Goal: Information Seeking & Learning: Compare options

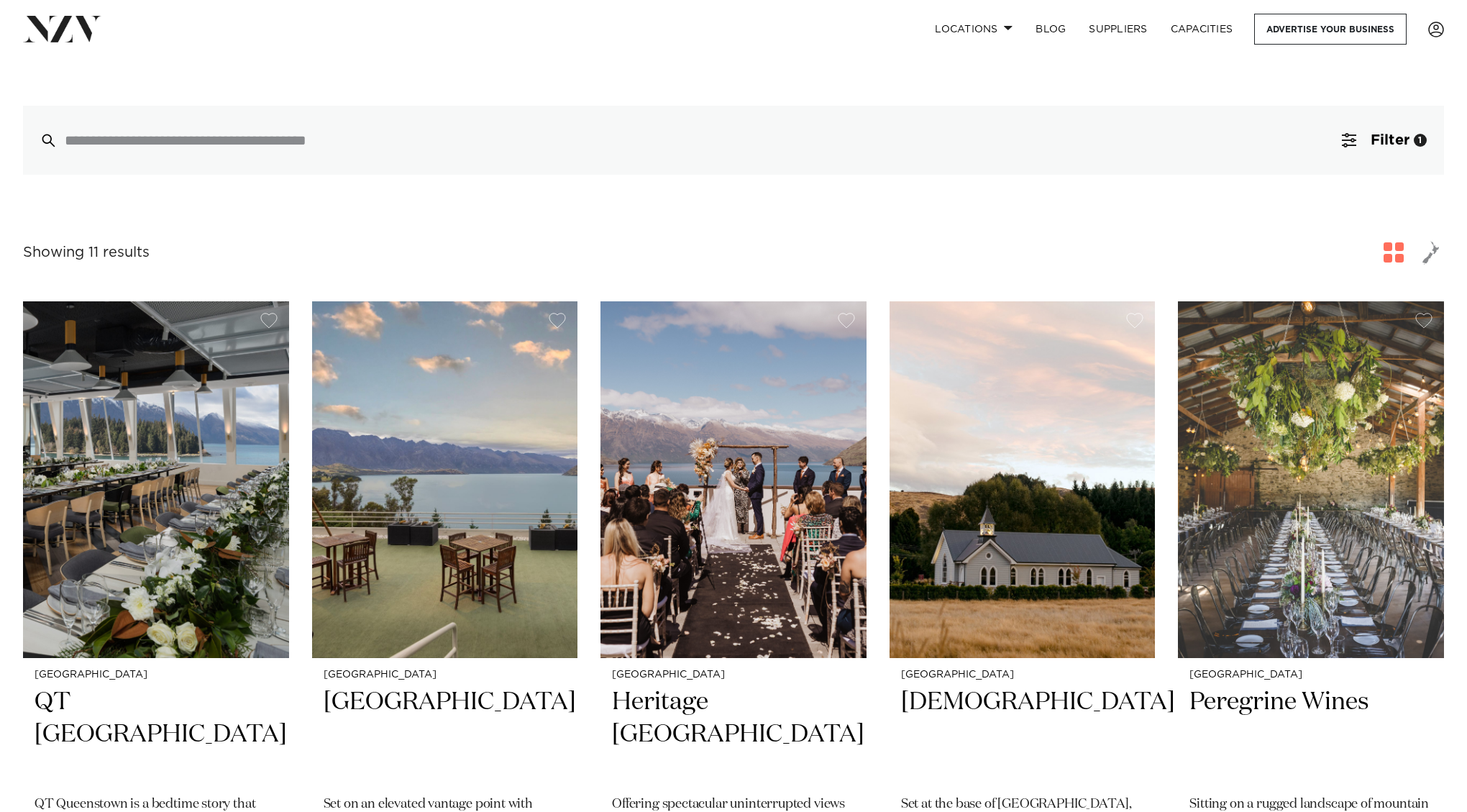
scroll to position [454, 0]
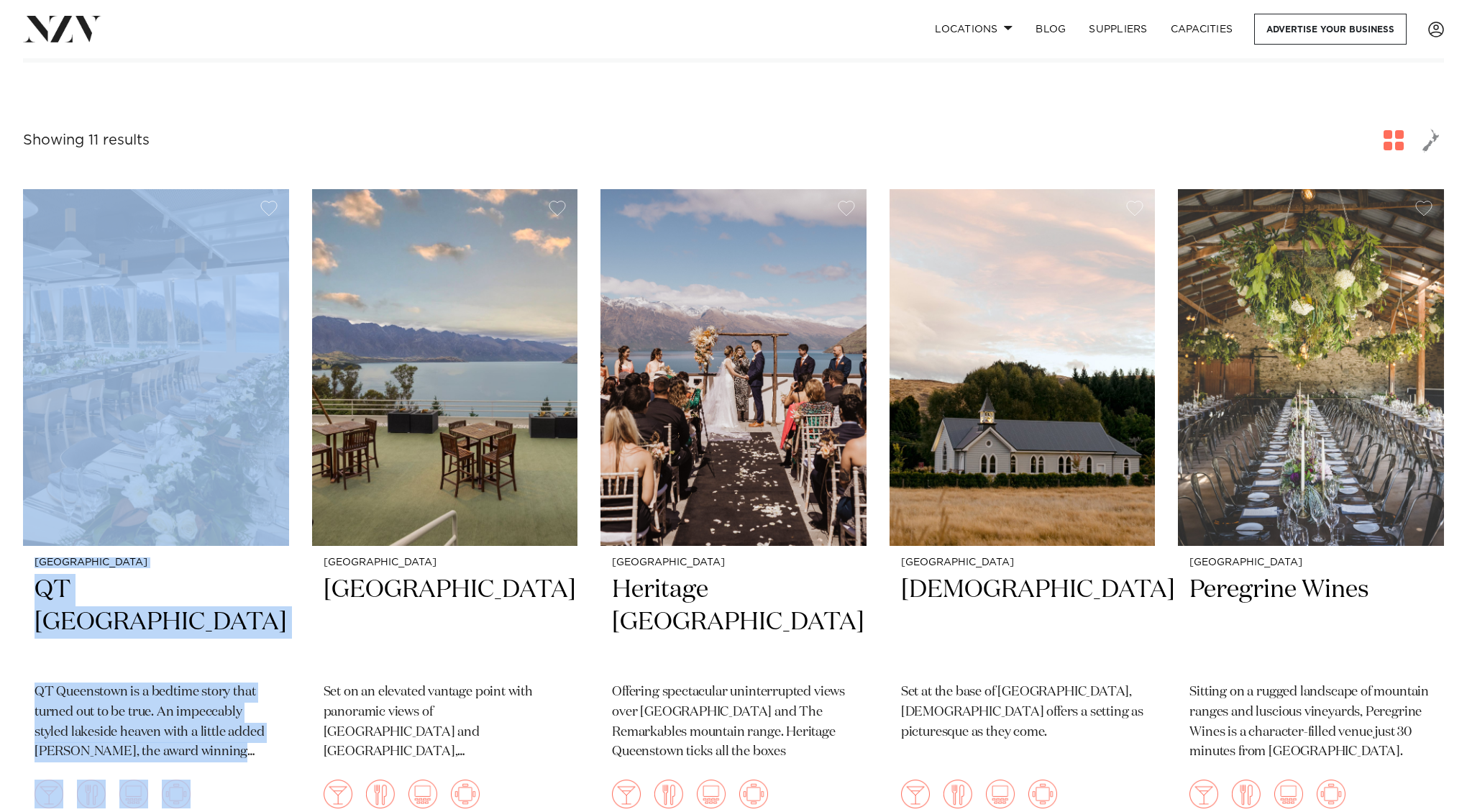
click at [267, 128] on div "Showing 11 results for Queenstown Venues" at bounding box center [734, 140] width 1421 height 26
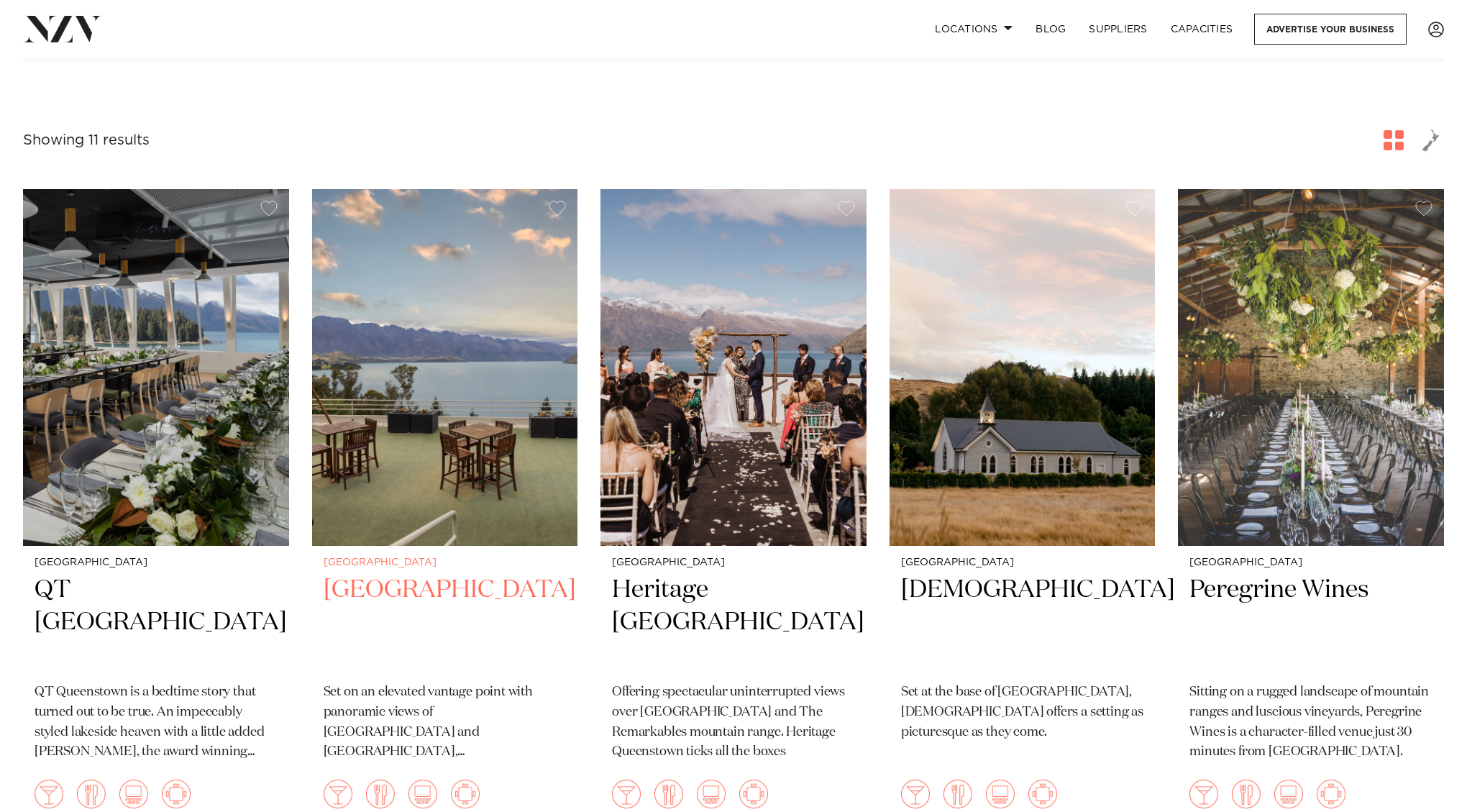
click at [433, 258] on img at bounding box center [445, 367] width 266 height 357
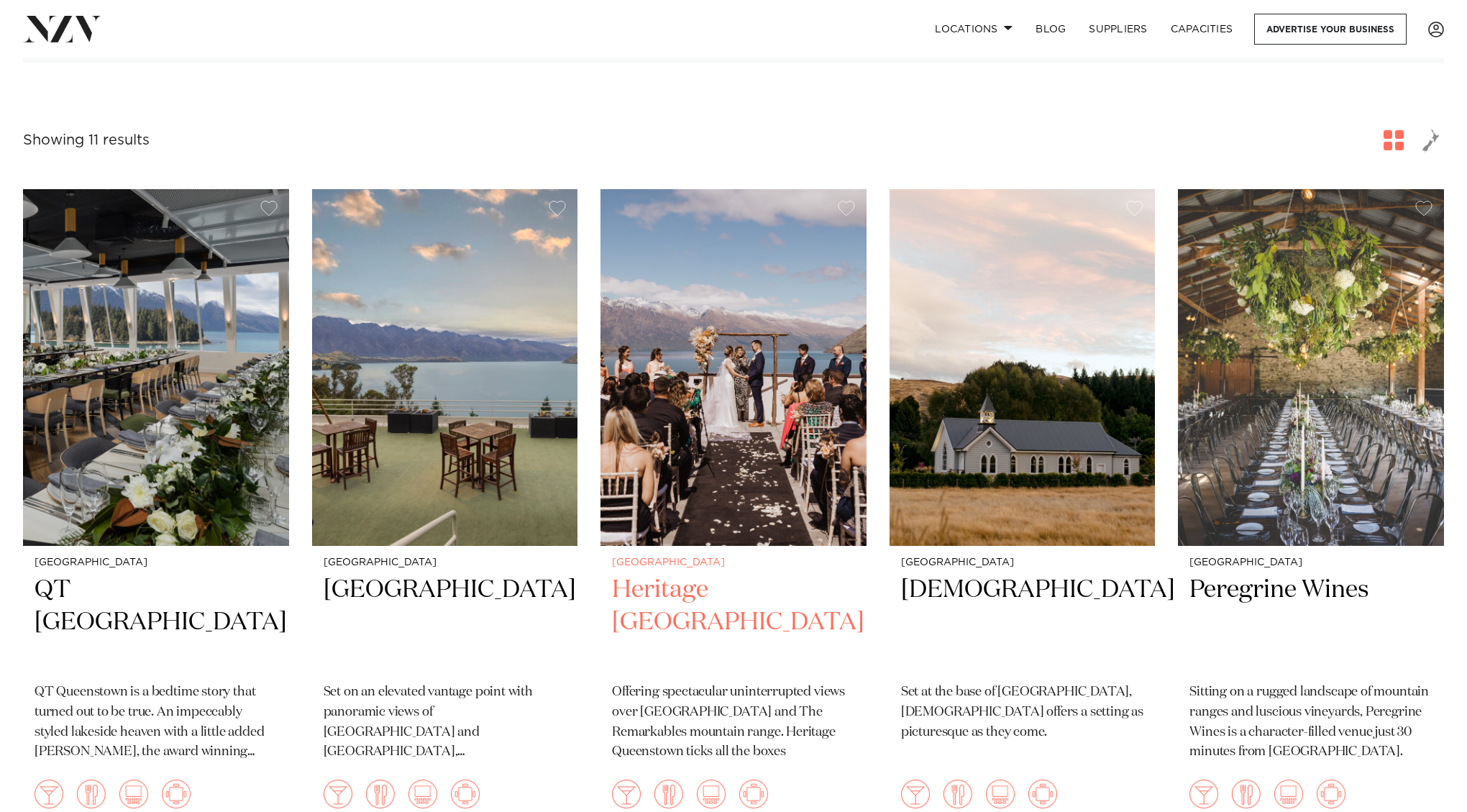
click at [712, 574] on h2 "Heritage Queenstown" at bounding box center [733, 622] width 243 height 97
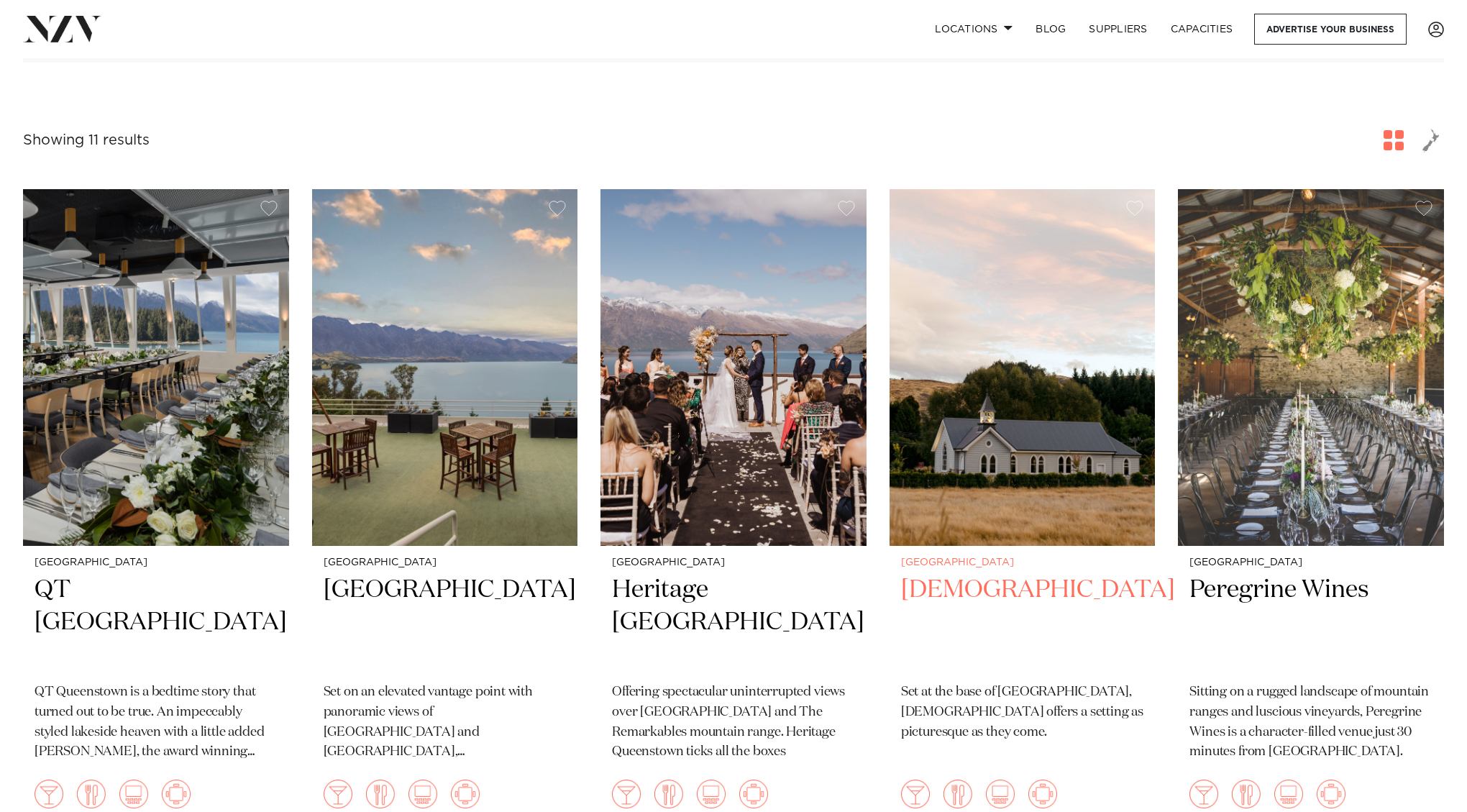
click at [969, 574] on h2 "Waikaka Church" at bounding box center [1023, 622] width 243 height 97
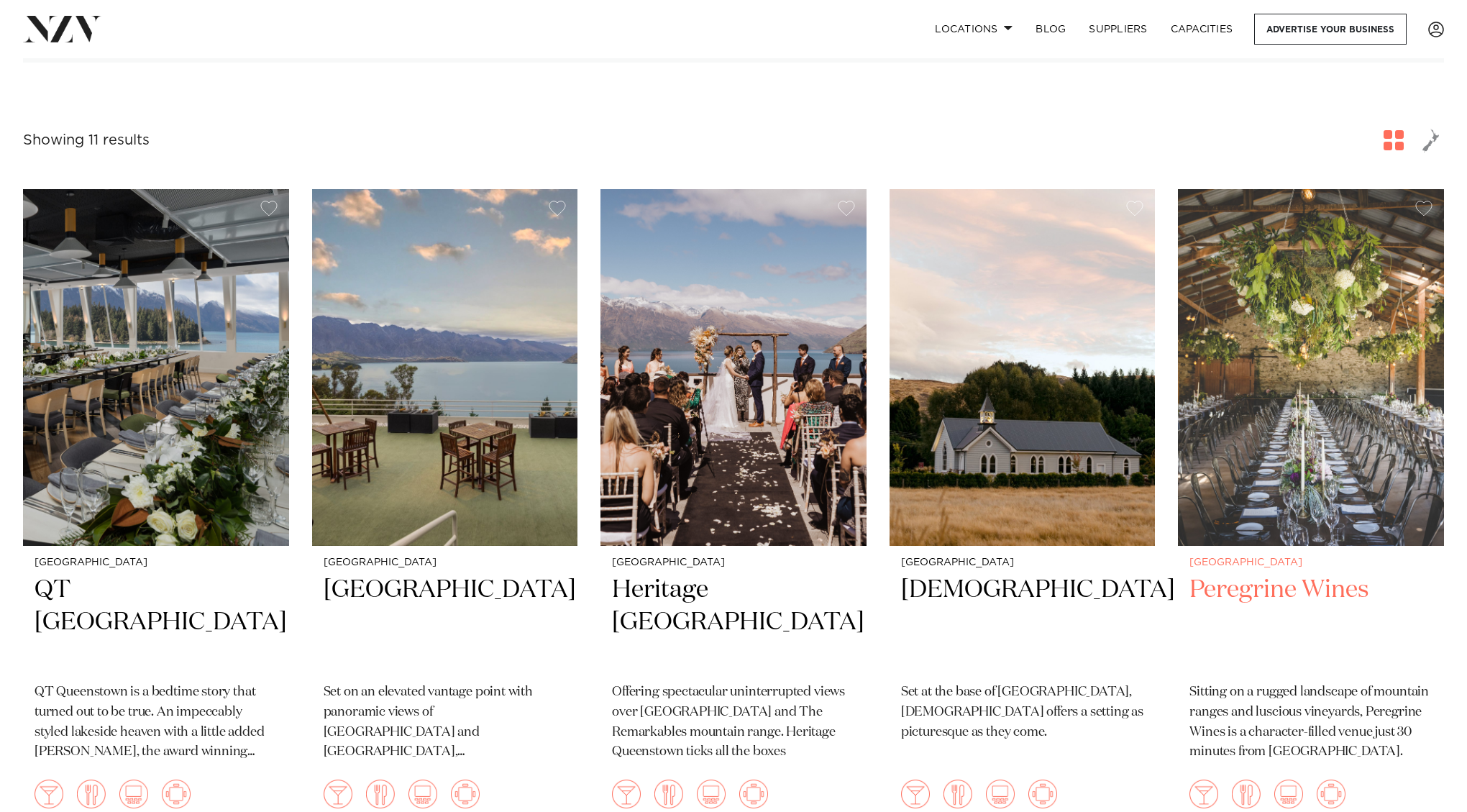
click at [1223, 574] on h2 "Peregrine Wines" at bounding box center [1310, 622] width 243 height 97
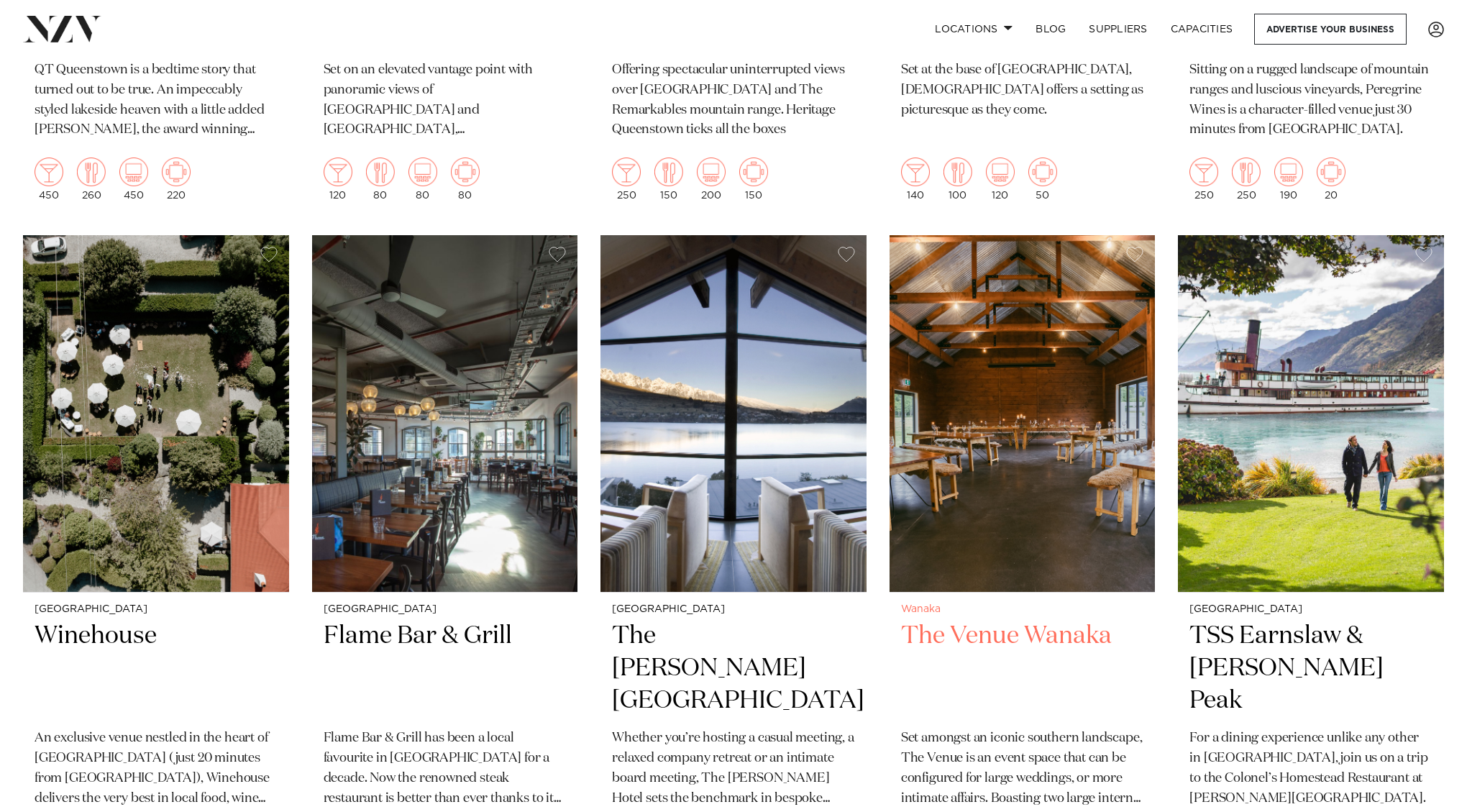
scroll to position [1077, 0]
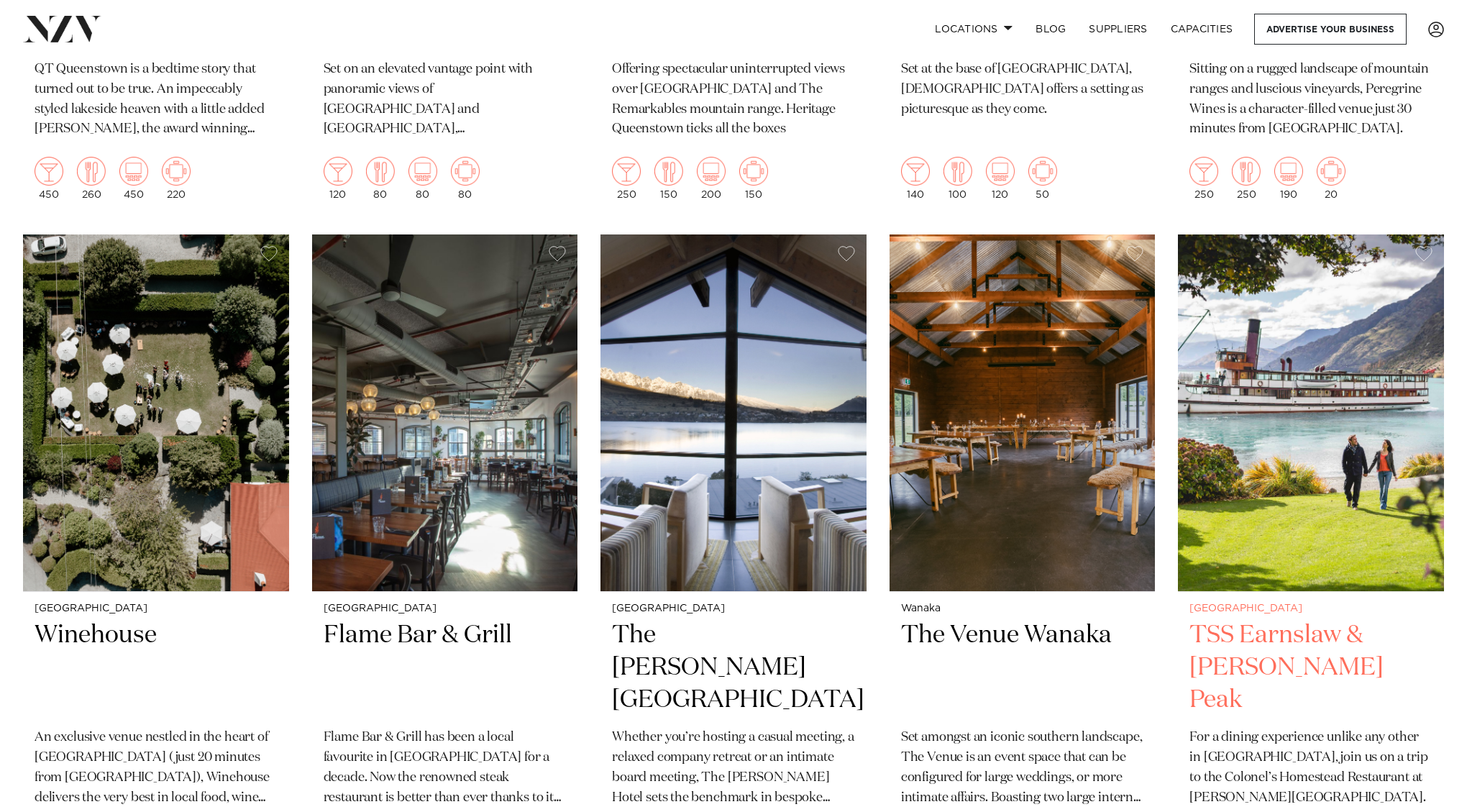
click at [1221, 619] on h2 "TSS Earnslaw & Walter Peak" at bounding box center [1310, 667] width 243 height 97
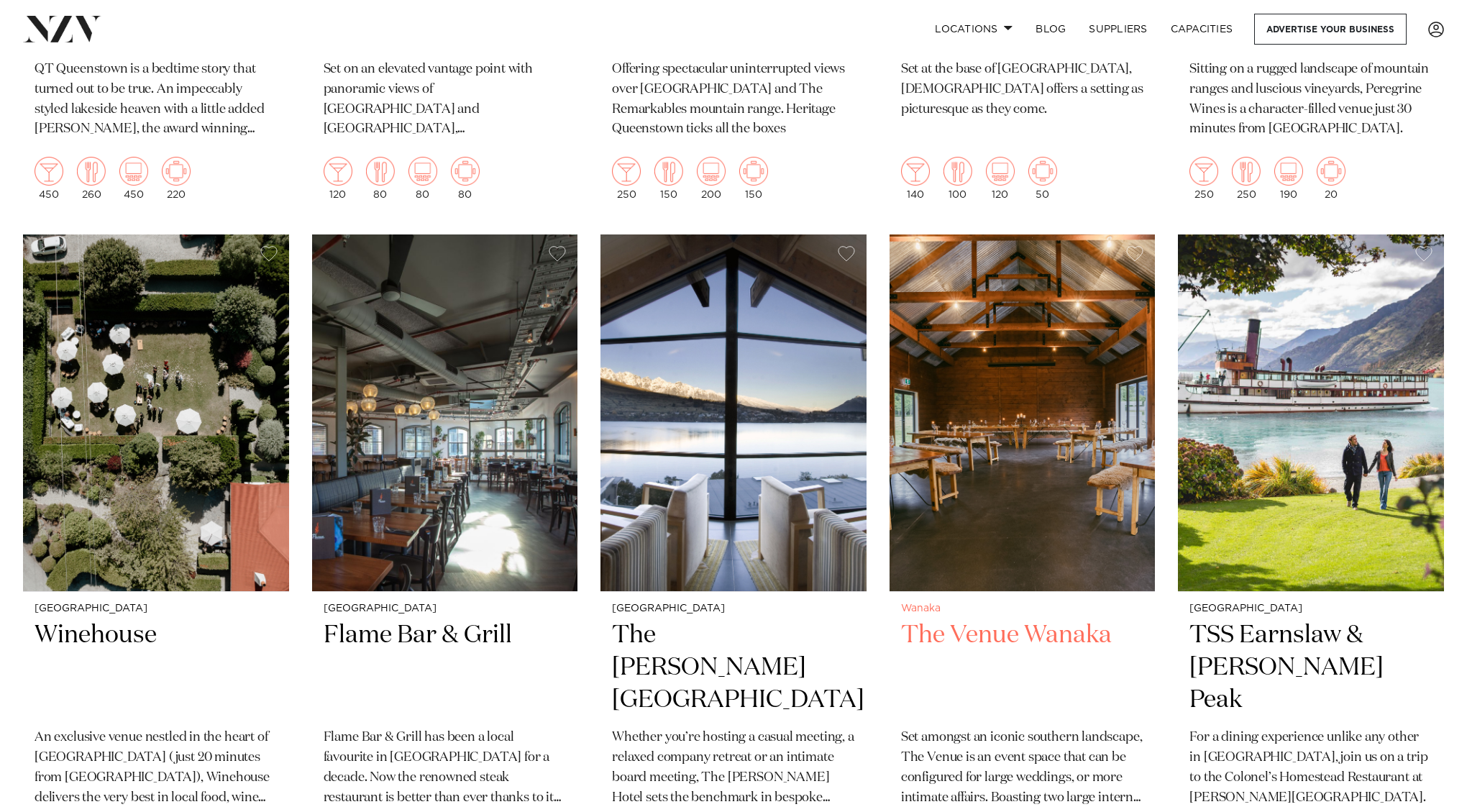
click at [1042, 619] on h2 "The Venue Wanaka" at bounding box center [1023, 667] width 243 height 97
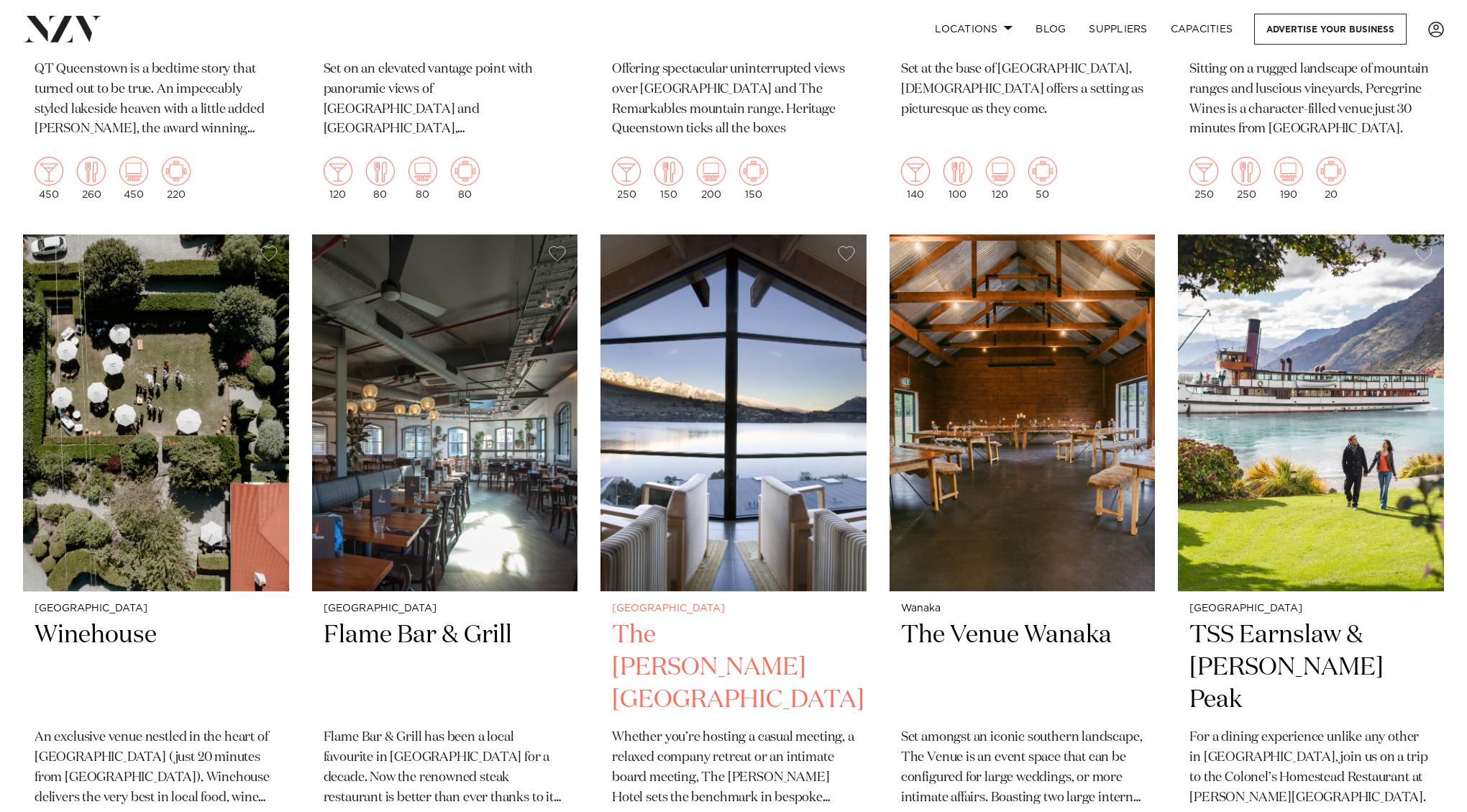
click at [754, 619] on h2 "The Rees Hotel" at bounding box center [733, 667] width 243 height 97
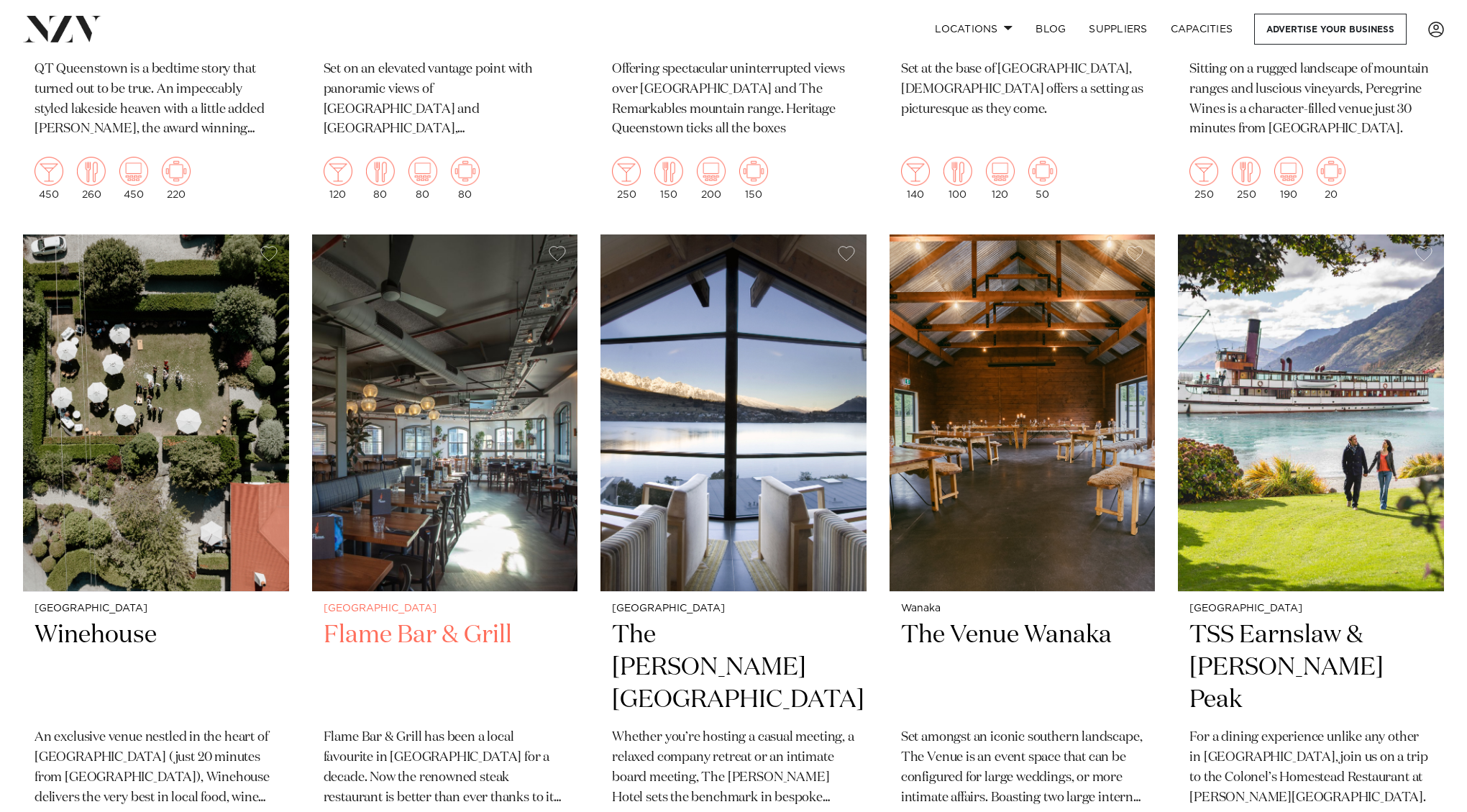
click at [453, 619] on h2 "Flame Bar & Grill" at bounding box center [445, 667] width 243 height 97
click at [121, 619] on h2 "Winehouse" at bounding box center [156, 667] width 243 height 97
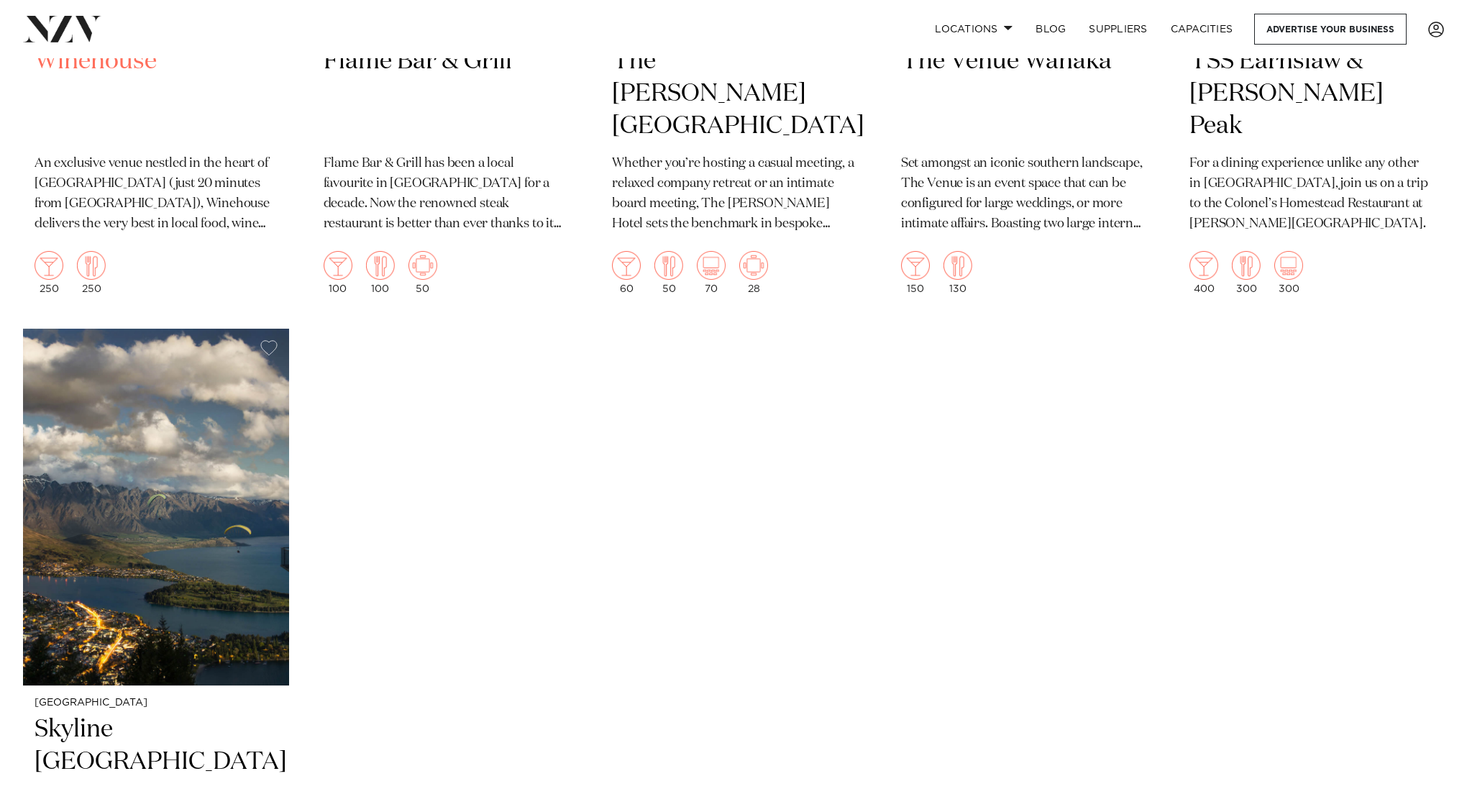
scroll to position [1664, 0]
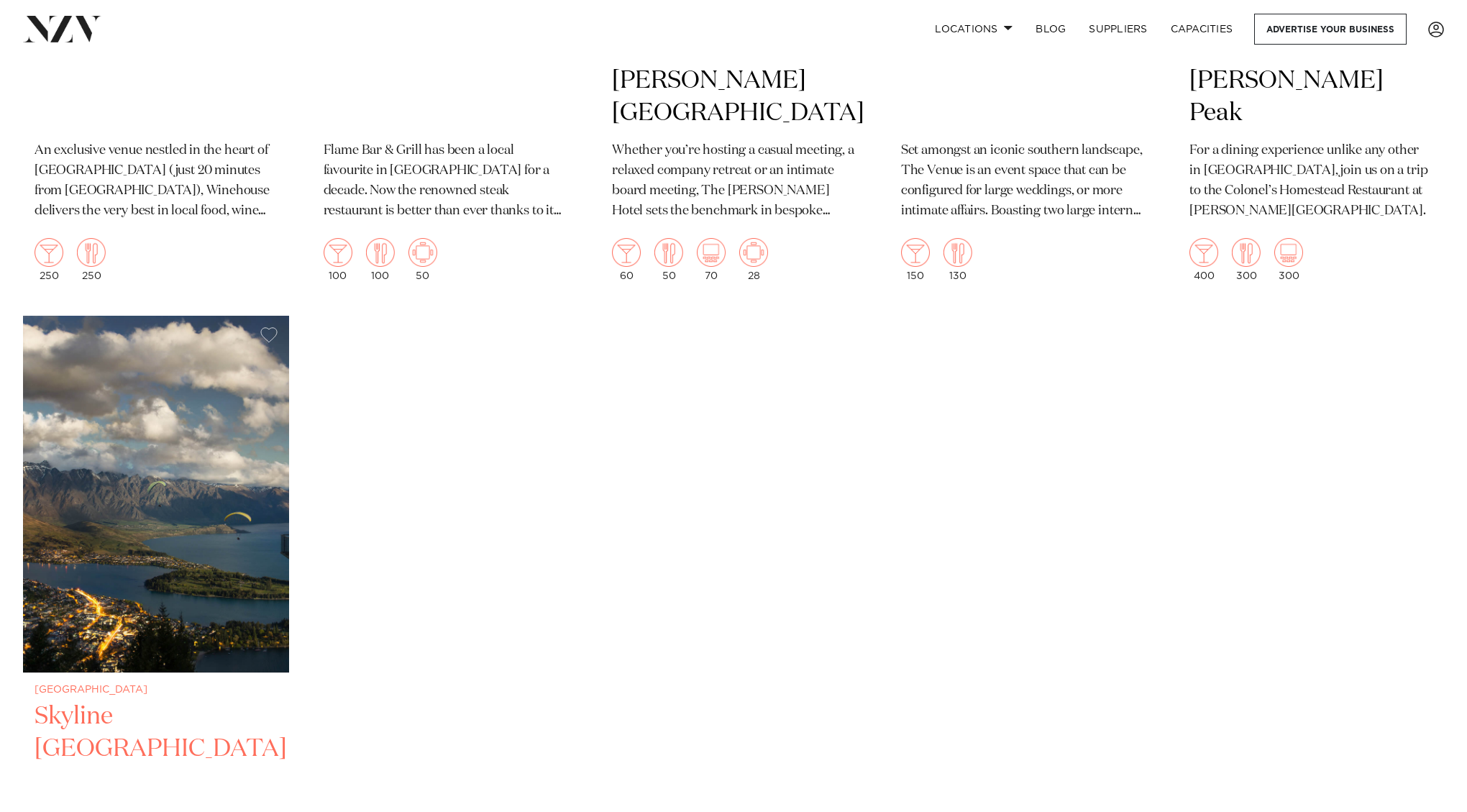
click at [180, 700] on h2 "Skyline [GEOGRAPHIC_DATA]" at bounding box center [156, 749] width 243 height 97
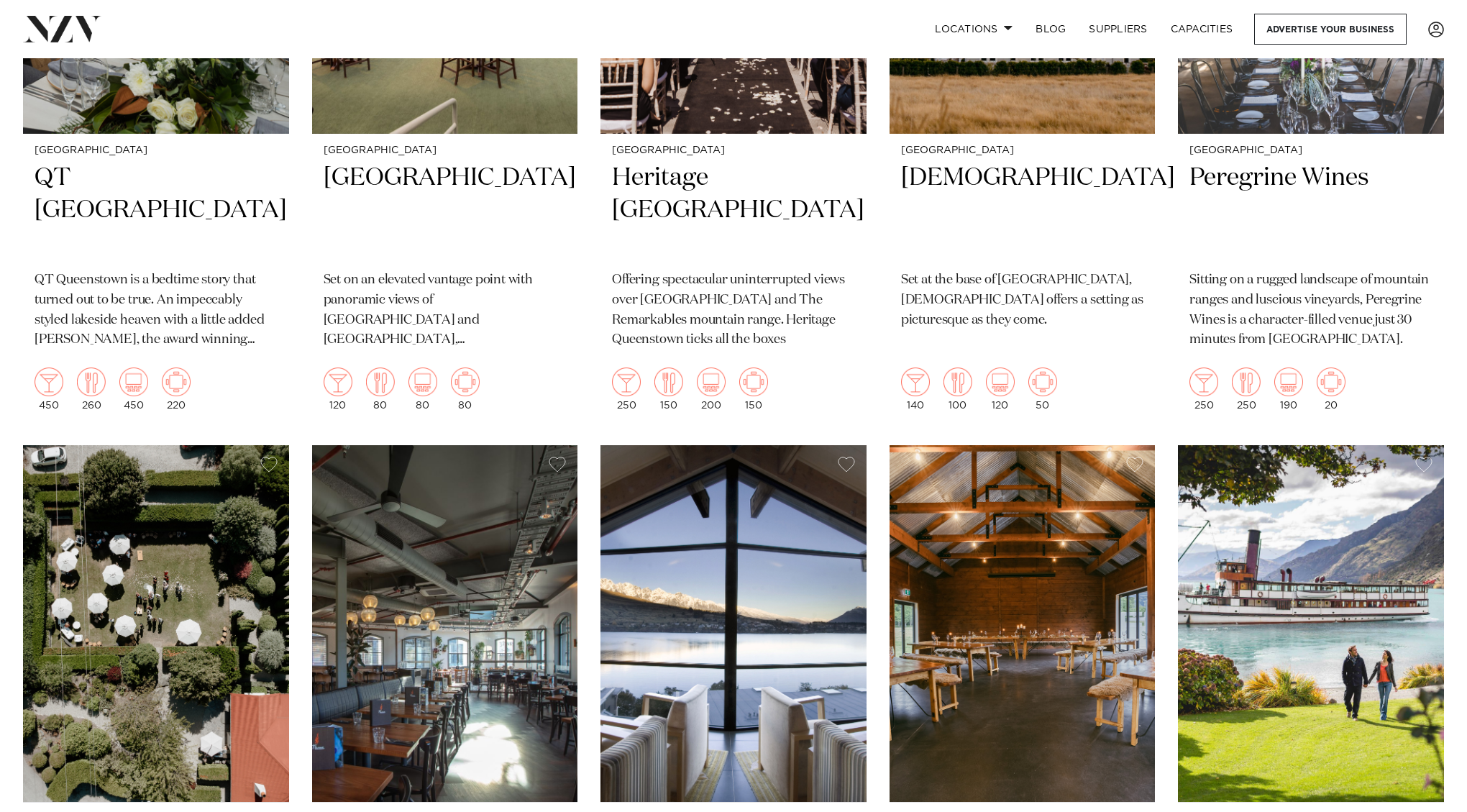
scroll to position [769, 0]
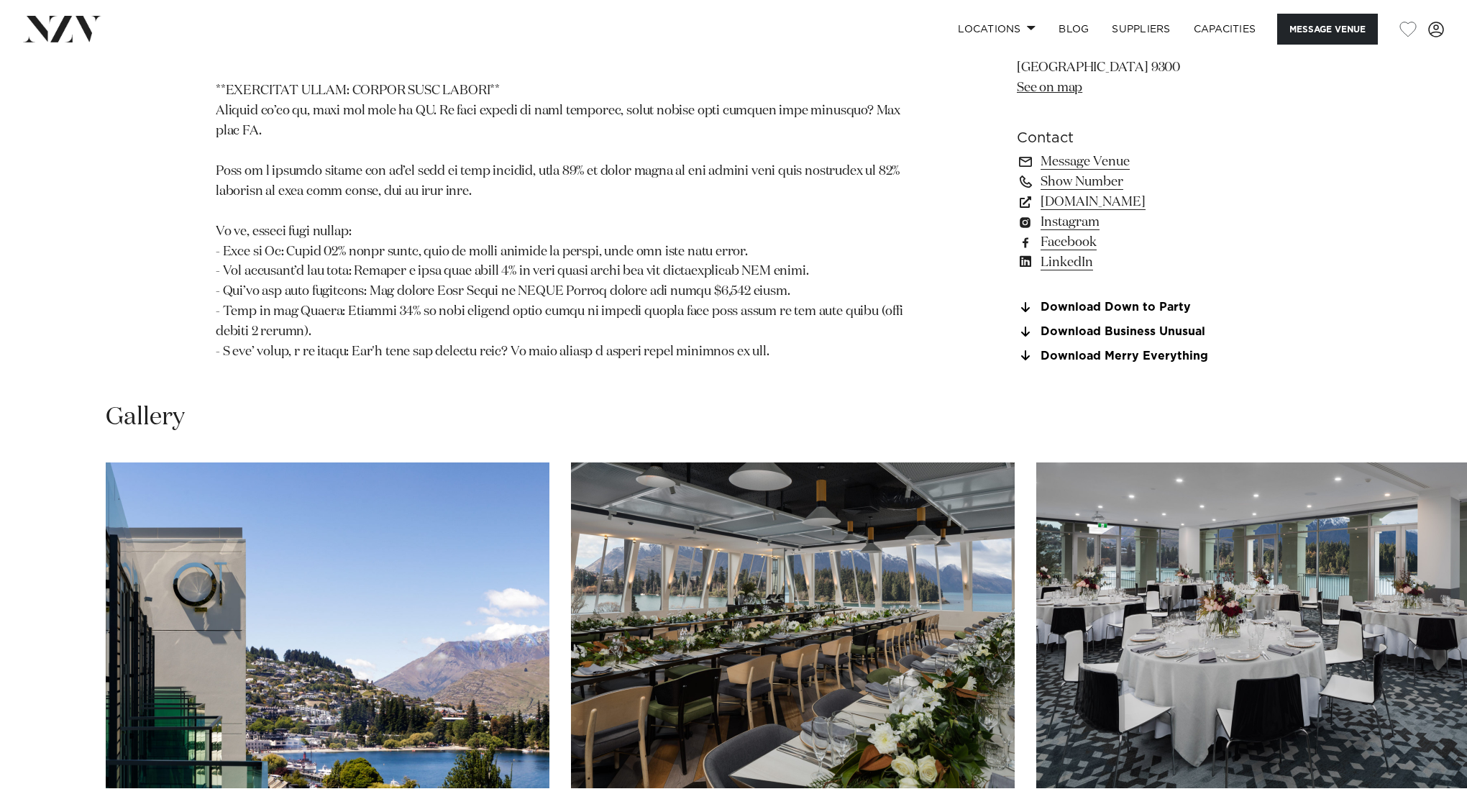
scroll to position [1608, 0]
click at [691, 497] on img "2 / 21" at bounding box center [792, 624] width 443 height 326
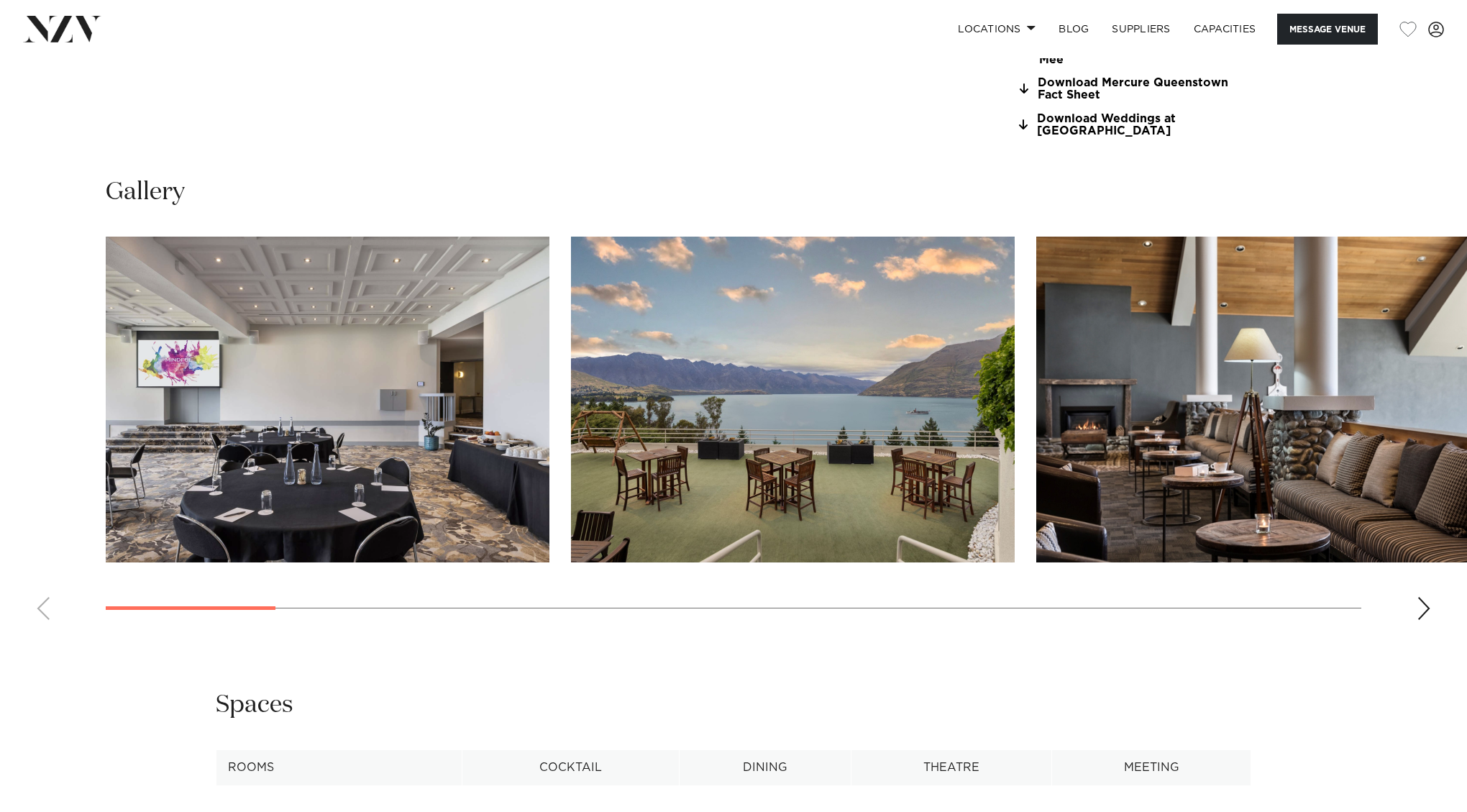
scroll to position [1487, 0]
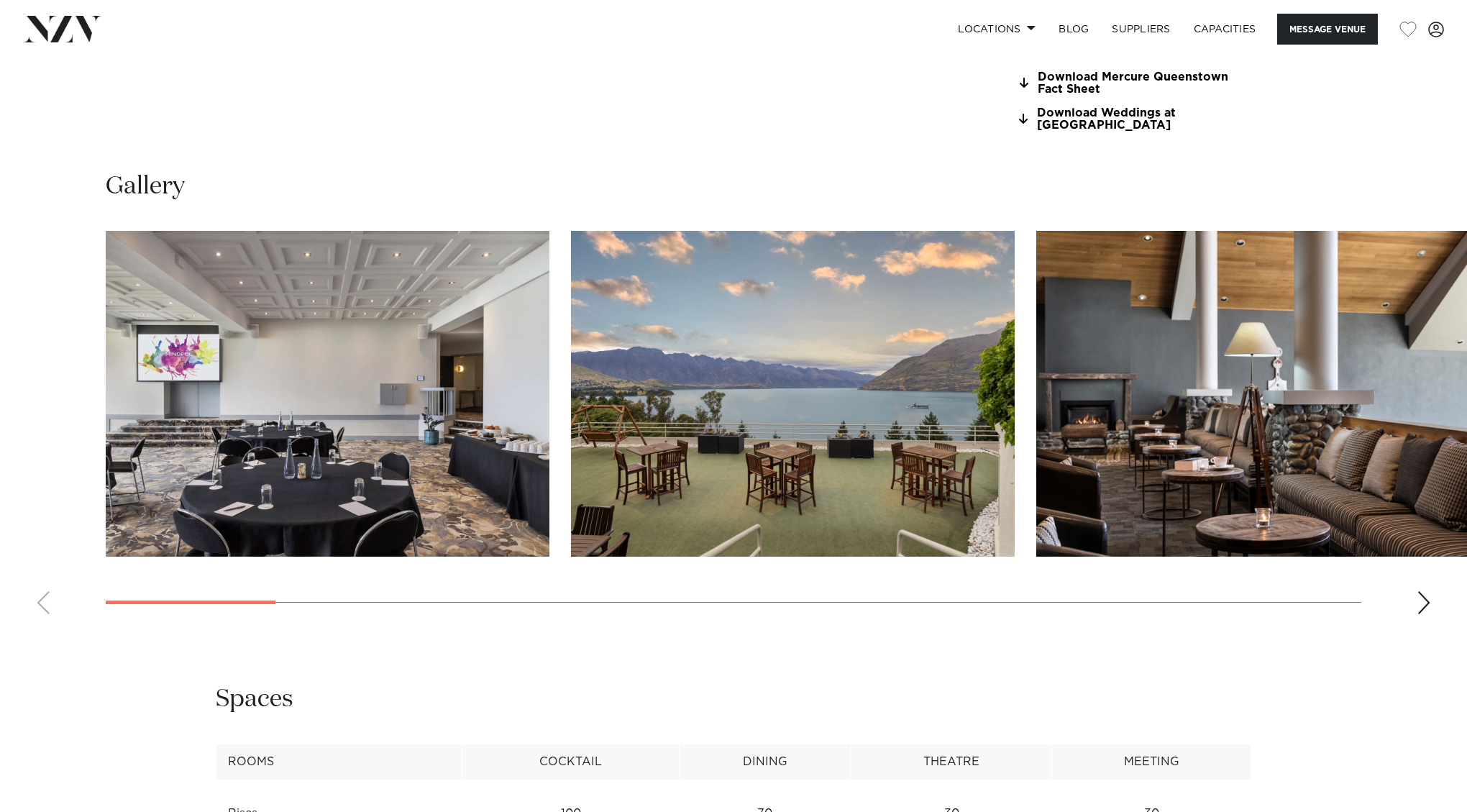
click at [1420, 591] on div "Next slide" at bounding box center [1424, 602] width 14 height 23
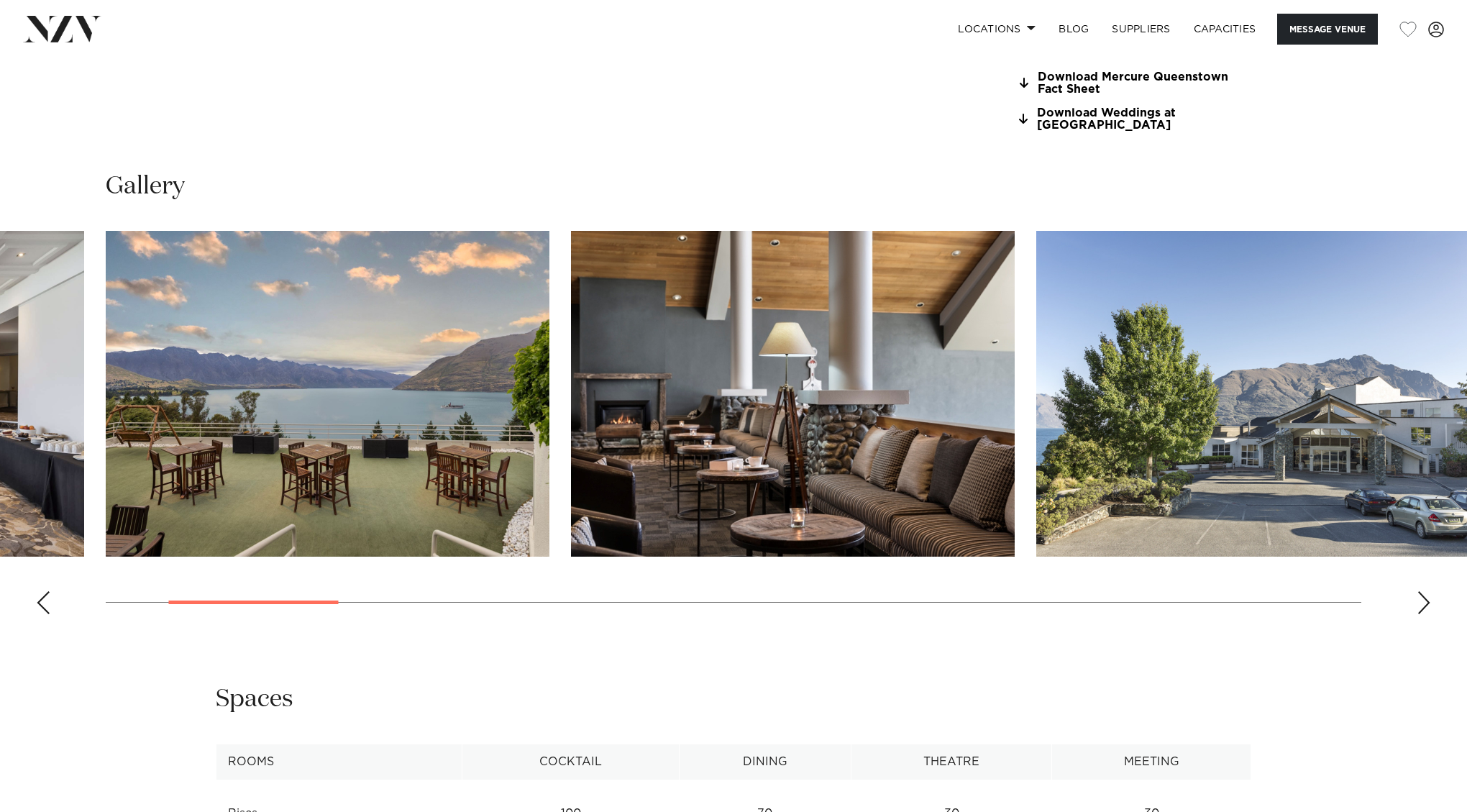
click at [1420, 591] on div "Next slide" at bounding box center [1424, 602] width 14 height 23
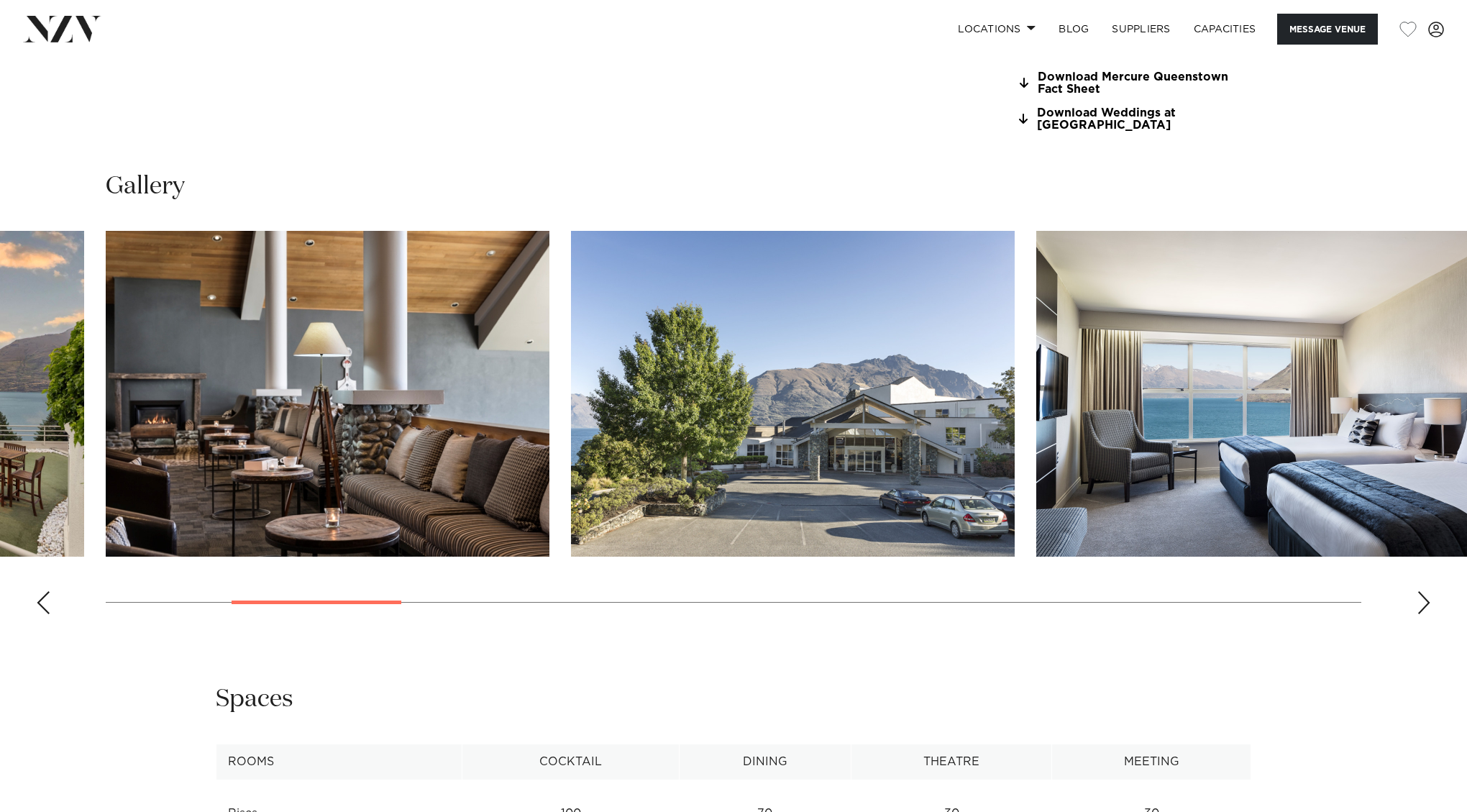
click at [1420, 591] on div "Next slide" at bounding box center [1424, 602] width 14 height 23
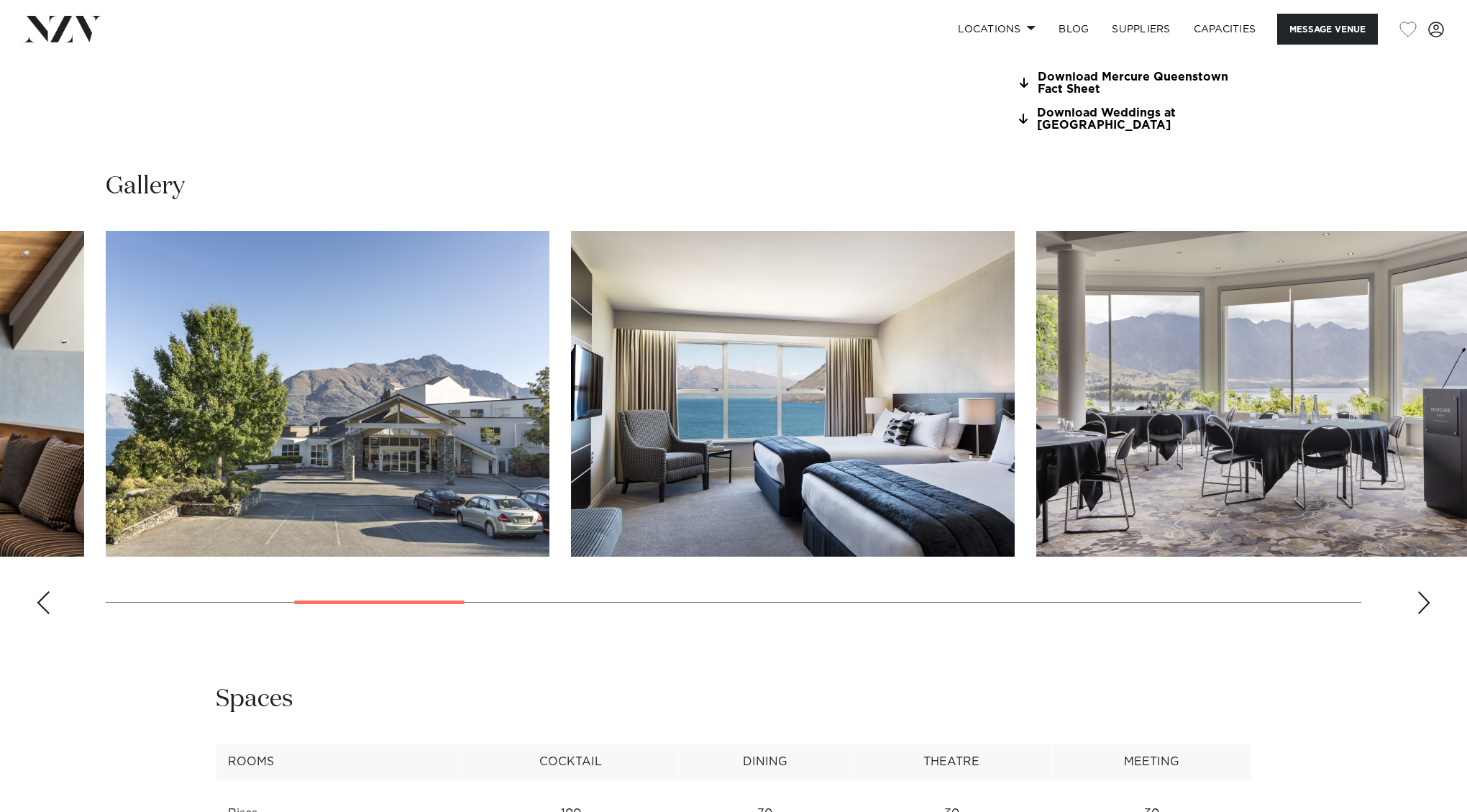
click at [1420, 591] on div "Next slide" at bounding box center [1424, 602] width 14 height 23
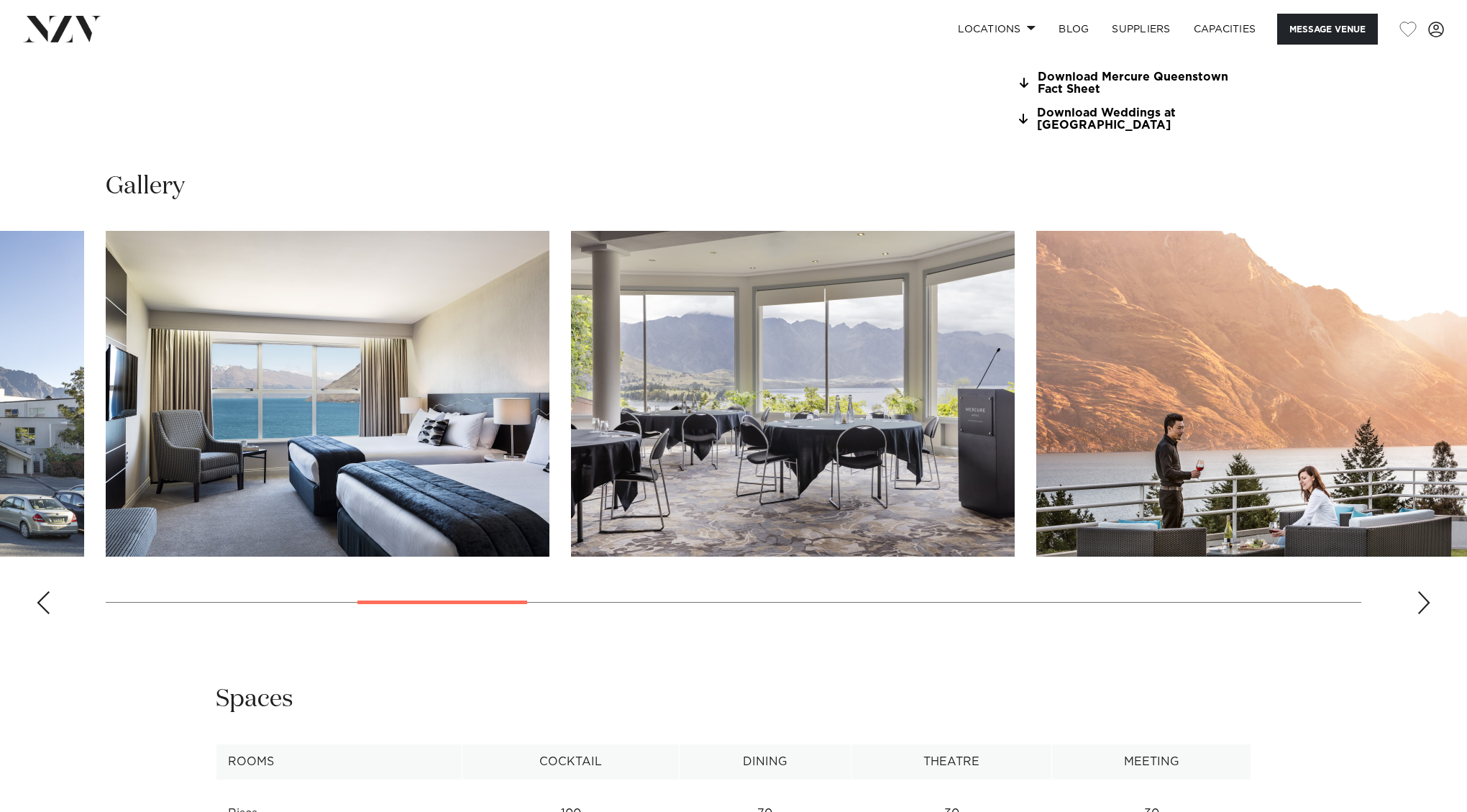
click at [1420, 591] on div "Next slide" at bounding box center [1424, 602] width 14 height 23
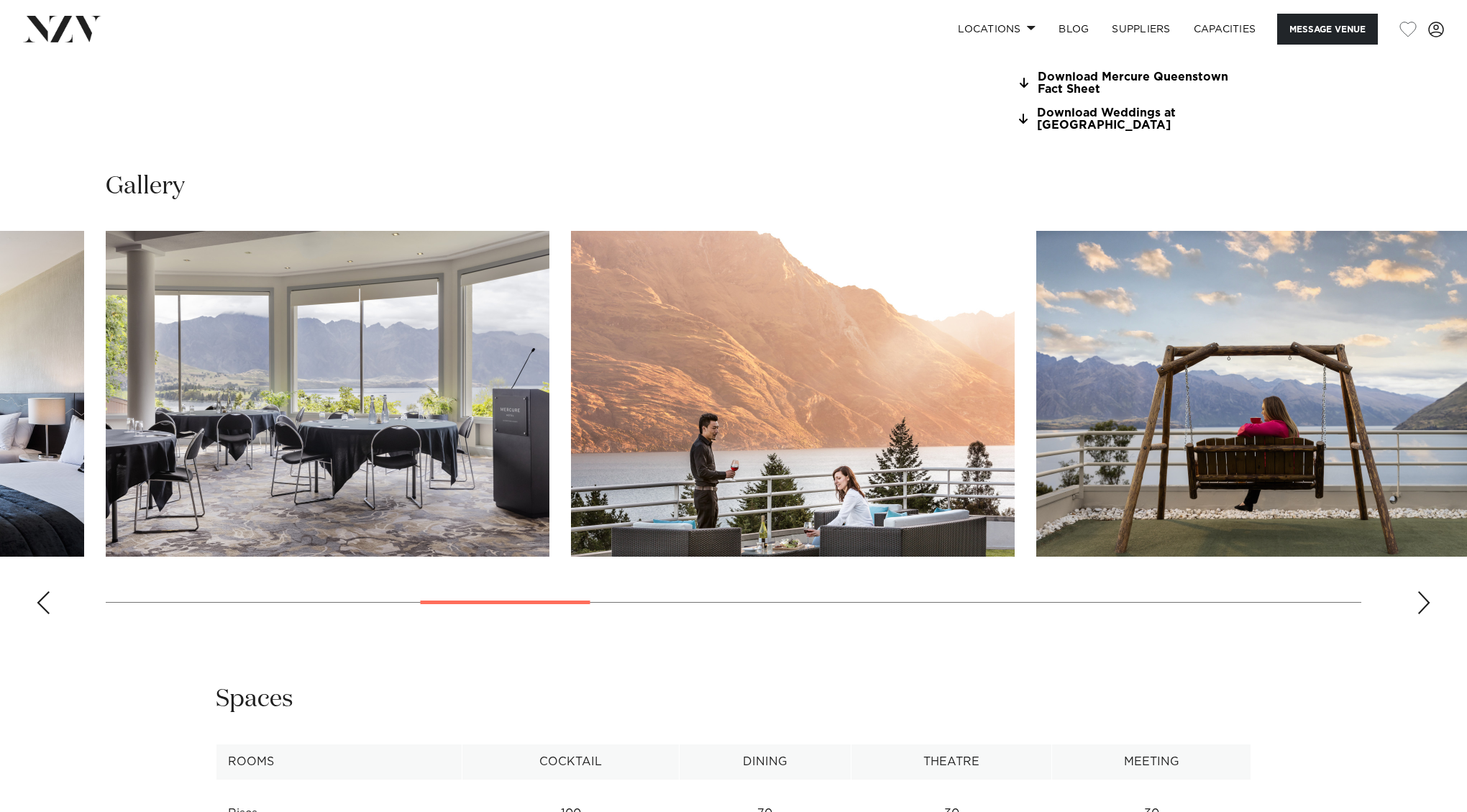
click at [1420, 591] on div "Next slide" at bounding box center [1424, 602] width 14 height 23
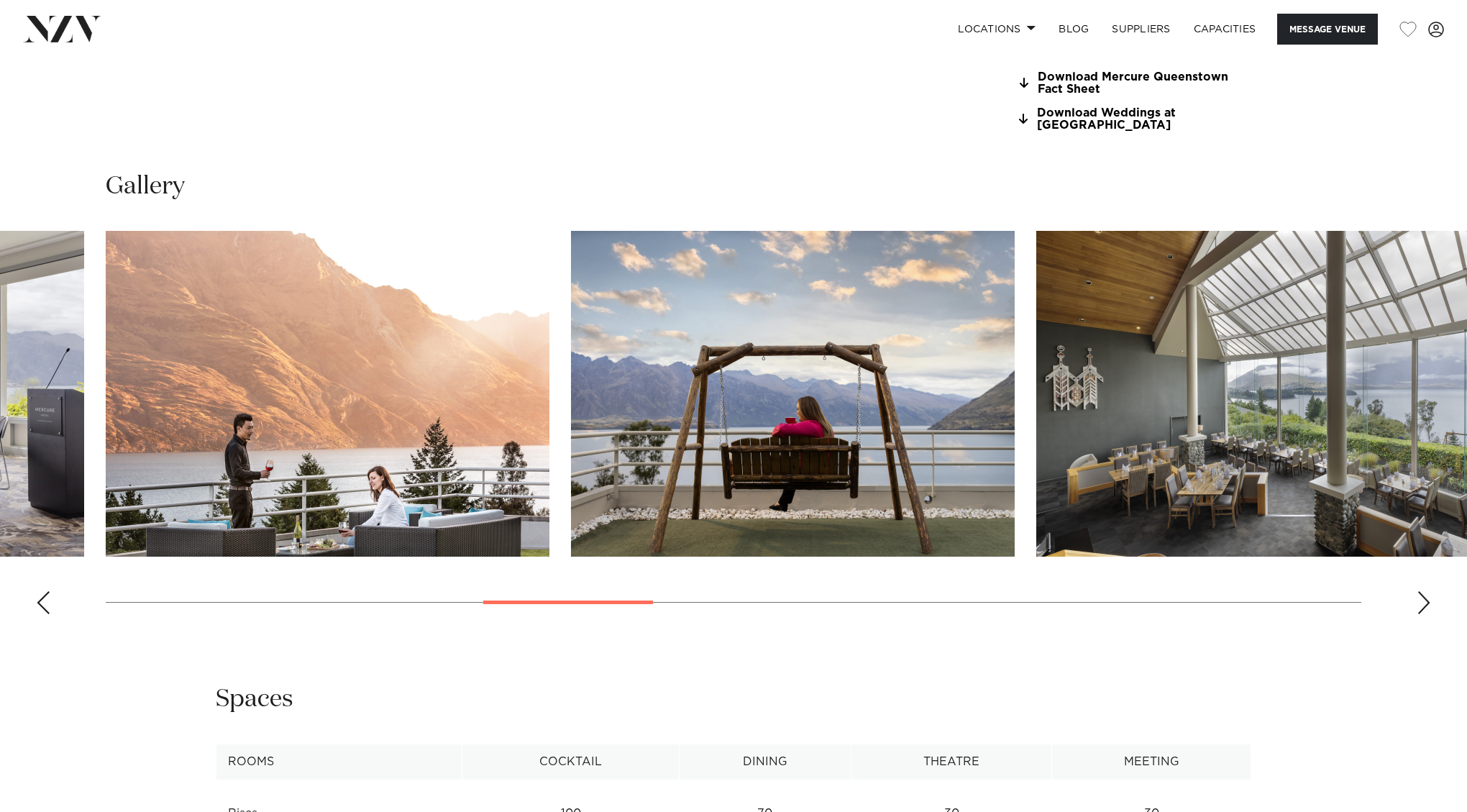
click at [1420, 591] on div "Next slide" at bounding box center [1424, 602] width 14 height 23
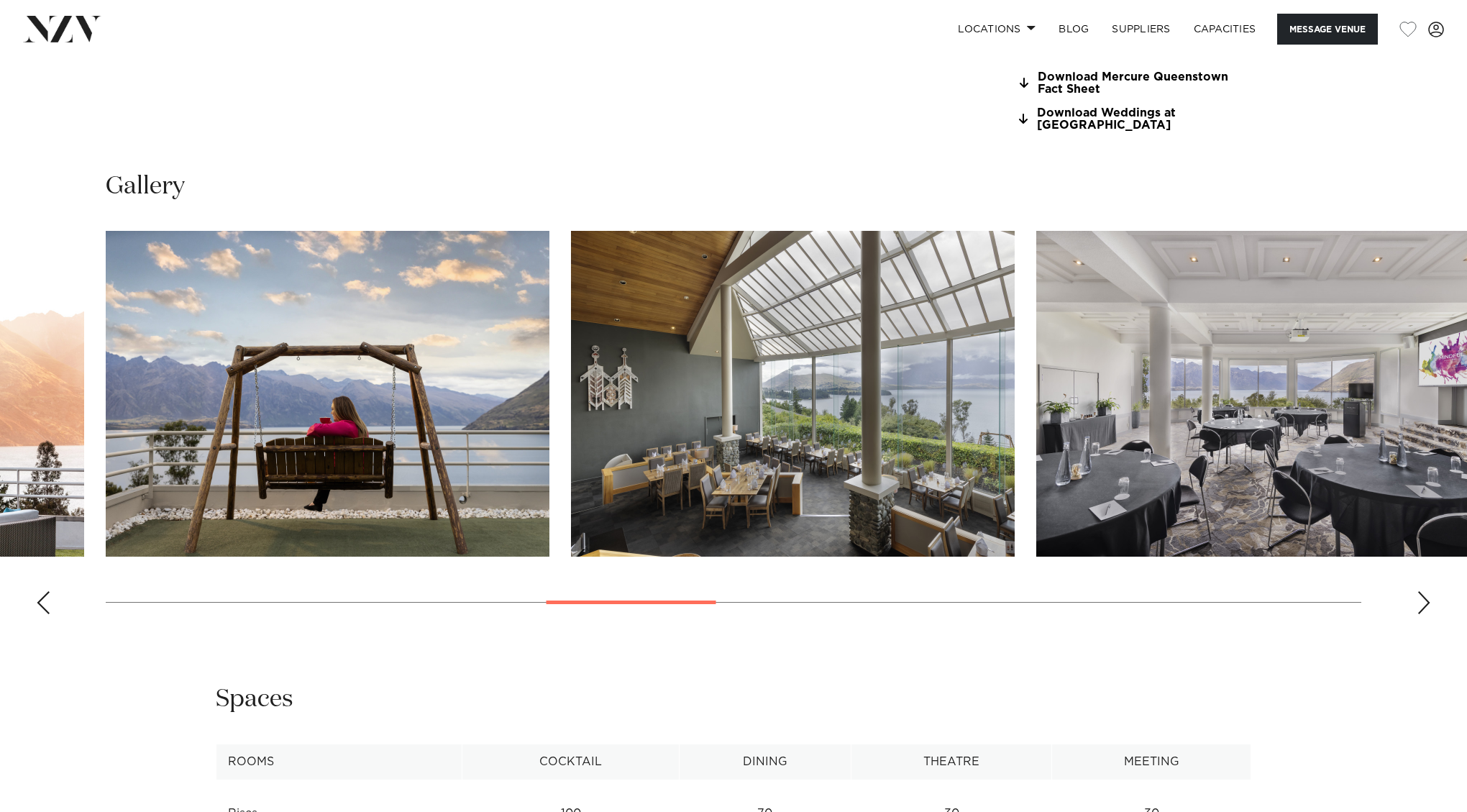
click at [1420, 591] on div "Next slide" at bounding box center [1424, 602] width 14 height 23
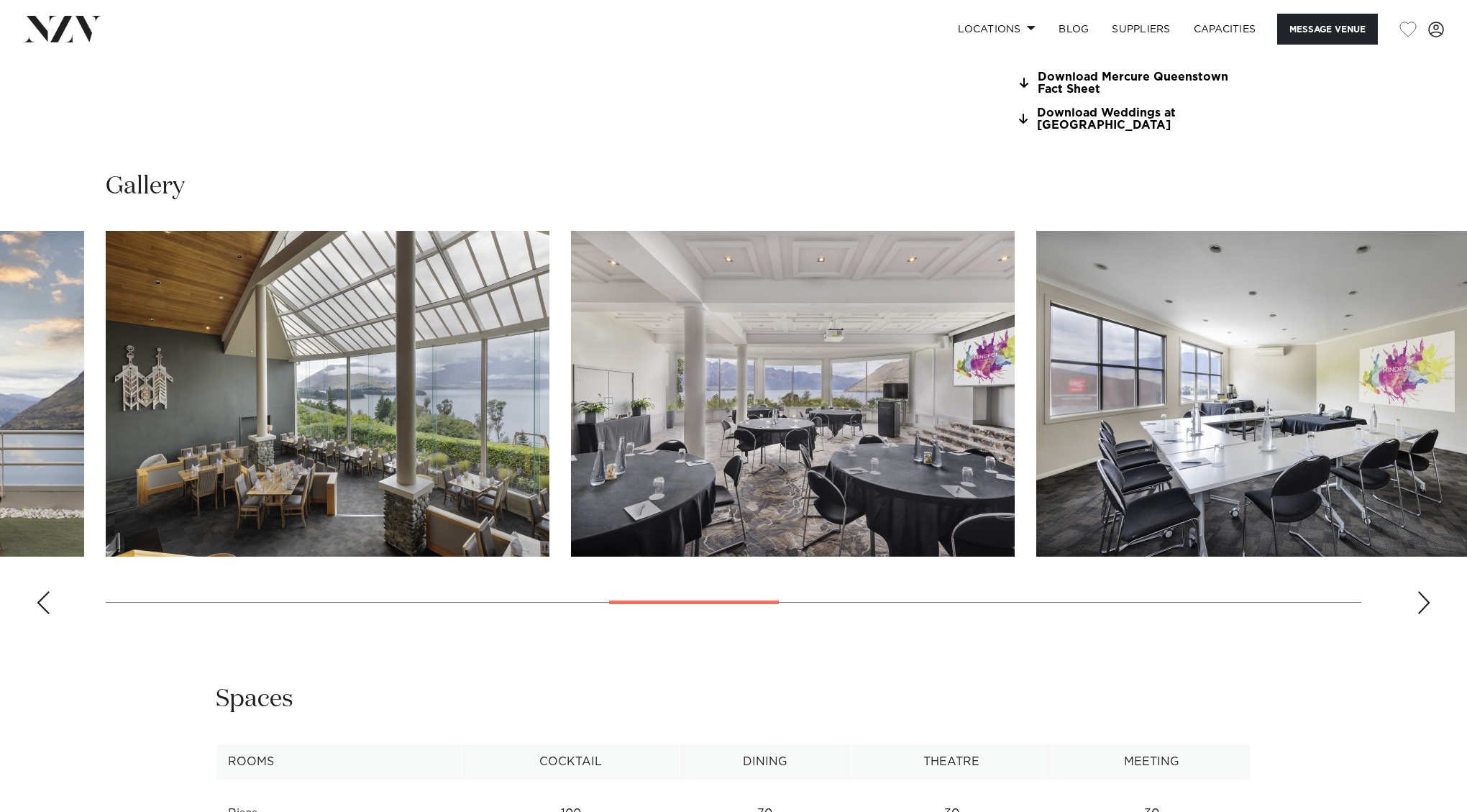
click at [1420, 591] on div "Next slide" at bounding box center [1424, 602] width 14 height 23
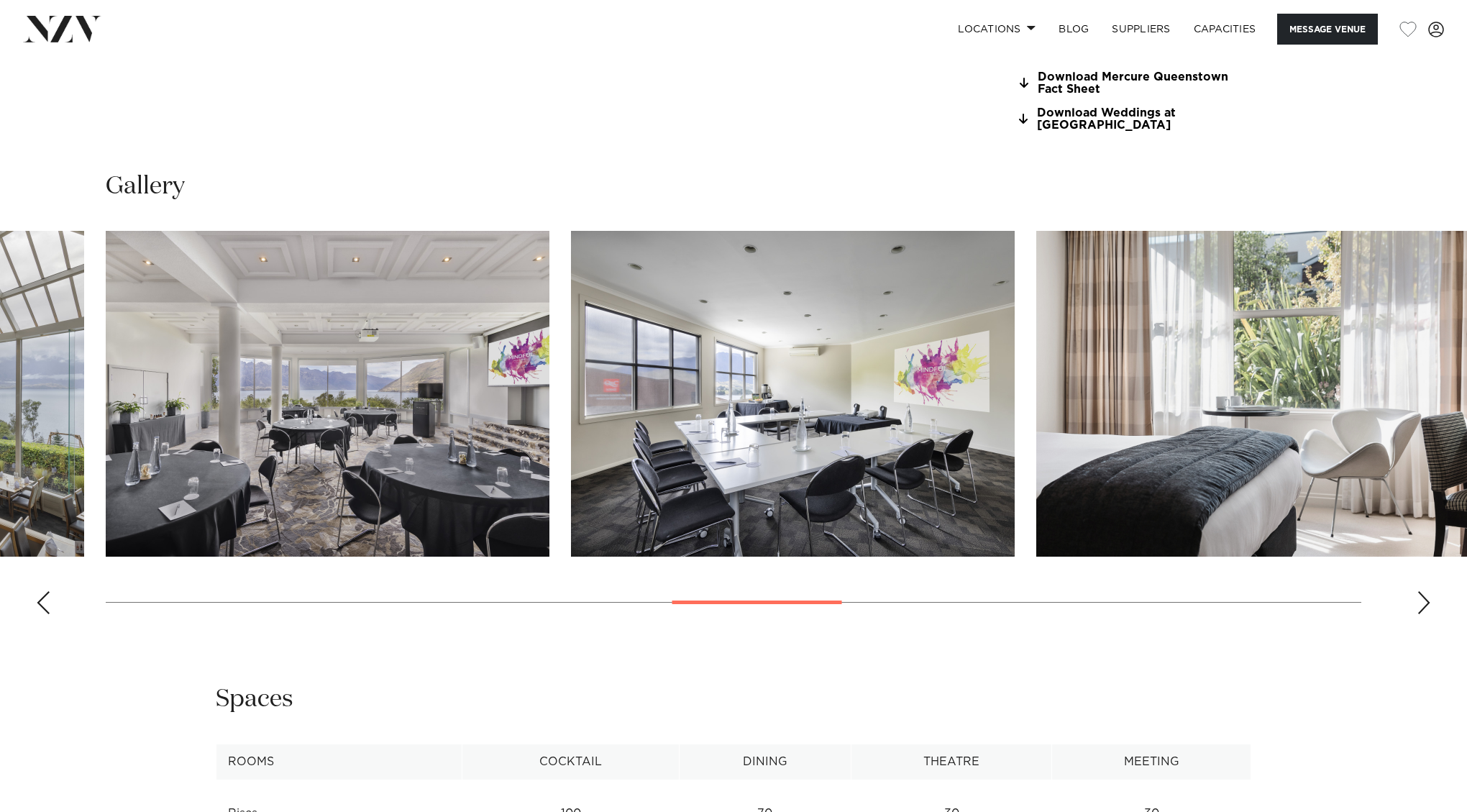
click at [1420, 591] on div "Next slide" at bounding box center [1424, 602] width 14 height 23
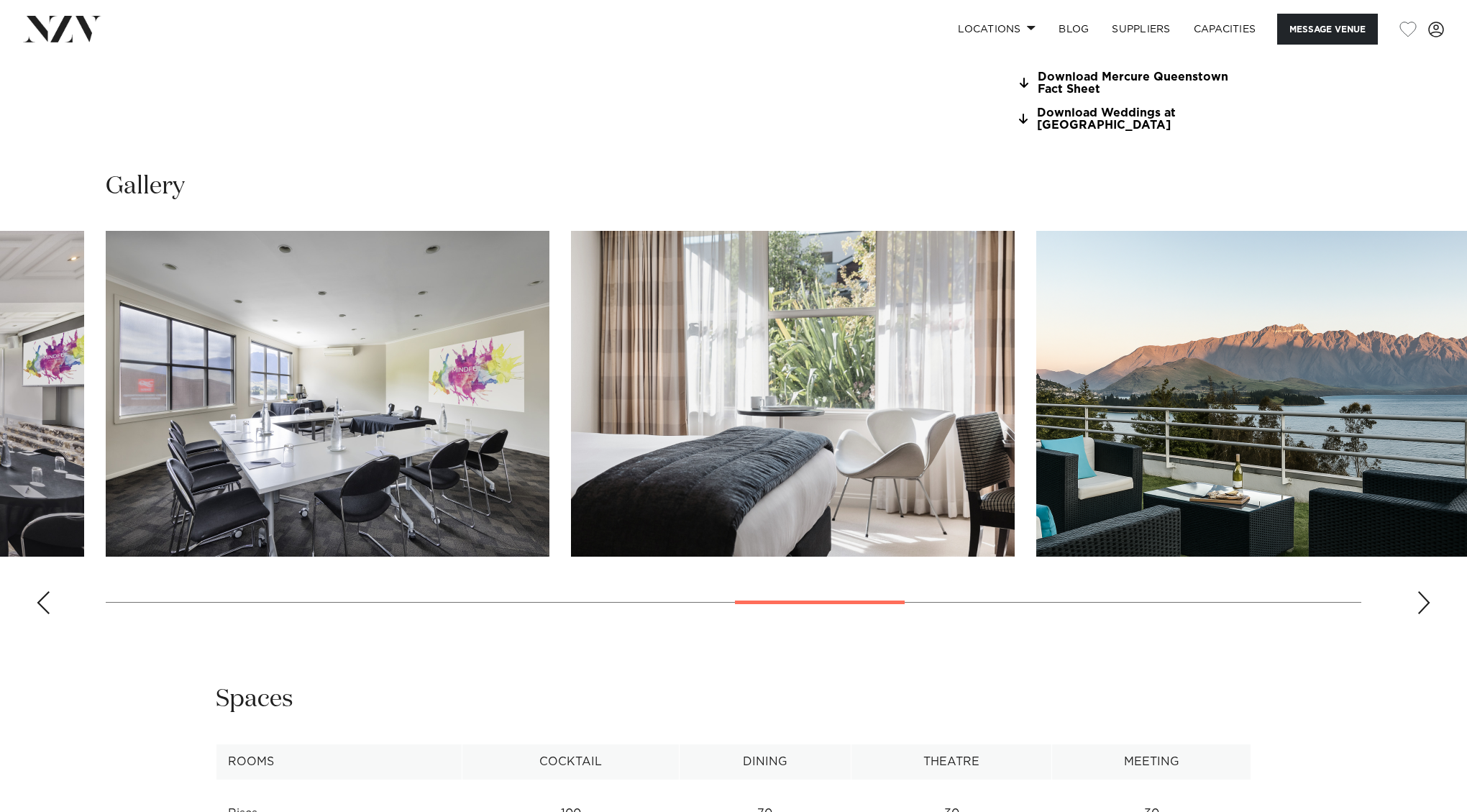
click at [1420, 591] on div "Next slide" at bounding box center [1424, 602] width 14 height 23
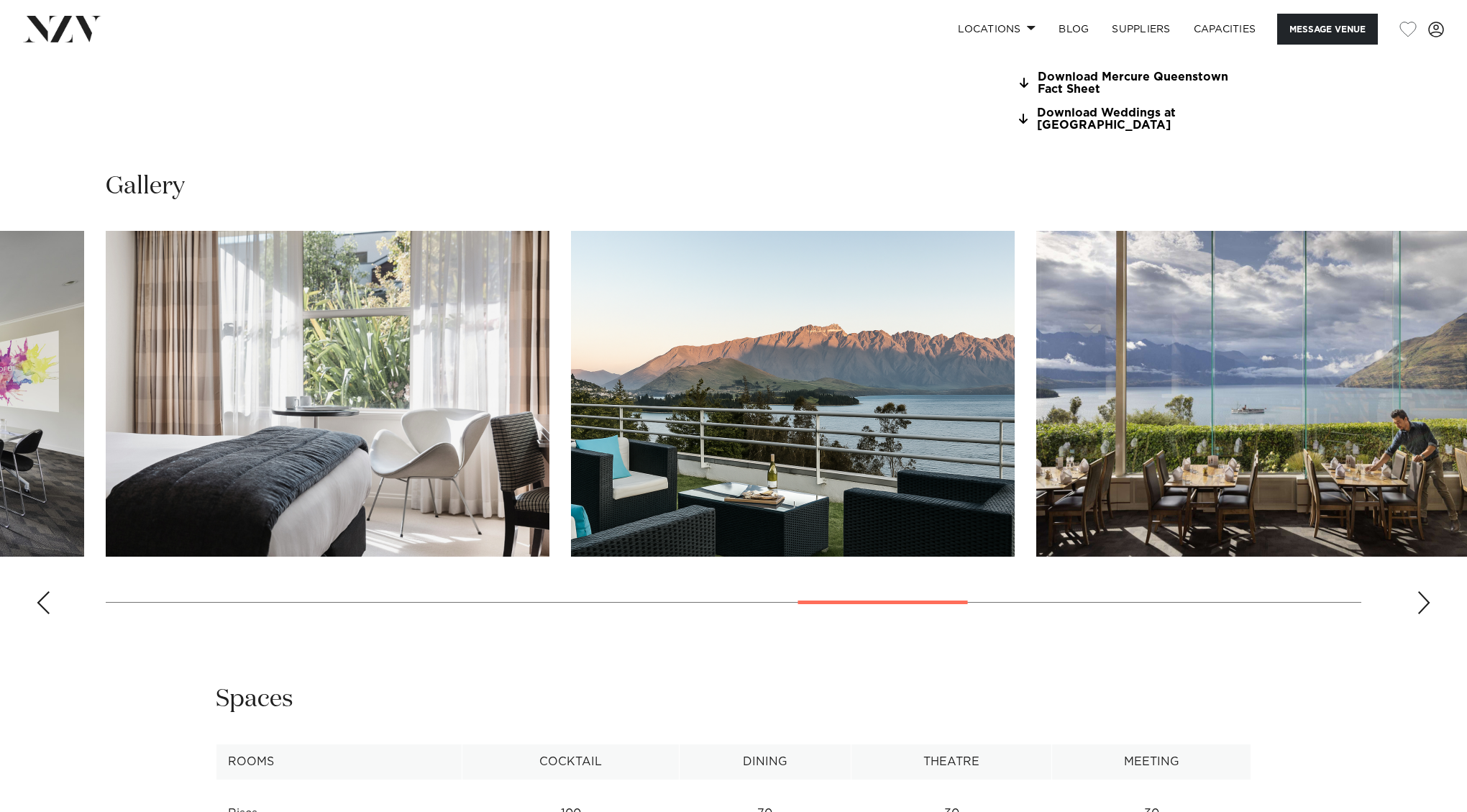
click at [1420, 591] on div "Next slide" at bounding box center [1424, 602] width 14 height 23
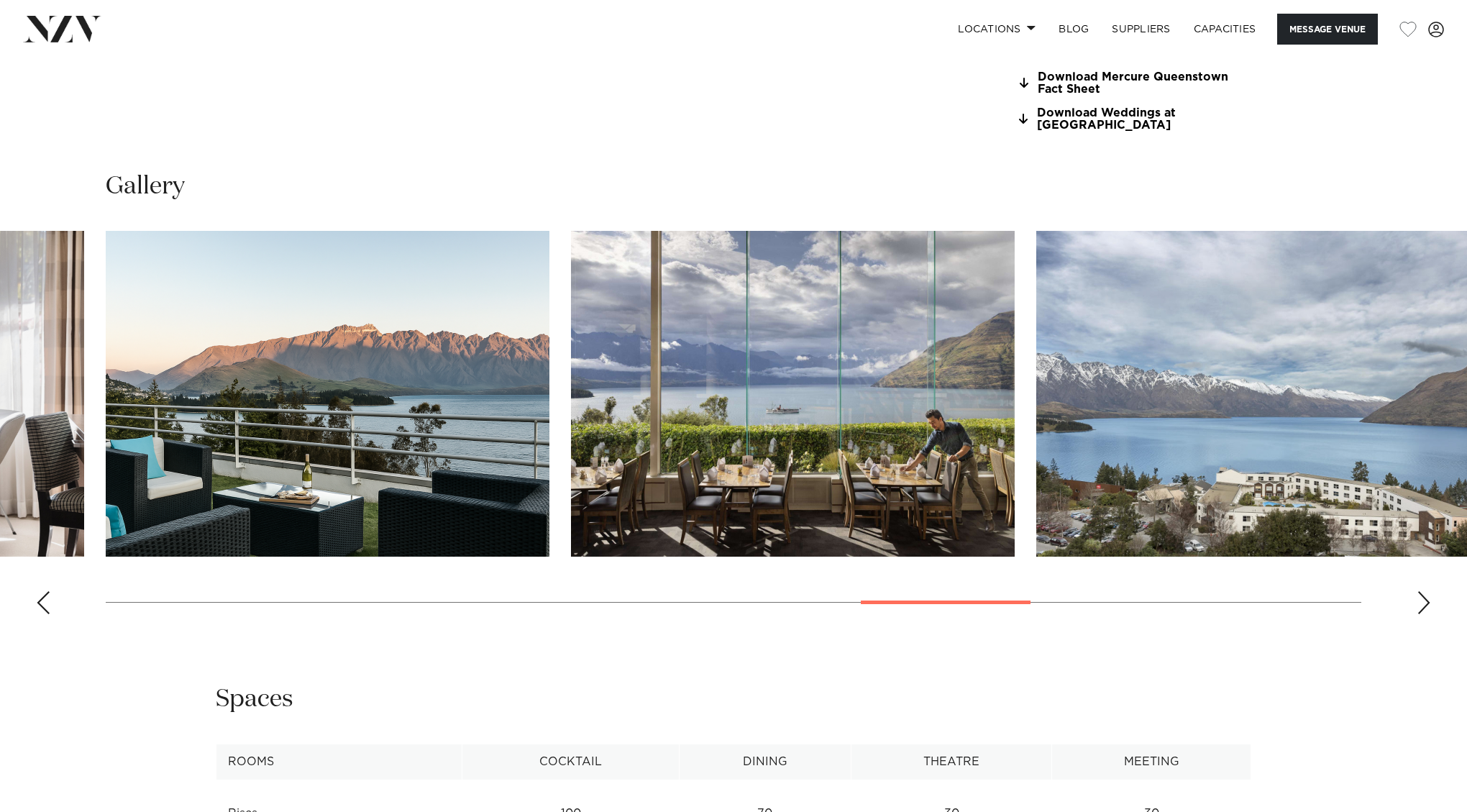
click at [1420, 591] on div "Next slide" at bounding box center [1424, 602] width 14 height 23
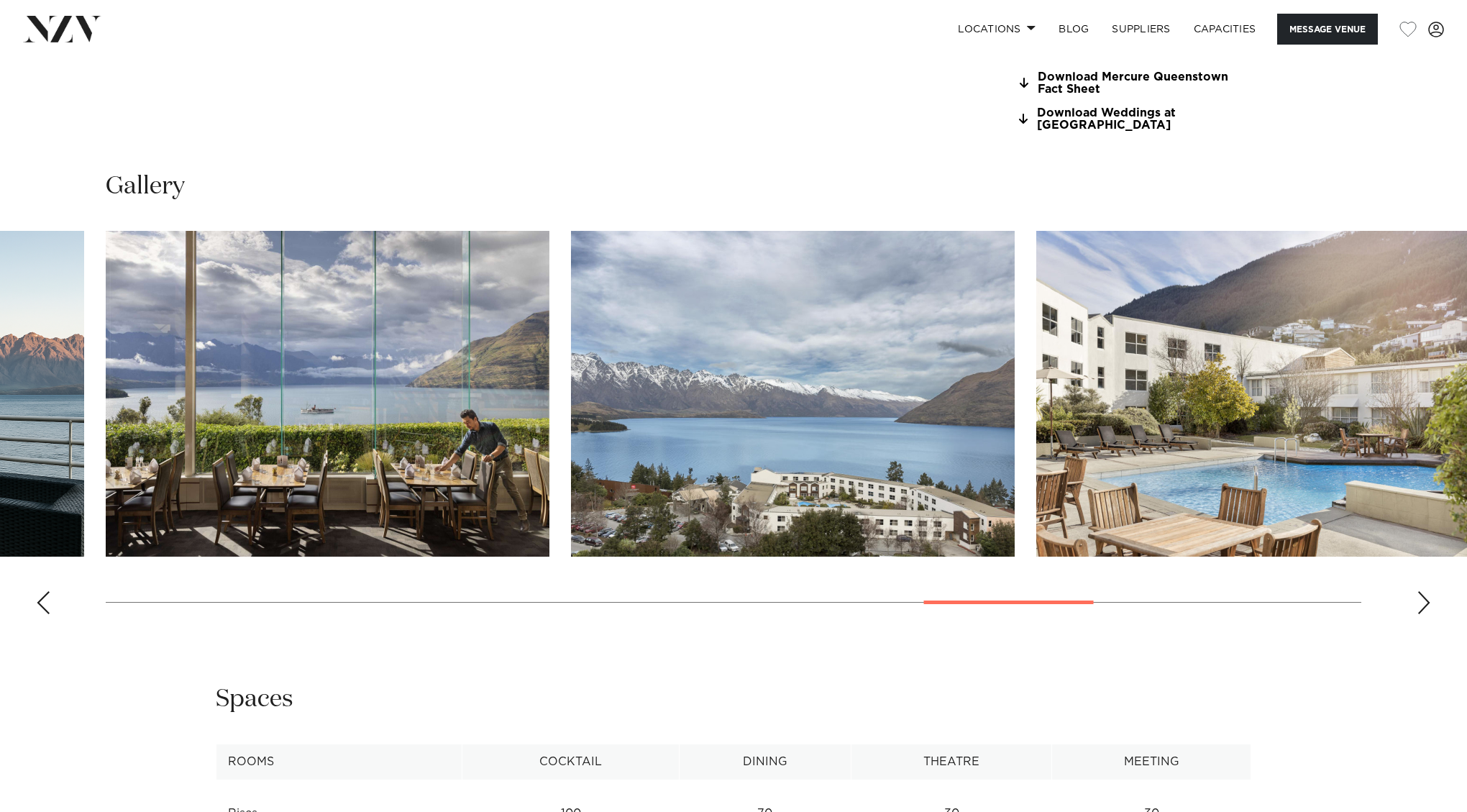
click at [1424, 591] on div "Next slide" at bounding box center [1424, 602] width 14 height 23
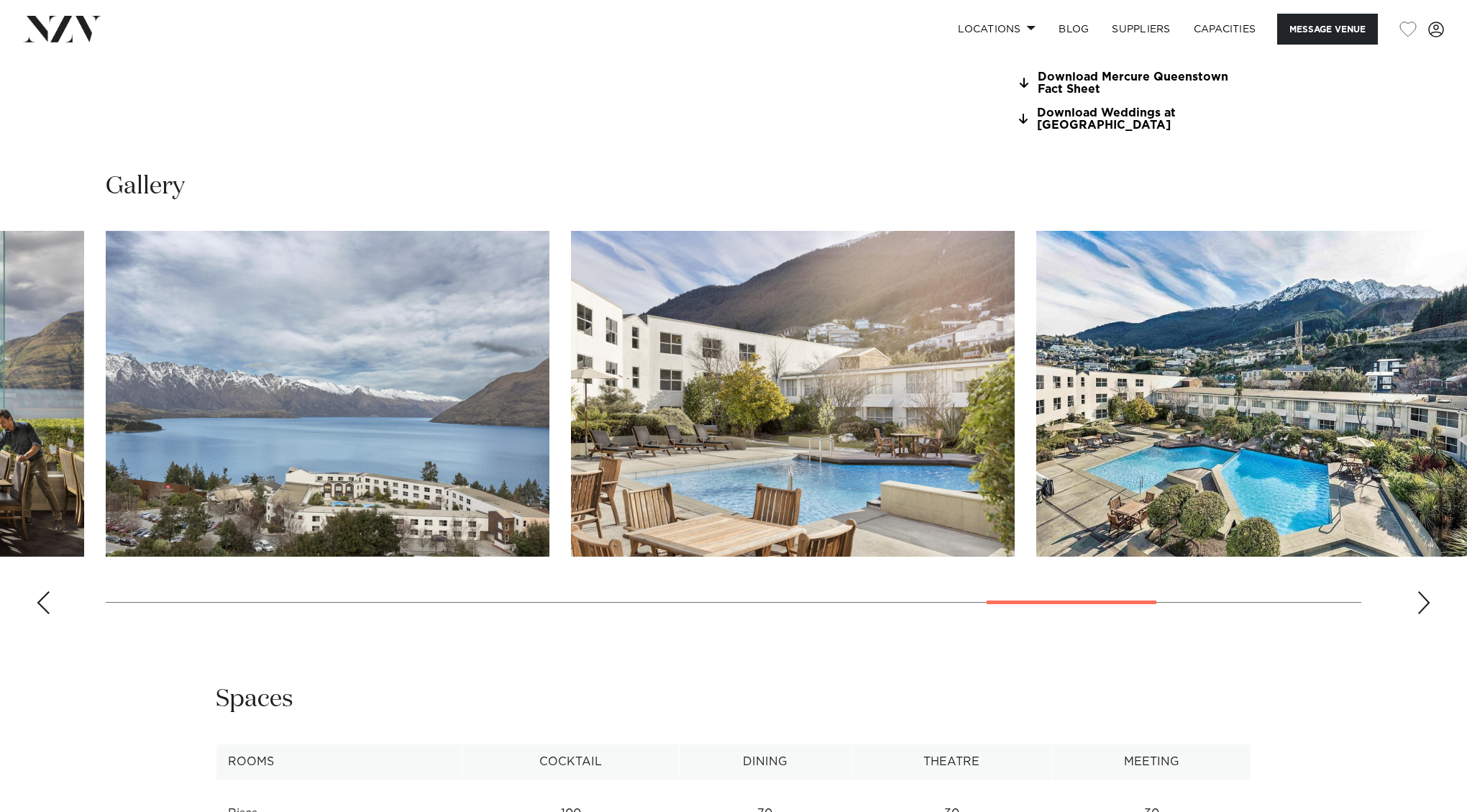
click at [1424, 591] on div "Next slide" at bounding box center [1424, 602] width 14 height 23
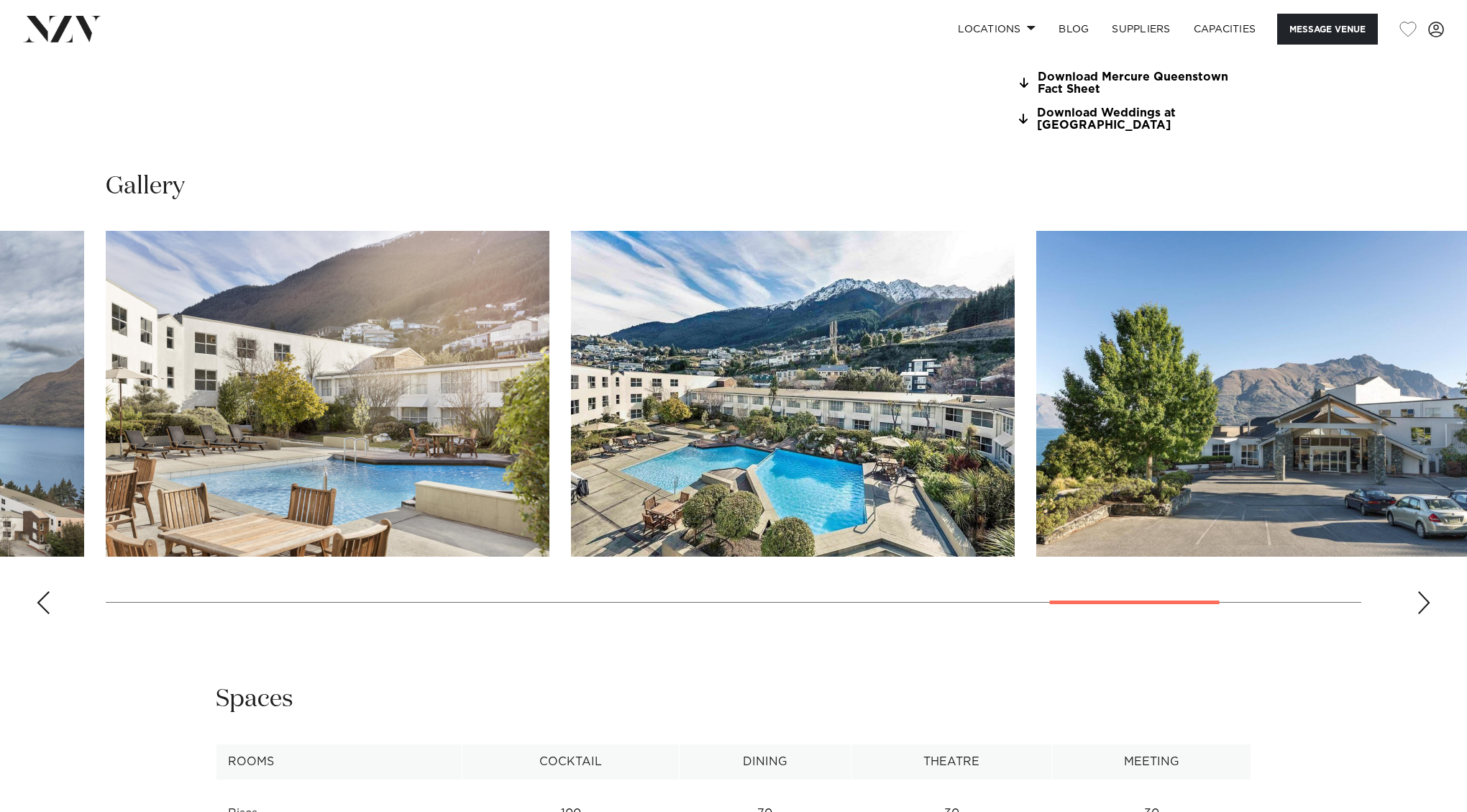
click at [1424, 591] on div "Next slide" at bounding box center [1424, 602] width 14 height 23
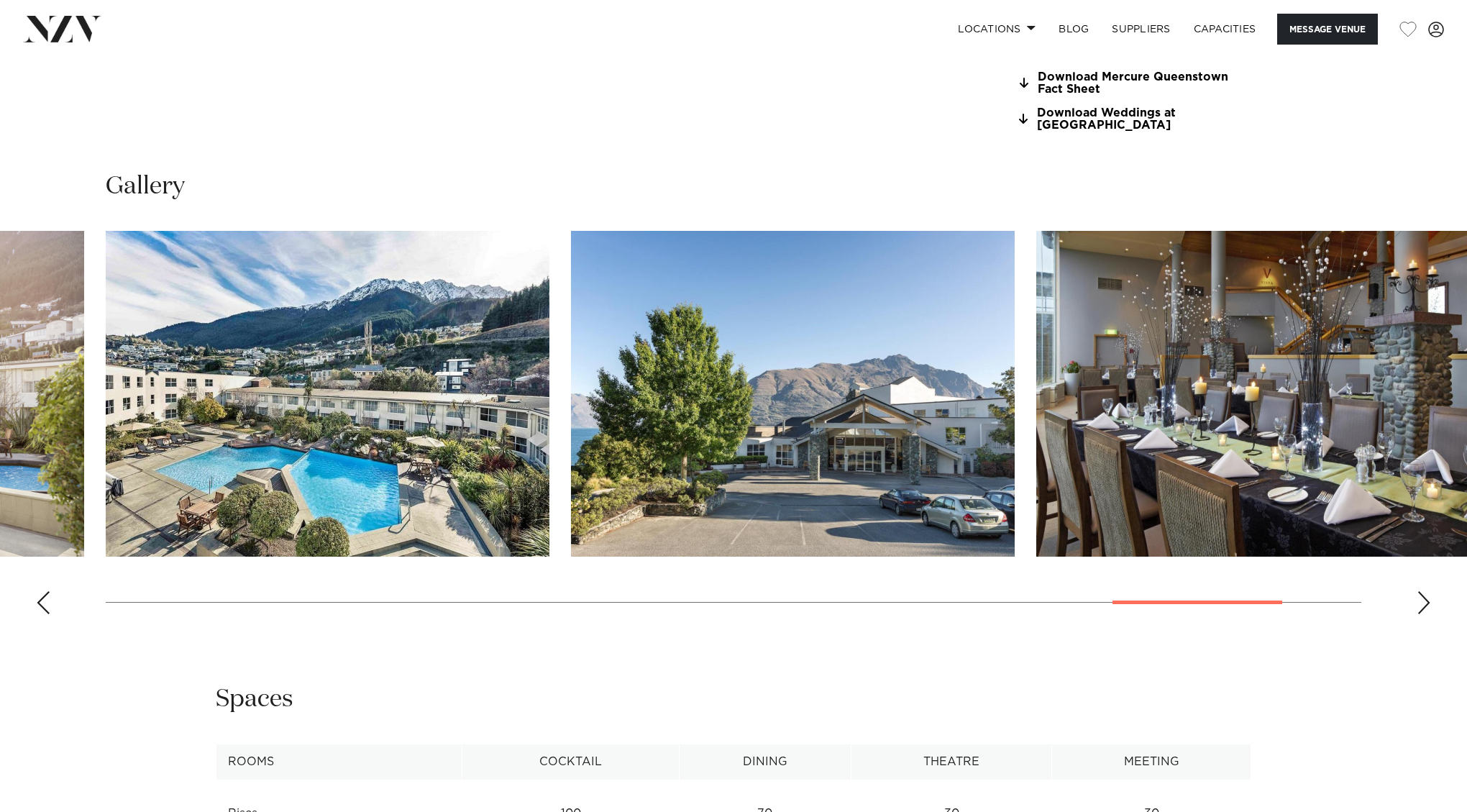
click at [1424, 591] on div "Next slide" at bounding box center [1424, 602] width 14 height 23
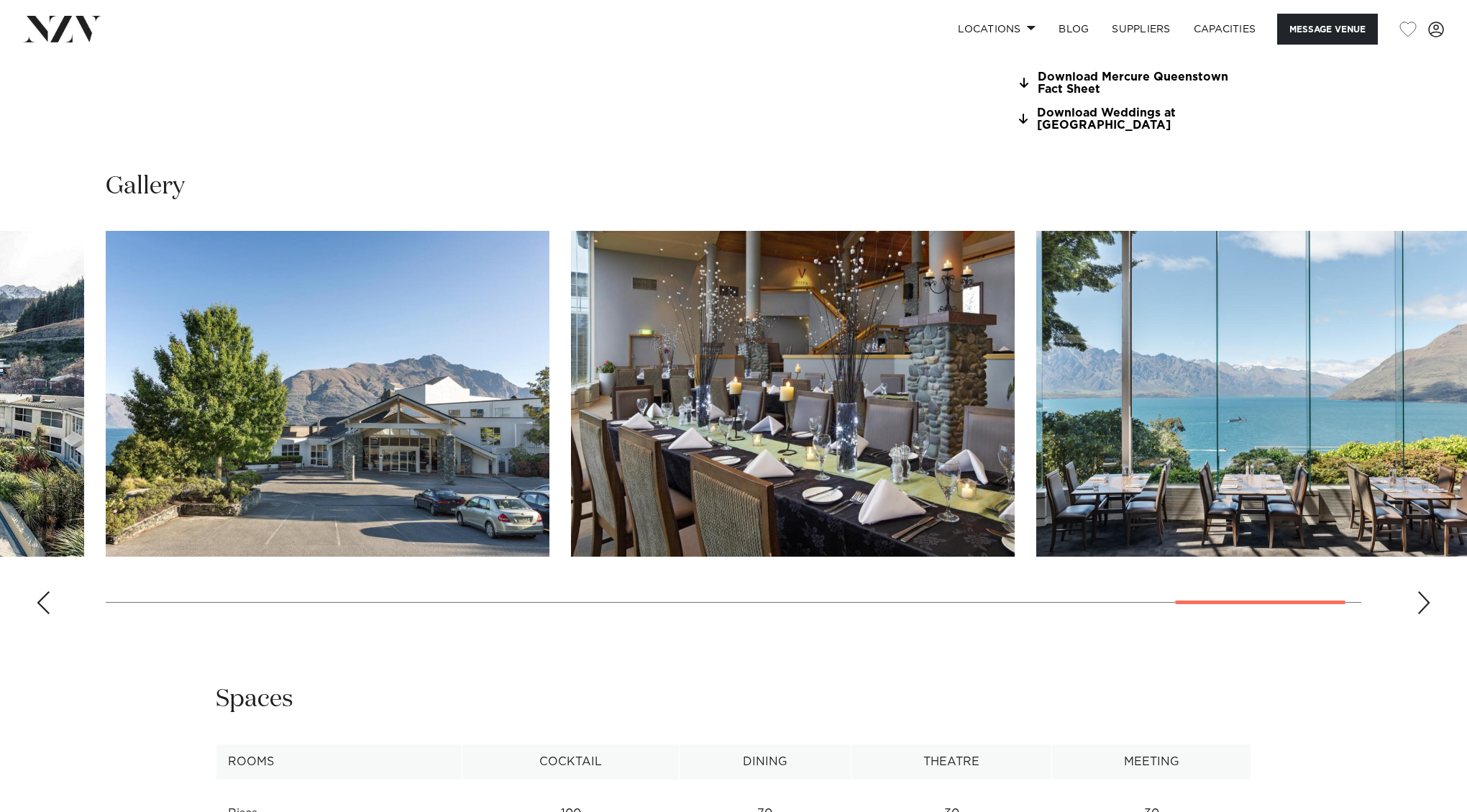
click at [1424, 591] on div "Next slide" at bounding box center [1424, 602] width 14 height 23
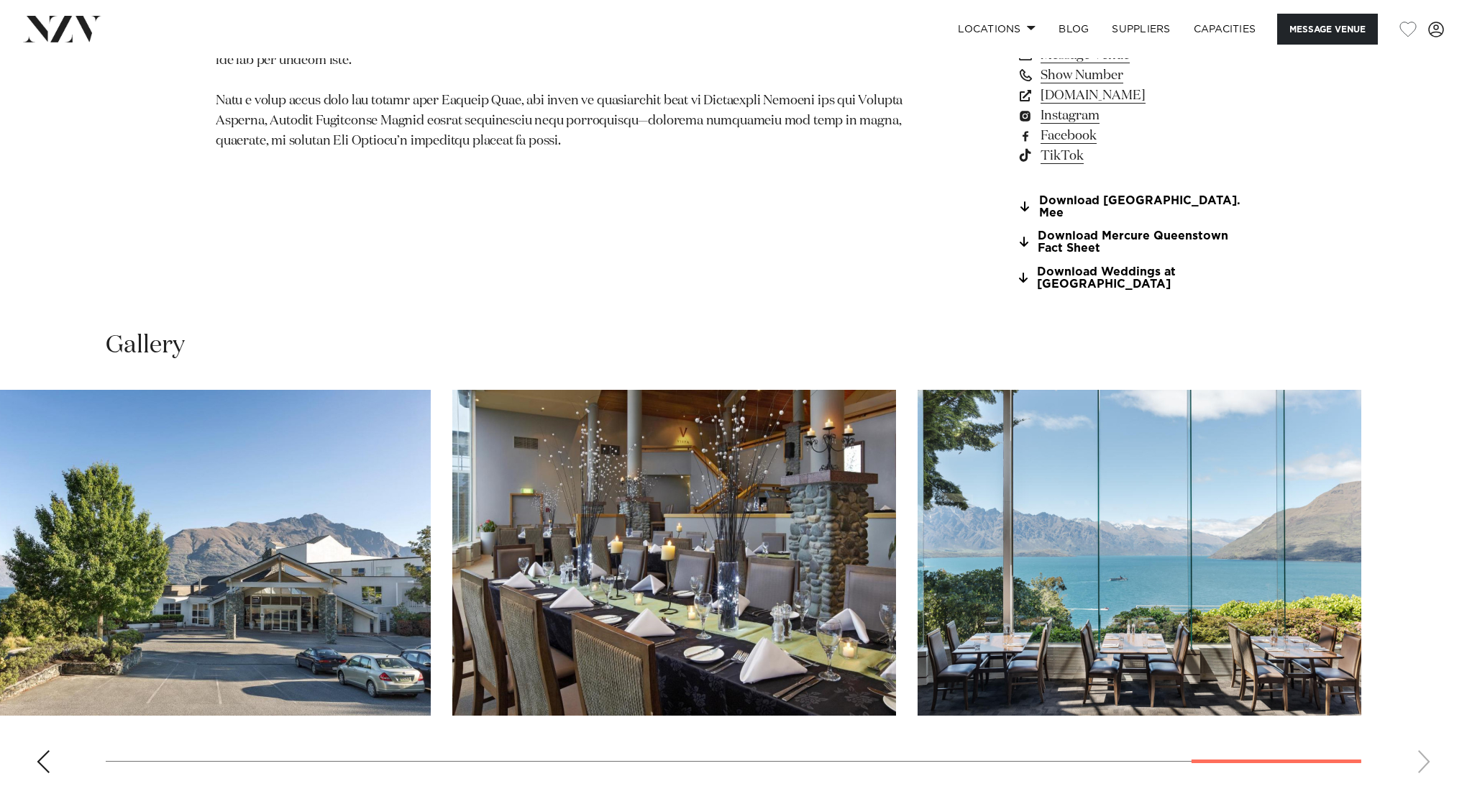
scroll to position [1331, 0]
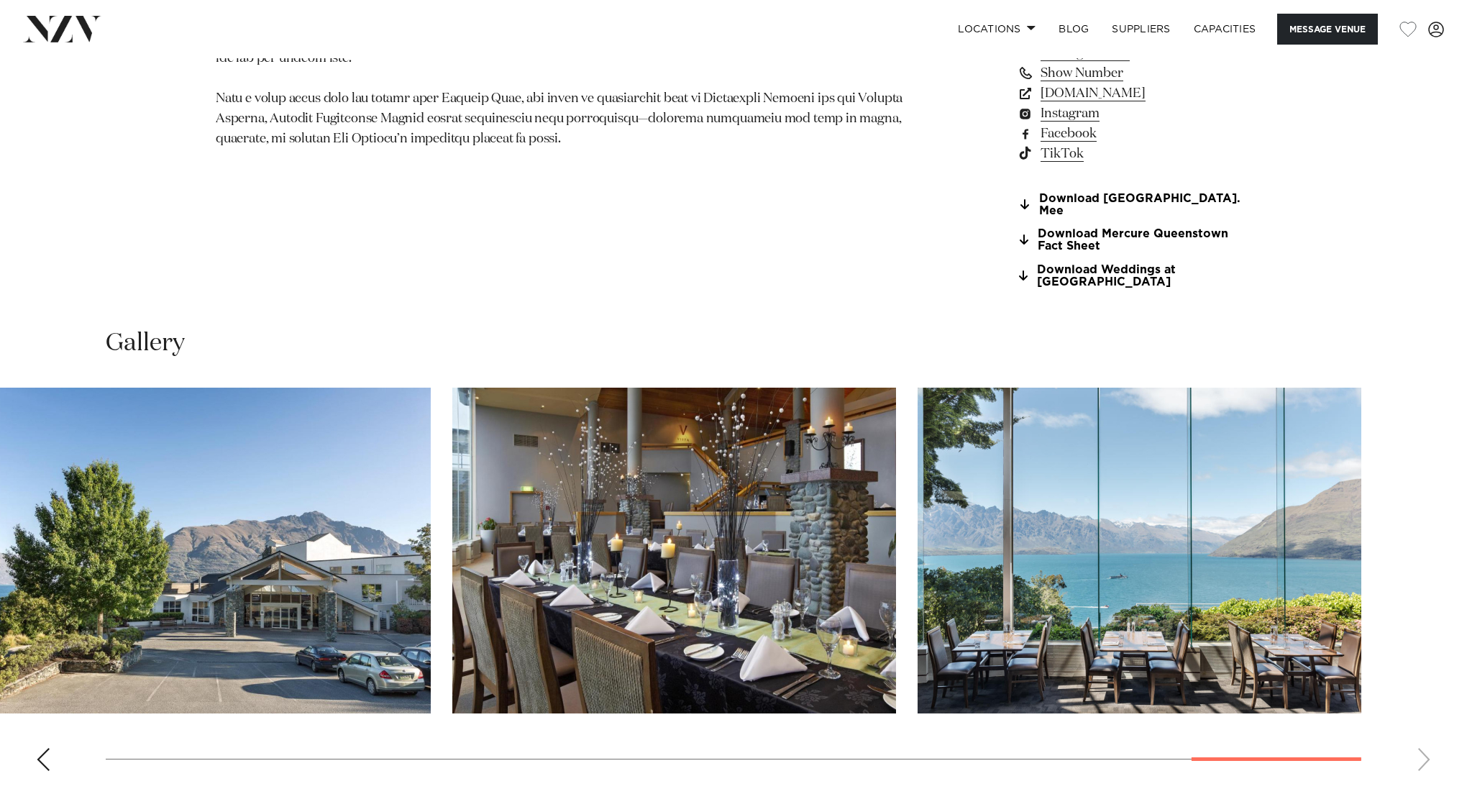
click at [52, 757] on swiper-container at bounding box center [733, 584] width 1467 height 395
click at [52, 755] on swiper-container at bounding box center [733, 584] width 1467 height 395
click at [39, 754] on div "Previous slide" at bounding box center [43, 759] width 14 height 23
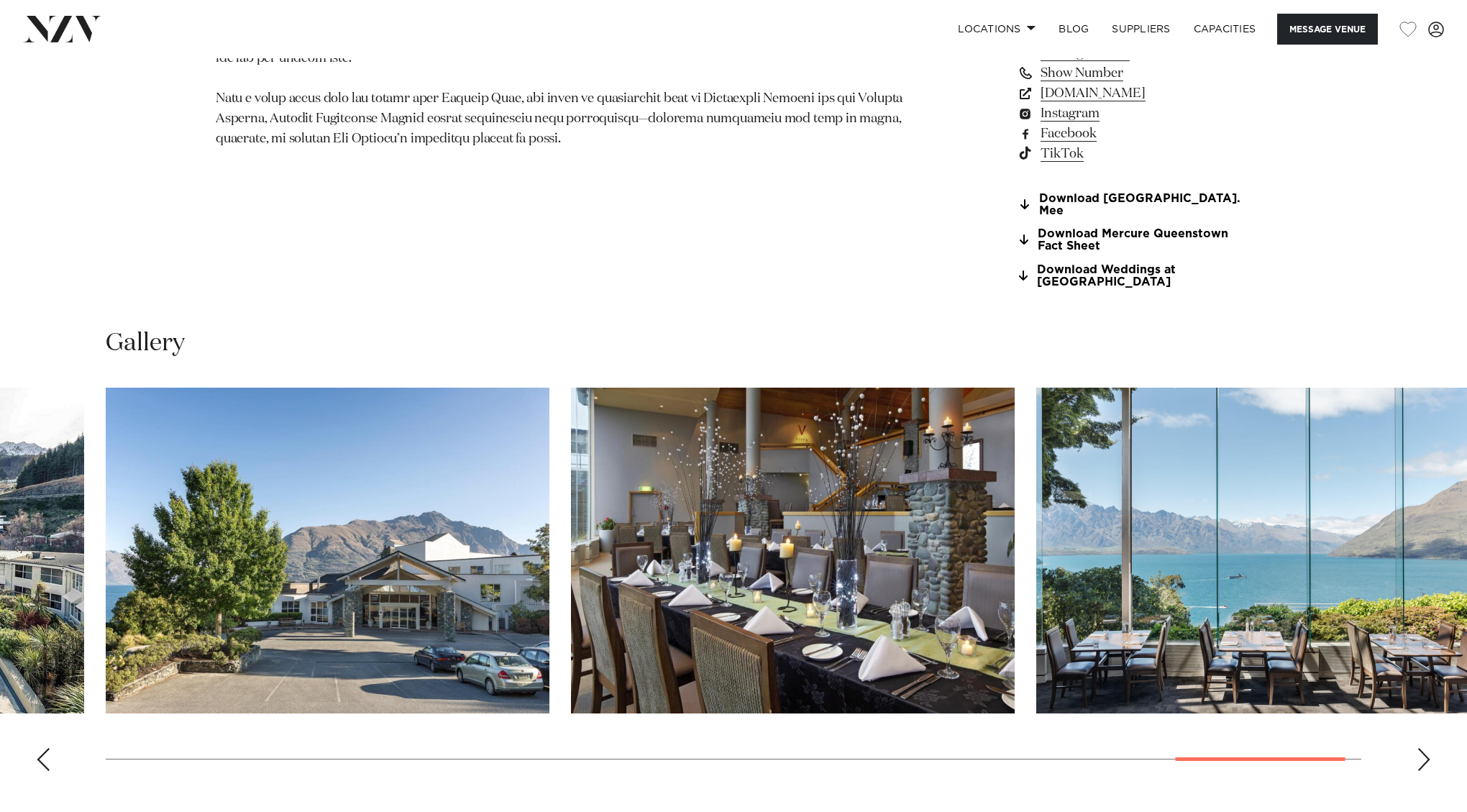
click at [39, 754] on div "Previous slide" at bounding box center [43, 759] width 14 height 23
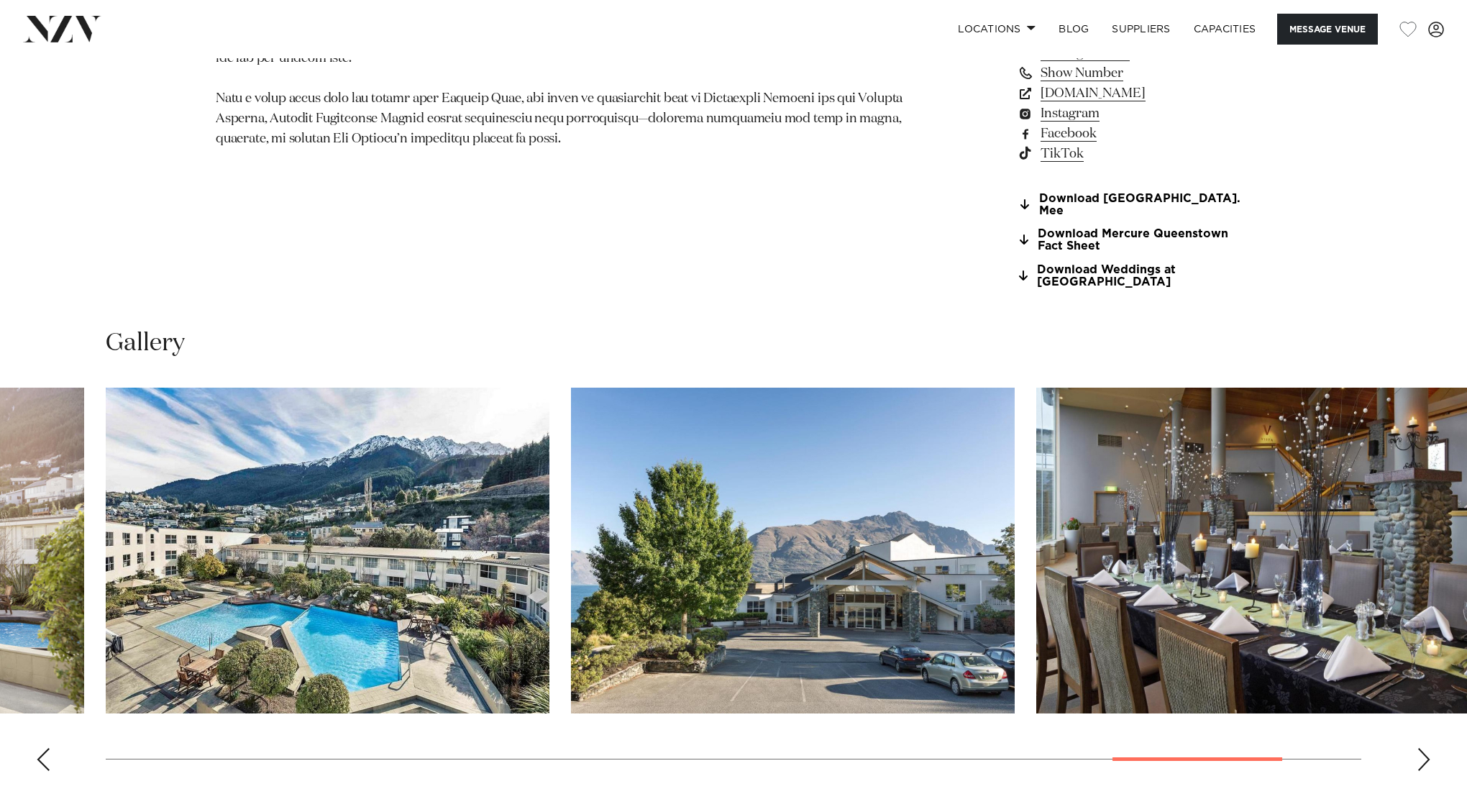
click at [39, 754] on div "Previous slide" at bounding box center [43, 759] width 14 height 23
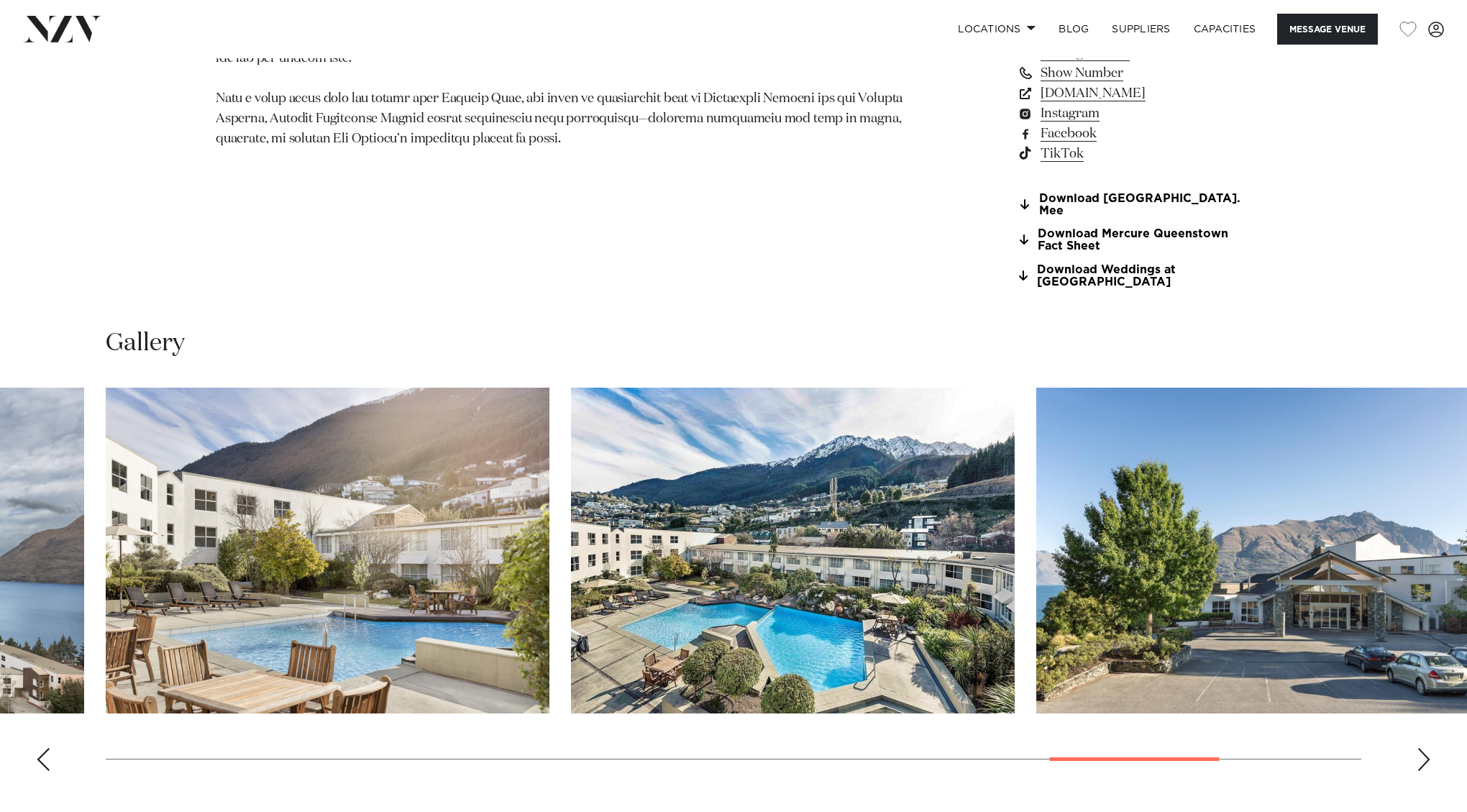
click at [39, 754] on div "Previous slide" at bounding box center [43, 759] width 14 height 23
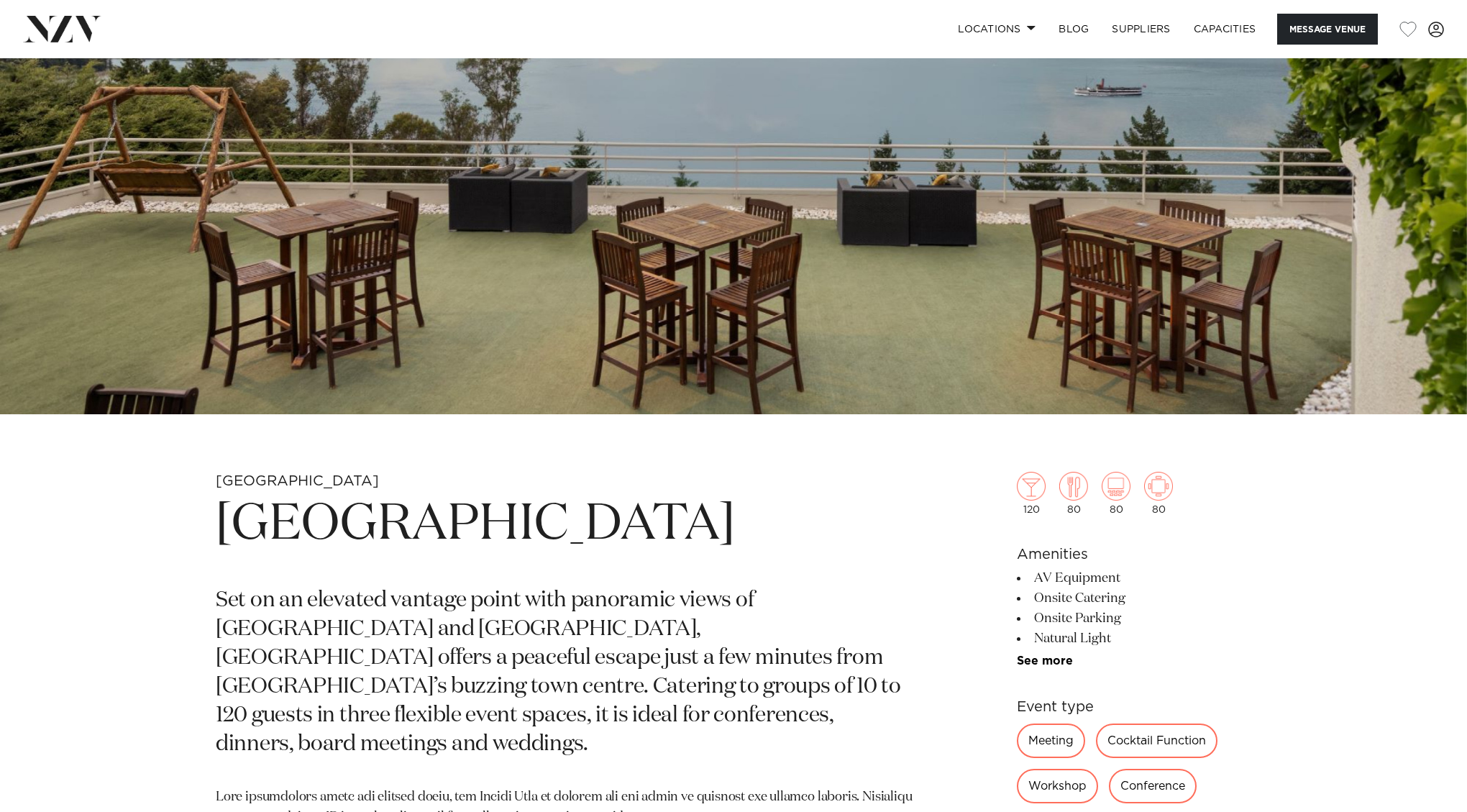
scroll to position [325, 0]
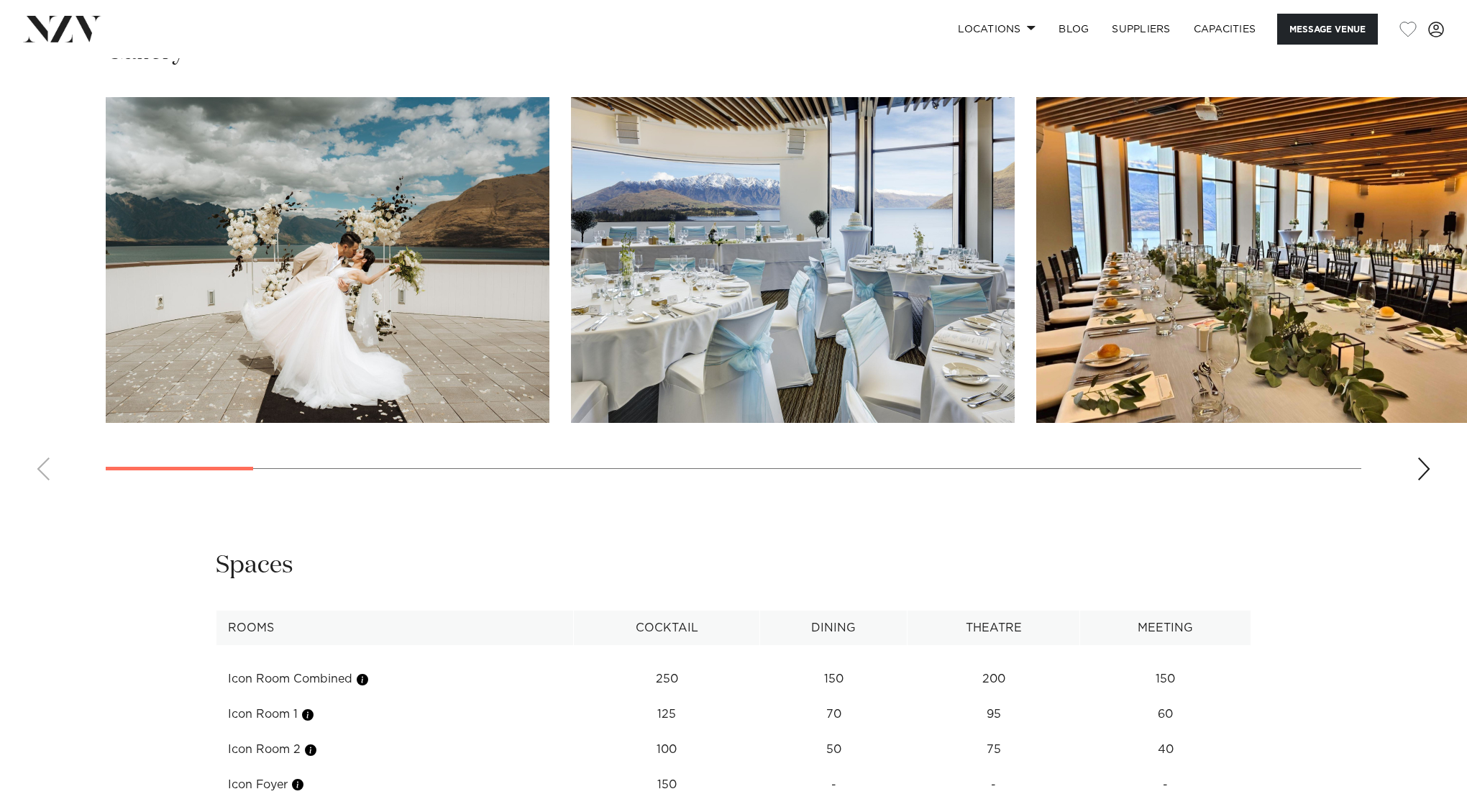
scroll to position [1602, 0]
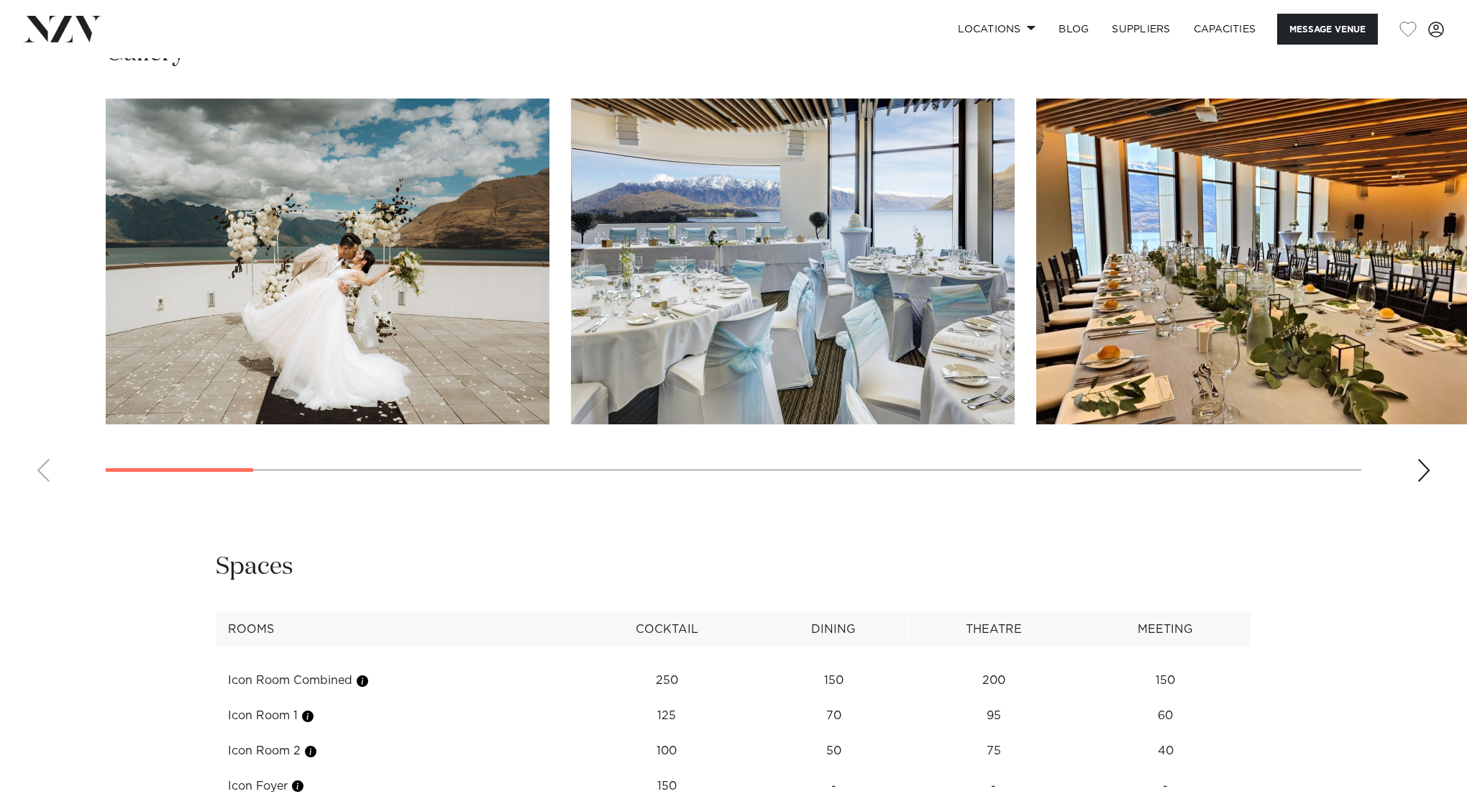
click at [1414, 453] on swiper-container at bounding box center [733, 296] width 1467 height 395
click at [1421, 459] on div "Next slide" at bounding box center [1424, 470] width 14 height 23
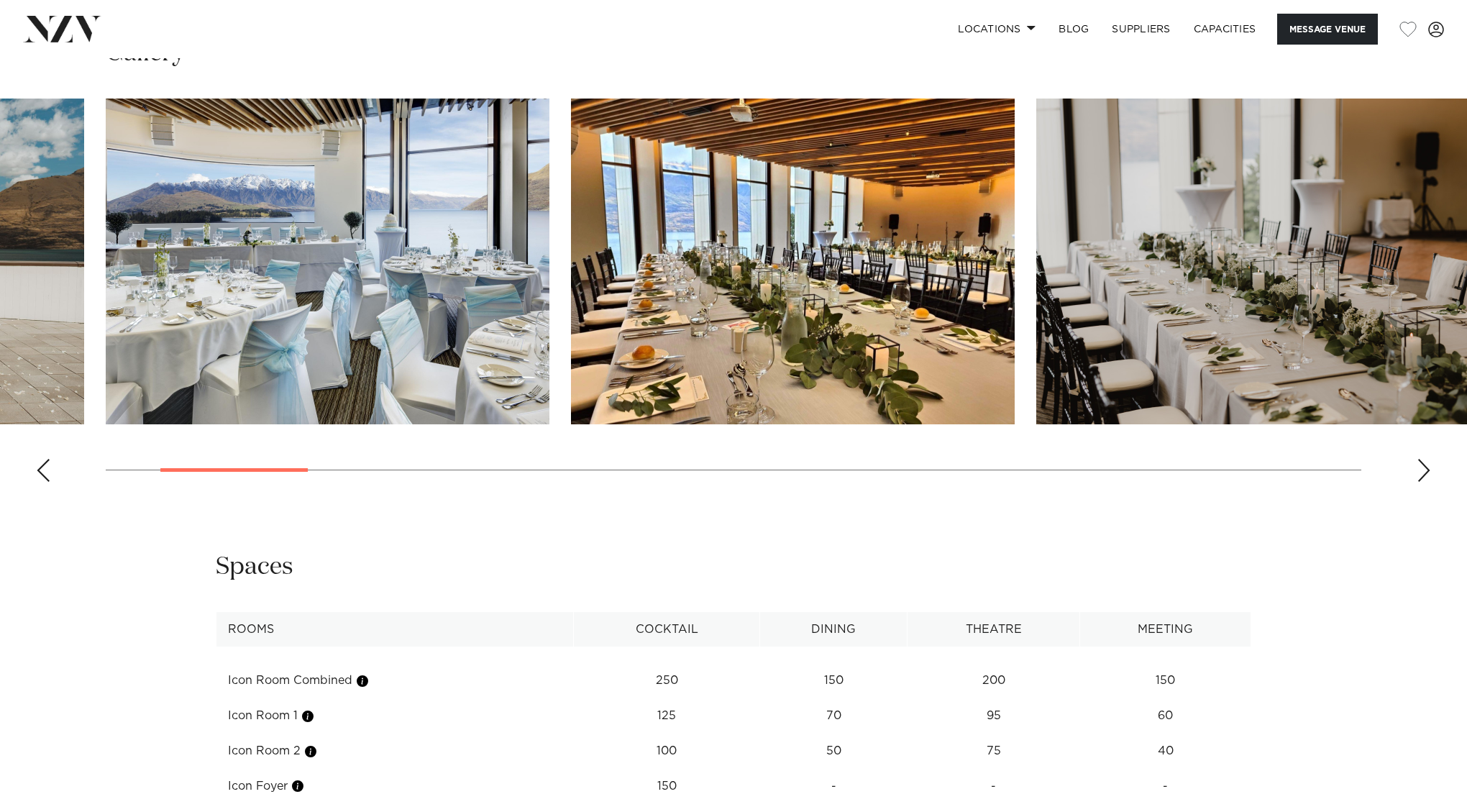
click at [1421, 459] on div "Next slide" at bounding box center [1424, 470] width 14 height 23
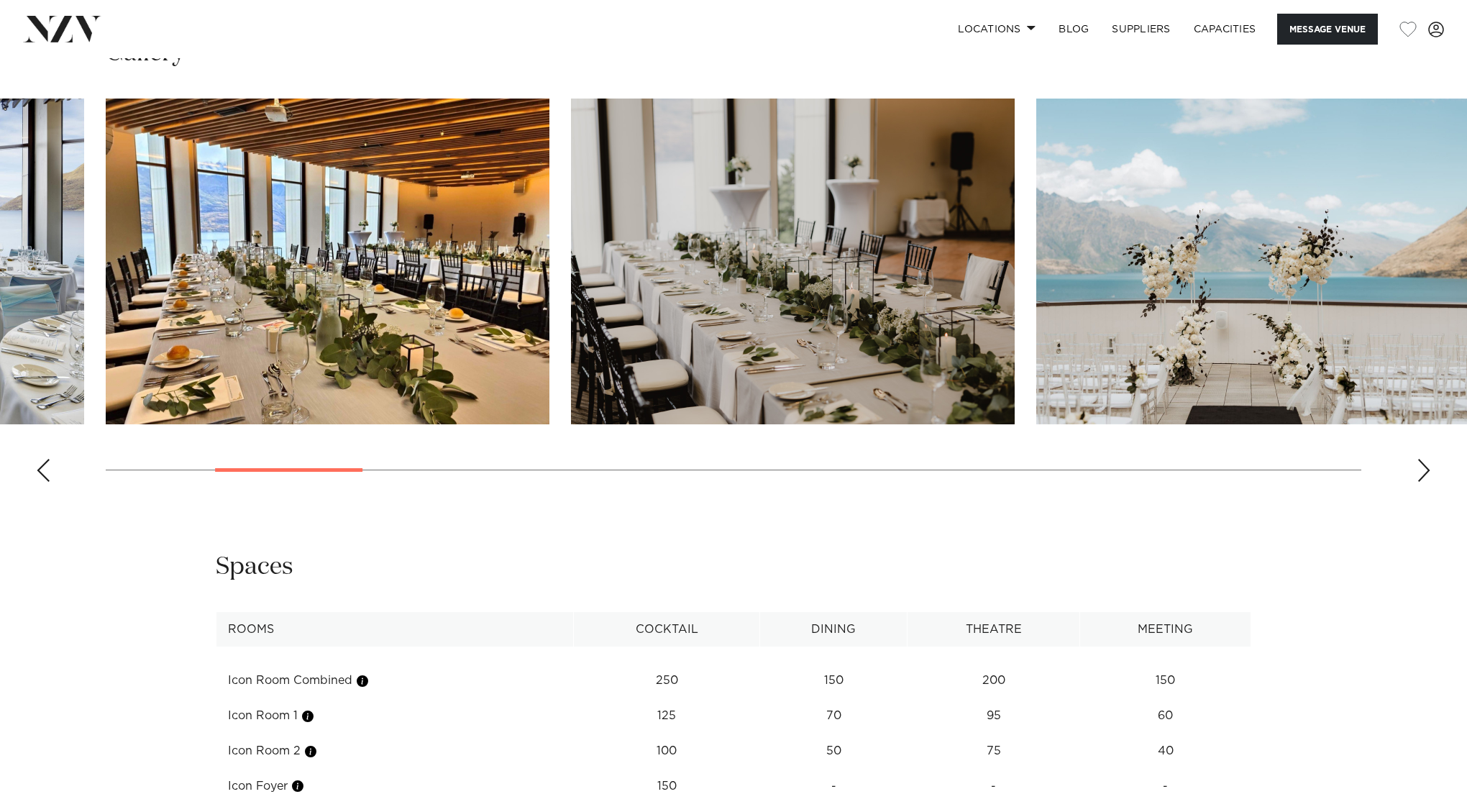
click at [1421, 459] on div "Next slide" at bounding box center [1424, 470] width 14 height 23
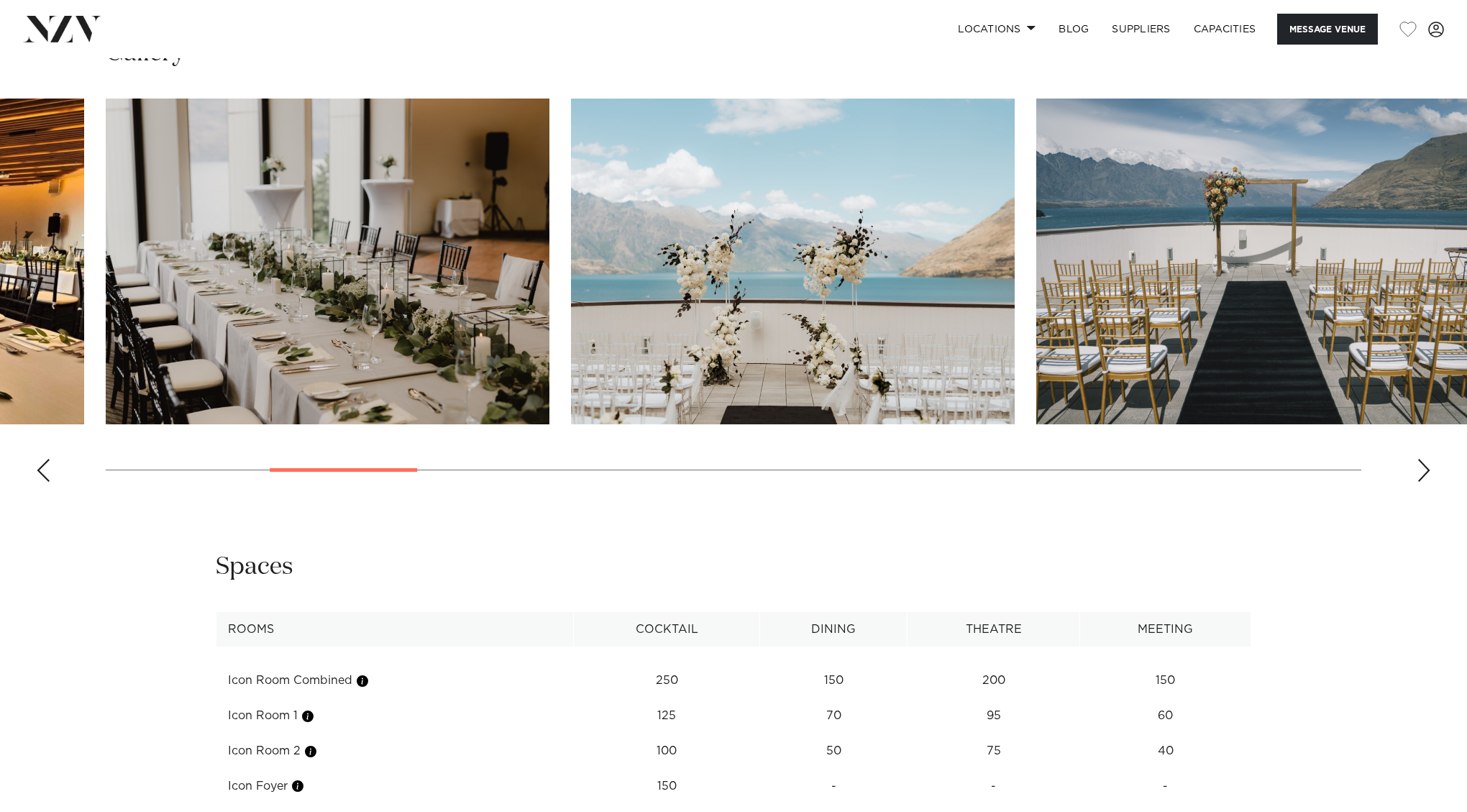
click at [1421, 459] on div "Next slide" at bounding box center [1424, 470] width 14 height 23
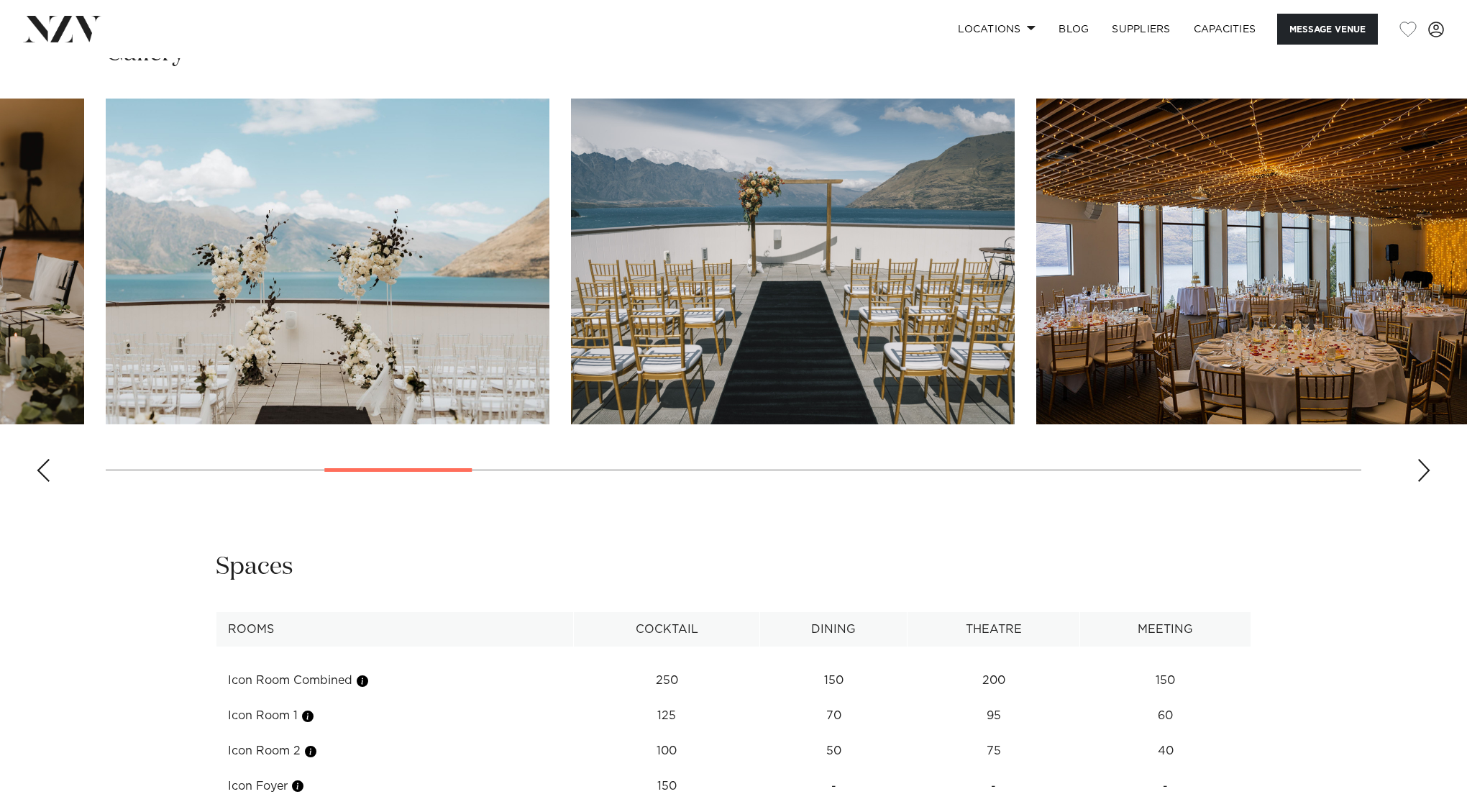
click at [1421, 459] on div "Next slide" at bounding box center [1424, 470] width 14 height 23
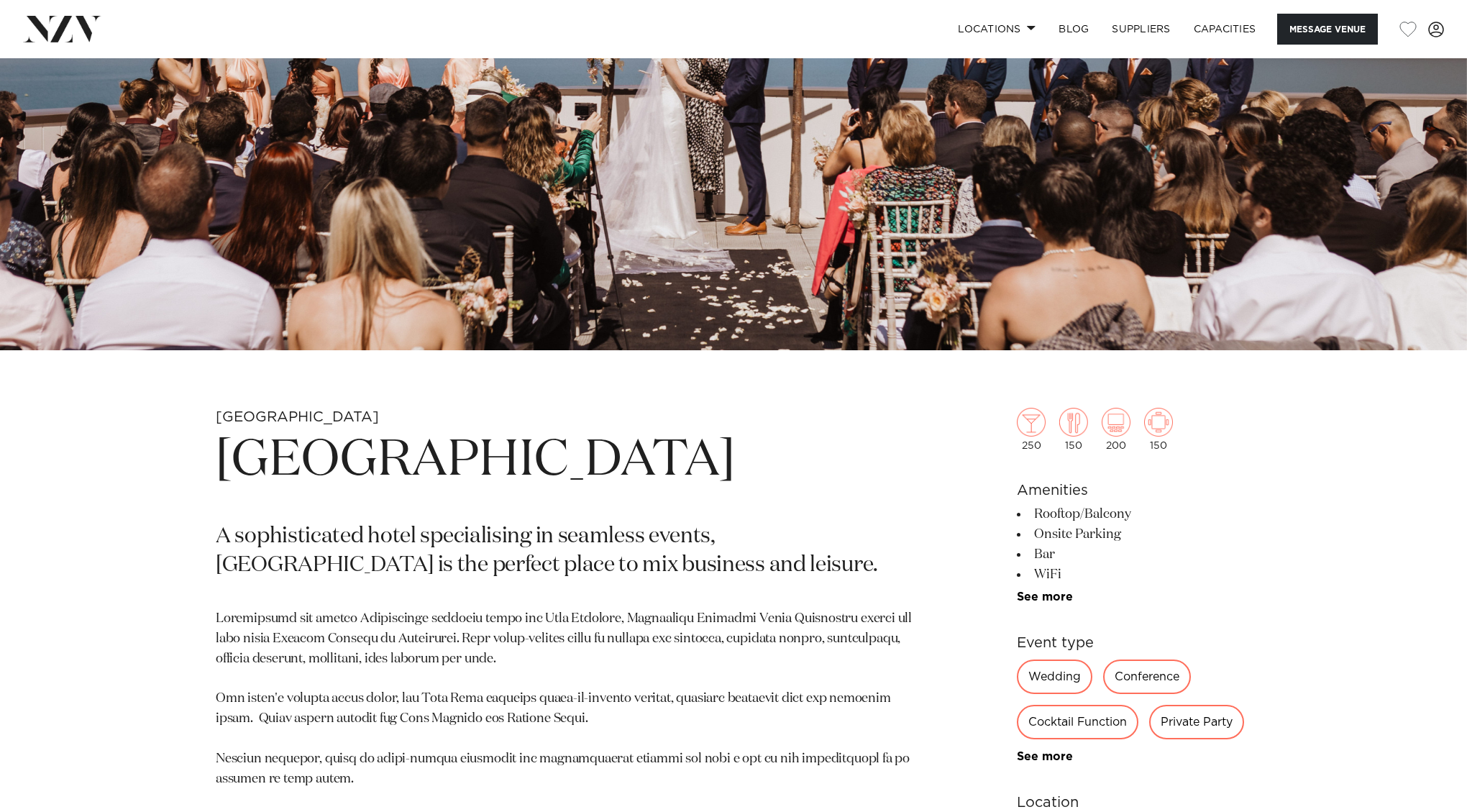
scroll to position [408, 0]
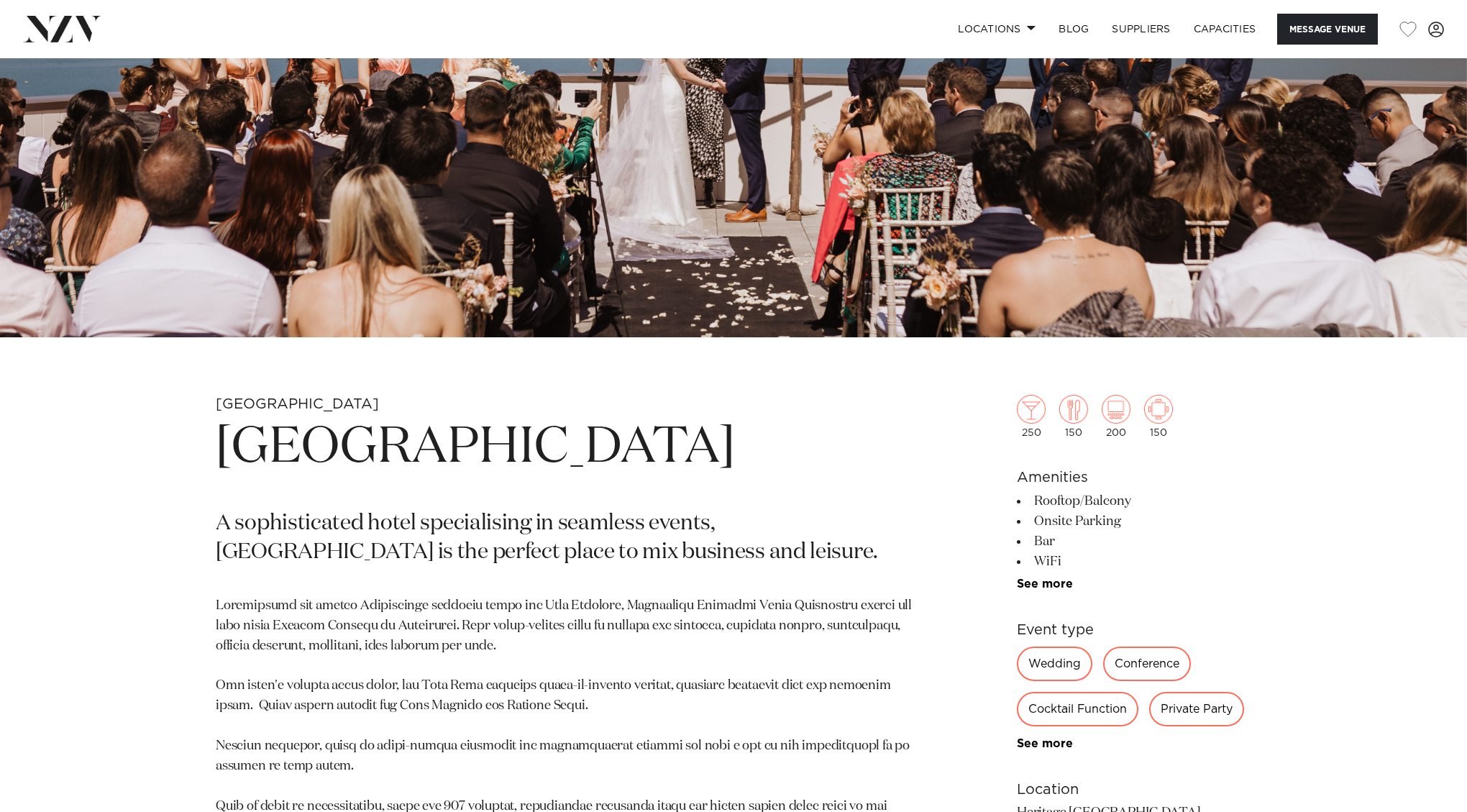
click at [289, 441] on h1 "Rendezvous Heritage Hotel Queenstown" at bounding box center [565, 448] width 699 height 67
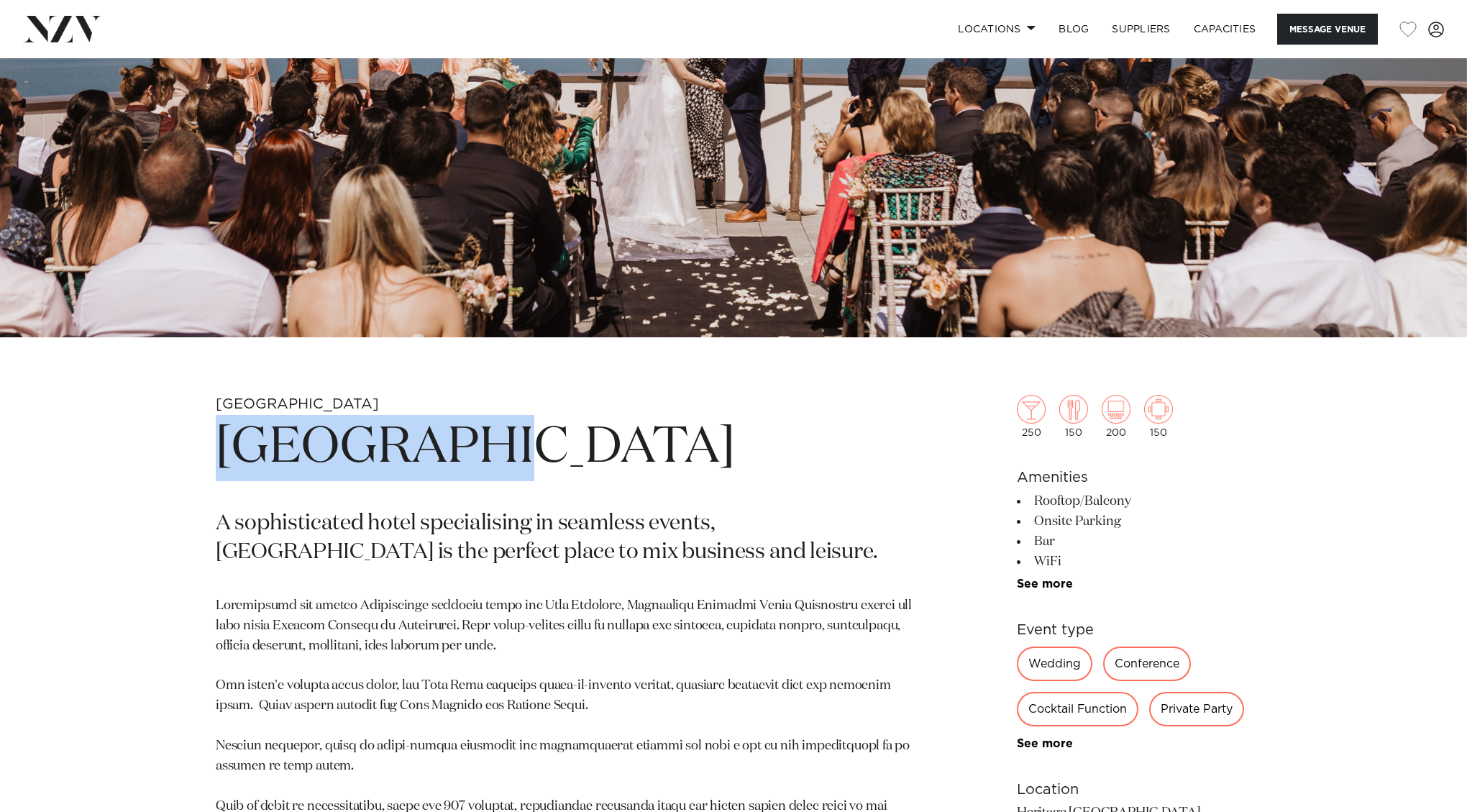
drag, startPoint x: 514, startPoint y: 514, endPoint x: 202, endPoint y: 434, distance: 322.1
click at [202, 434] on div "Queenstown Rendezvous Heritage Hotel Queenstown A sophisticated hotel specialis…" at bounding box center [733, 802] width 1224 height 815
copy h1 "Rendezvous Heritage Hotel Queenstown"
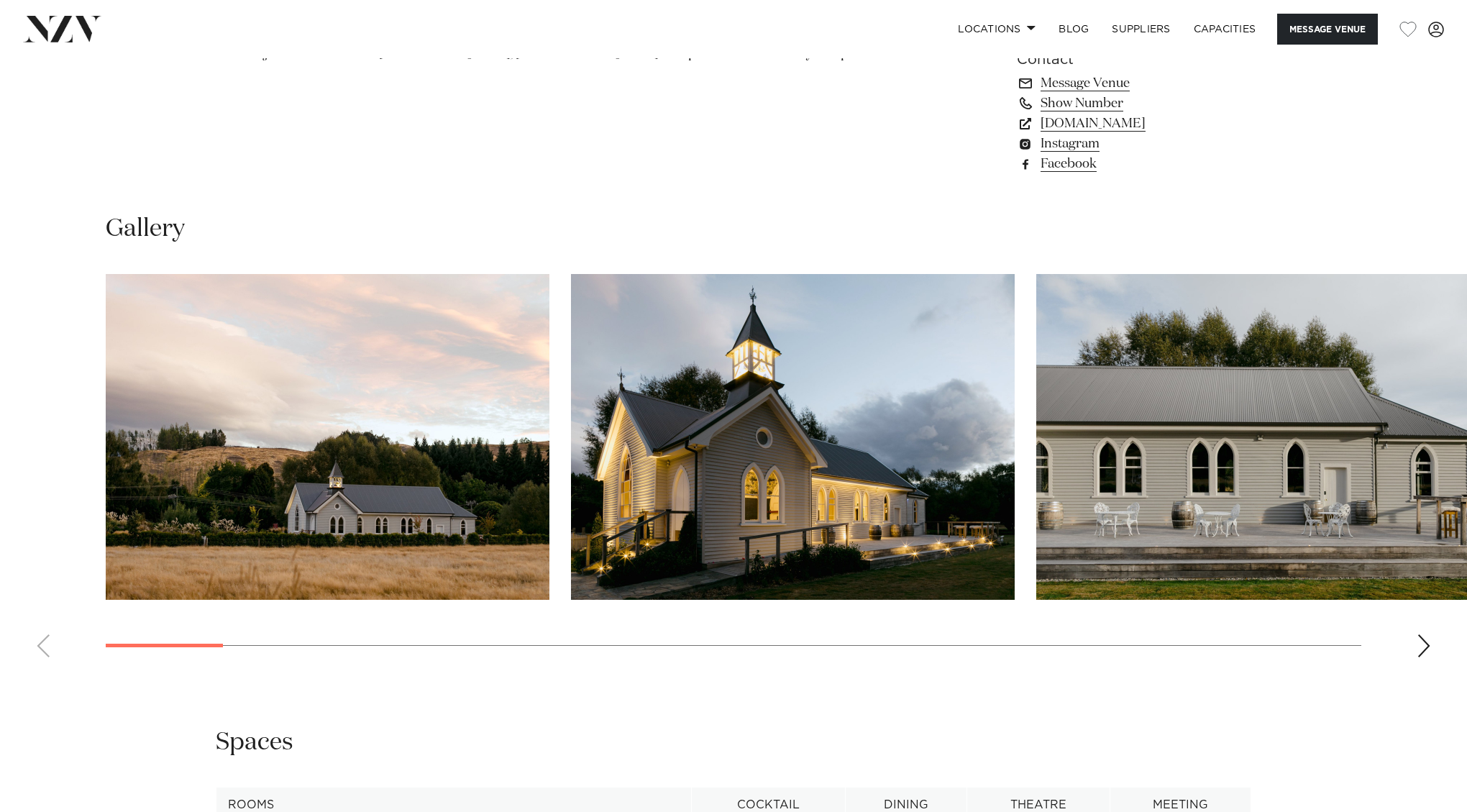
scroll to position [1317, 0]
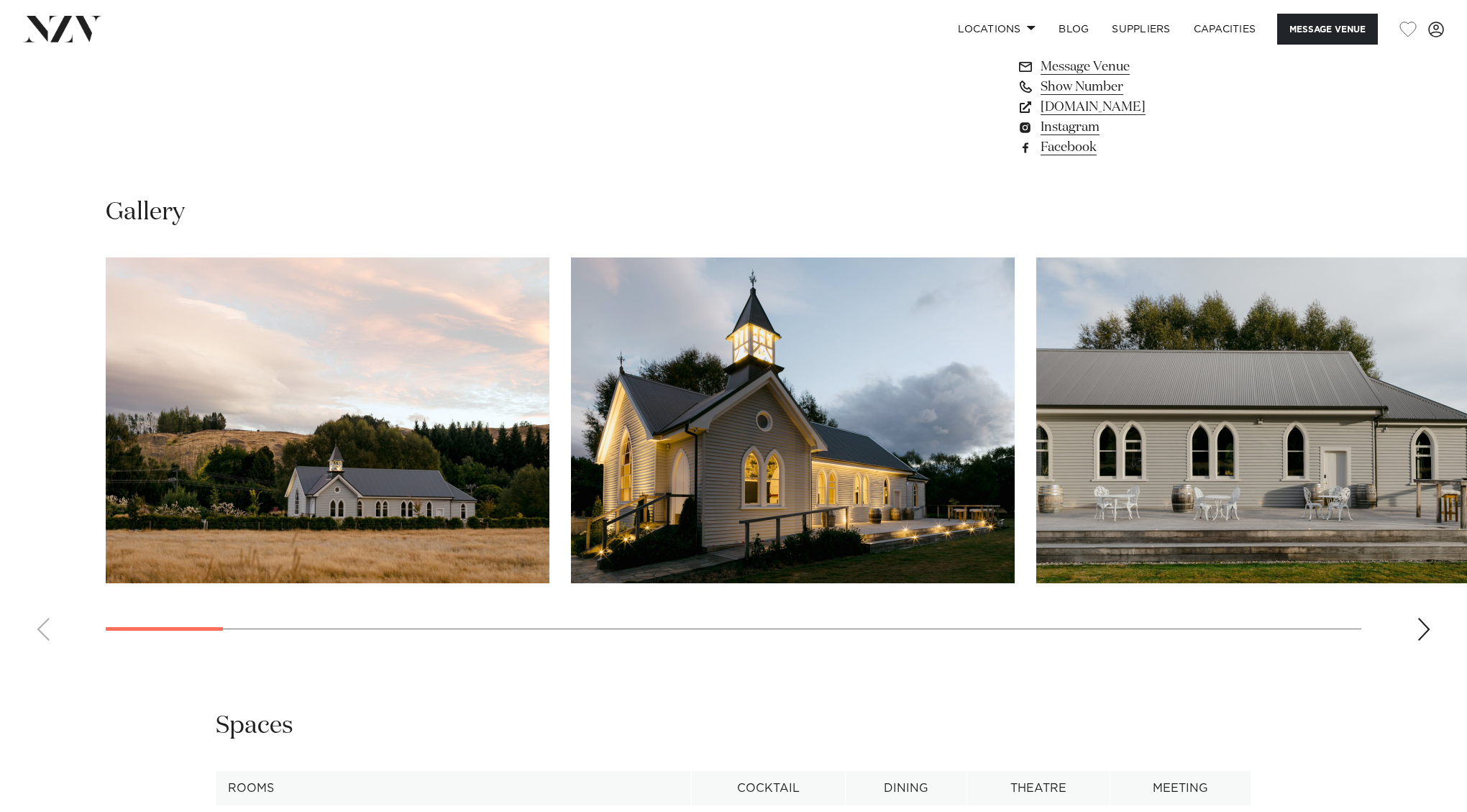
click at [1406, 615] on swiper-container at bounding box center [733, 454] width 1467 height 395
click at [1418, 618] on div "Next slide" at bounding box center [1424, 629] width 14 height 23
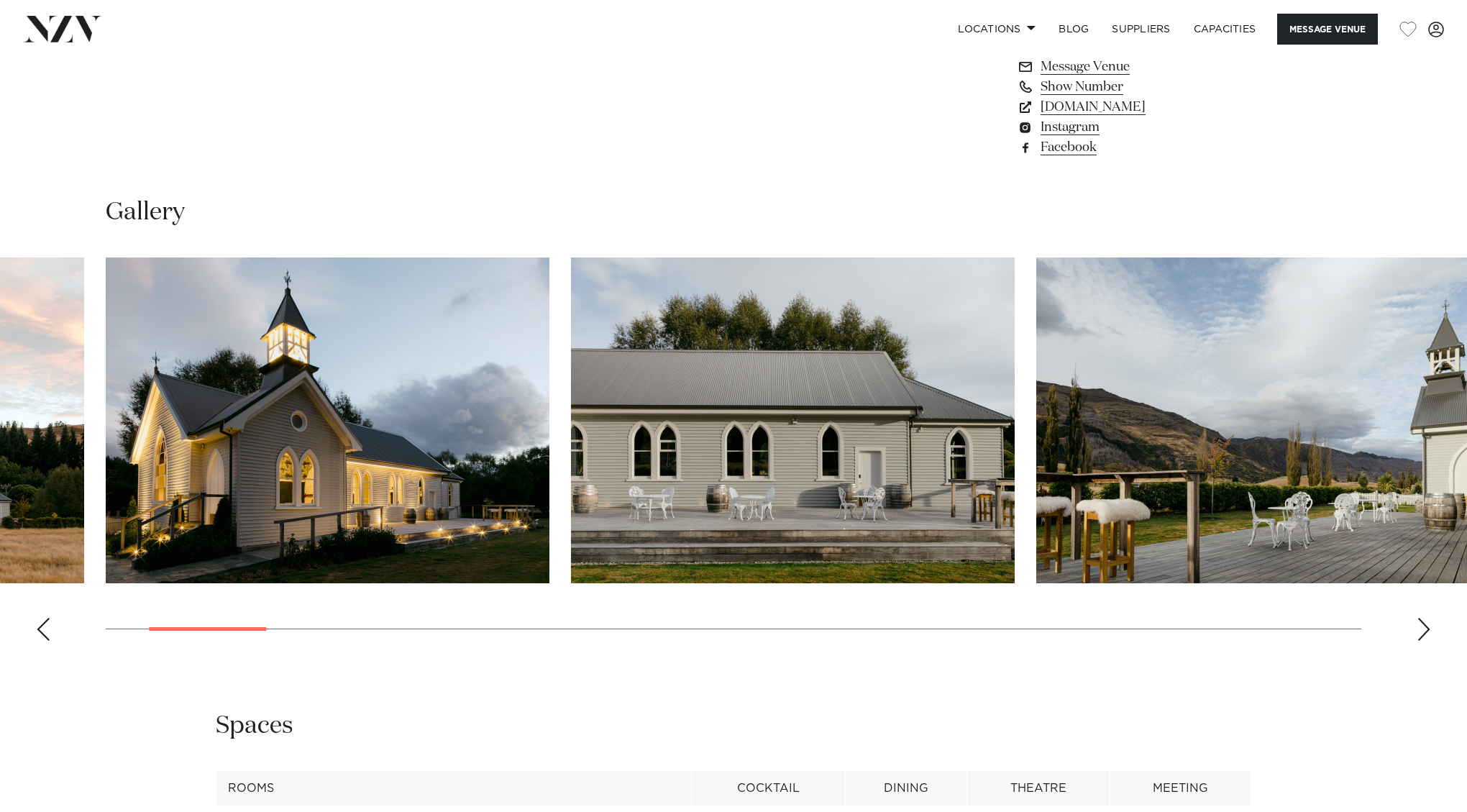
click at [1418, 618] on div "Next slide" at bounding box center [1424, 629] width 14 height 23
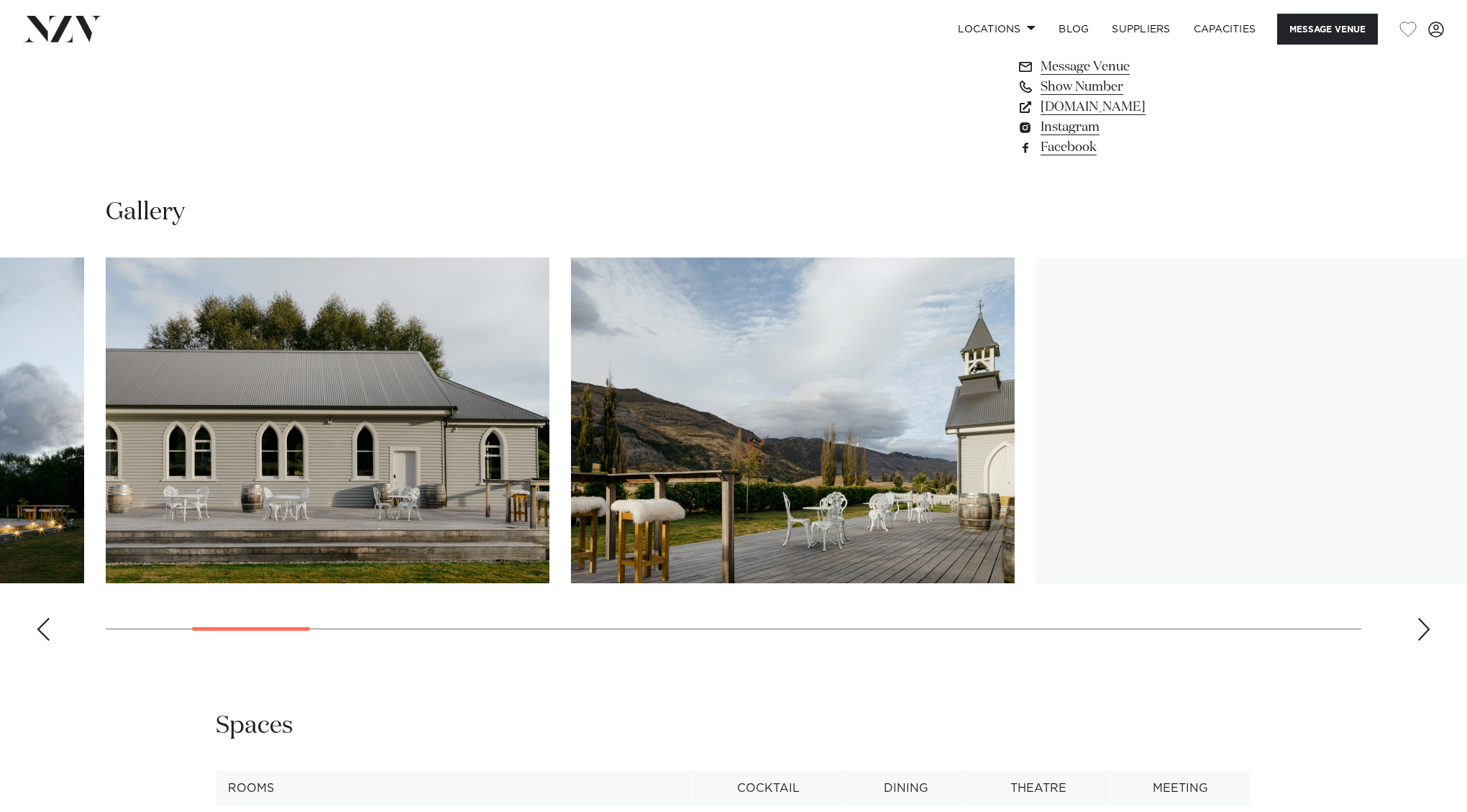
click at [1418, 618] on div "Next slide" at bounding box center [1424, 629] width 14 height 23
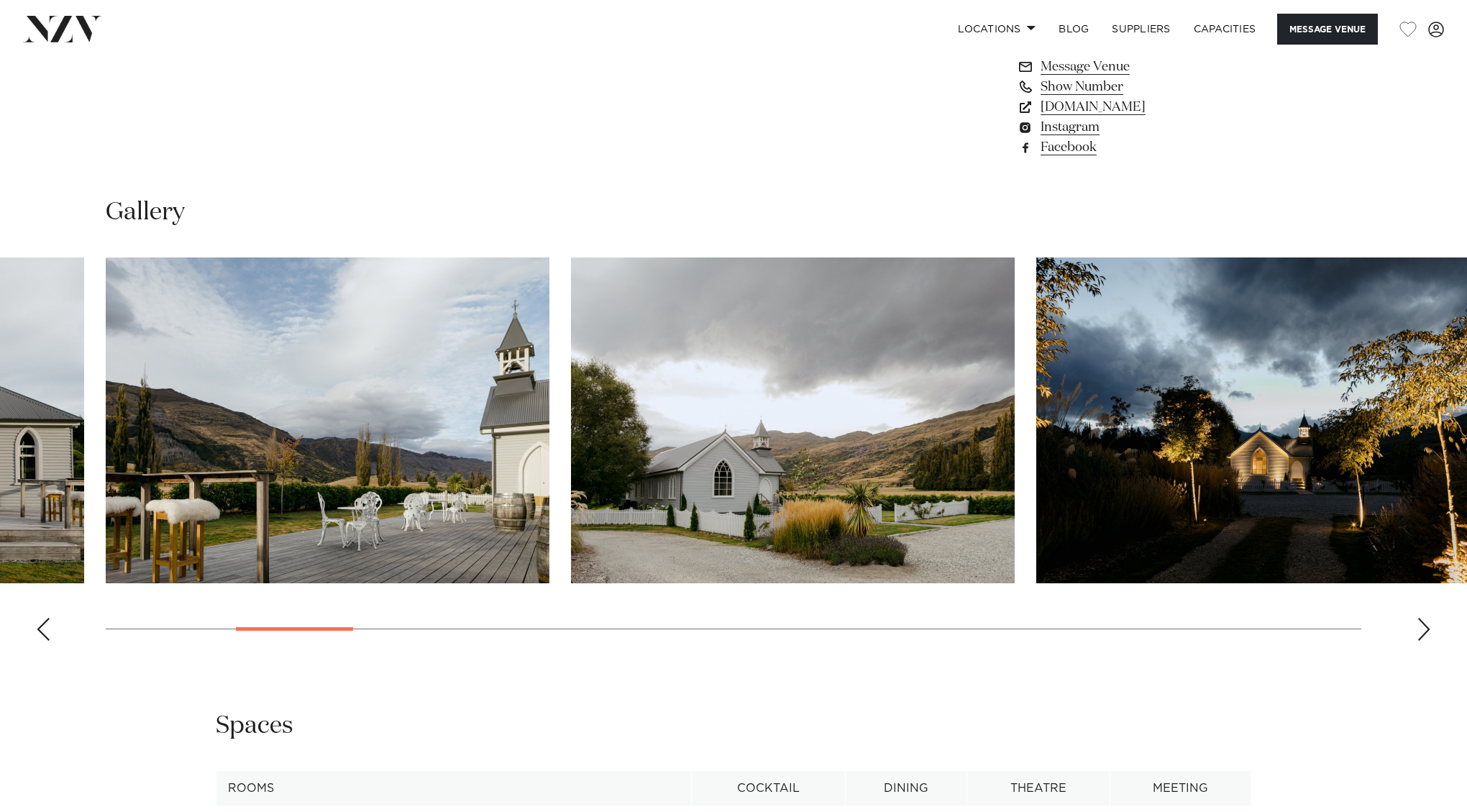
click at [1418, 618] on div "Next slide" at bounding box center [1424, 629] width 14 height 23
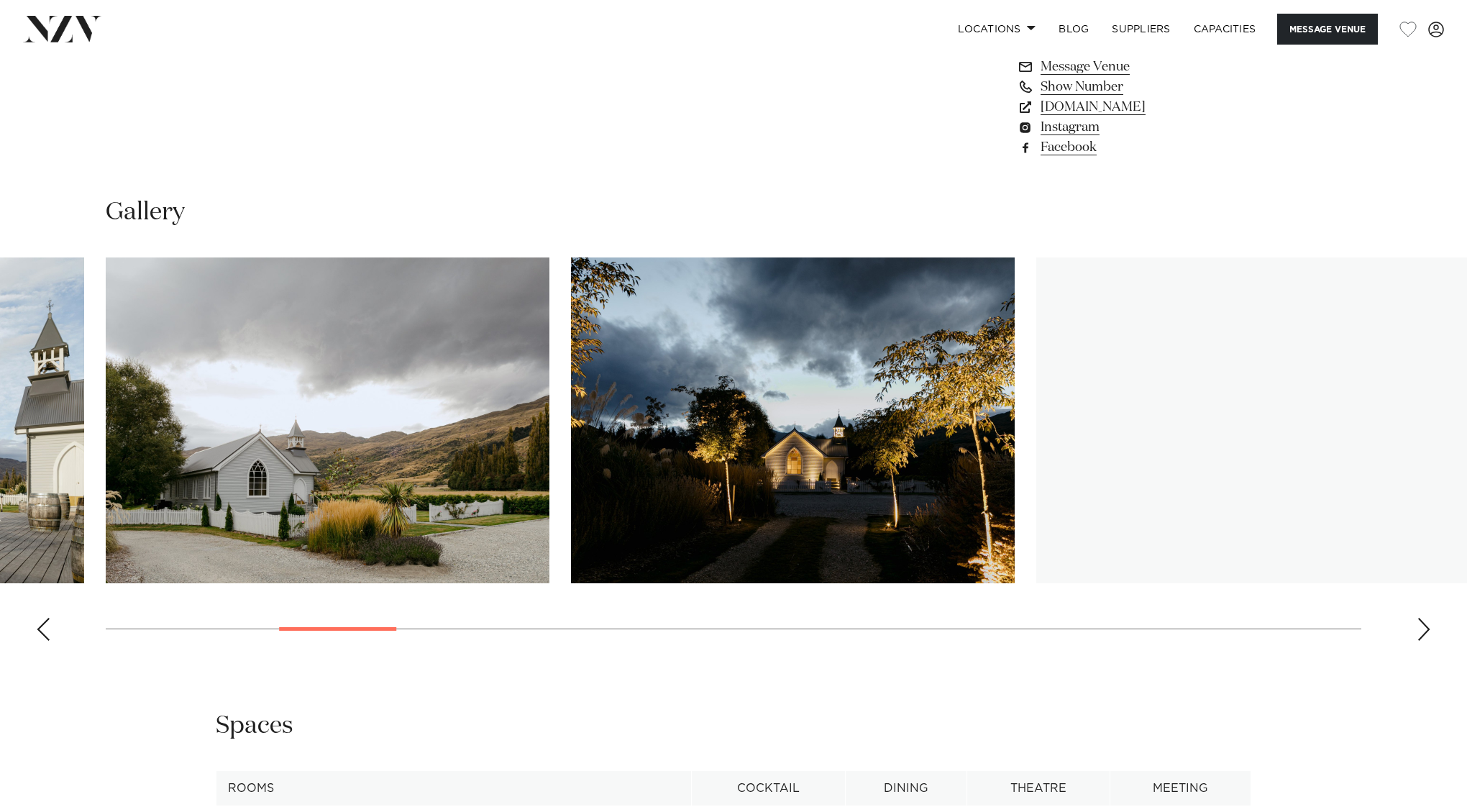
click at [1418, 618] on div "Next slide" at bounding box center [1424, 629] width 14 height 23
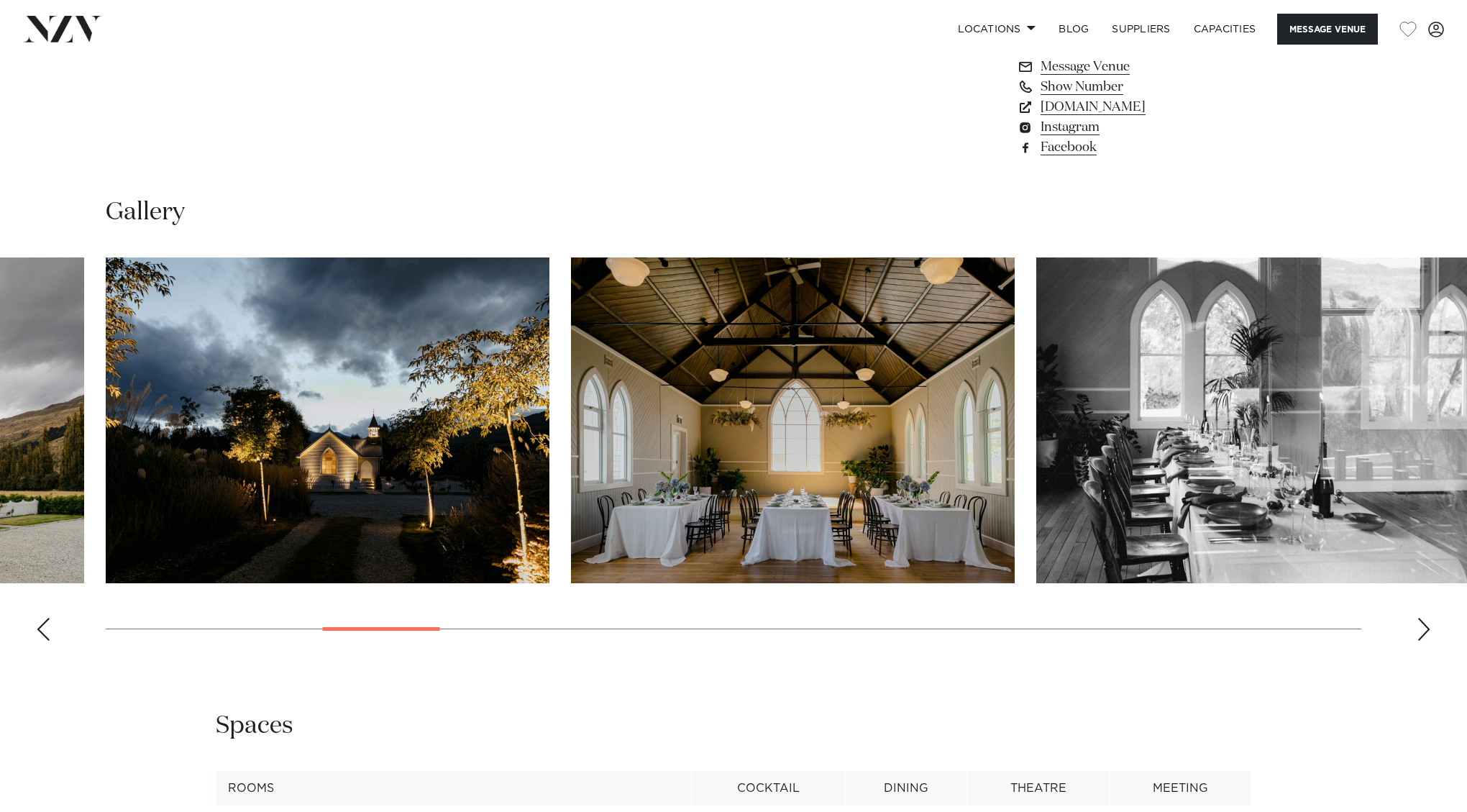
click at [1418, 618] on div "Next slide" at bounding box center [1424, 629] width 14 height 23
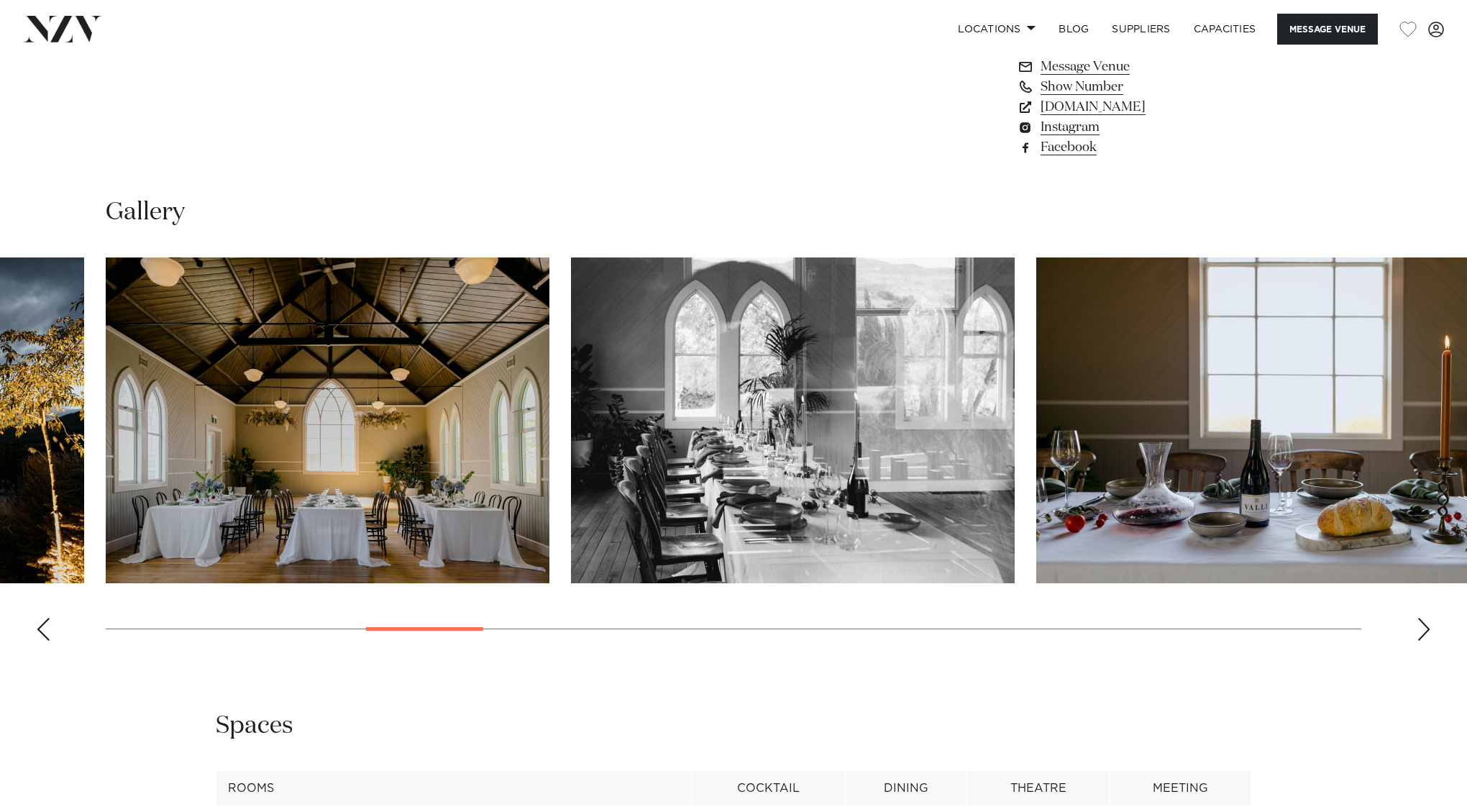
click at [1418, 618] on div "Next slide" at bounding box center [1424, 629] width 14 height 23
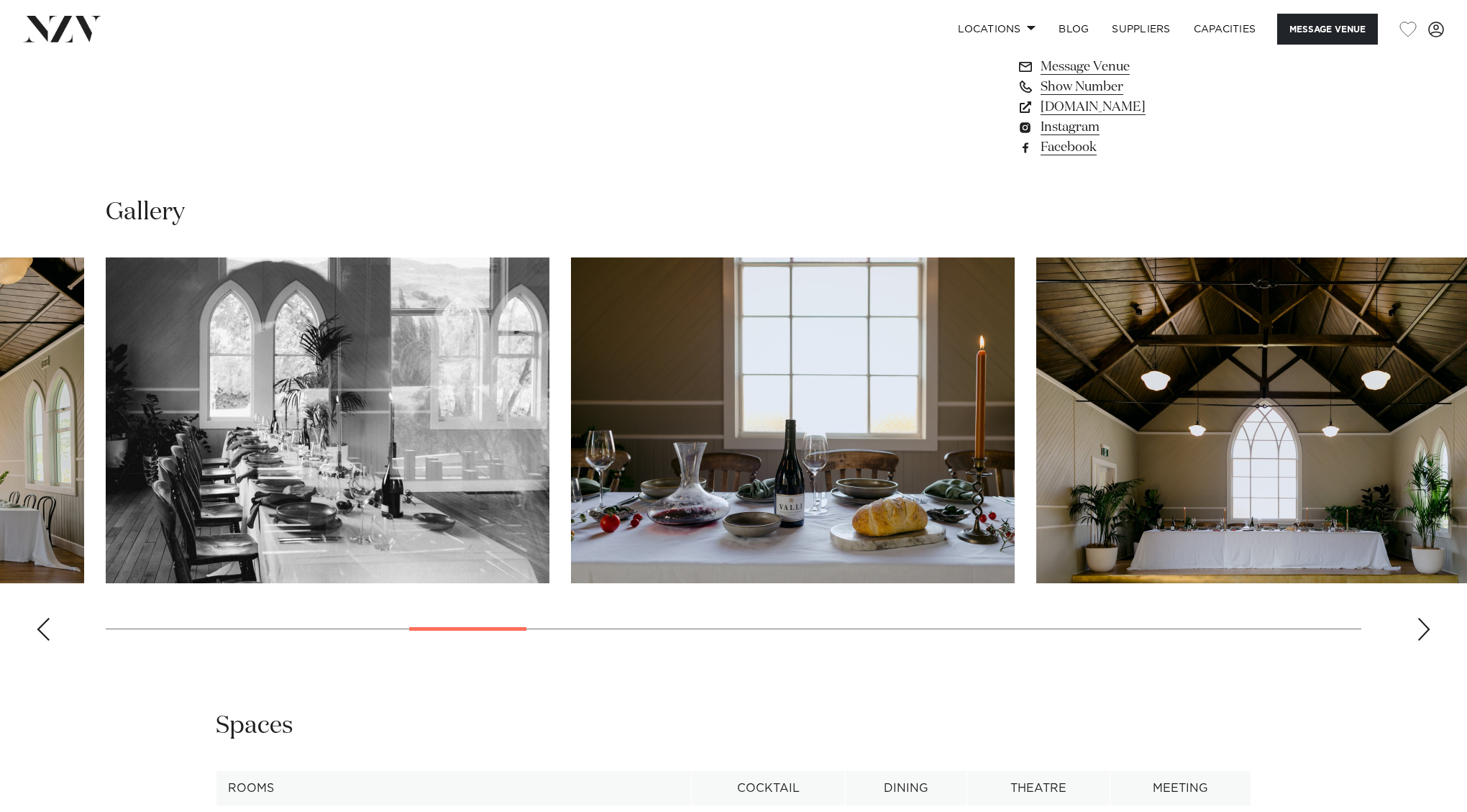
click at [1418, 618] on div "Next slide" at bounding box center [1424, 629] width 14 height 23
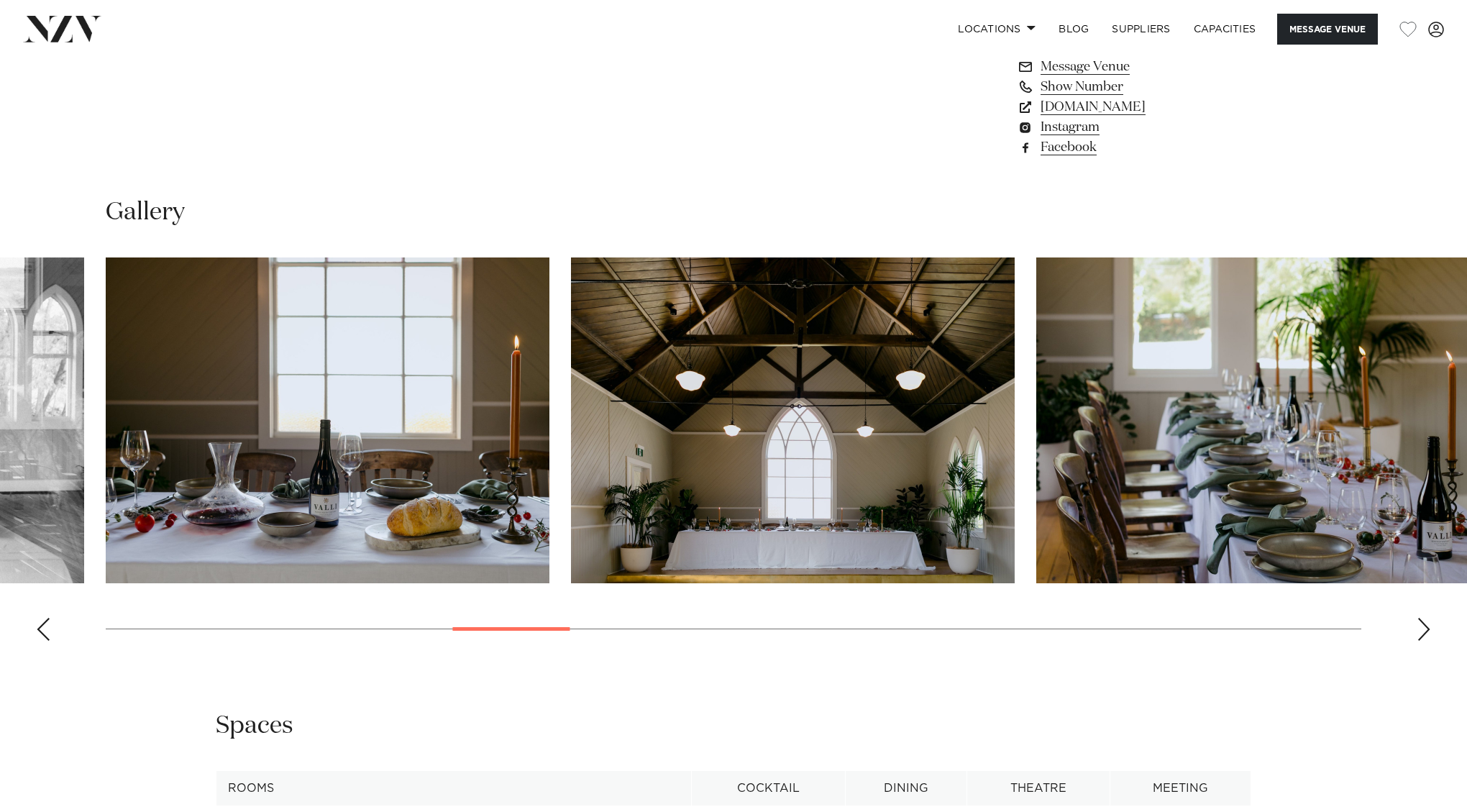
click at [1418, 618] on div "Next slide" at bounding box center [1424, 629] width 14 height 23
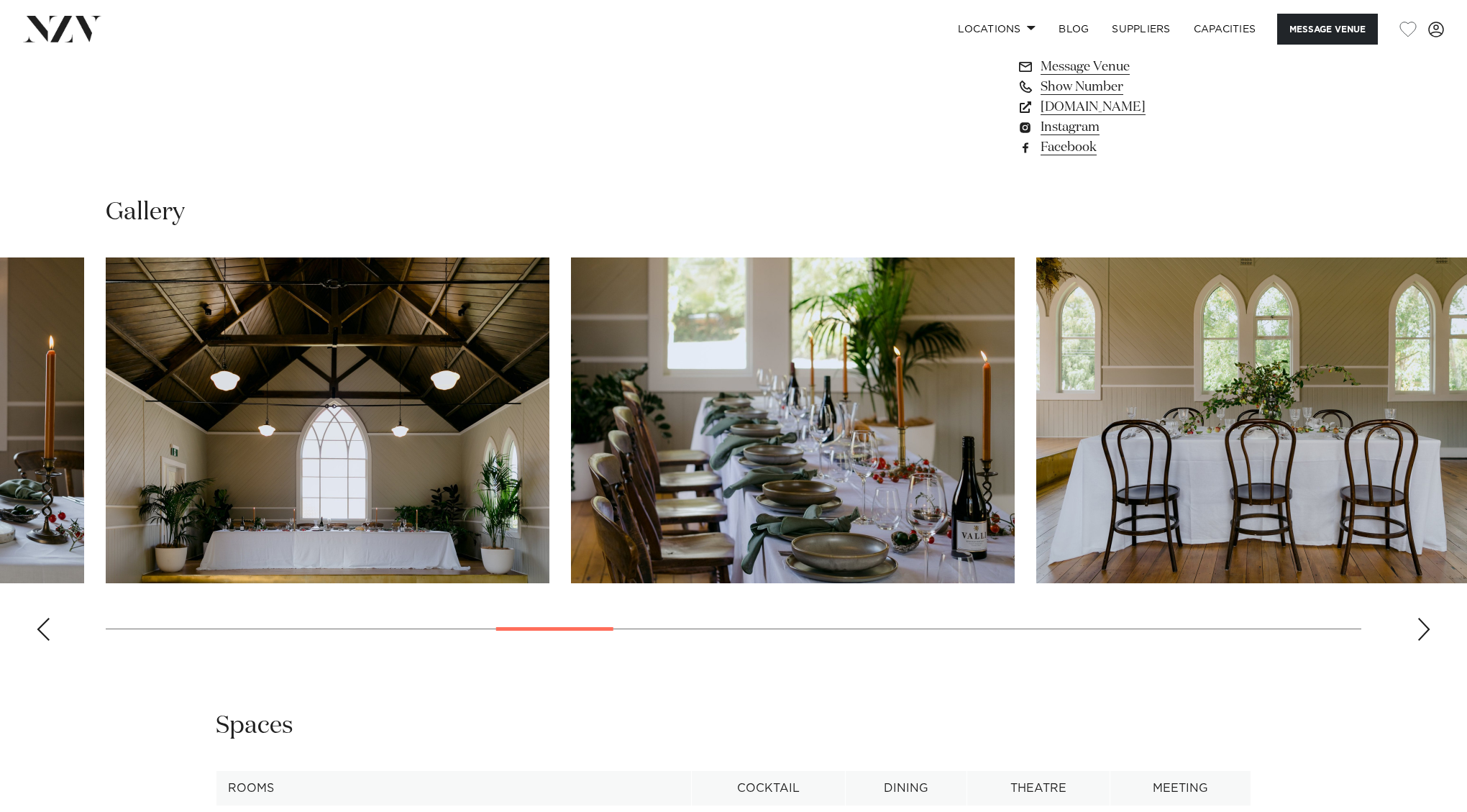
click at [1418, 618] on div "Next slide" at bounding box center [1424, 629] width 14 height 23
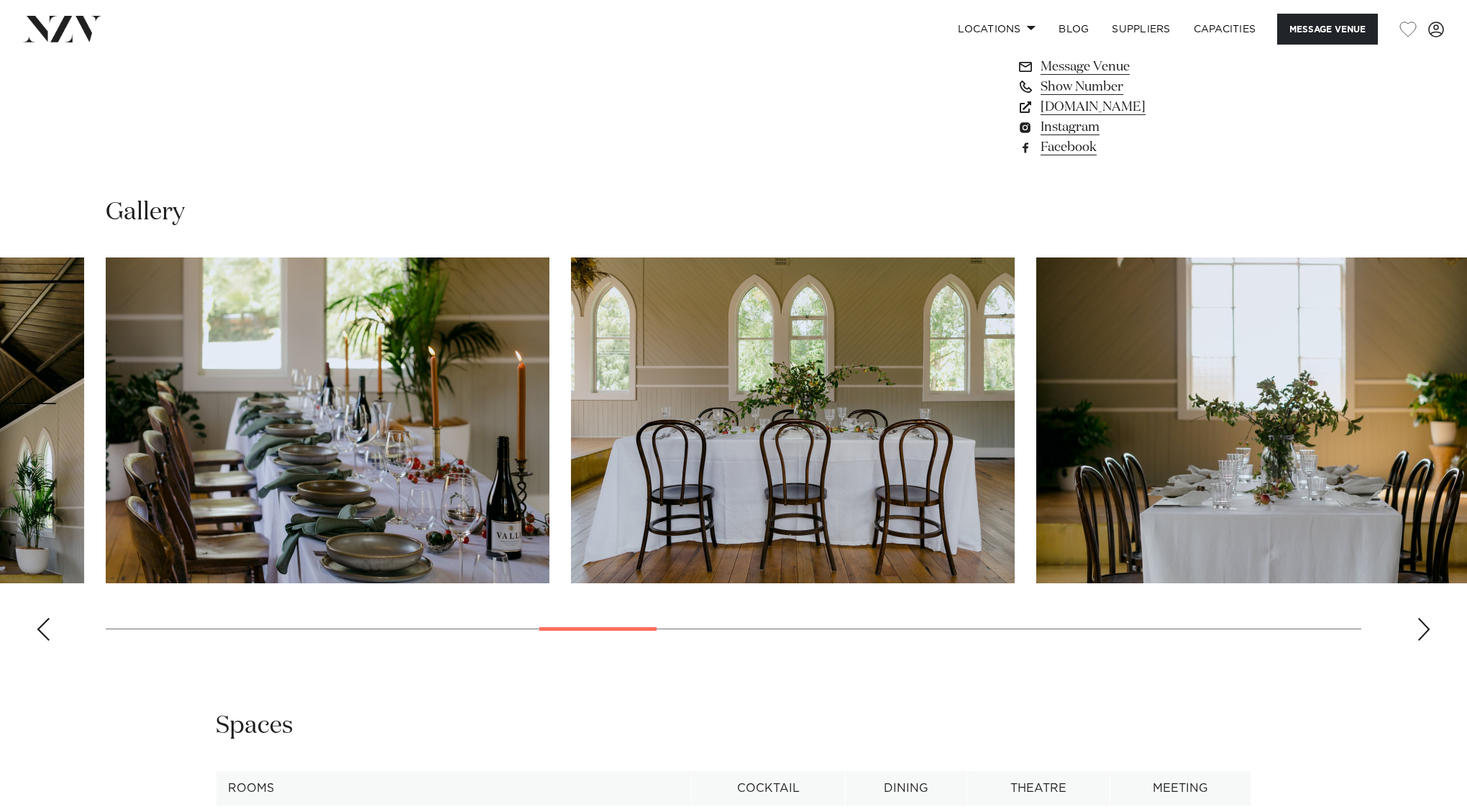
click at [1418, 618] on div "Next slide" at bounding box center [1424, 629] width 14 height 23
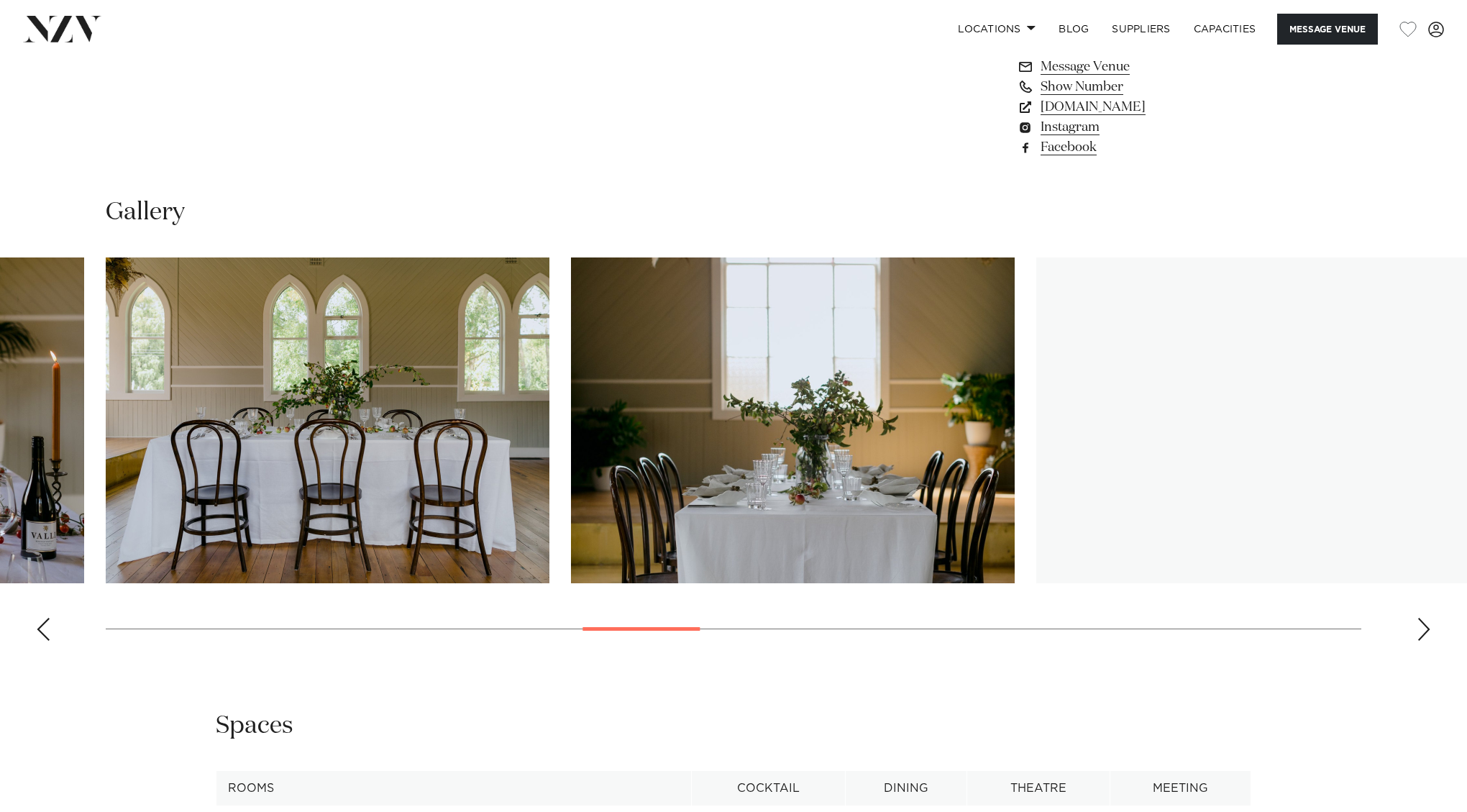
click at [1418, 618] on div "Next slide" at bounding box center [1424, 629] width 14 height 23
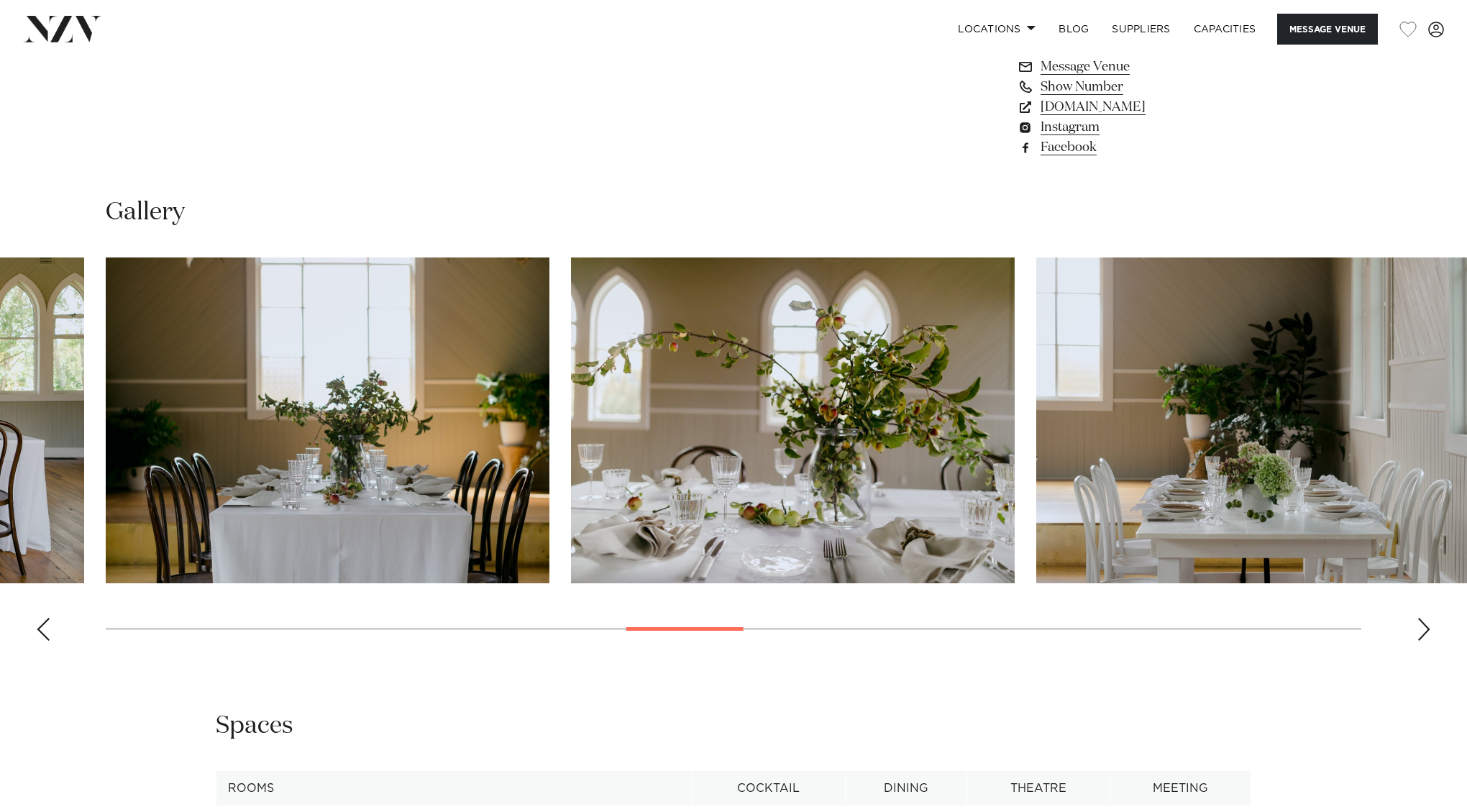
click at [1418, 618] on div "Next slide" at bounding box center [1424, 629] width 14 height 23
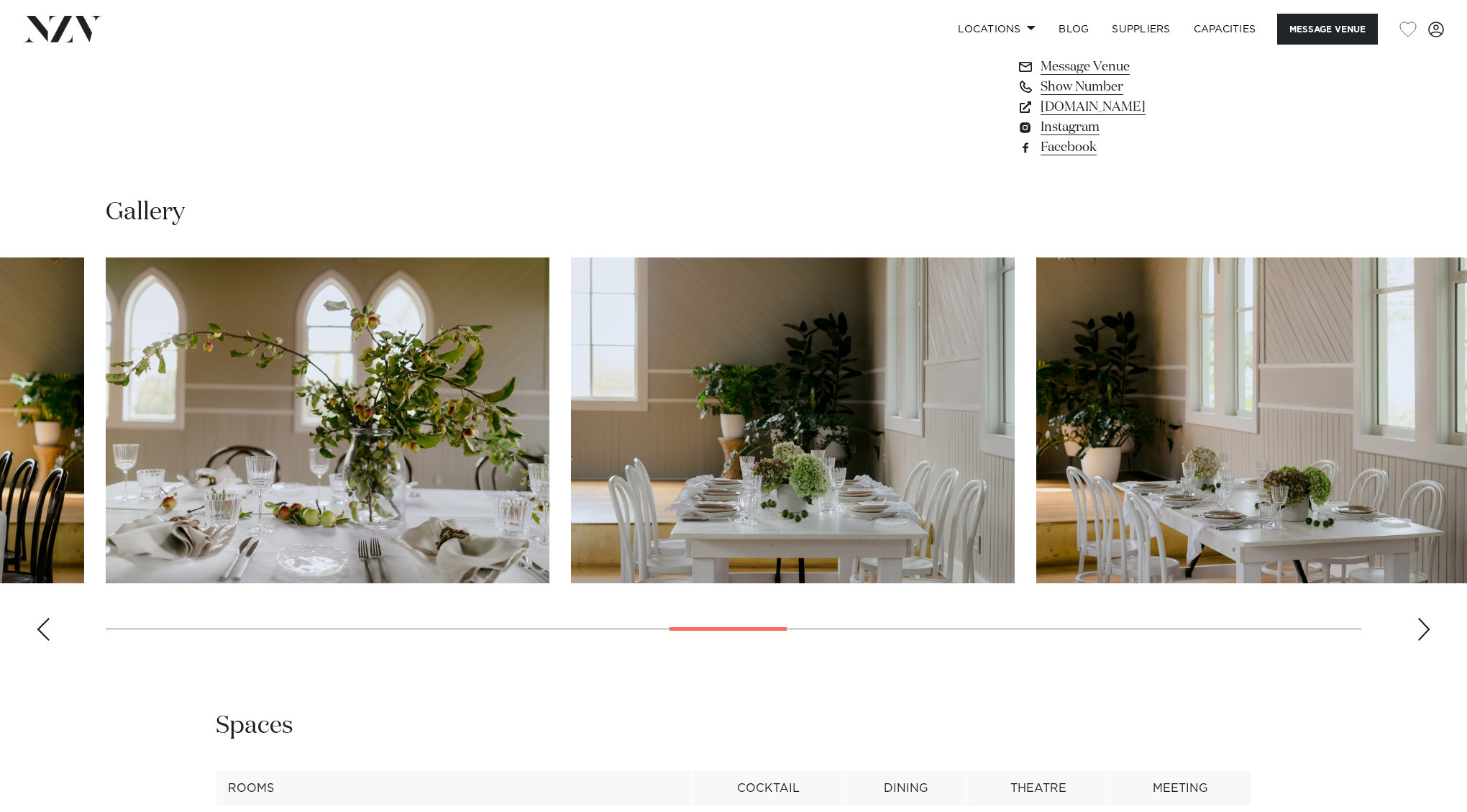
click at [1418, 618] on div "Next slide" at bounding box center [1424, 629] width 14 height 23
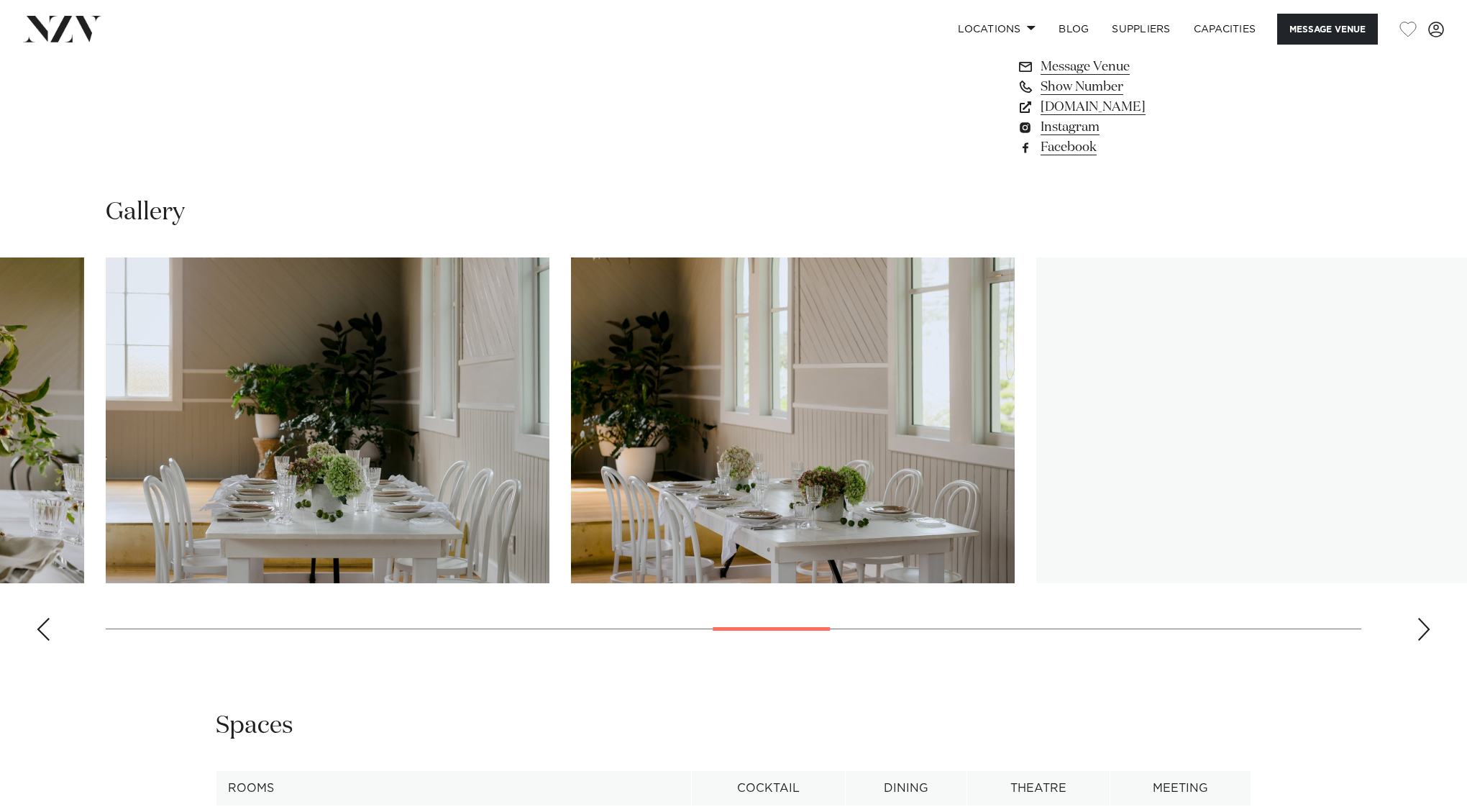
click at [1418, 618] on div "Next slide" at bounding box center [1424, 629] width 14 height 23
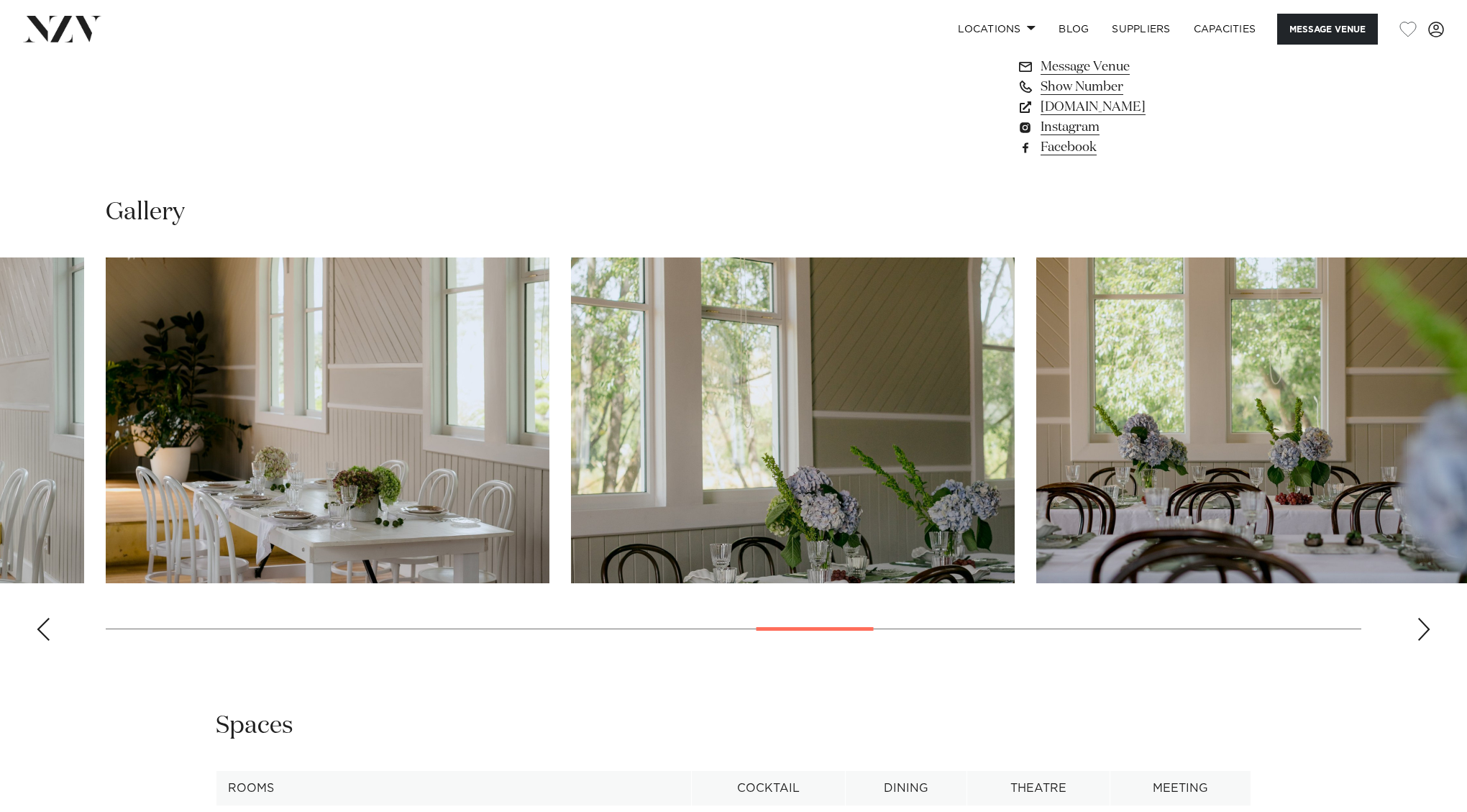
click at [1418, 618] on div "Next slide" at bounding box center [1424, 629] width 14 height 23
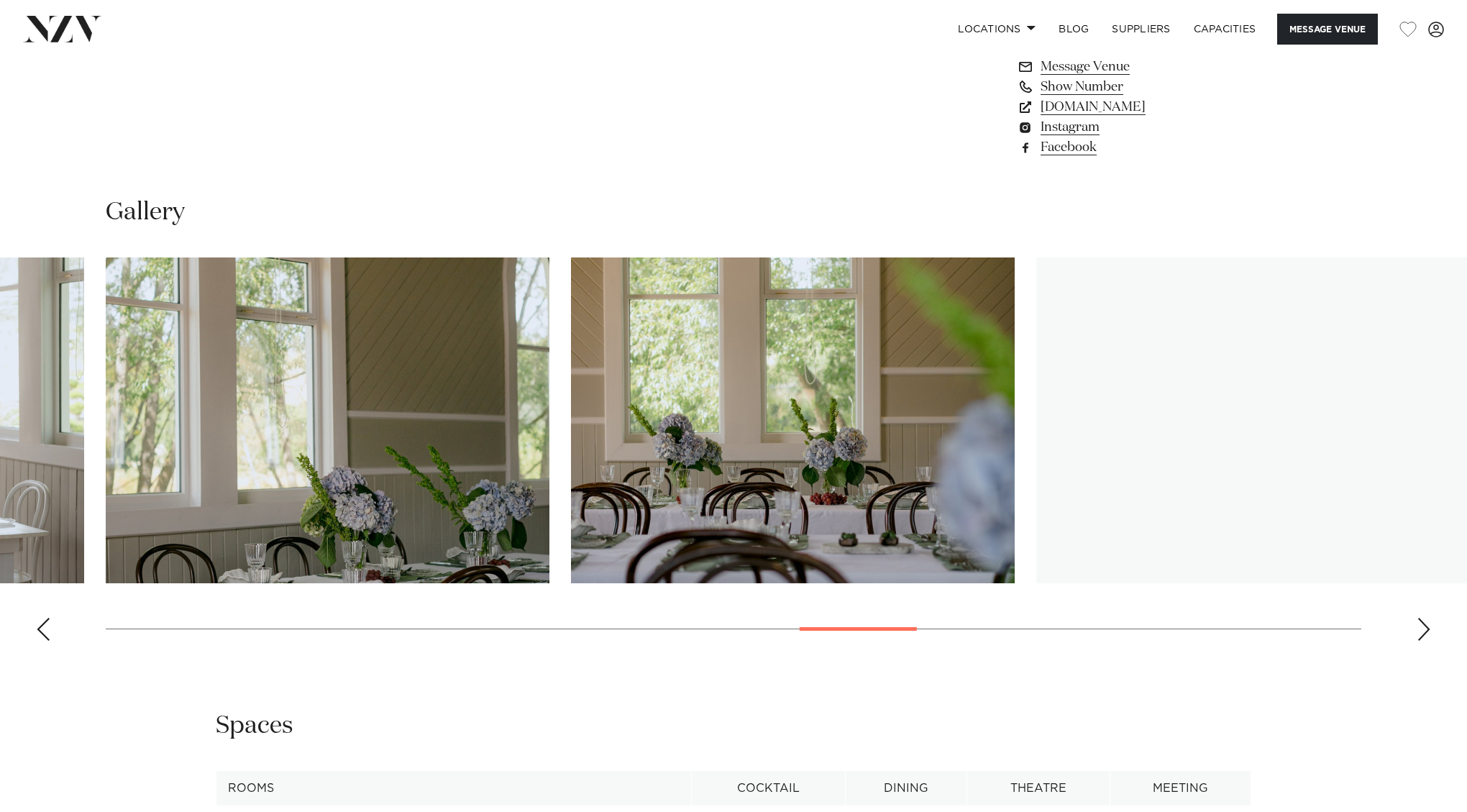
click at [1418, 618] on div "Next slide" at bounding box center [1424, 629] width 14 height 23
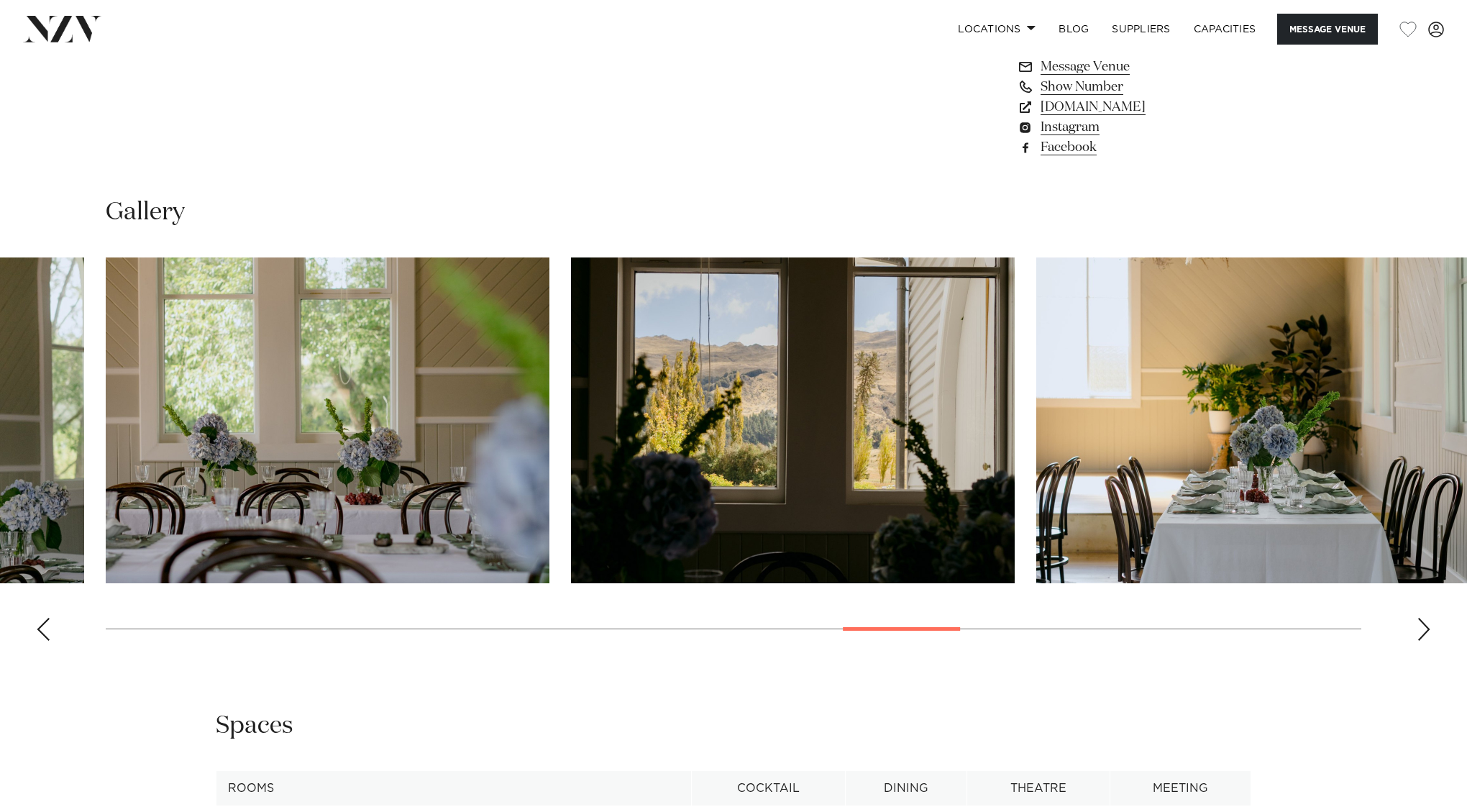
click at [1418, 618] on div "Next slide" at bounding box center [1424, 629] width 14 height 23
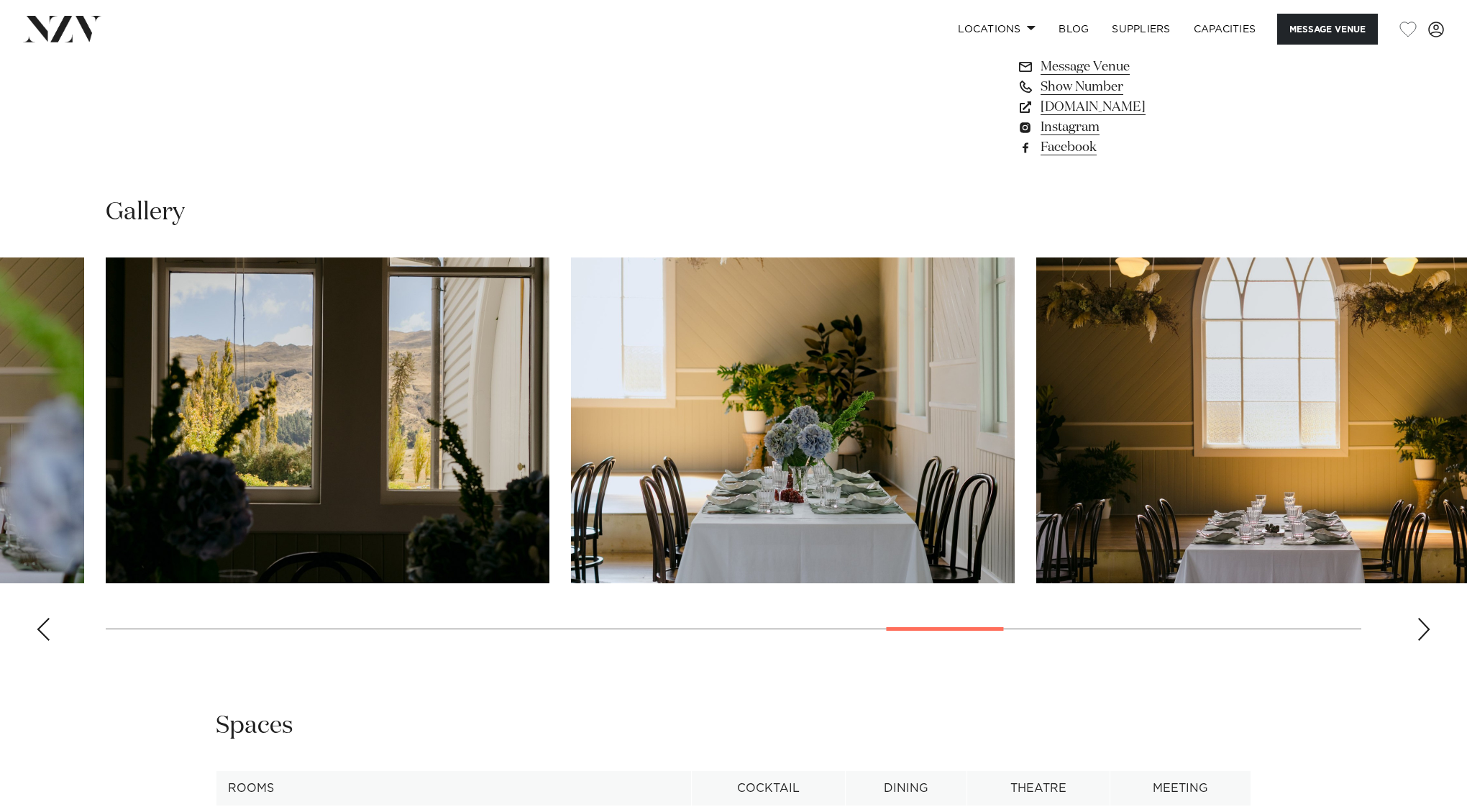
click at [1418, 618] on div "Next slide" at bounding box center [1424, 629] width 14 height 23
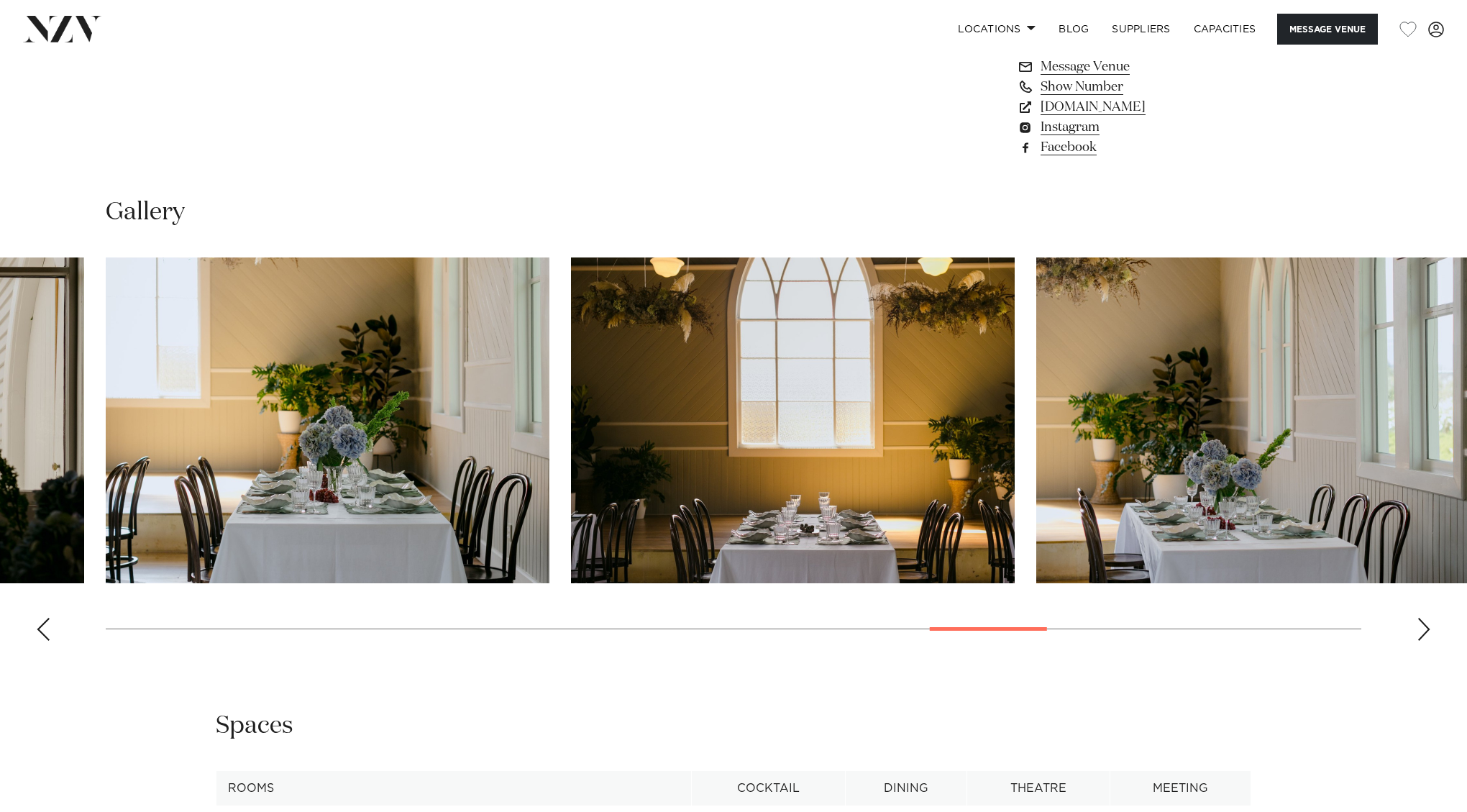
click at [1418, 618] on div "Next slide" at bounding box center [1424, 629] width 14 height 23
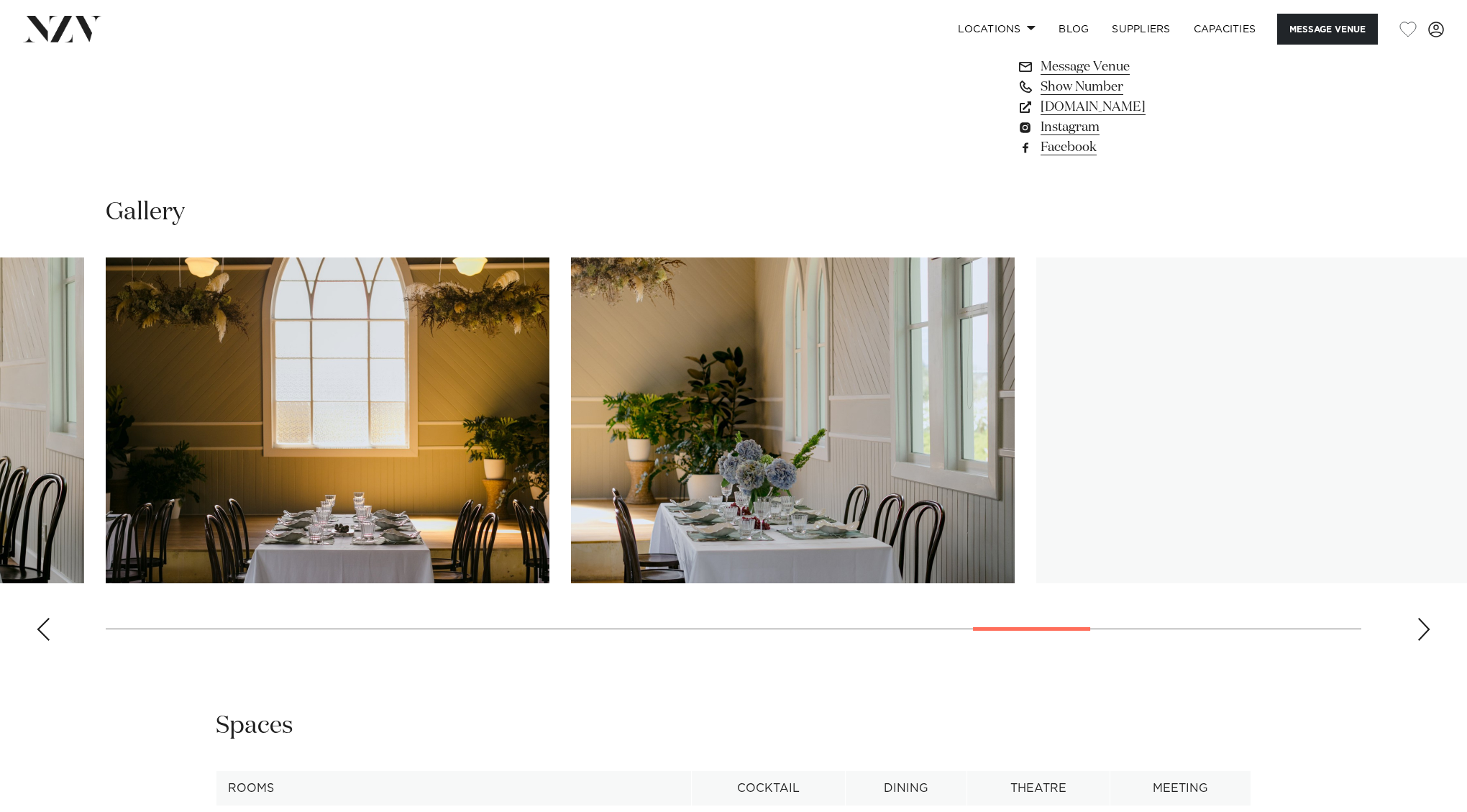
click at [1418, 618] on div "Next slide" at bounding box center [1424, 629] width 14 height 23
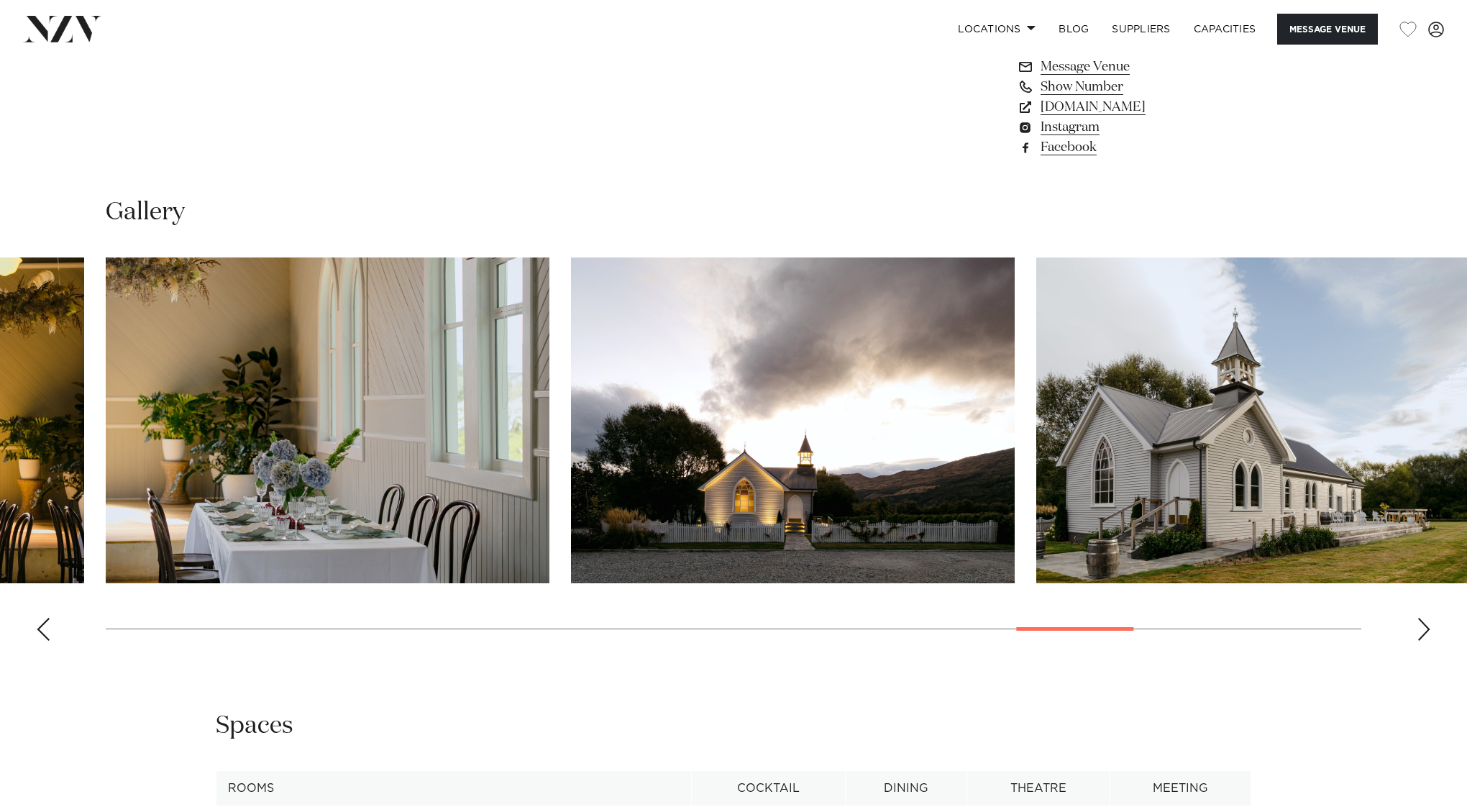
click at [1418, 618] on div "Next slide" at bounding box center [1424, 629] width 14 height 23
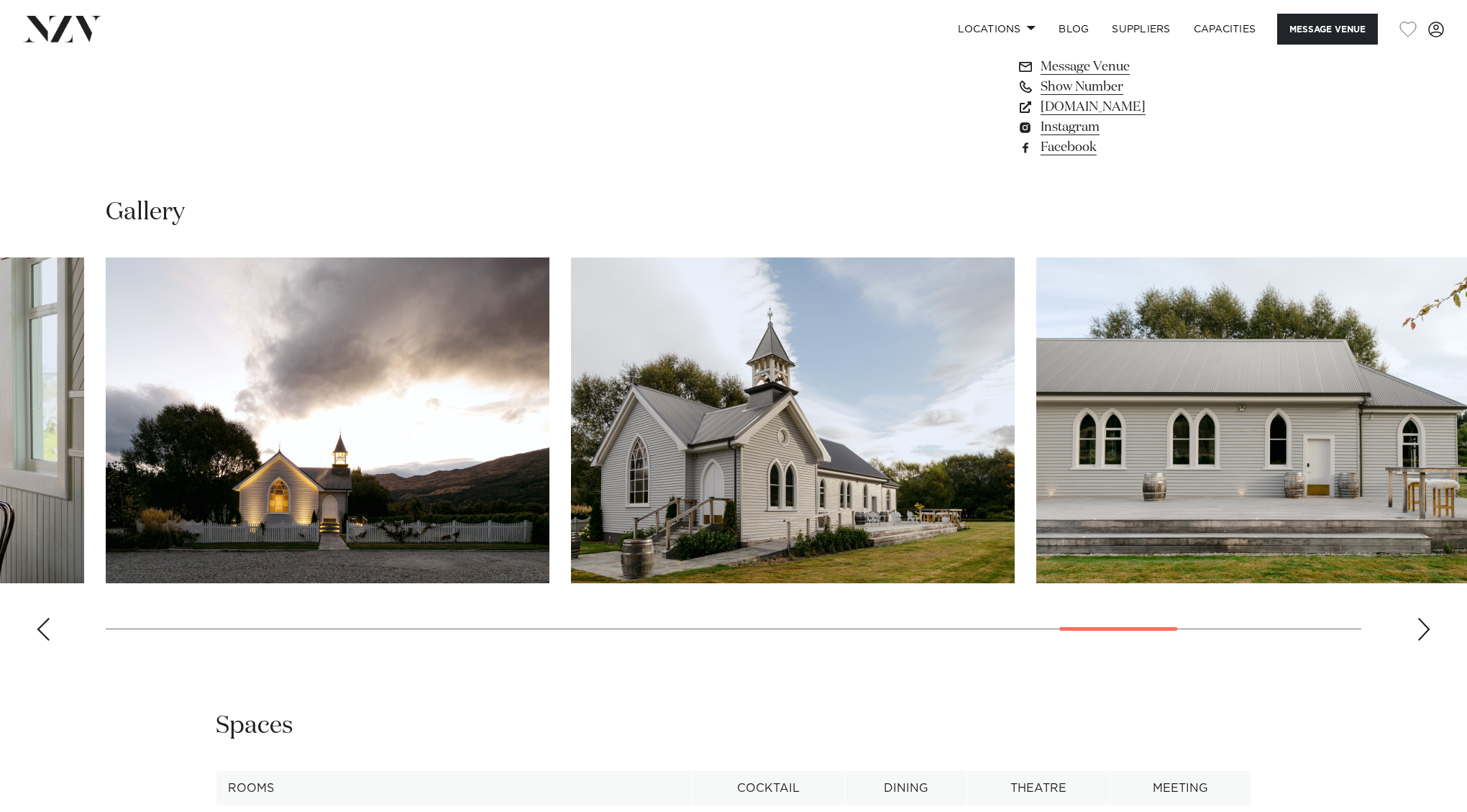
click at [1418, 618] on div "Next slide" at bounding box center [1424, 629] width 14 height 23
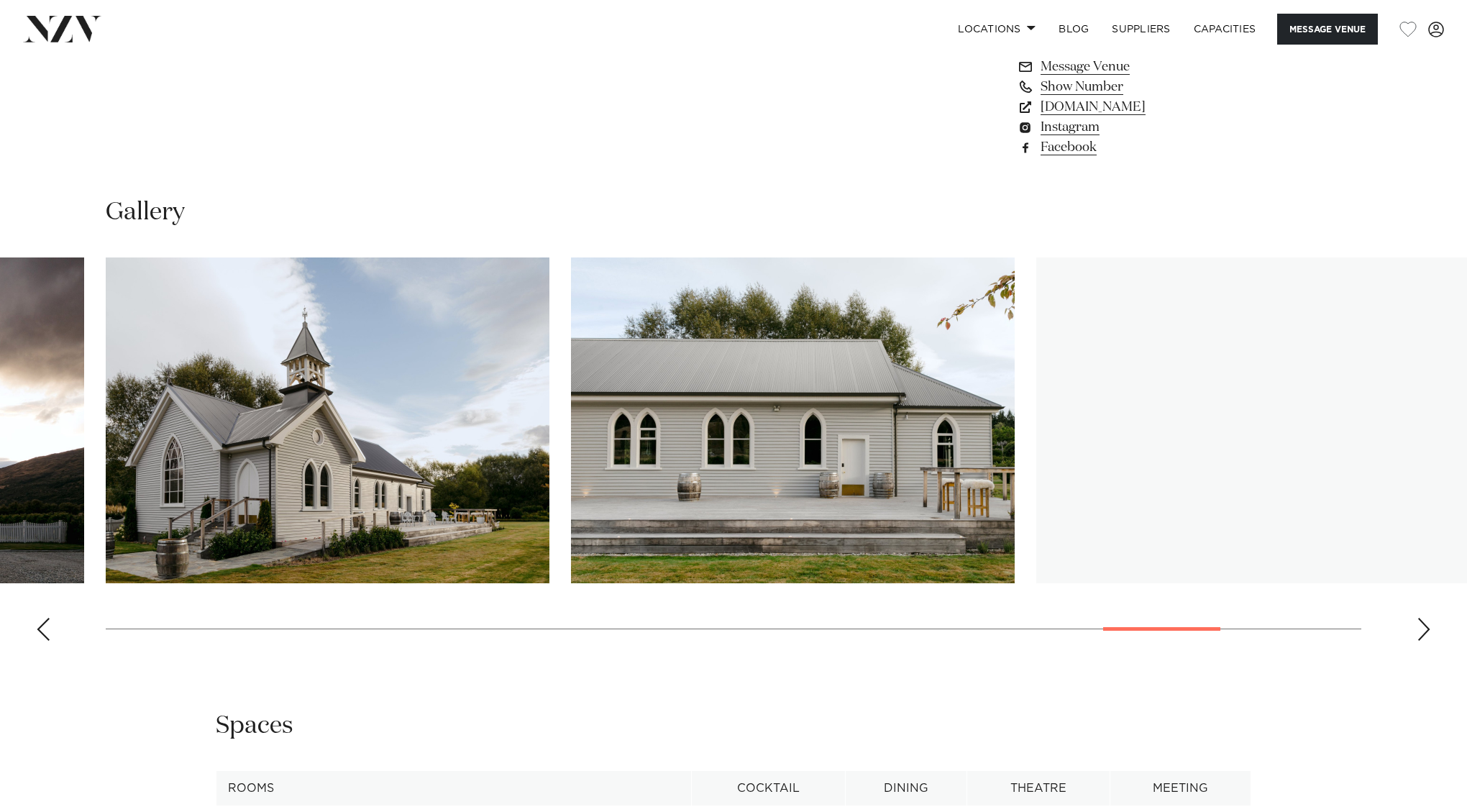
click at [1418, 618] on div "Next slide" at bounding box center [1424, 629] width 14 height 23
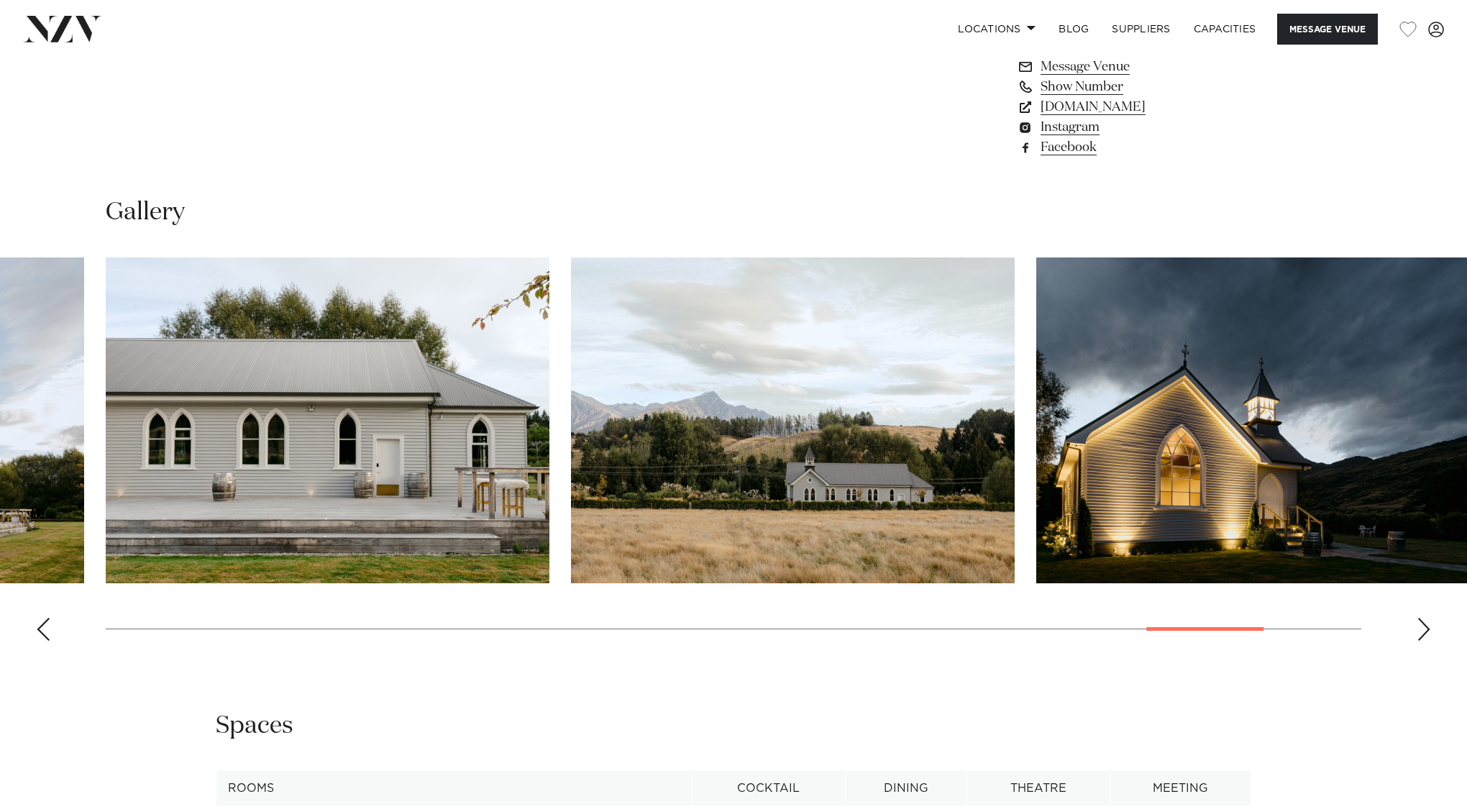
click at [1418, 618] on div "Next slide" at bounding box center [1424, 629] width 14 height 23
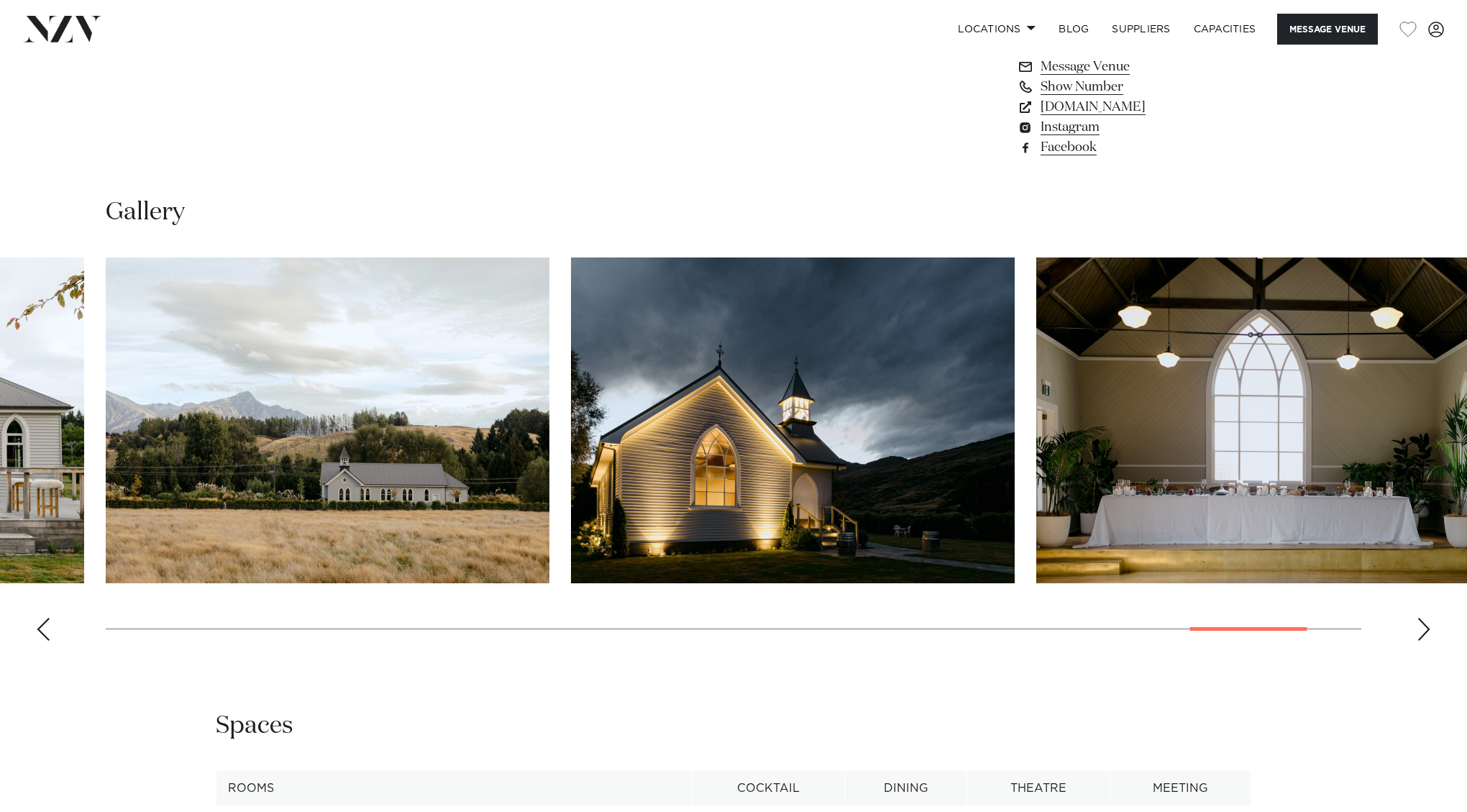
click at [1418, 618] on div "Next slide" at bounding box center [1424, 629] width 14 height 23
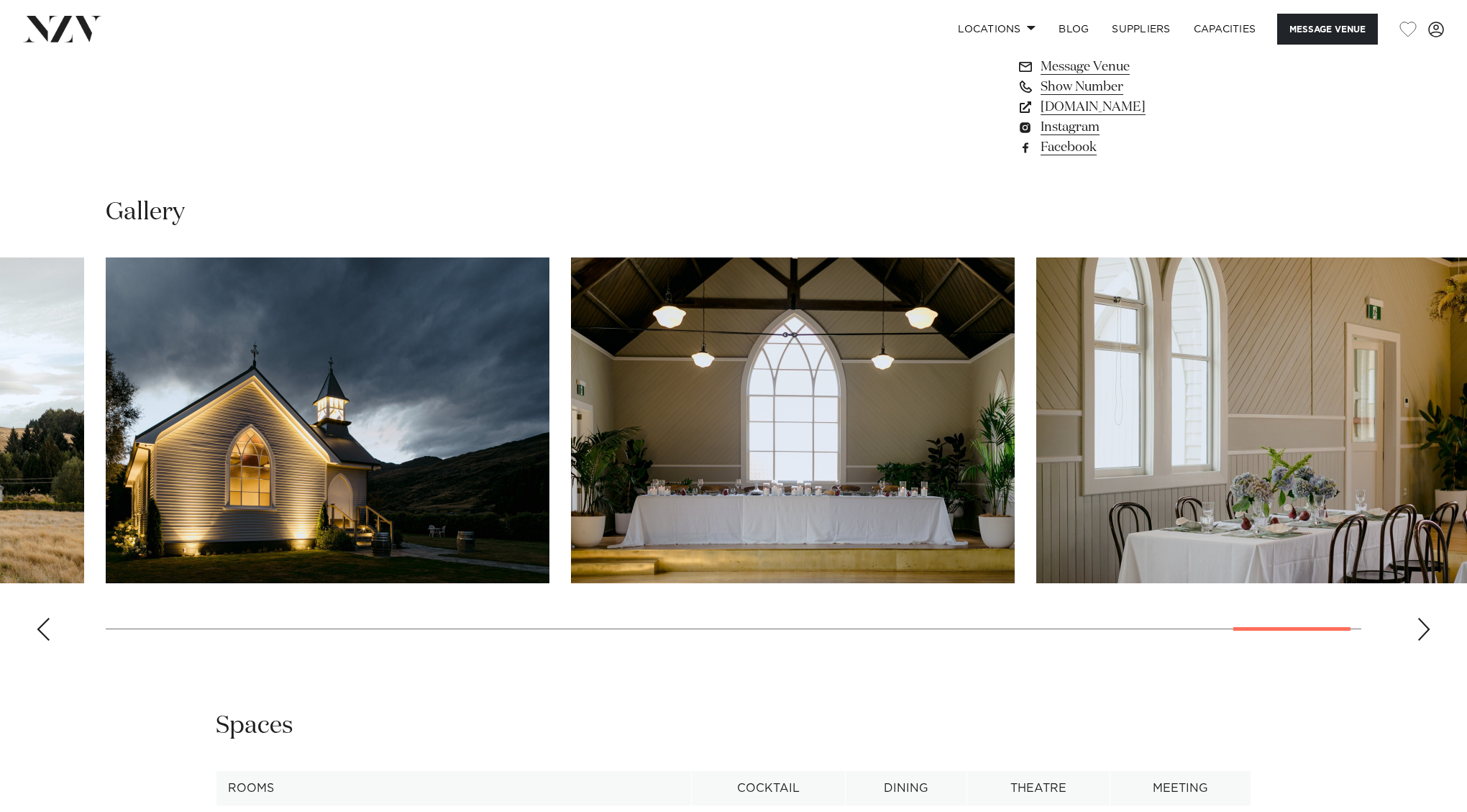
click at [1418, 618] on div "Next slide" at bounding box center [1424, 629] width 14 height 23
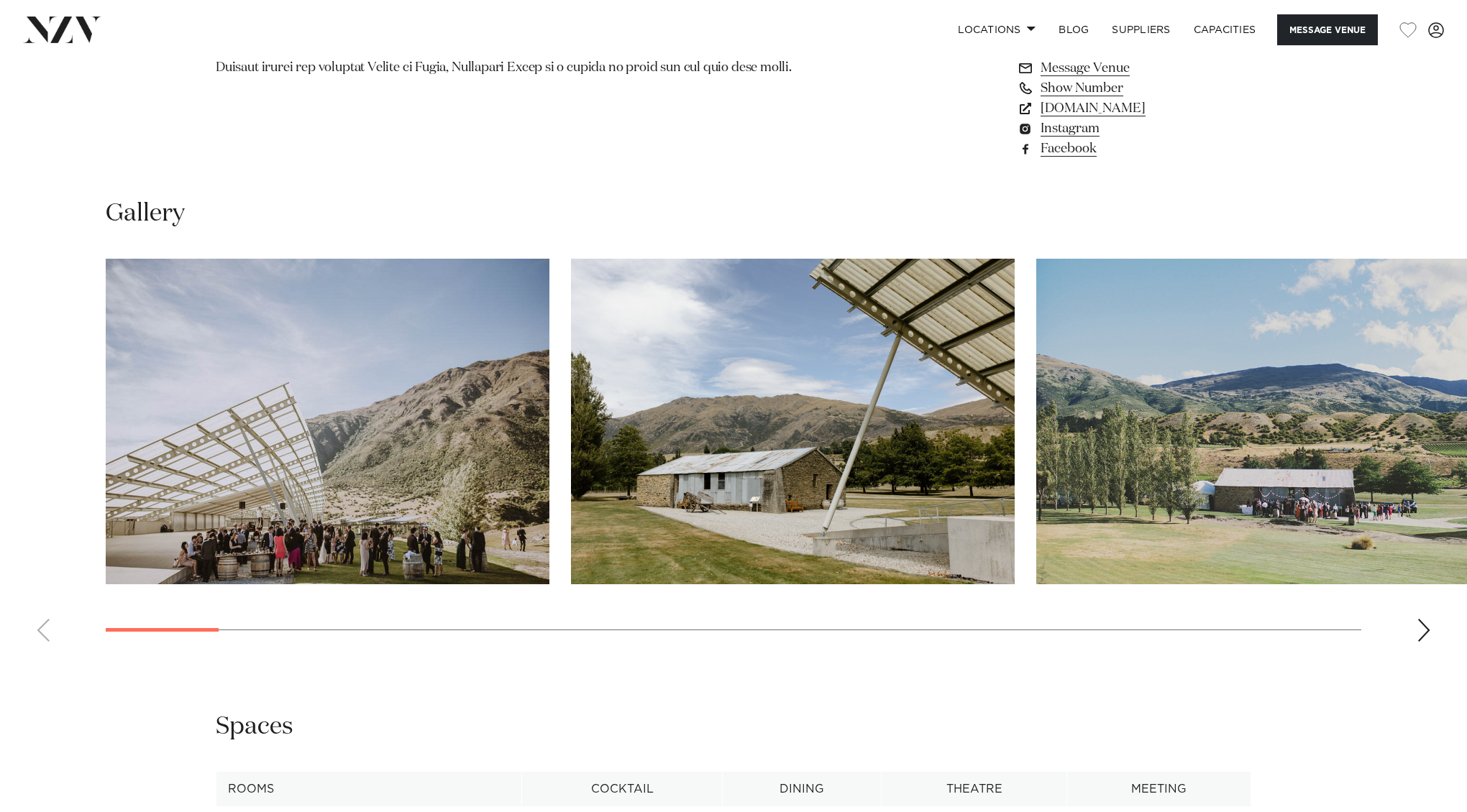
scroll to position [1317, 0]
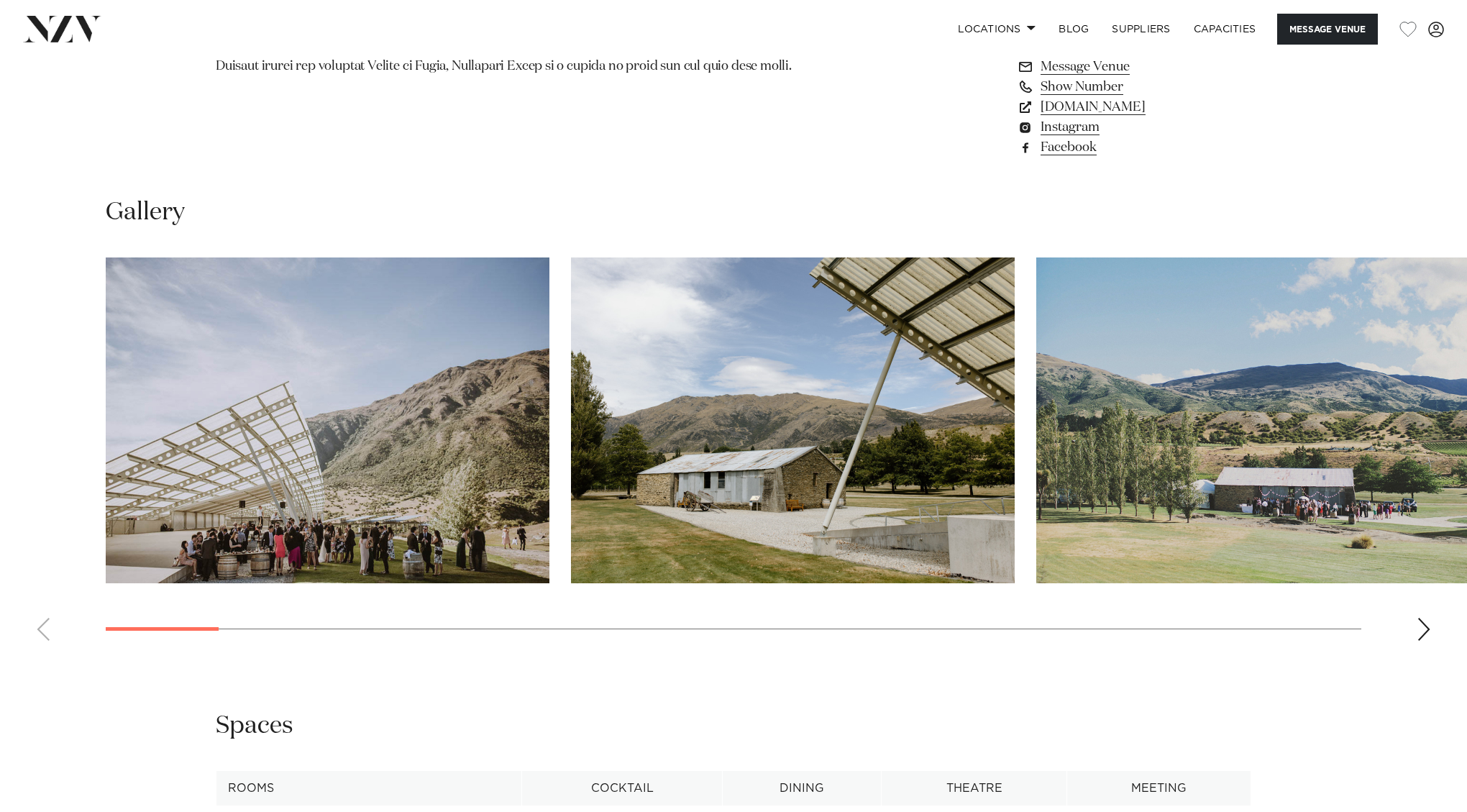
click at [1425, 633] on div "Next slide" at bounding box center [1424, 629] width 14 height 23
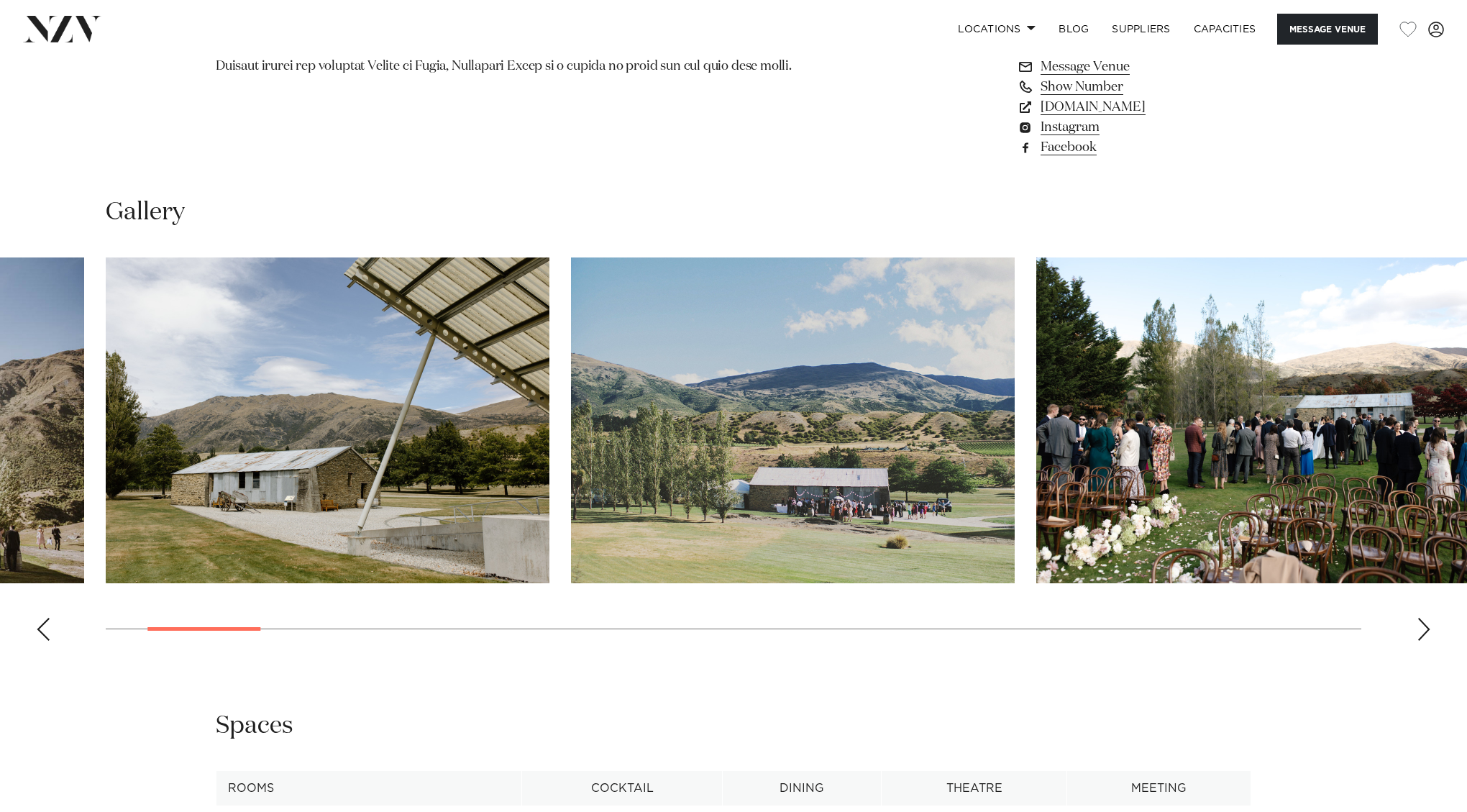
click at [1425, 633] on div "Next slide" at bounding box center [1424, 629] width 14 height 23
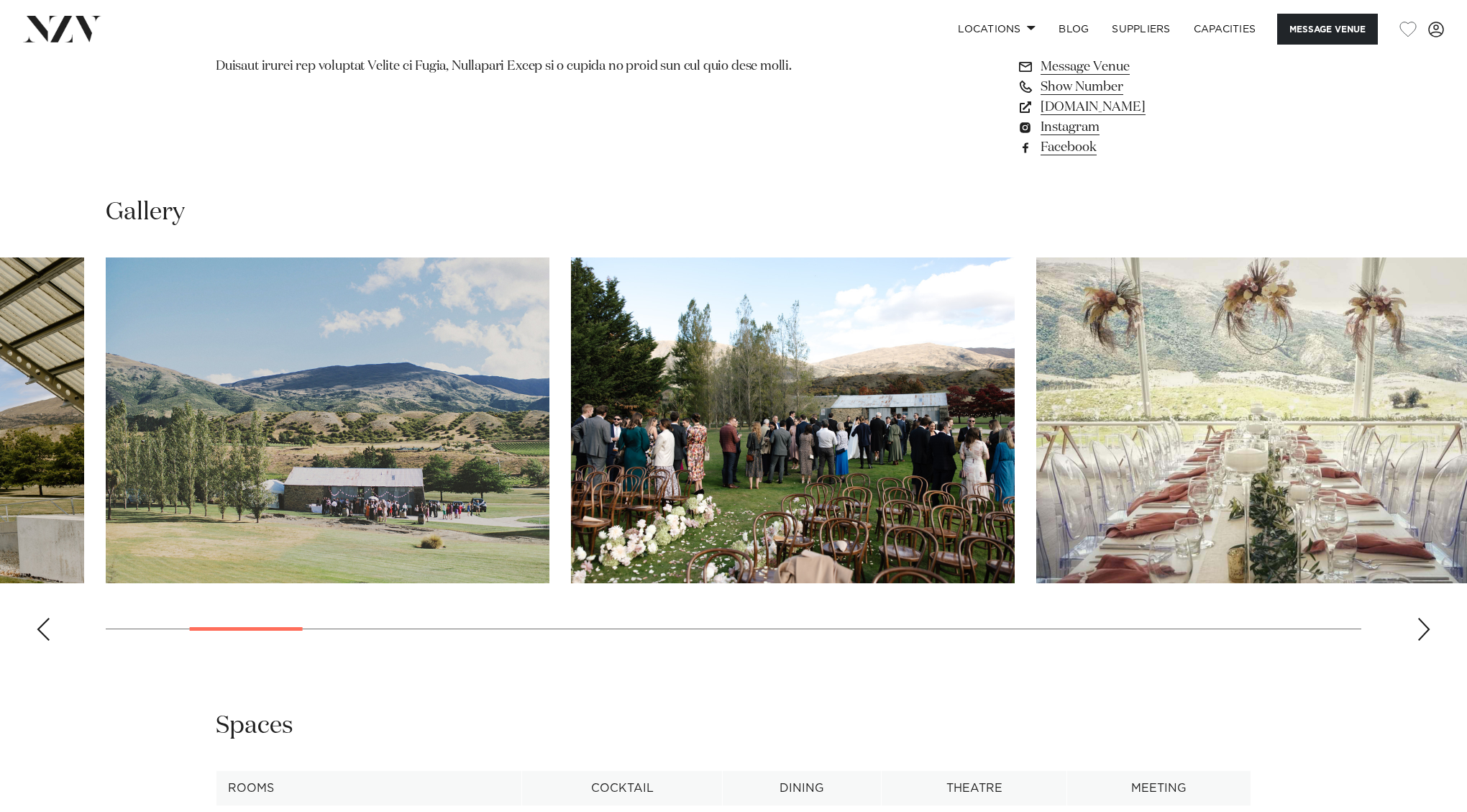
click at [1425, 633] on div "Next slide" at bounding box center [1424, 629] width 14 height 23
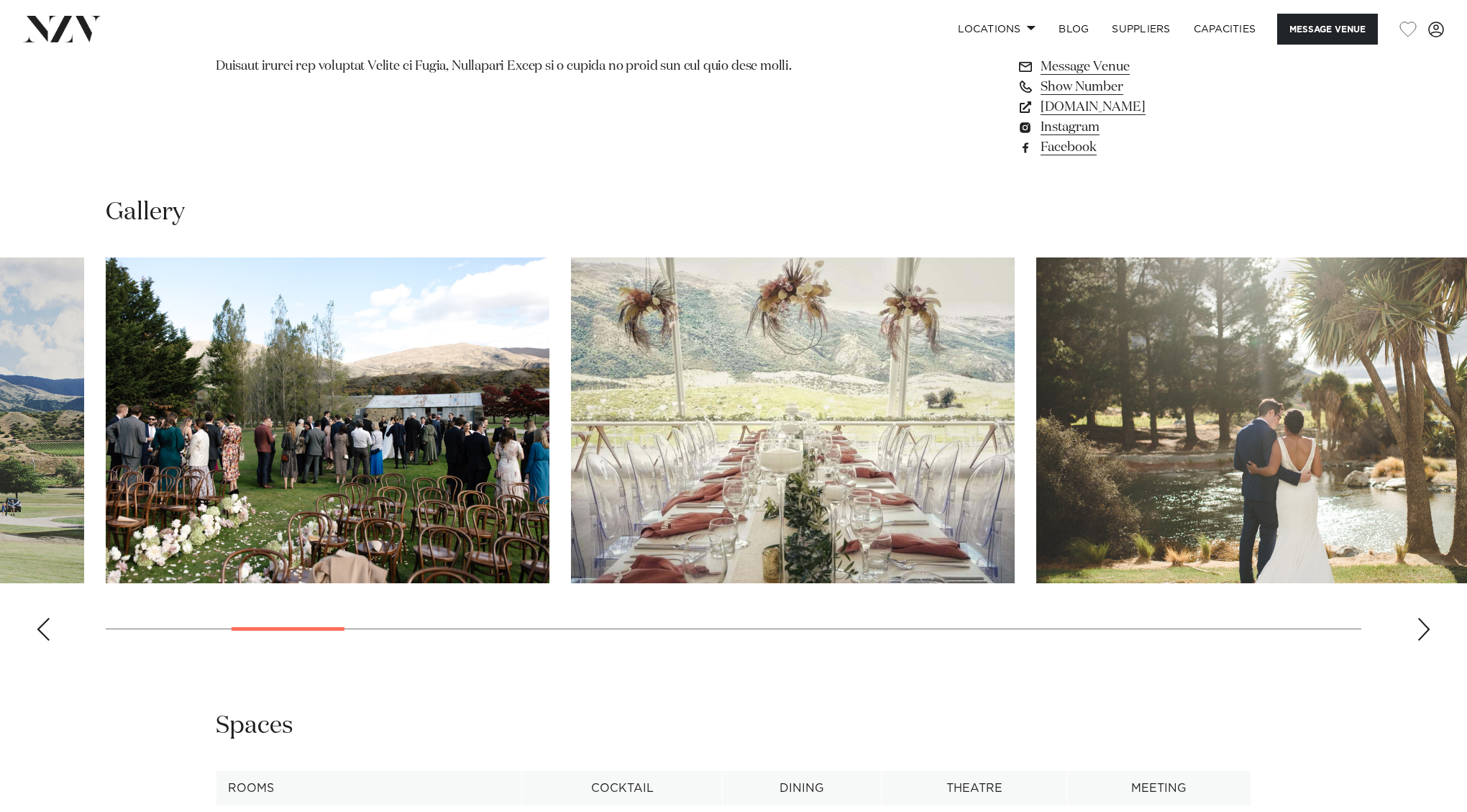
click at [1425, 633] on div "Next slide" at bounding box center [1424, 629] width 14 height 23
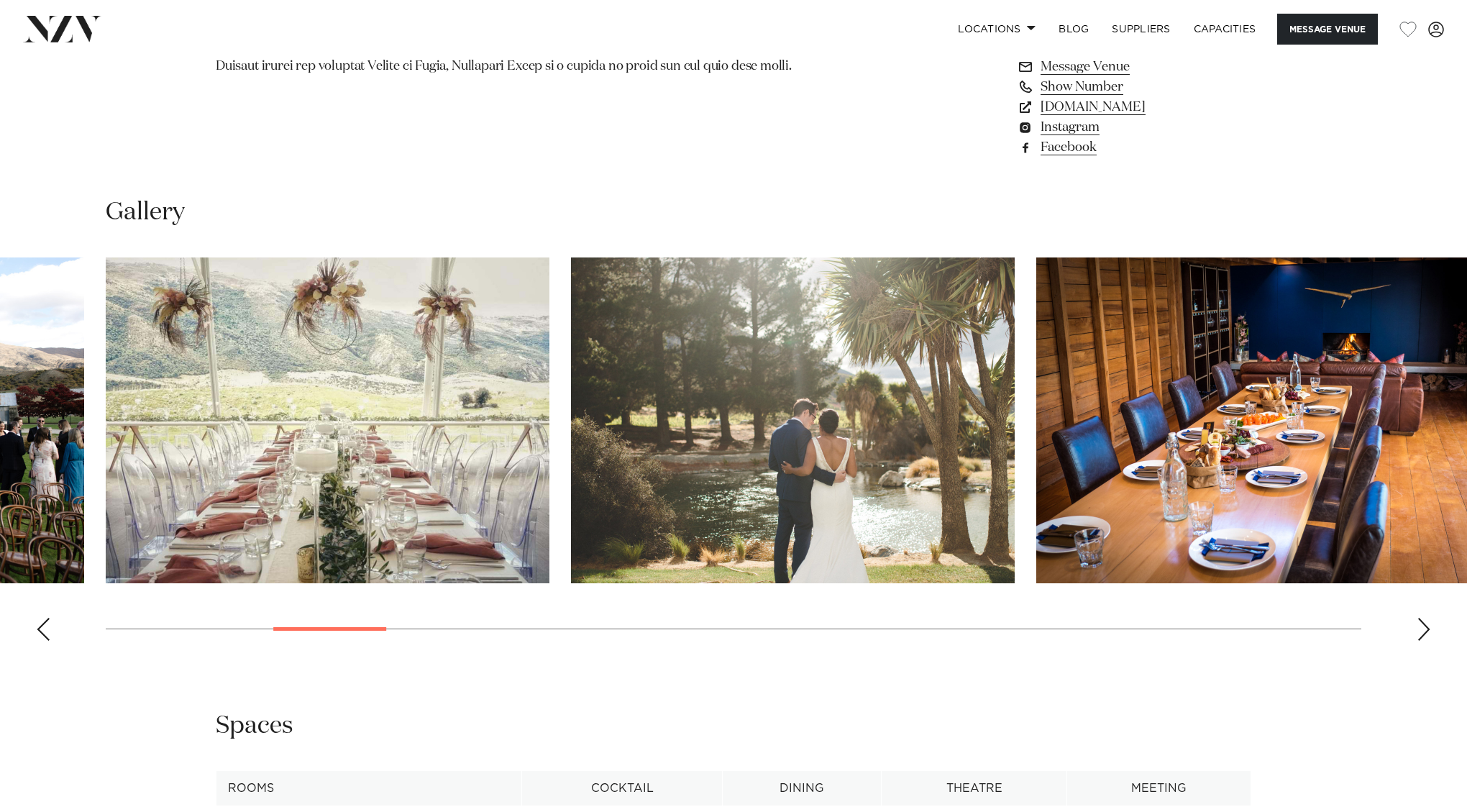
click at [1425, 633] on div "Next slide" at bounding box center [1424, 629] width 14 height 23
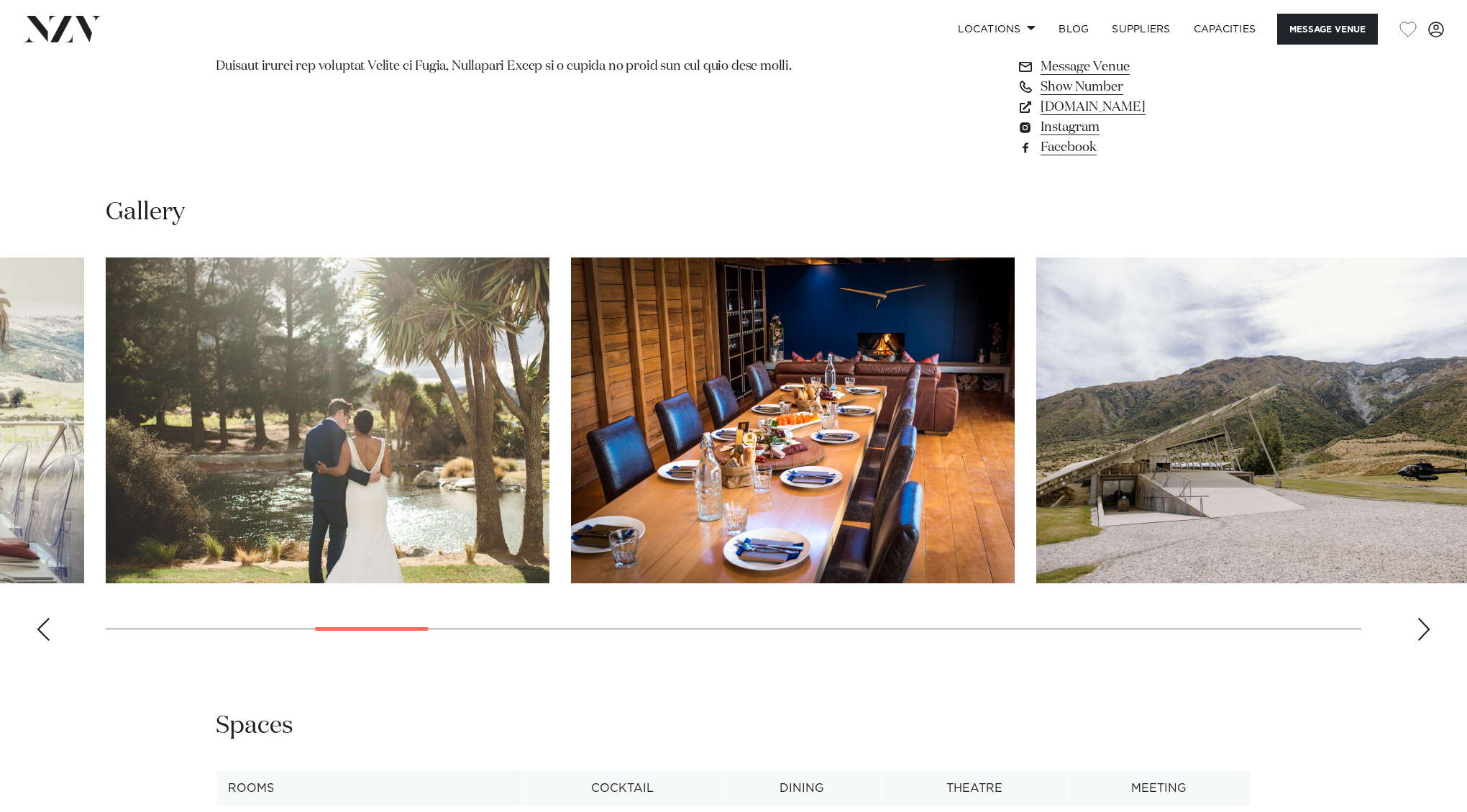
click at [1425, 633] on div "Next slide" at bounding box center [1424, 629] width 14 height 23
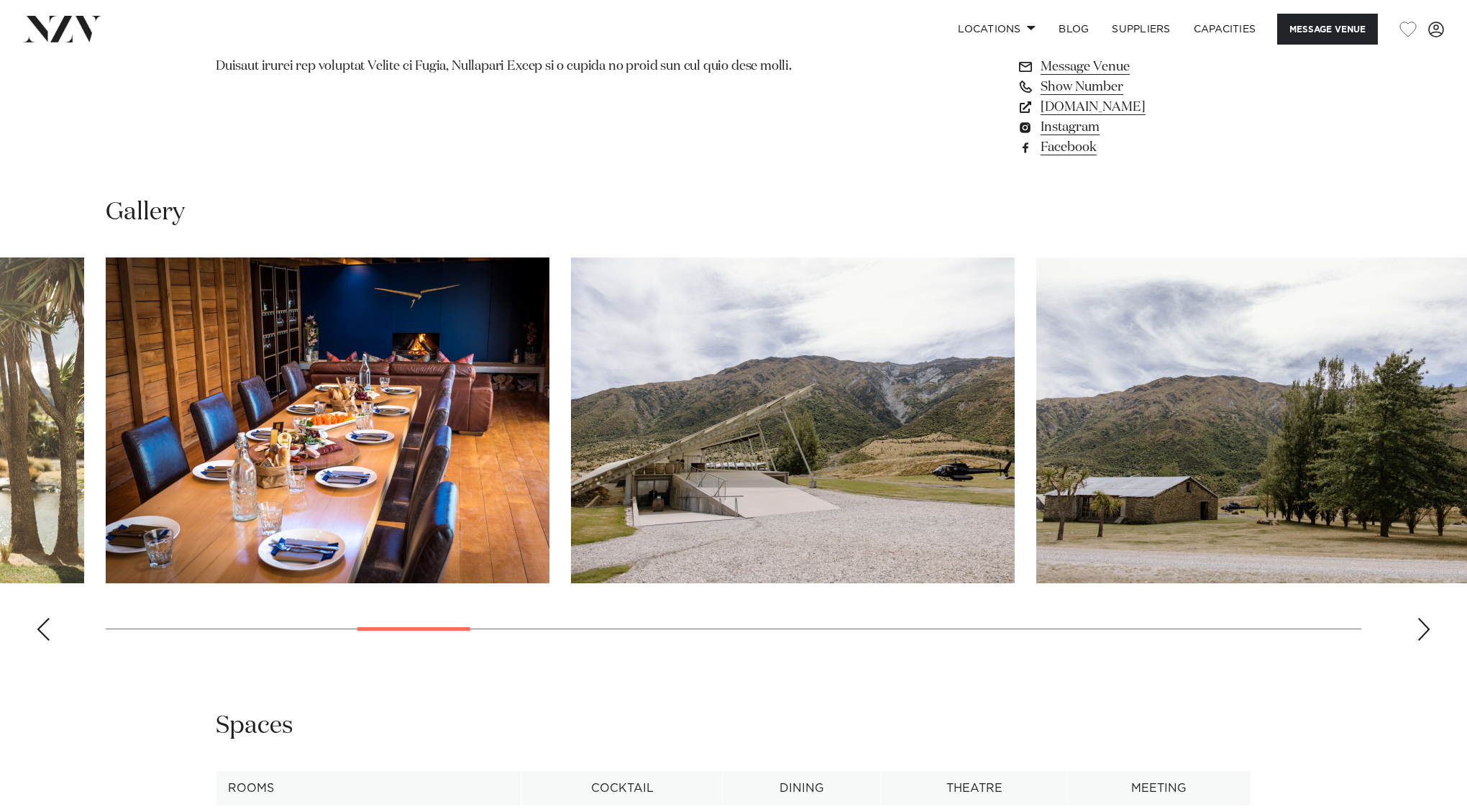
click at [1425, 633] on div "Next slide" at bounding box center [1424, 629] width 14 height 23
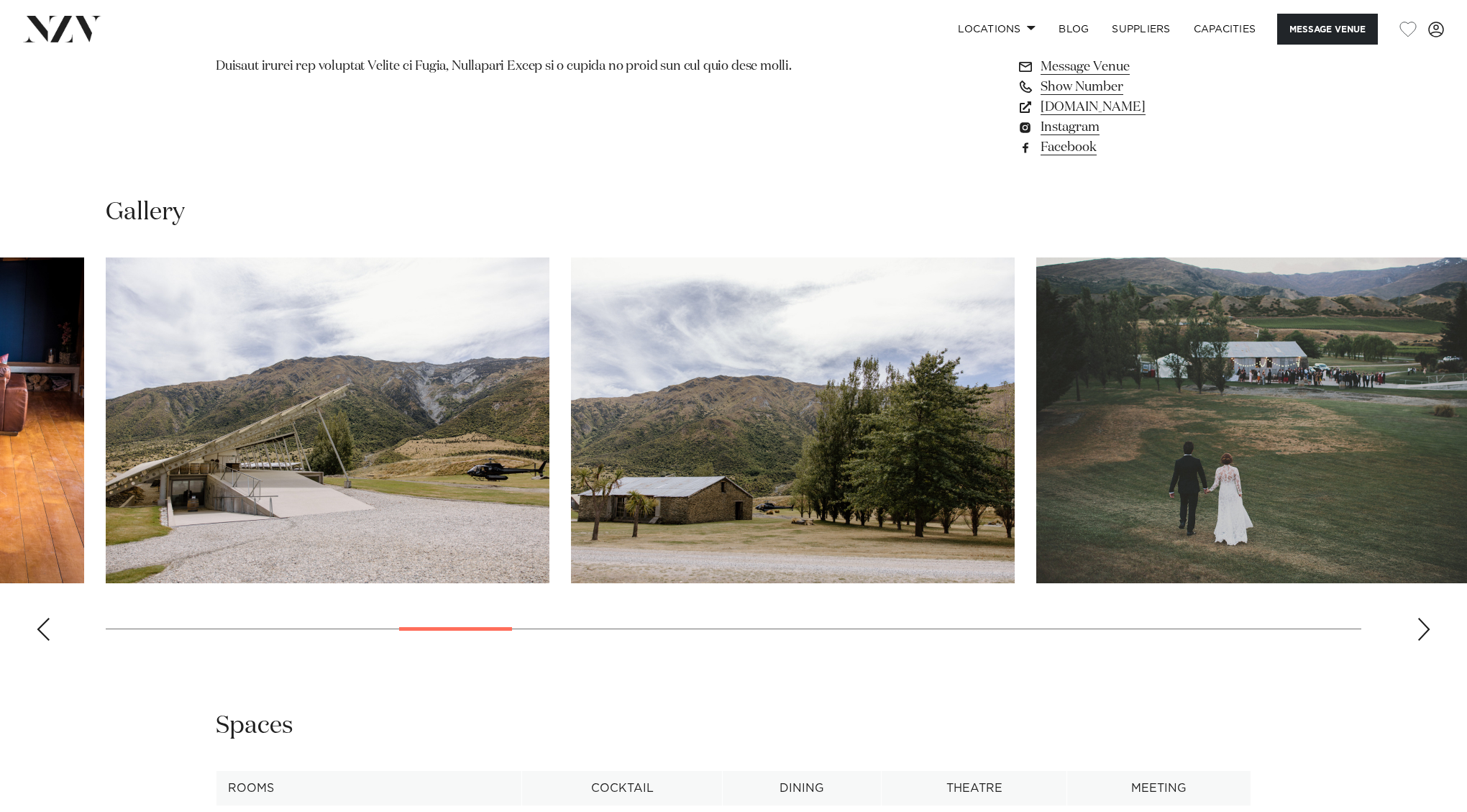
click at [1425, 633] on div "Next slide" at bounding box center [1424, 629] width 14 height 23
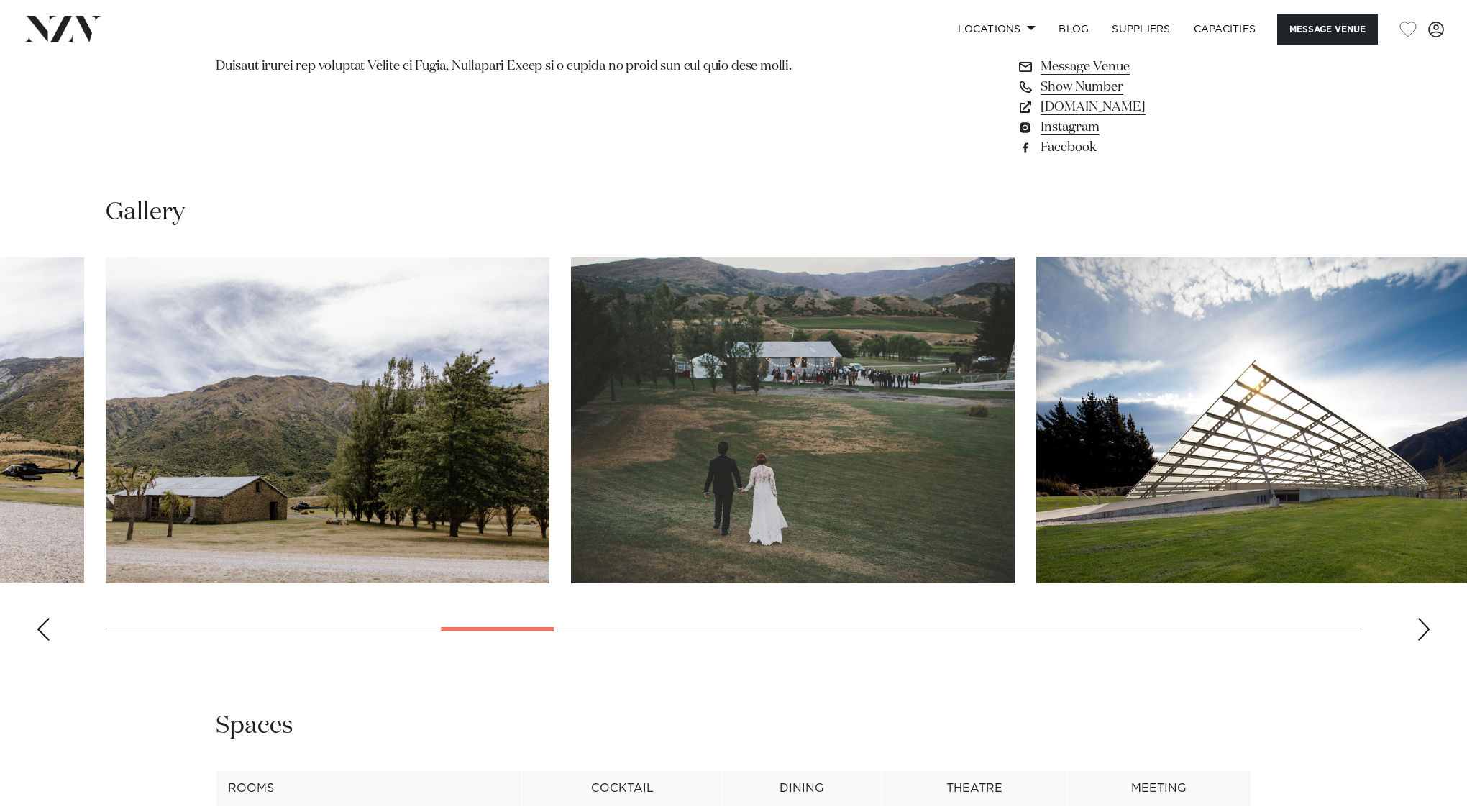
click at [1425, 633] on div "Next slide" at bounding box center [1424, 629] width 14 height 23
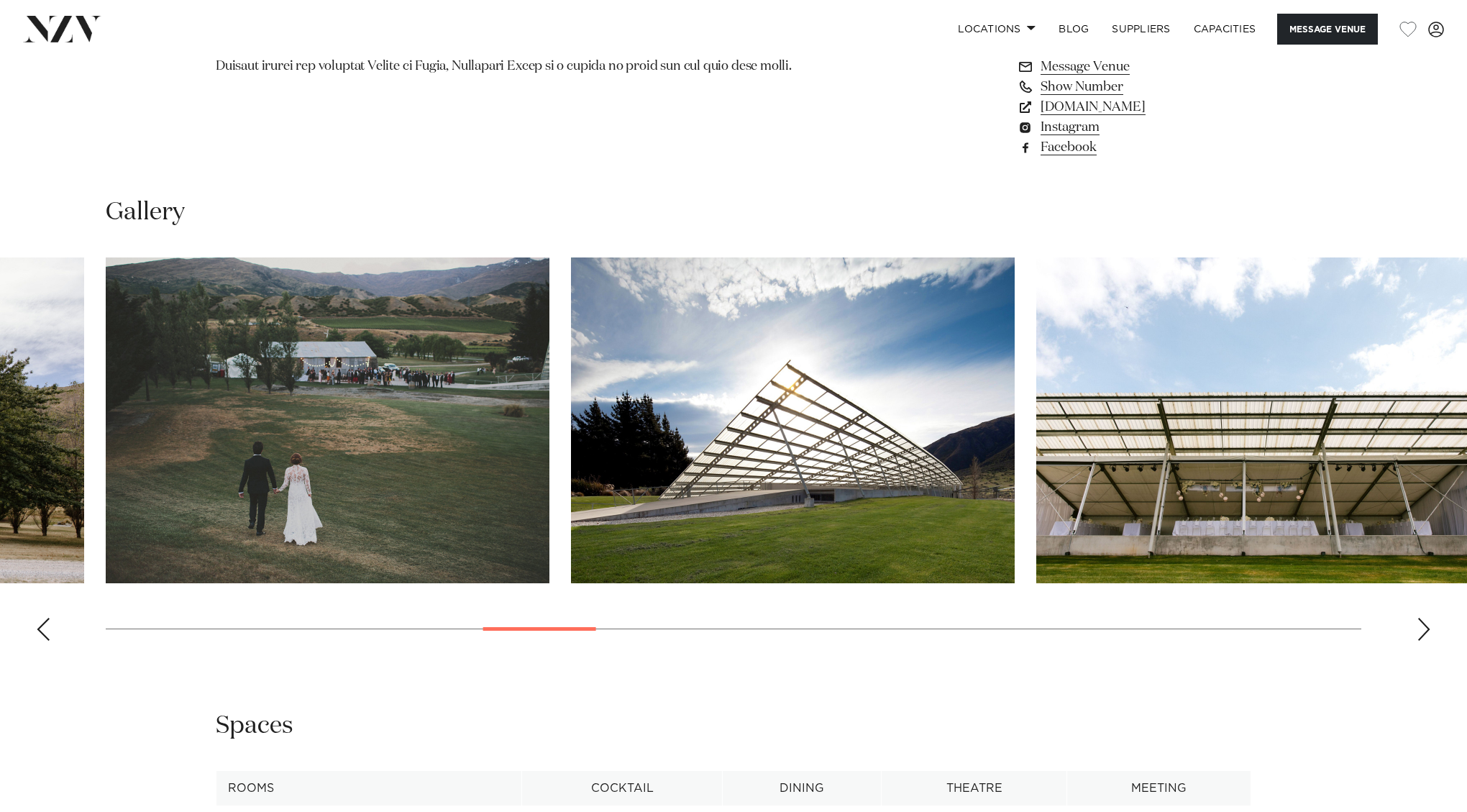
click at [1425, 633] on div "Next slide" at bounding box center [1424, 629] width 14 height 23
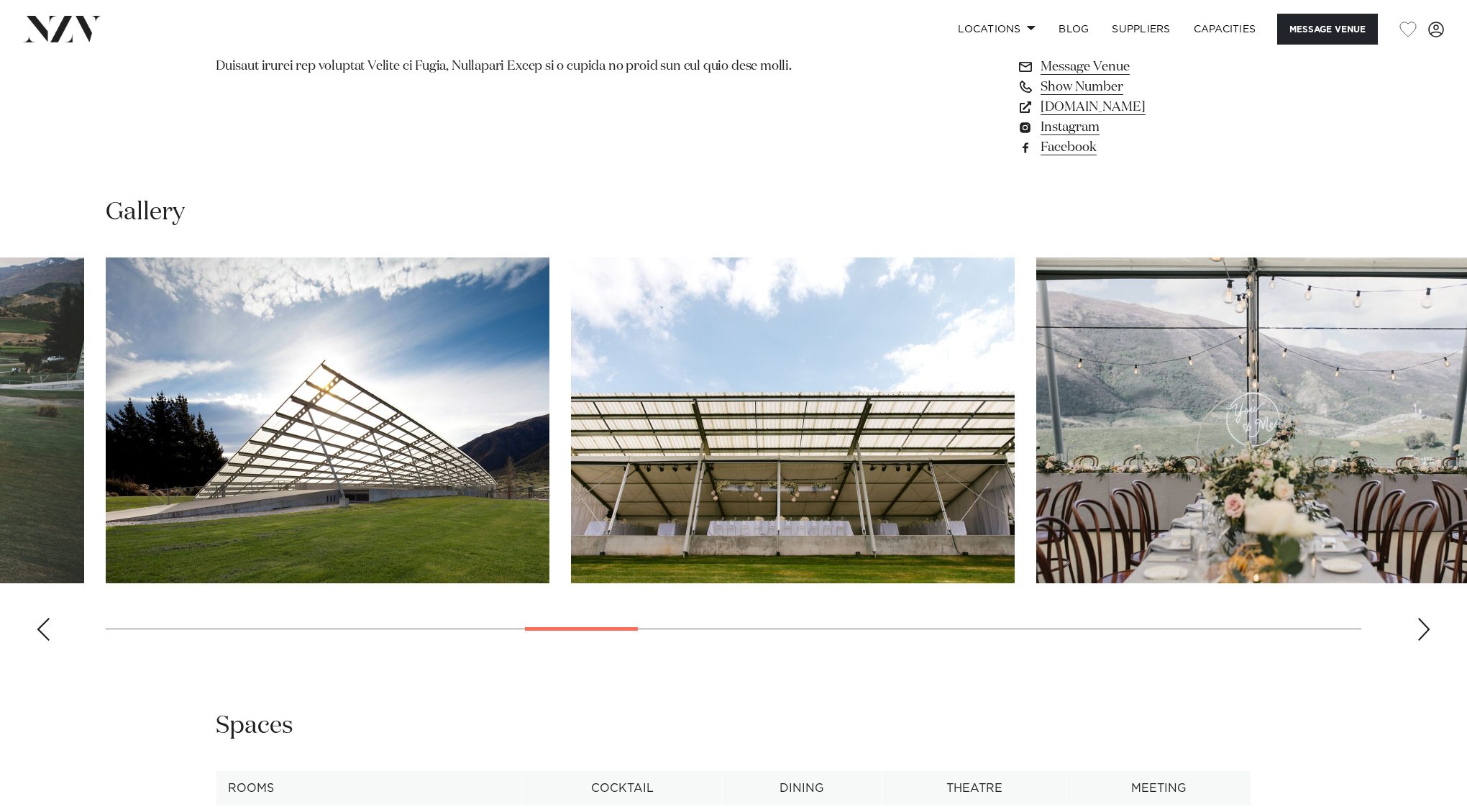
click at [1425, 633] on div "Next slide" at bounding box center [1424, 629] width 14 height 23
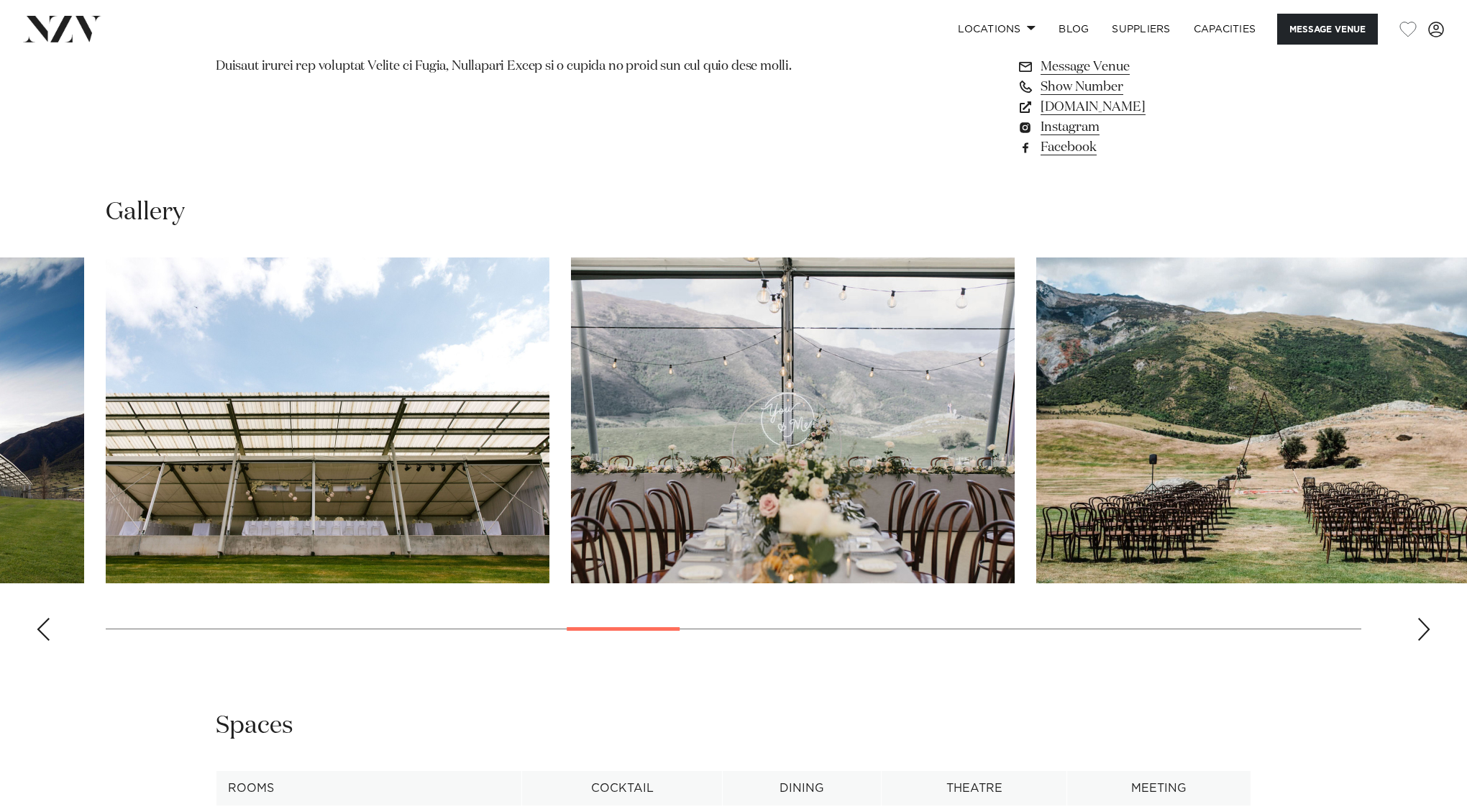
click at [1425, 633] on div "Next slide" at bounding box center [1424, 629] width 14 height 23
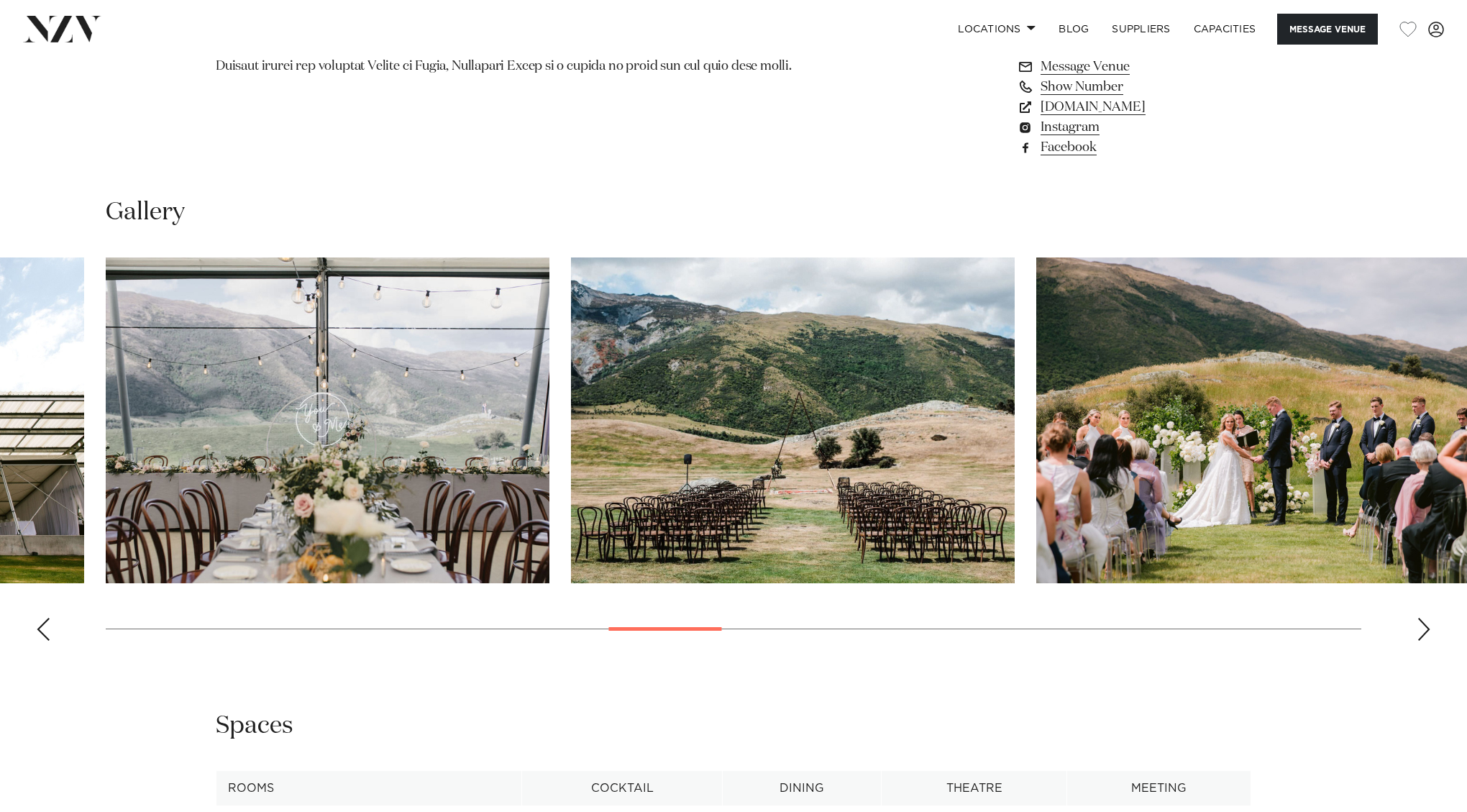
click at [1425, 633] on div "Next slide" at bounding box center [1424, 629] width 14 height 23
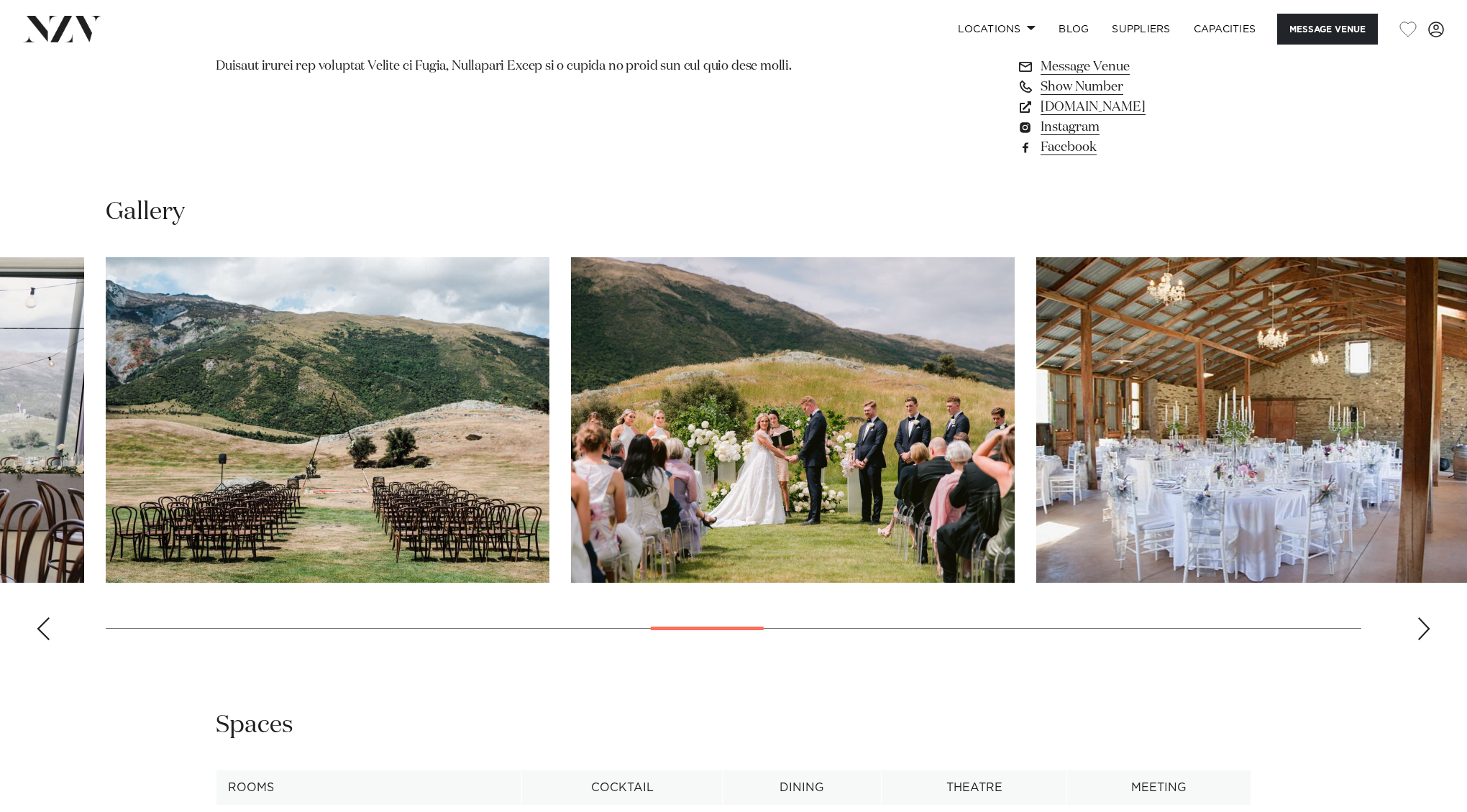
click at [1425, 633] on div "Next slide" at bounding box center [1424, 629] width 14 height 23
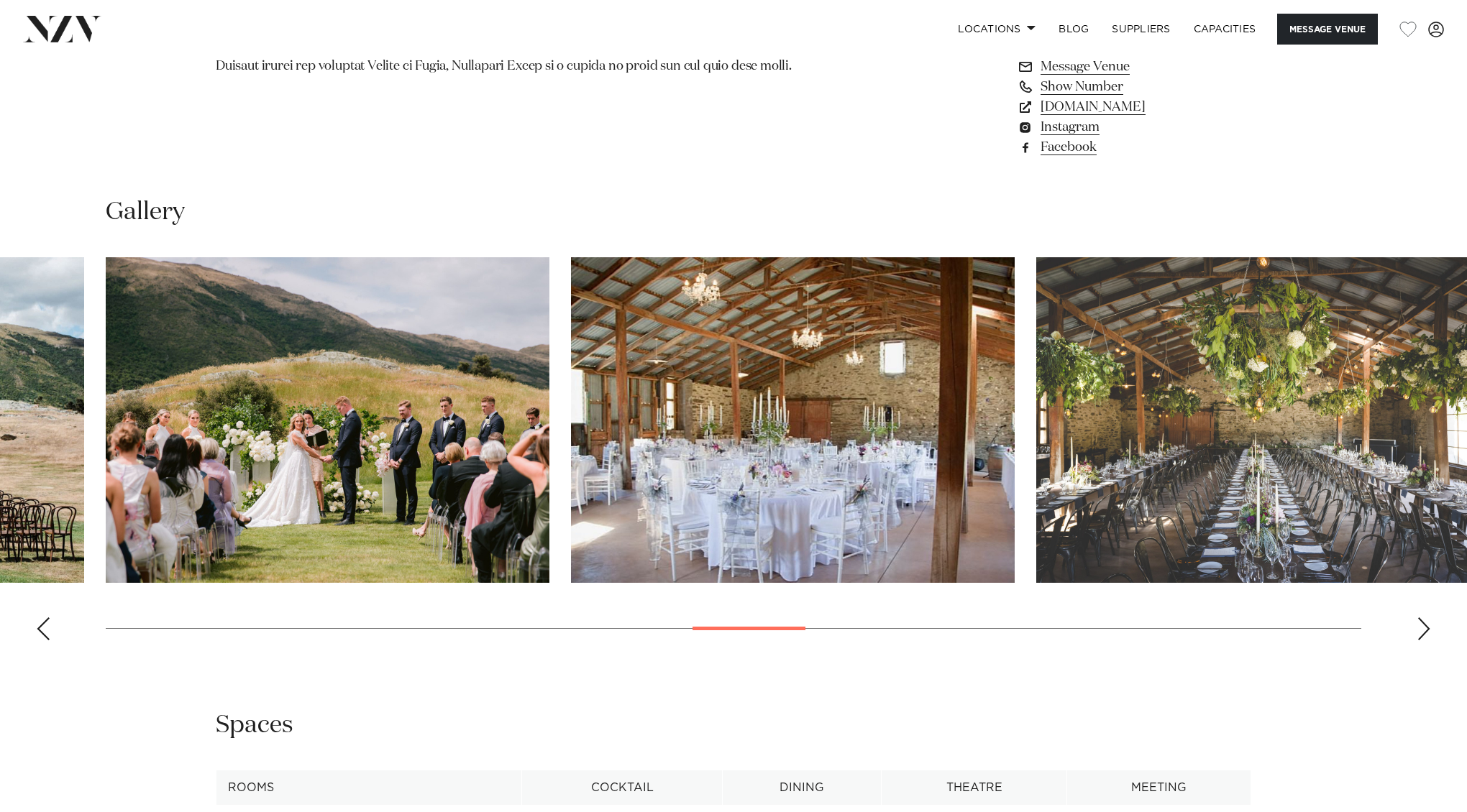
click at [1425, 633] on div "Next slide" at bounding box center [1424, 629] width 14 height 23
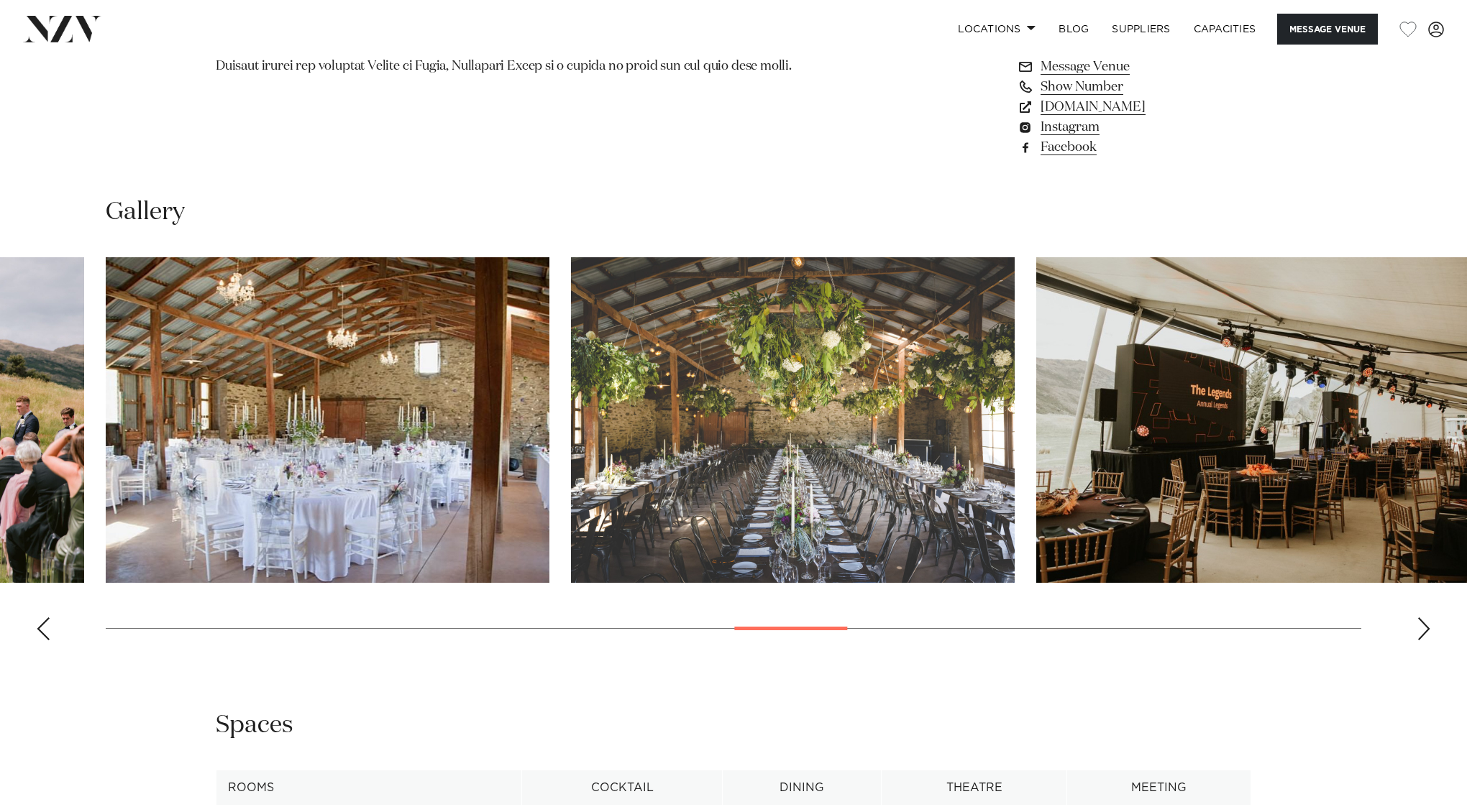
click at [1425, 633] on div "Next slide" at bounding box center [1424, 629] width 14 height 23
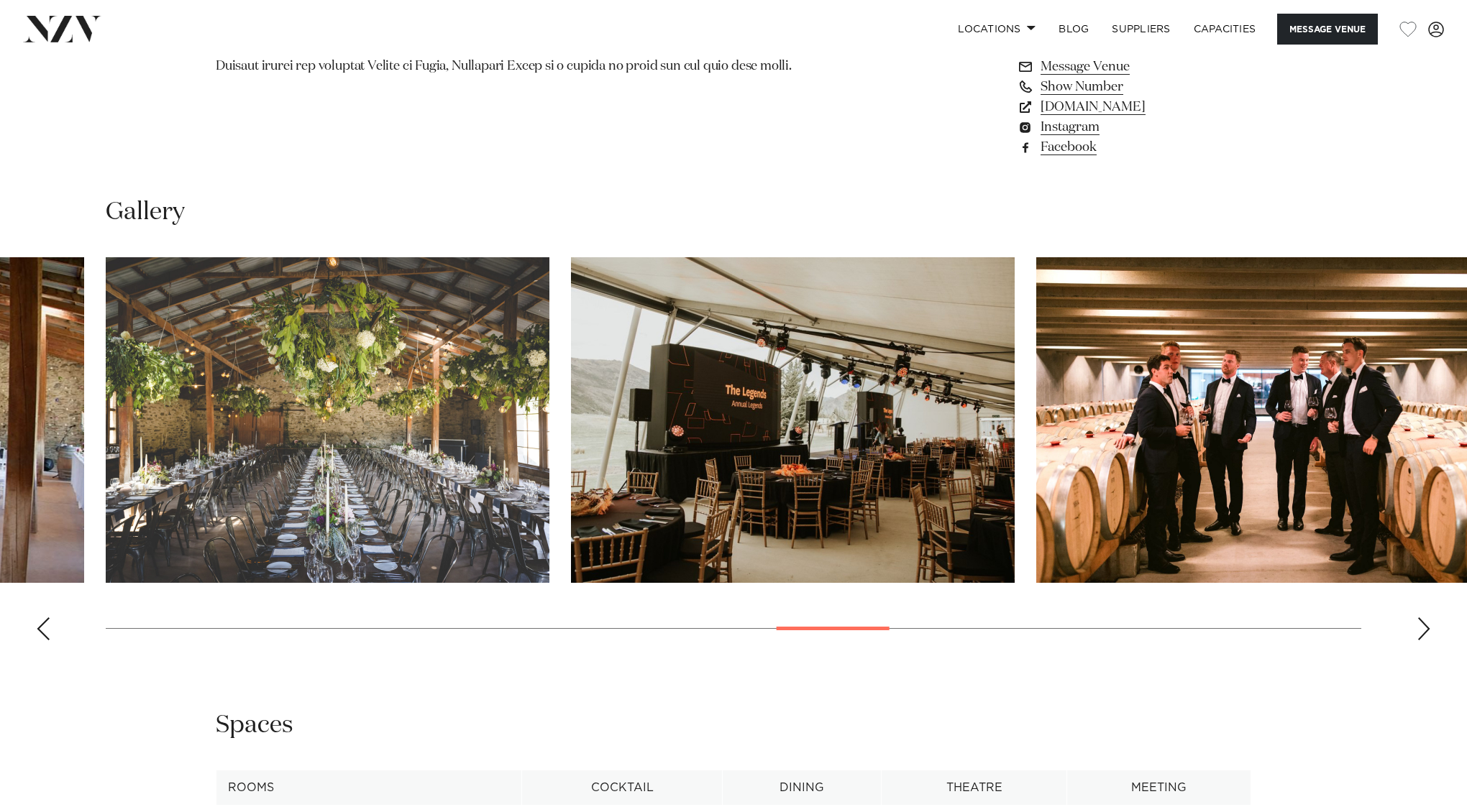
click at [1425, 633] on div "Next slide" at bounding box center [1424, 629] width 14 height 23
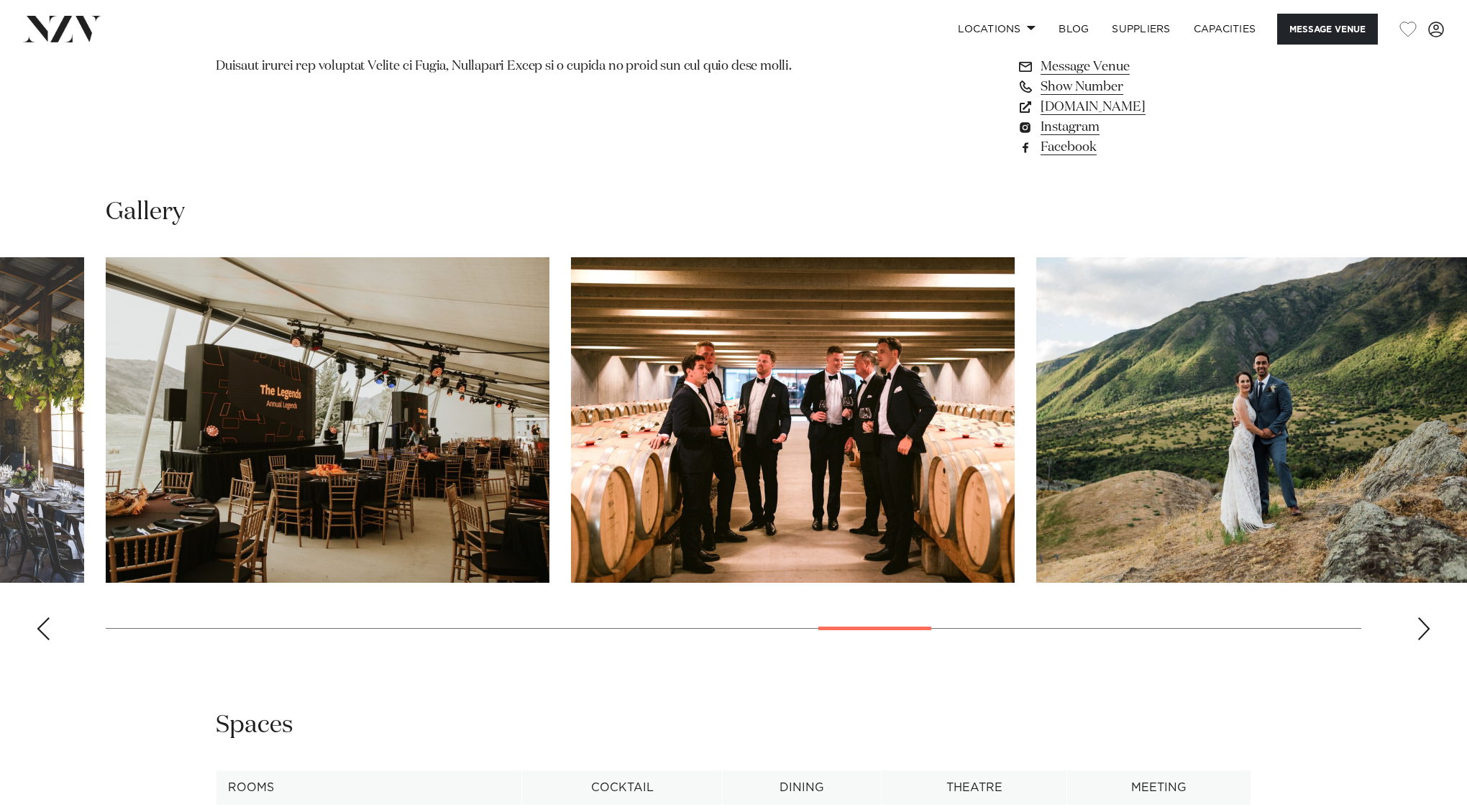
click at [1425, 633] on div "Next slide" at bounding box center [1424, 629] width 14 height 23
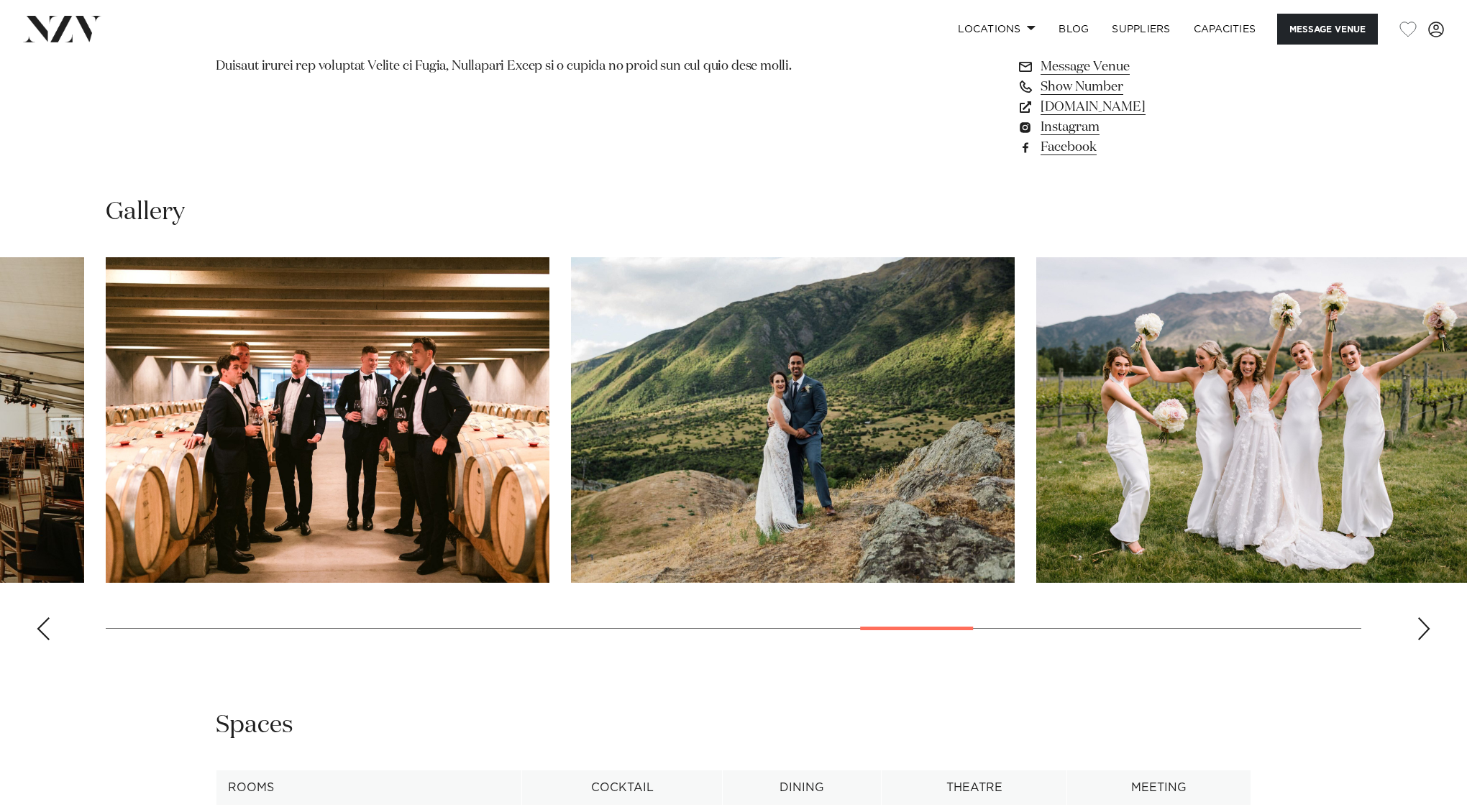
click at [1411, 621] on swiper-container at bounding box center [733, 454] width 1467 height 395
click at [1418, 621] on div "Next slide" at bounding box center [1424, 629] width 14 height 23
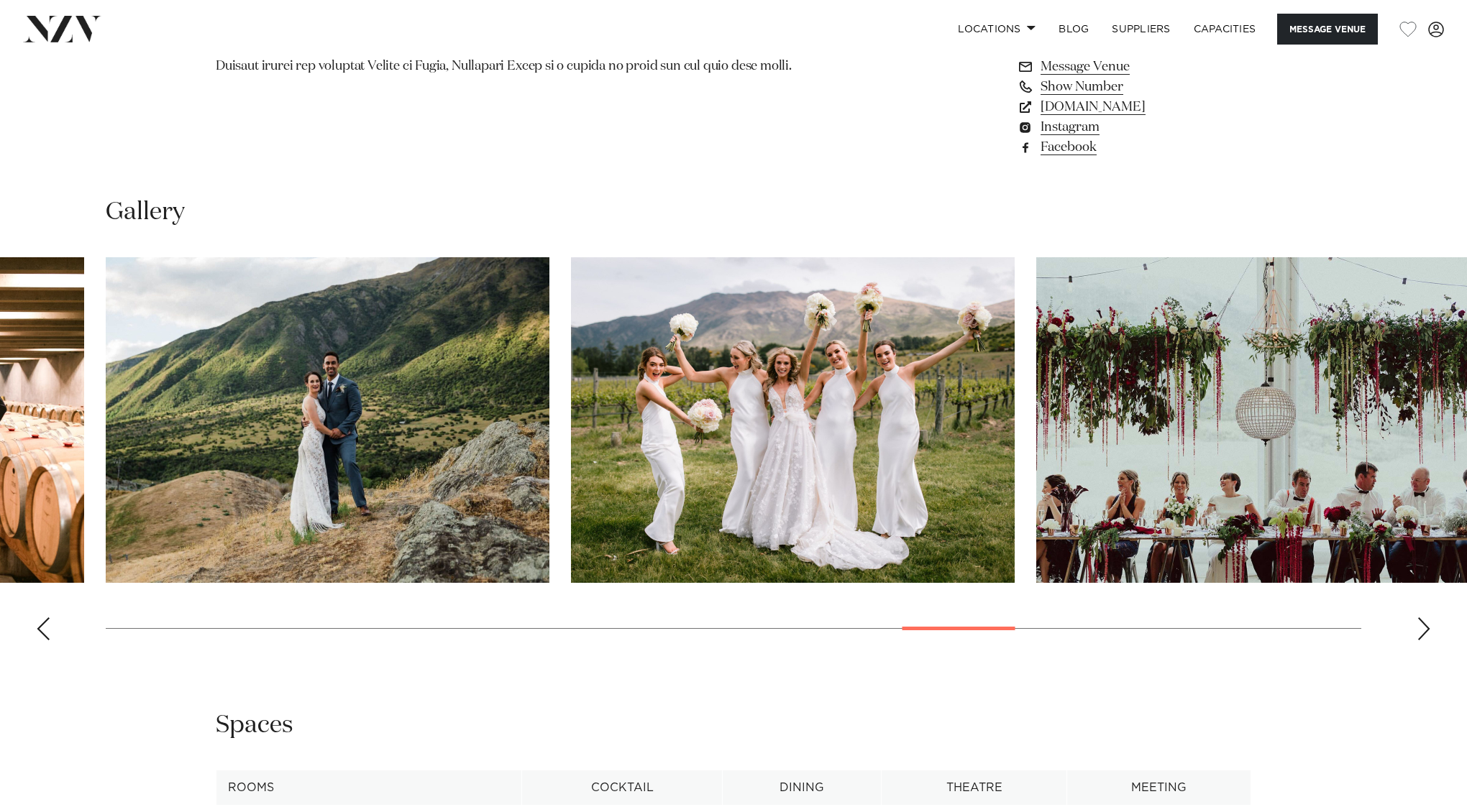
click at [1418, 621] on div "Next slide" at bounding box center [1424, 629] width 14 height 23
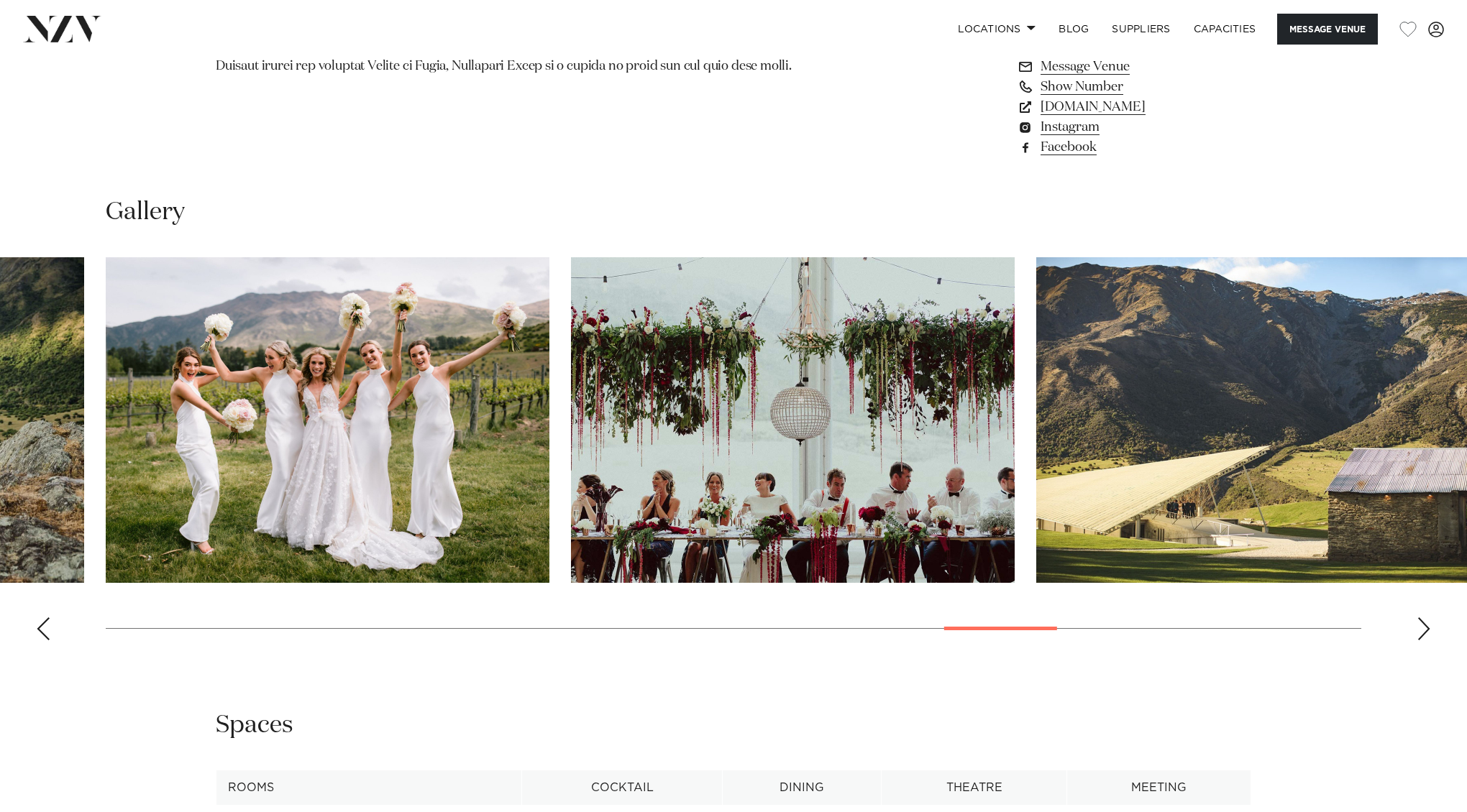
click at [1418, 621] on div "Next slide" at bounding box center [1424, 629] width 14 height 23
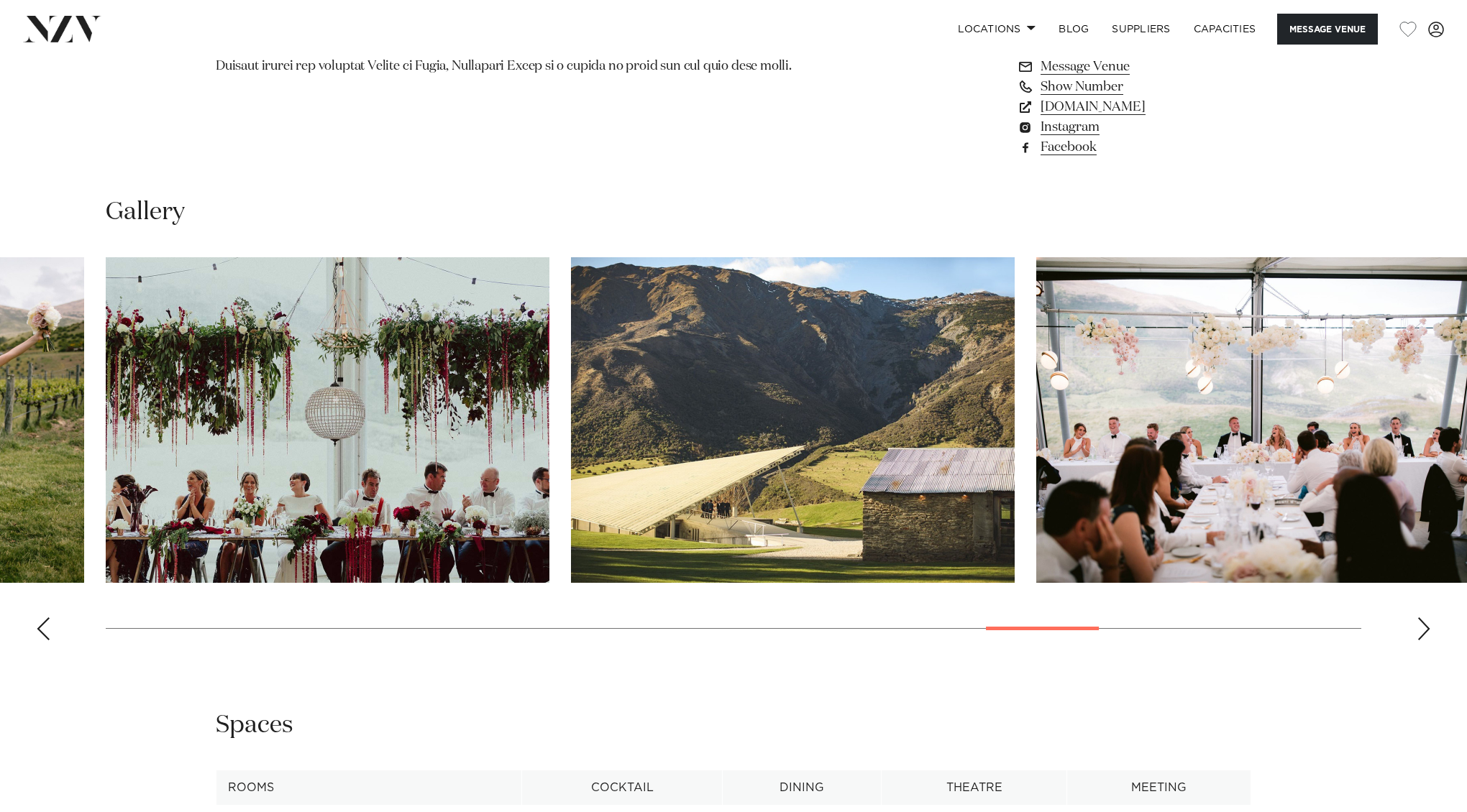
click at [1418, 621] on div "Next slide" at bounding box center [1424, 629] width 14 height 23
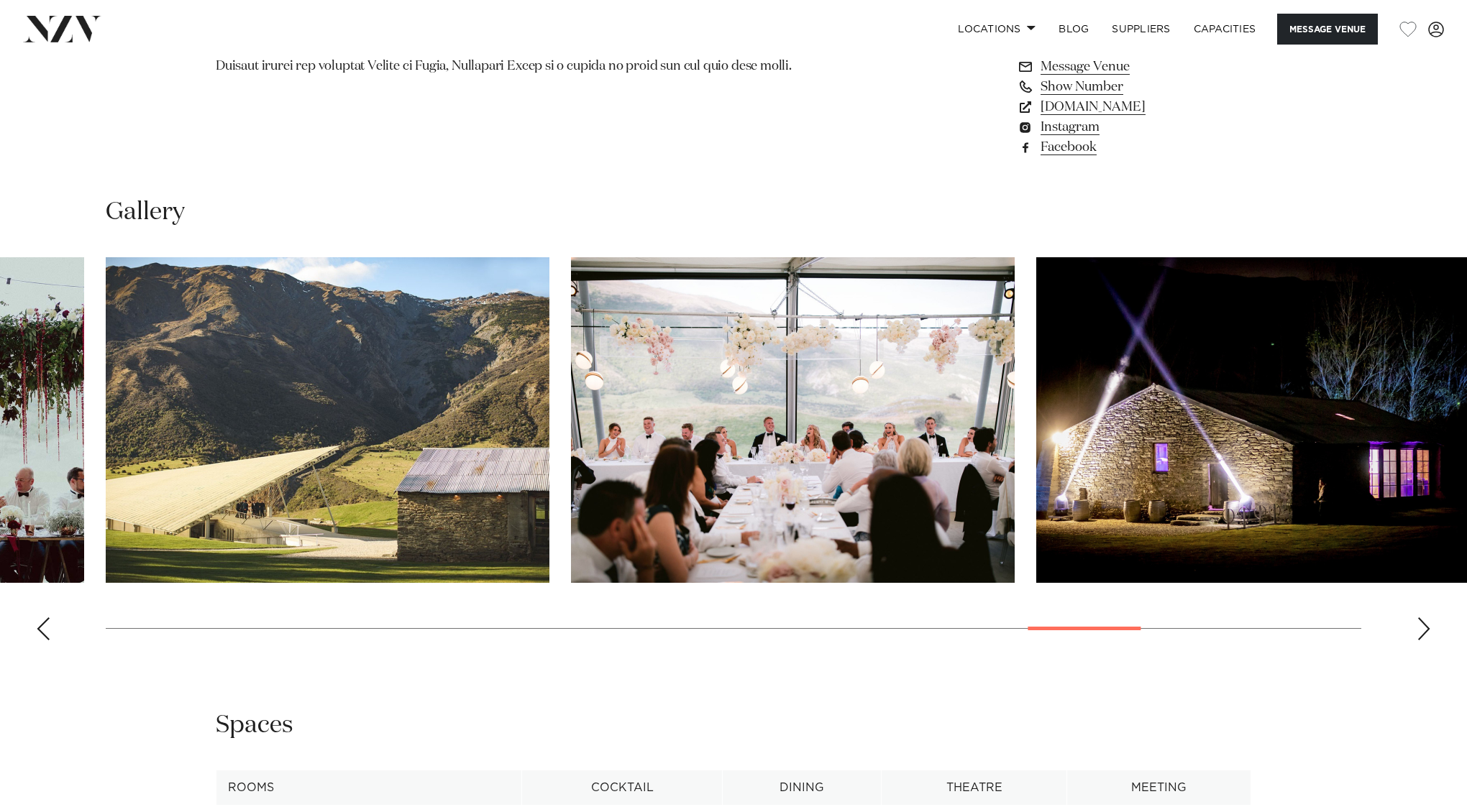
click at [1418, 621] on div "Next slide" at bounding box center [1424, 629] width 14 height 23
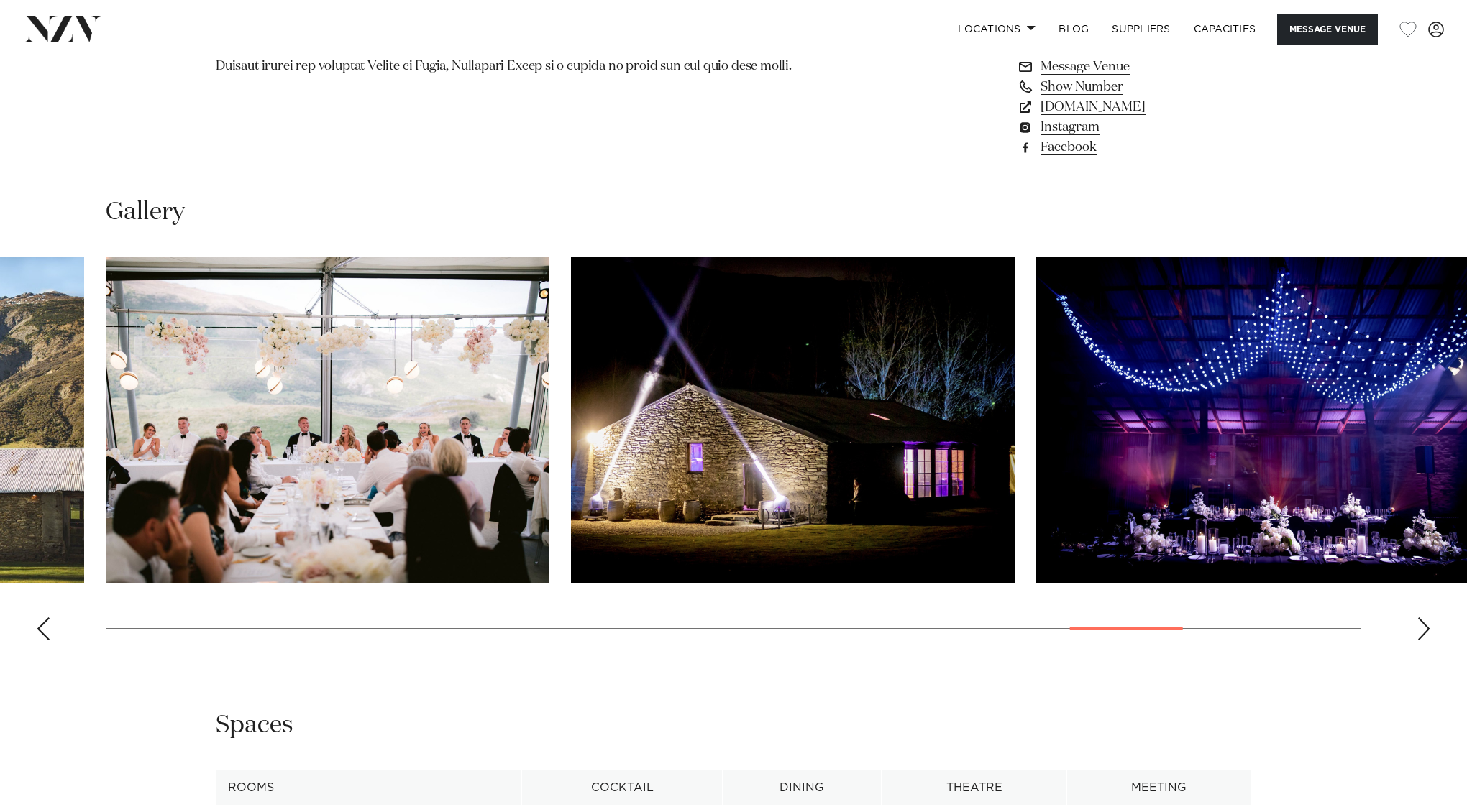
click at [1418, 621] on div "Next slide" at bounding box center [1424, 629] width 14 height 23
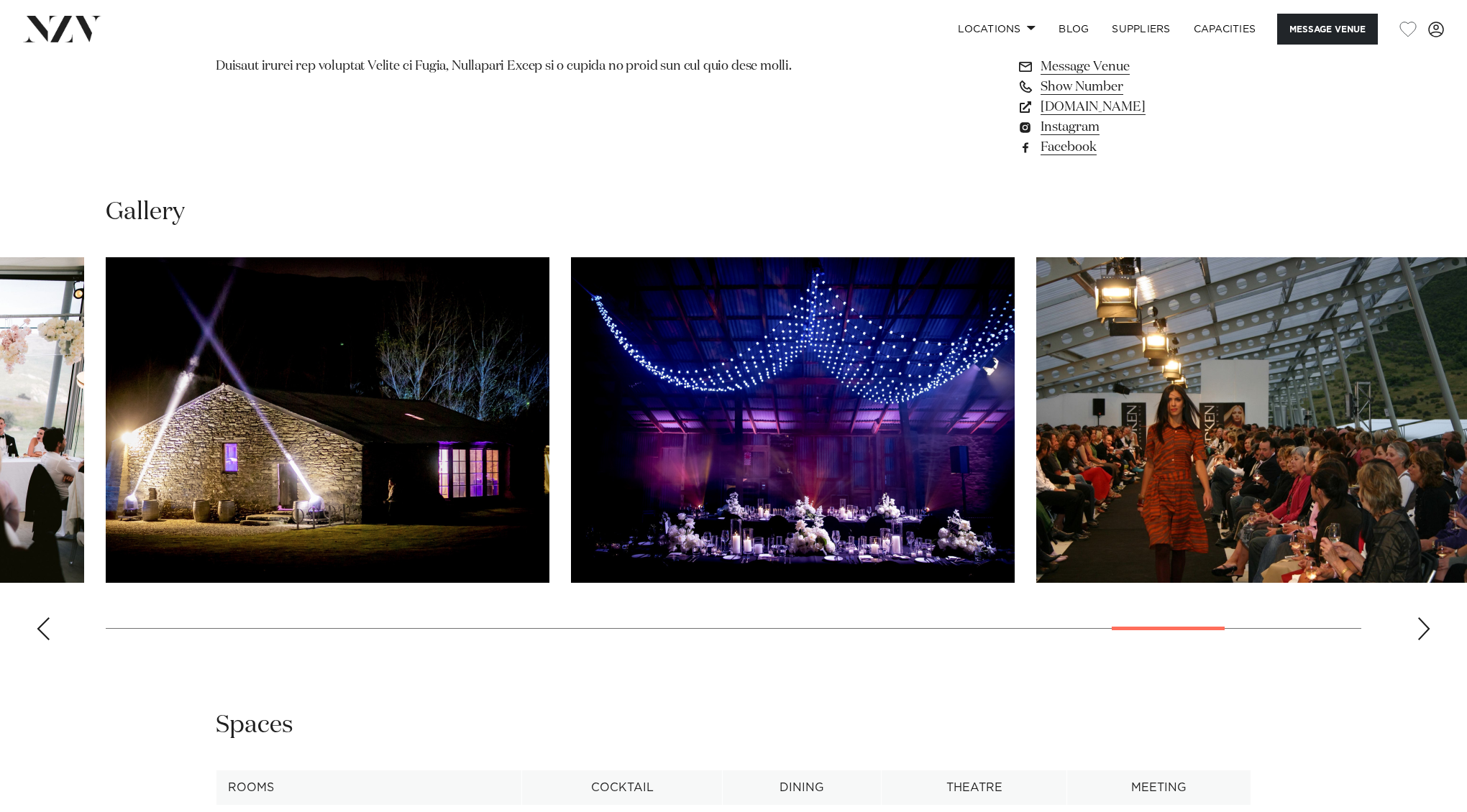
click at [1418, 621] on div "Next slide" at bounding box center [1424, 629] width 14 height 23
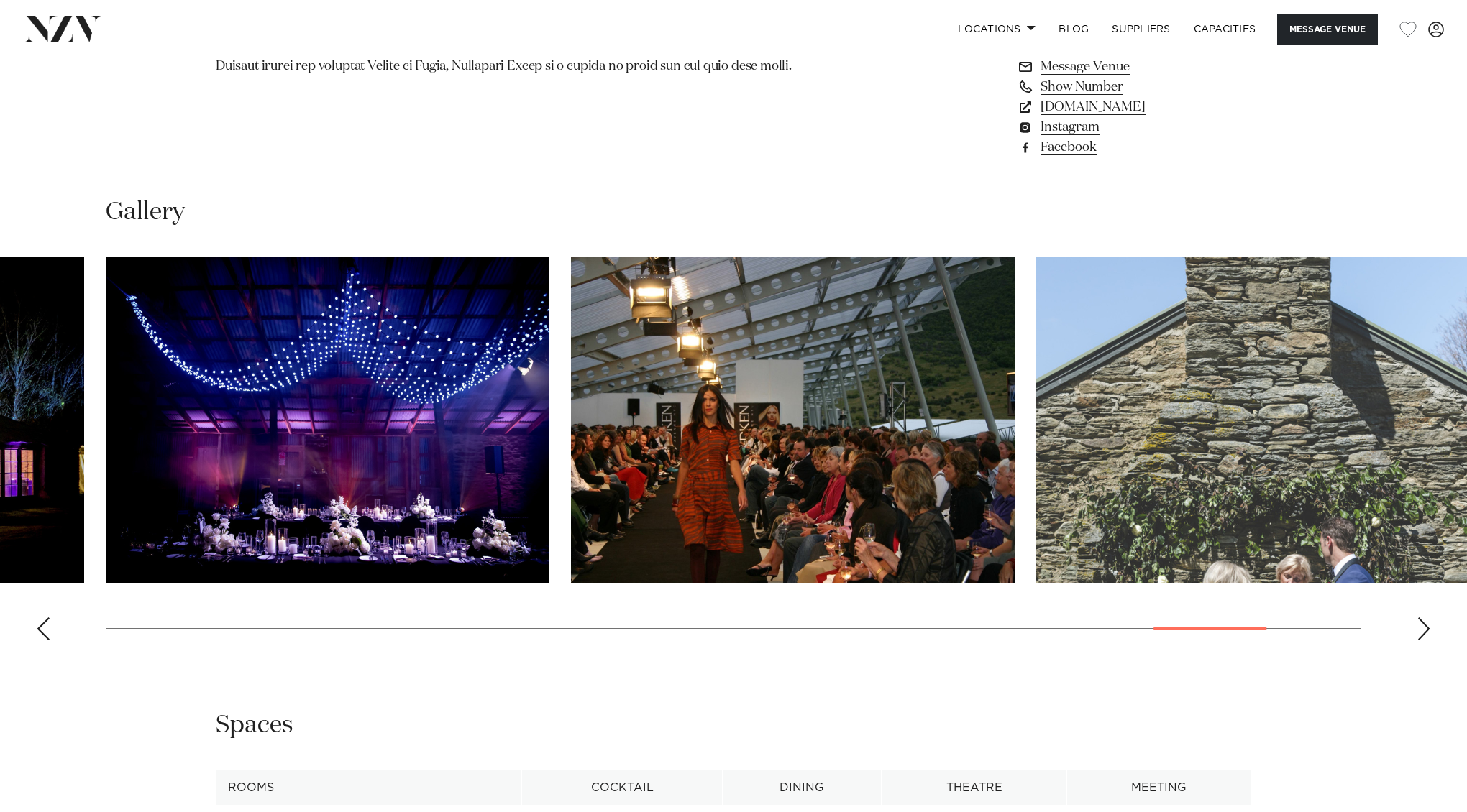
click at [1418, 621] on div "Next slide" at bounding box center [1424, 629] width 14 height 23
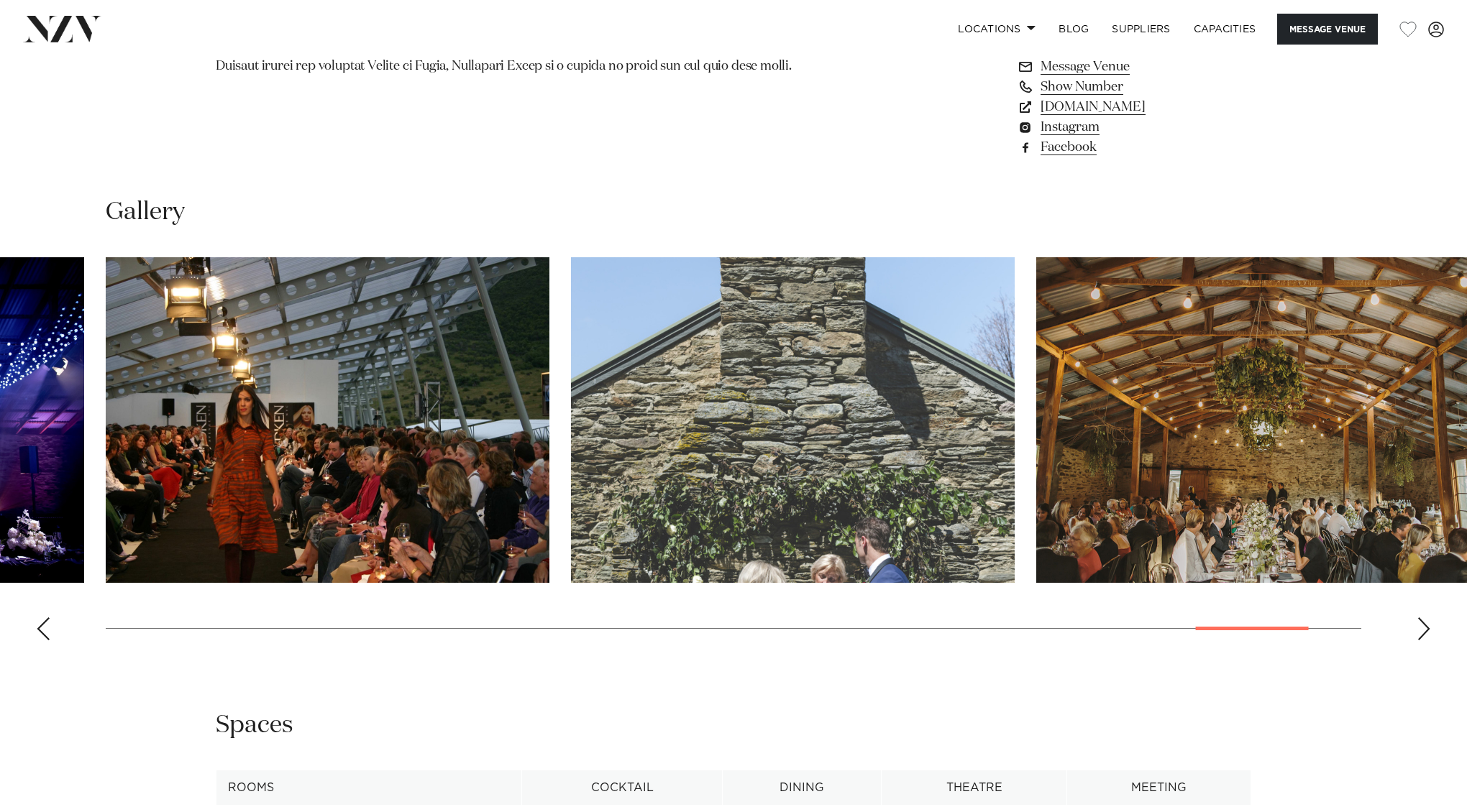
click at [1418, 621] on div "Next slide" at bounding box center [1424, 629] width 14 height 23
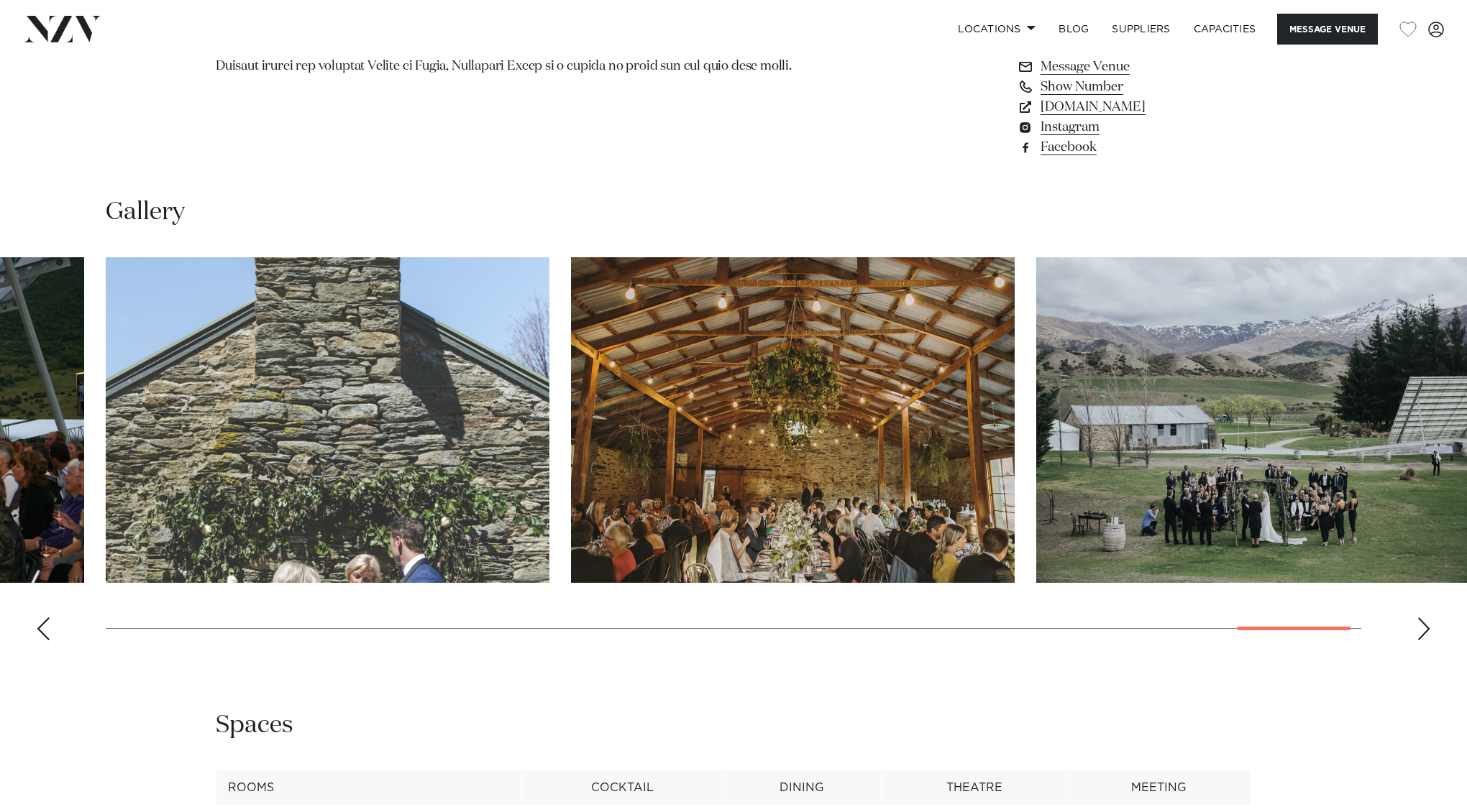
click at [1418, 621] on div "Next slide" at bounding box center [1424, 629] width 14 height 23
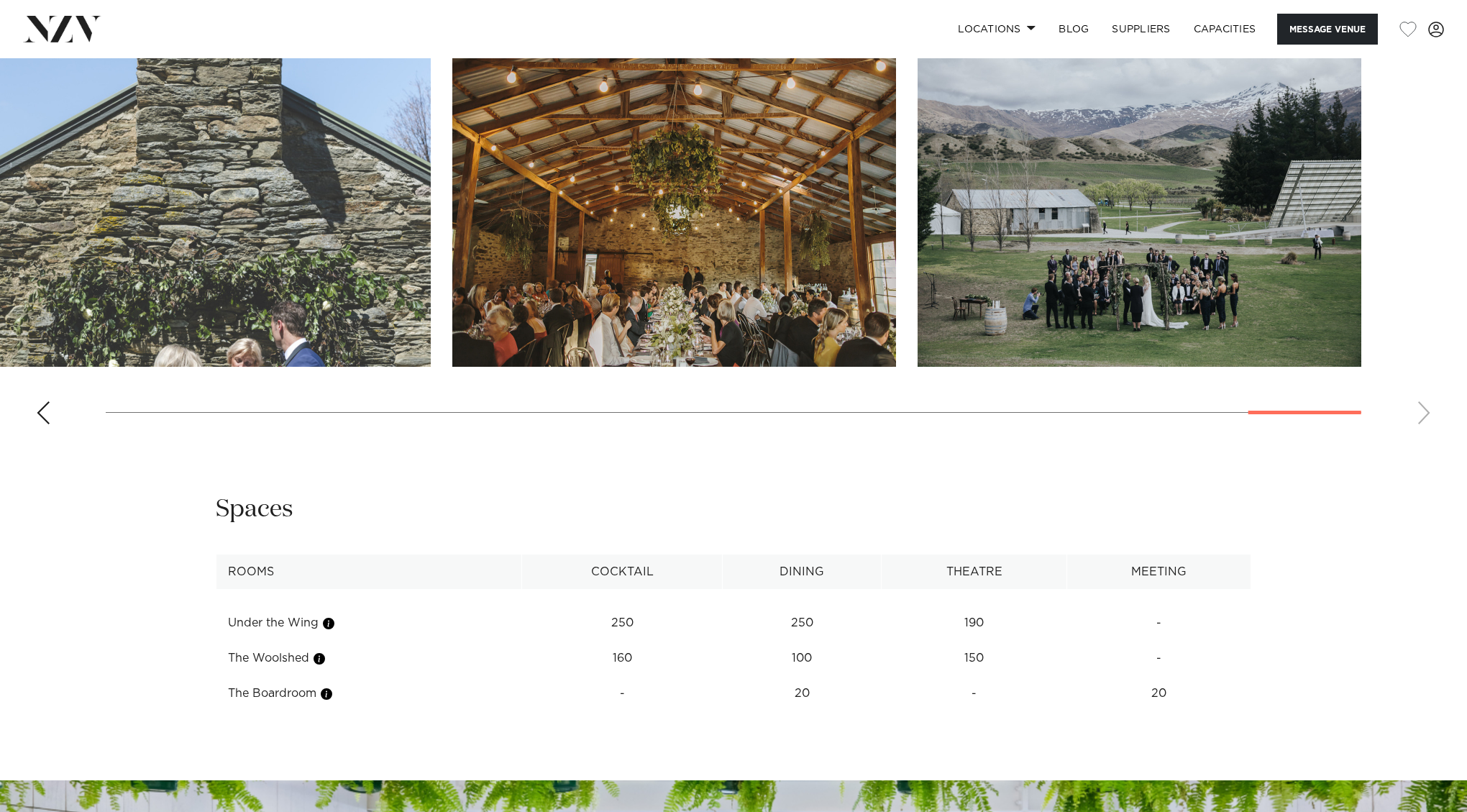
scroll to position [1514, 0]
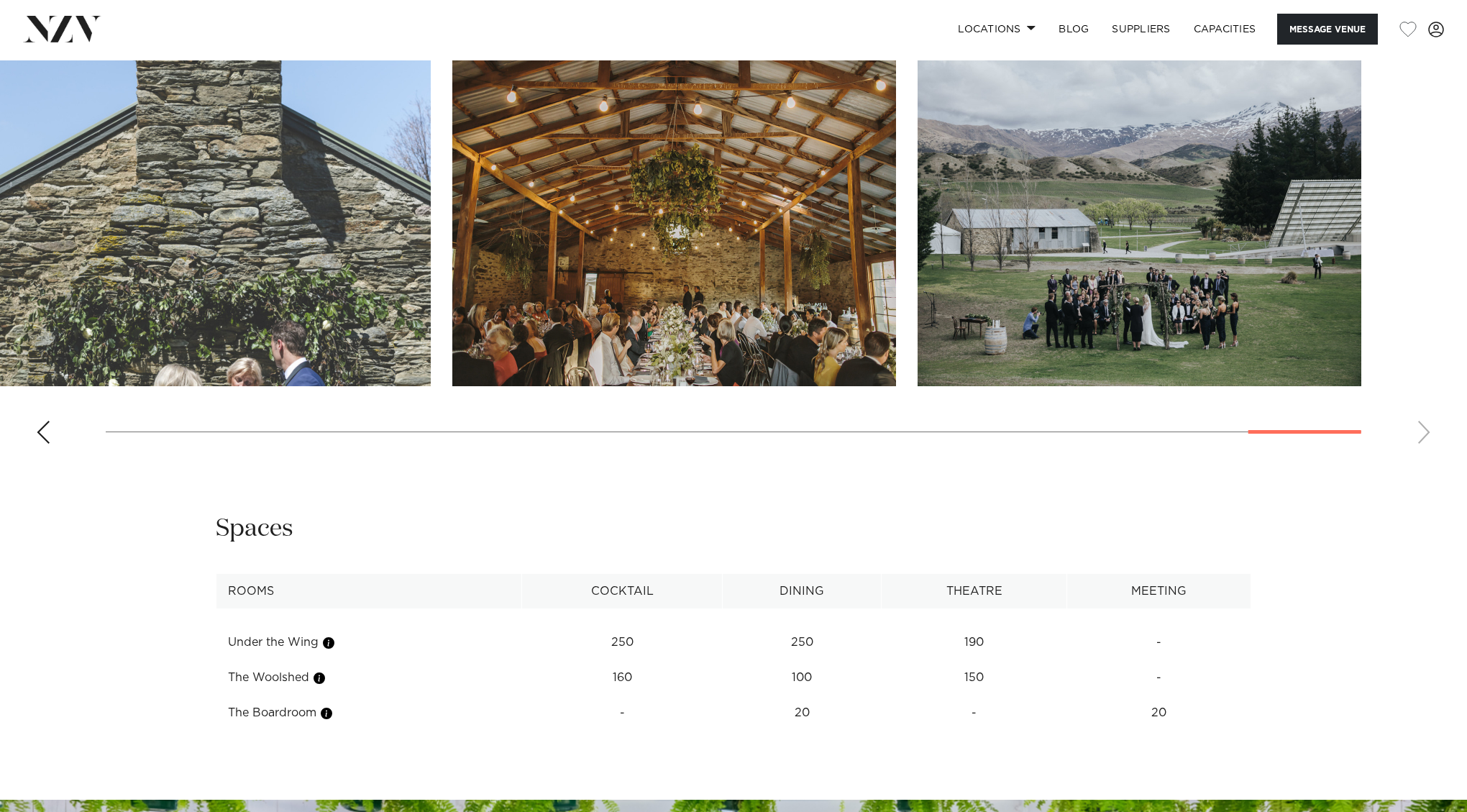
click at [34, 421] on swiper-container at bounding box center [733, 257] width 1467 height 395
click at [48, 432] on div "Previous slide" at bounding box center [43, 433] width 14 height 23
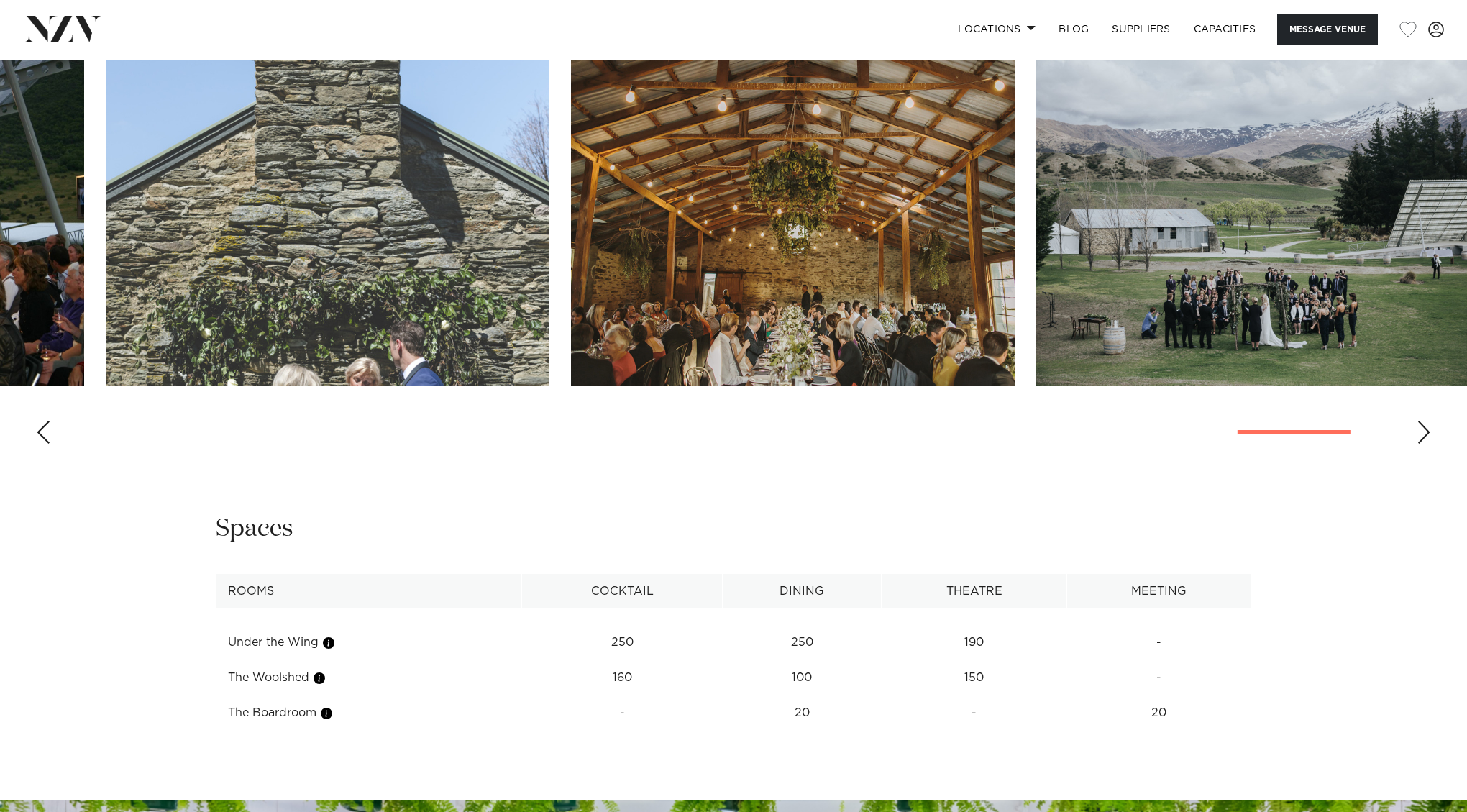
click at [48, 432] on div "Previous slide" at bounding box center [43, 433] width 14 height 23
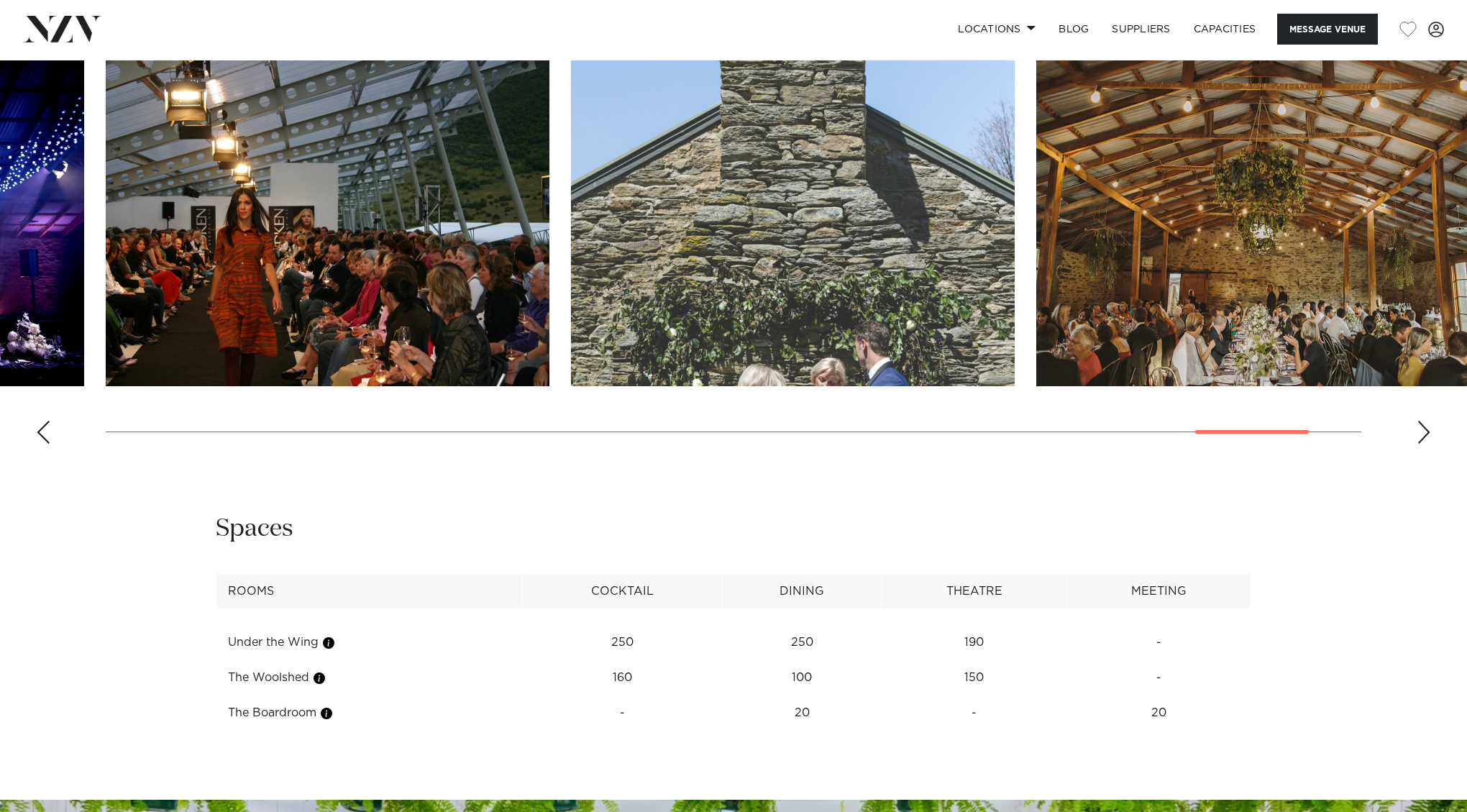
click at [48, 432] on div "Previous slide" at bounding box center [43, 433] width 14 height 23
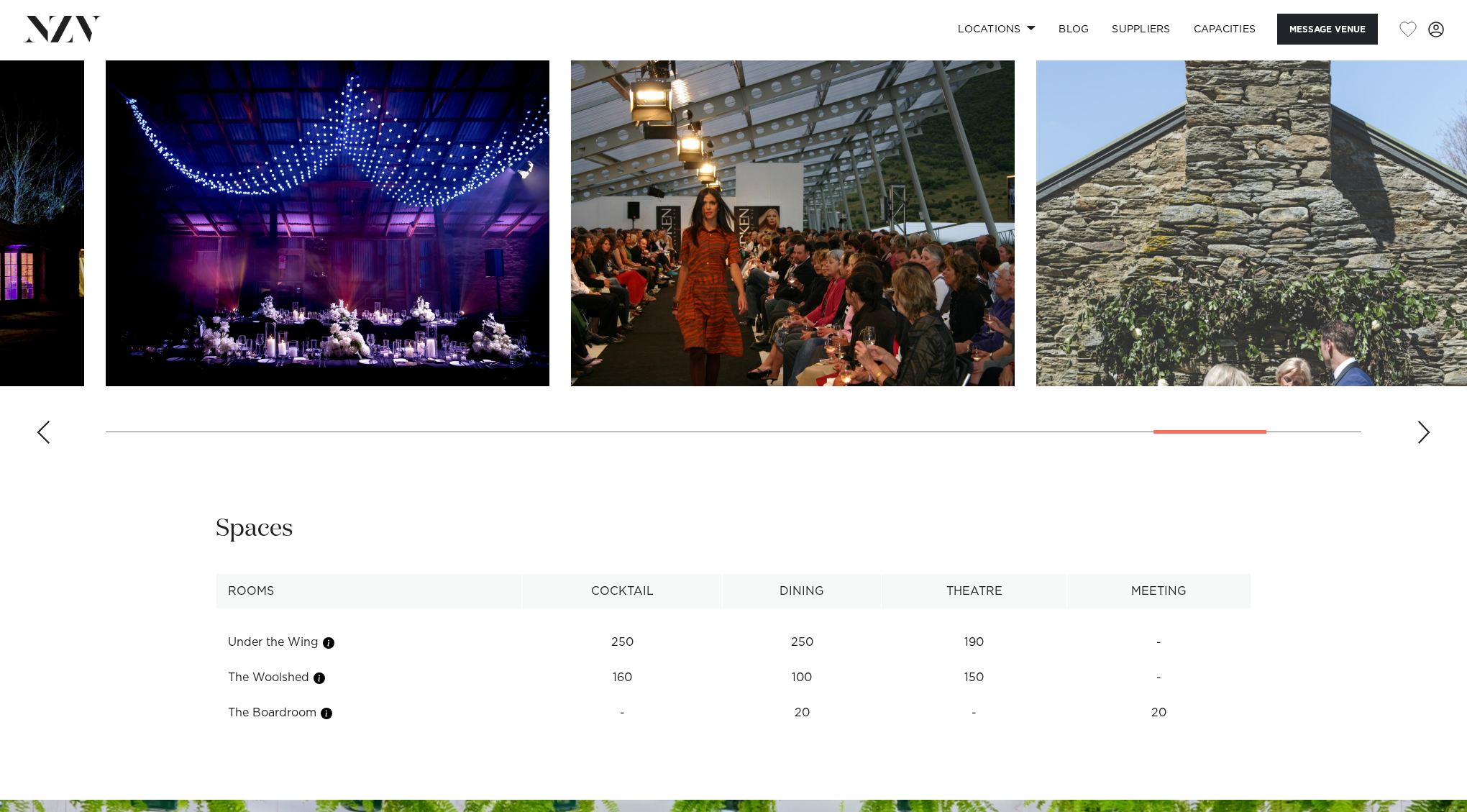
click at [48, 432] on div "Previous slide" at bounding box center [43, 433] width 14 height 23
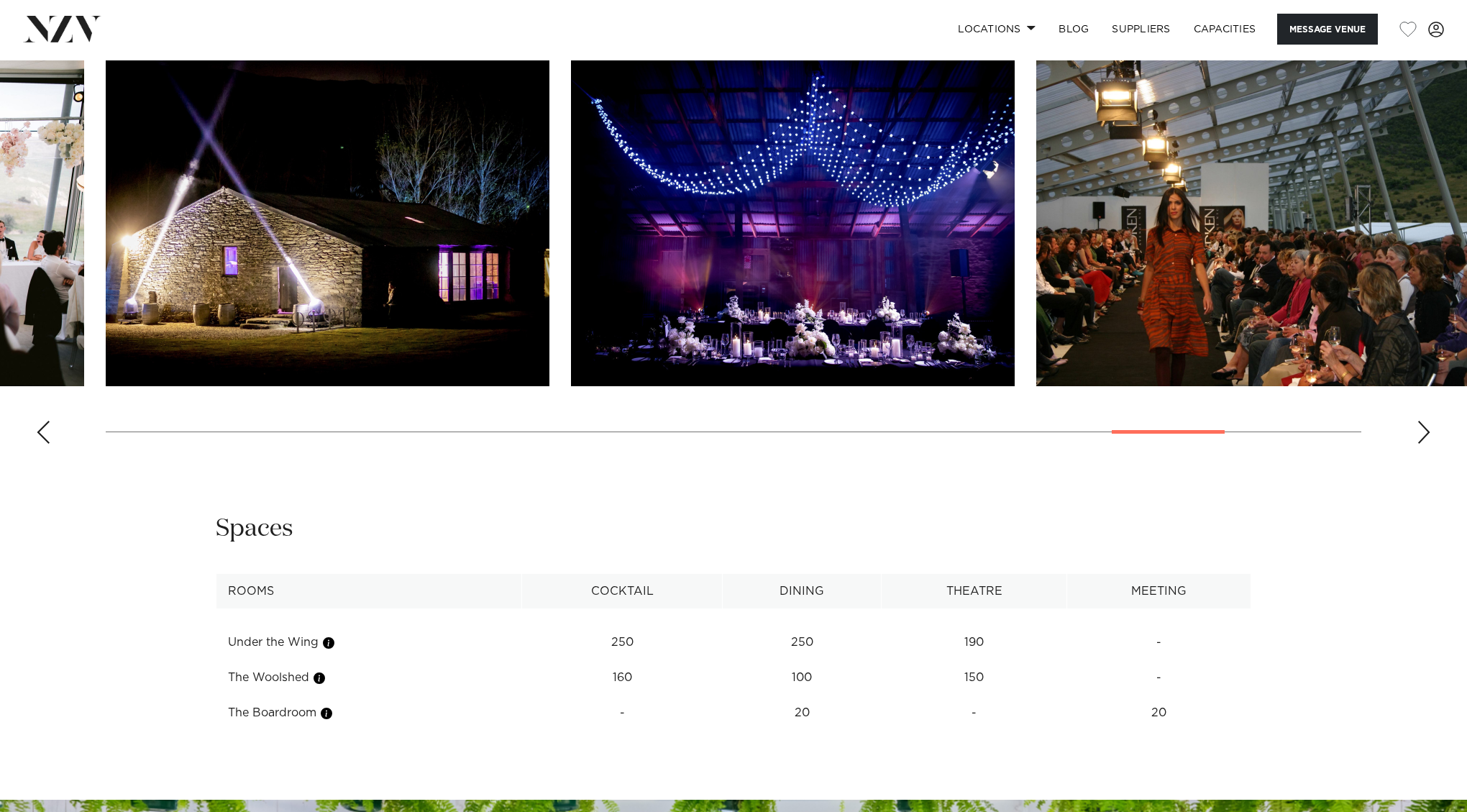
click at [48, 432] on div "Previous slide" at bounding box center [43, 433] width 14 height 23
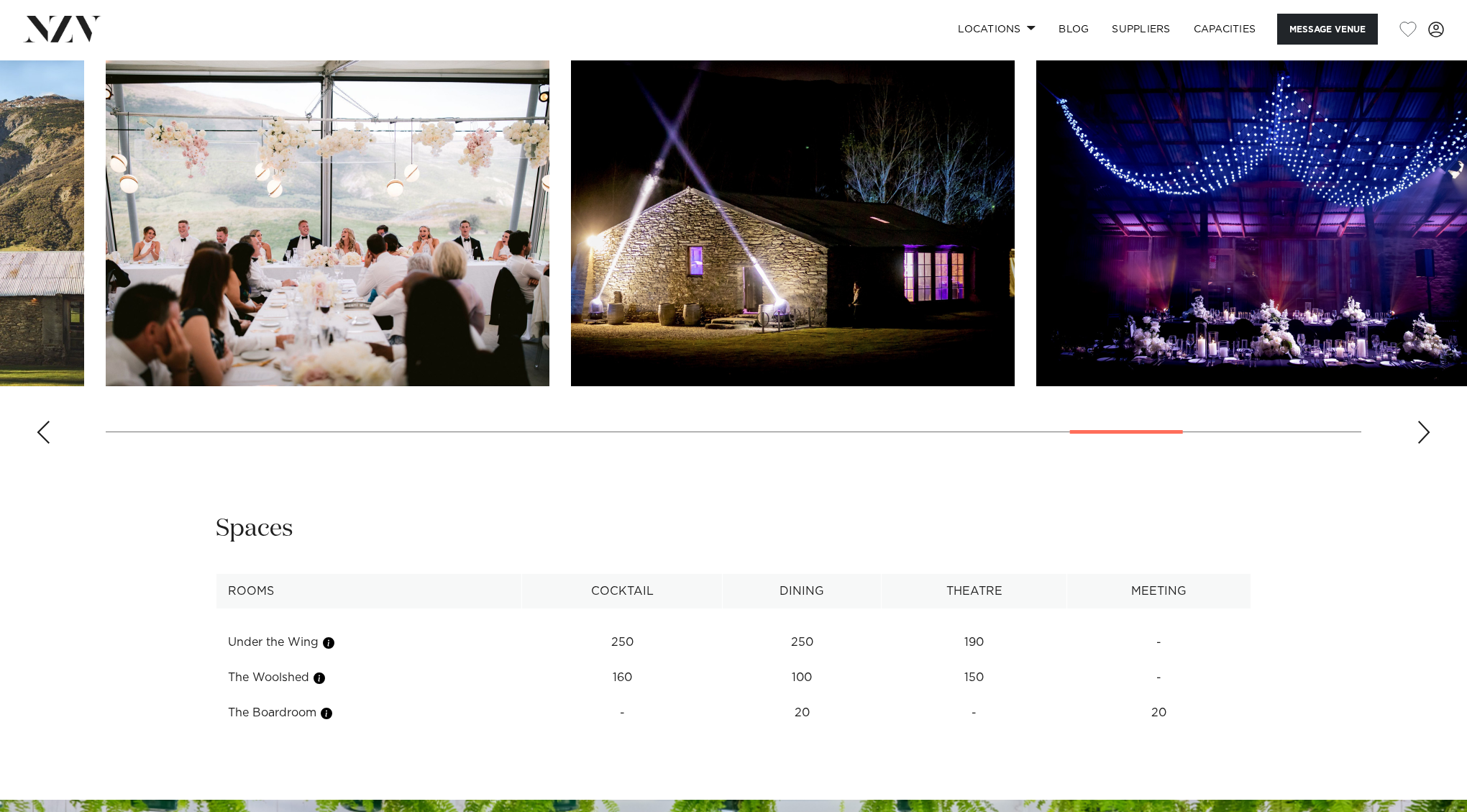
click at [48, 432] on div "Previous slide" at bounding box center [43, 433] width 14 height 23
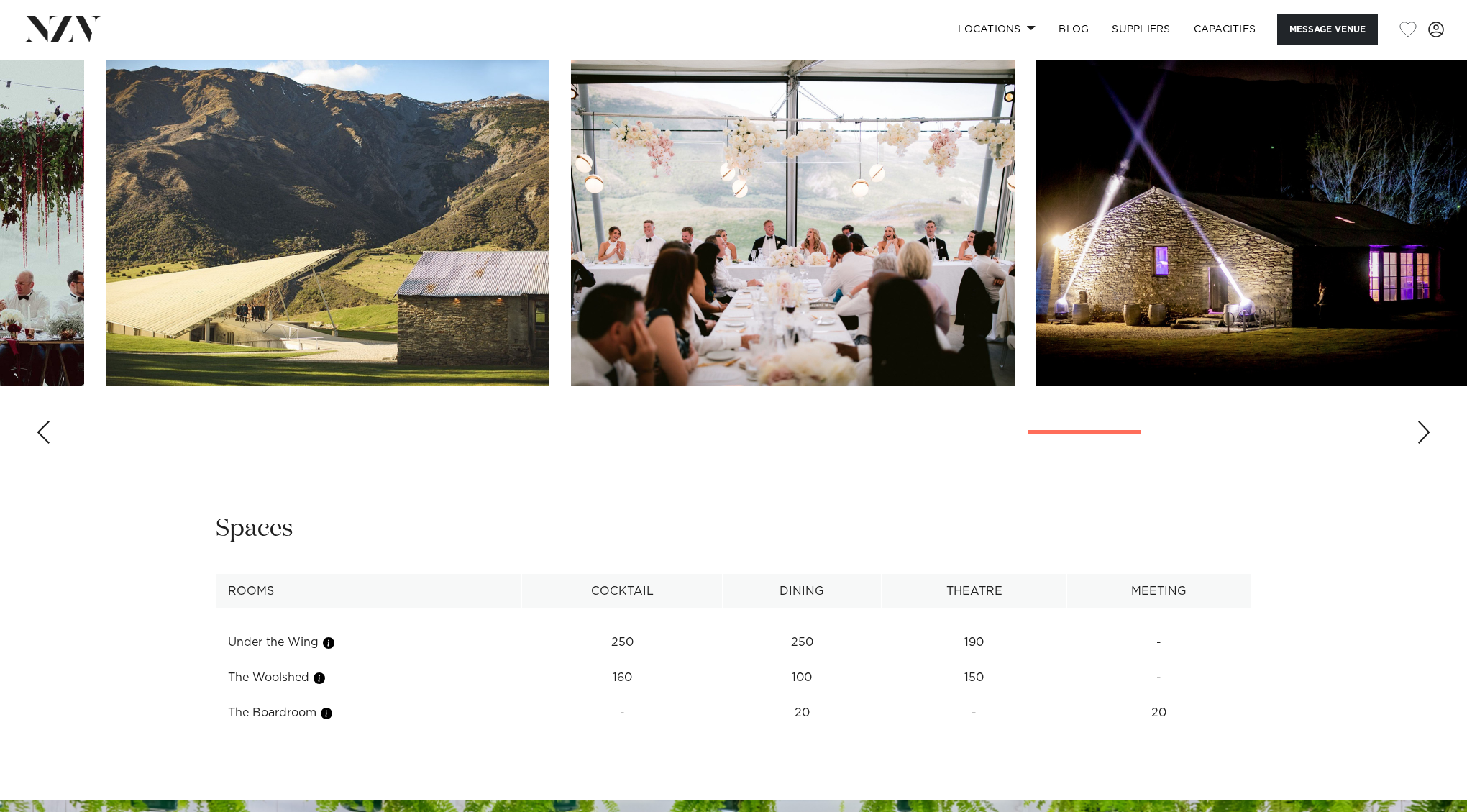
click at [48, 432] on div "Previous slide" at bounding box center [43, 433] width 14 height 23
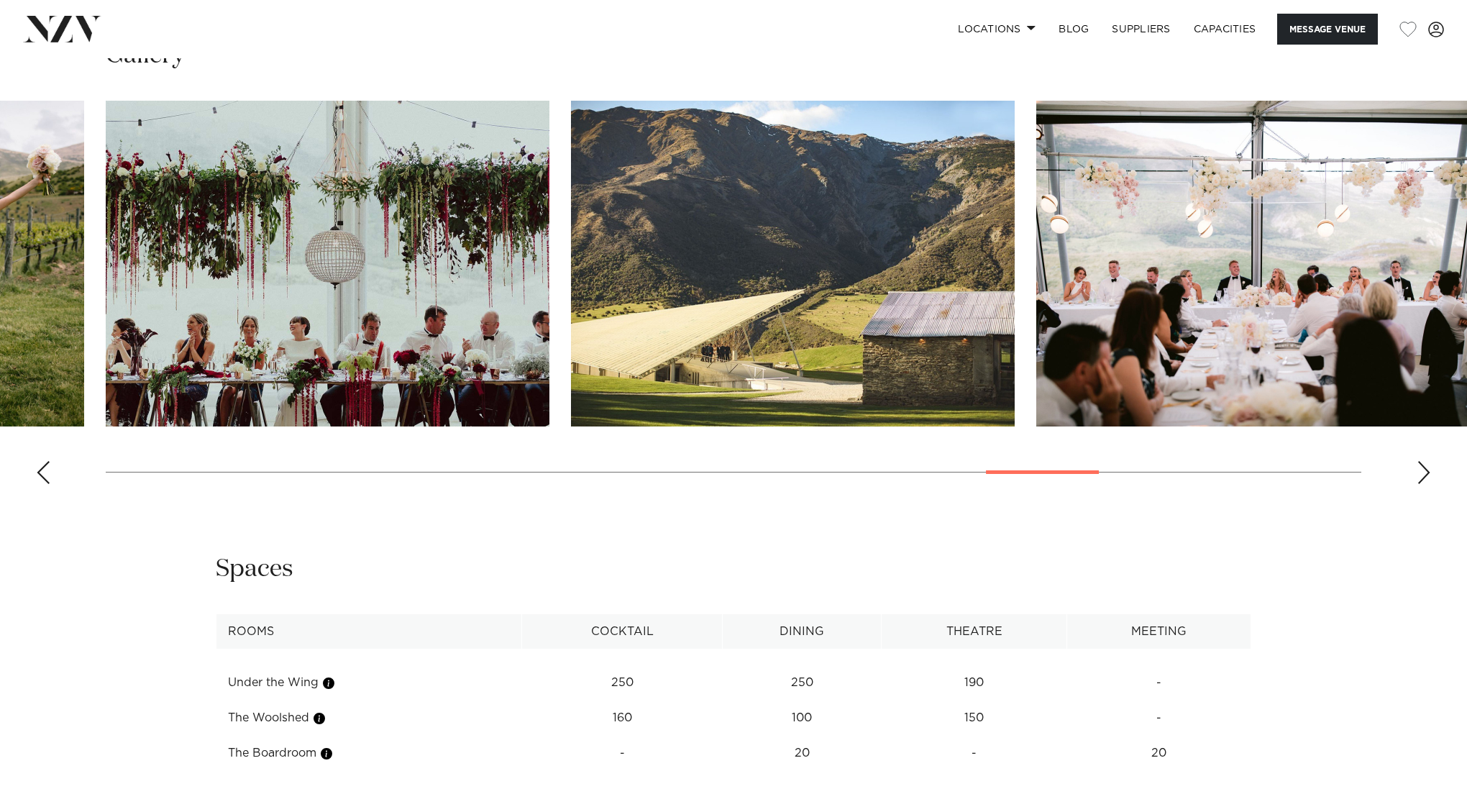
scroll to position [1467, 0]
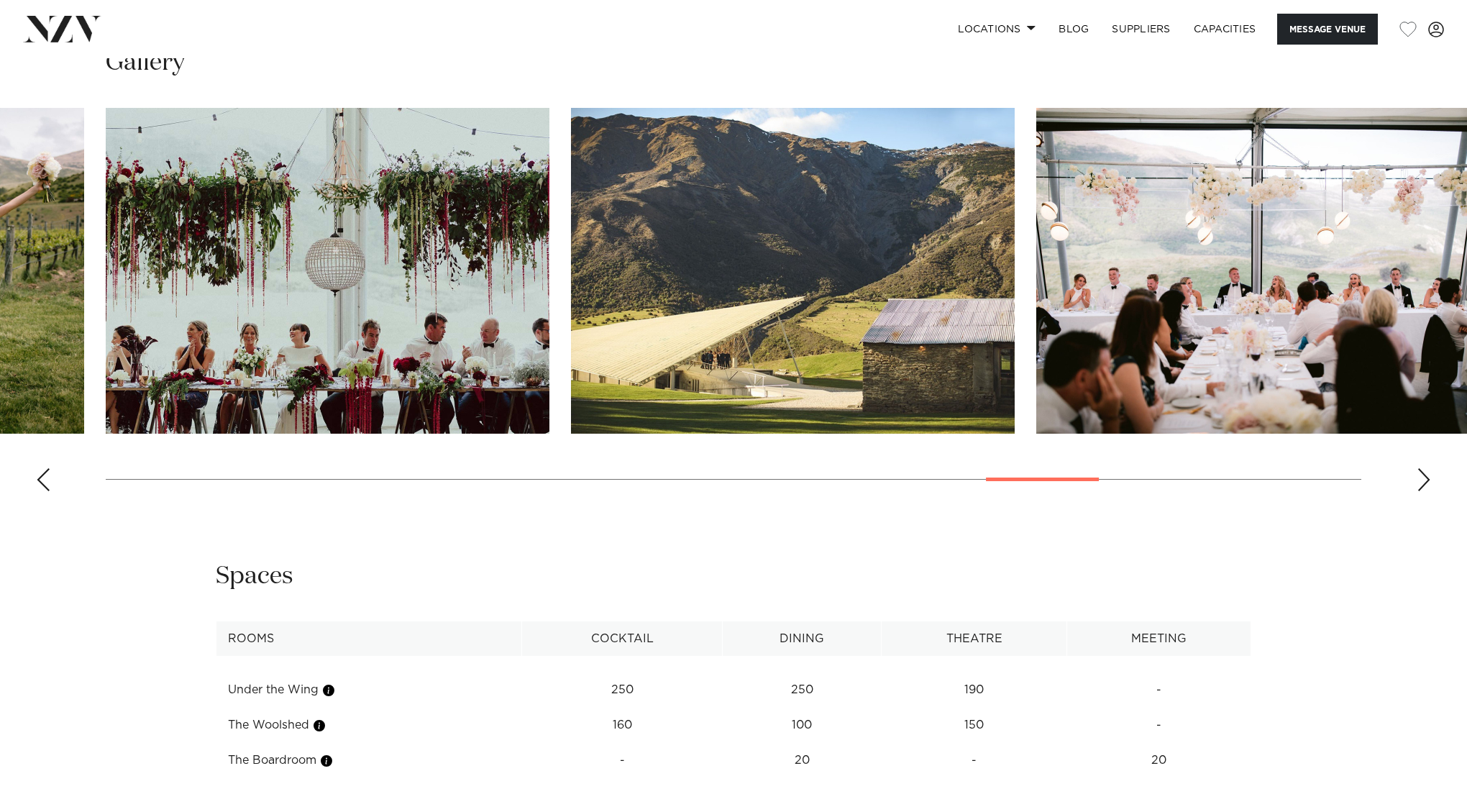
click at [40, 471] on div "Previous slide" at bounding box center [43, 479] width 14 height 23
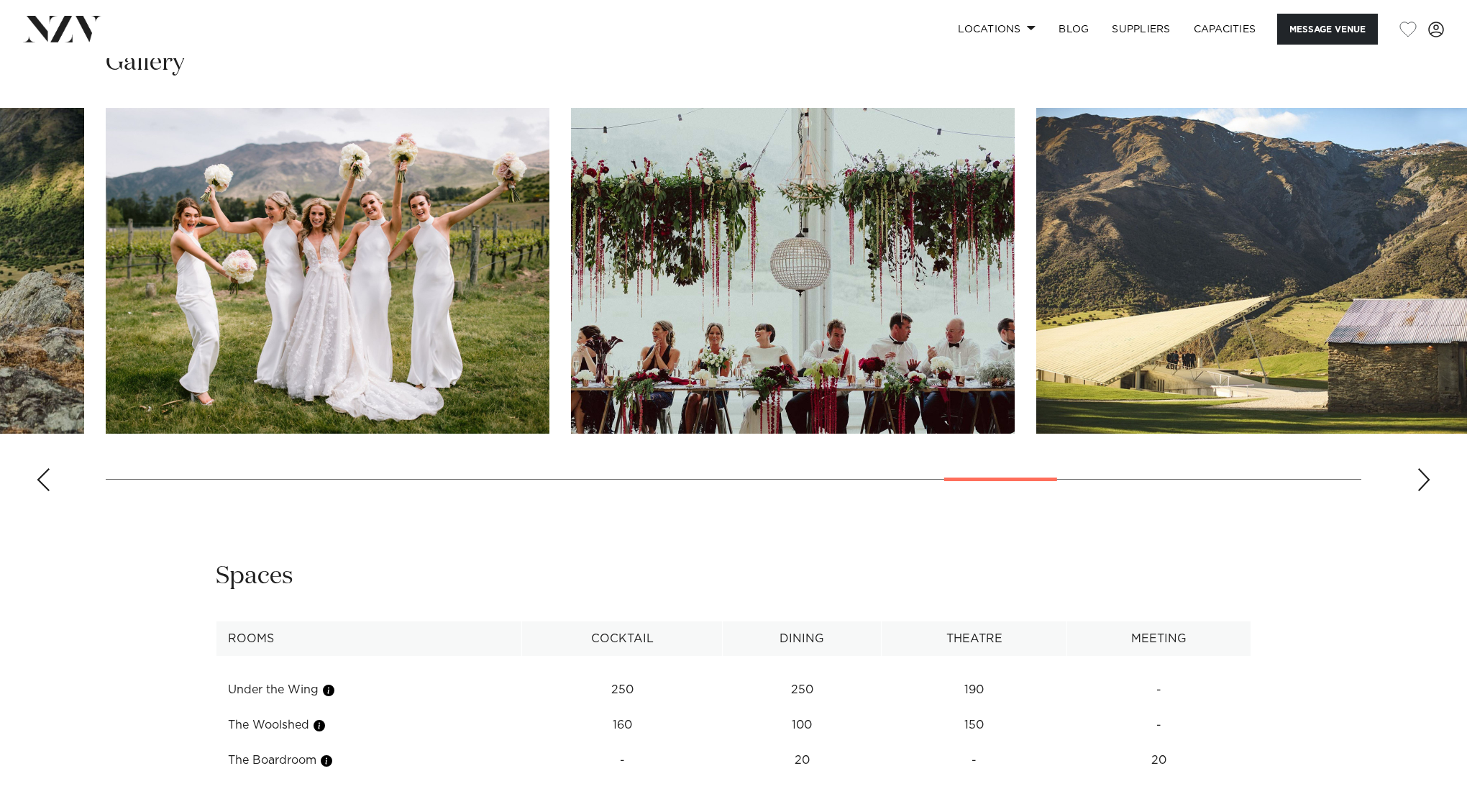
click at [40, 471] on div "Previous slide" at bounding box center [43, 479] width 14 height 23
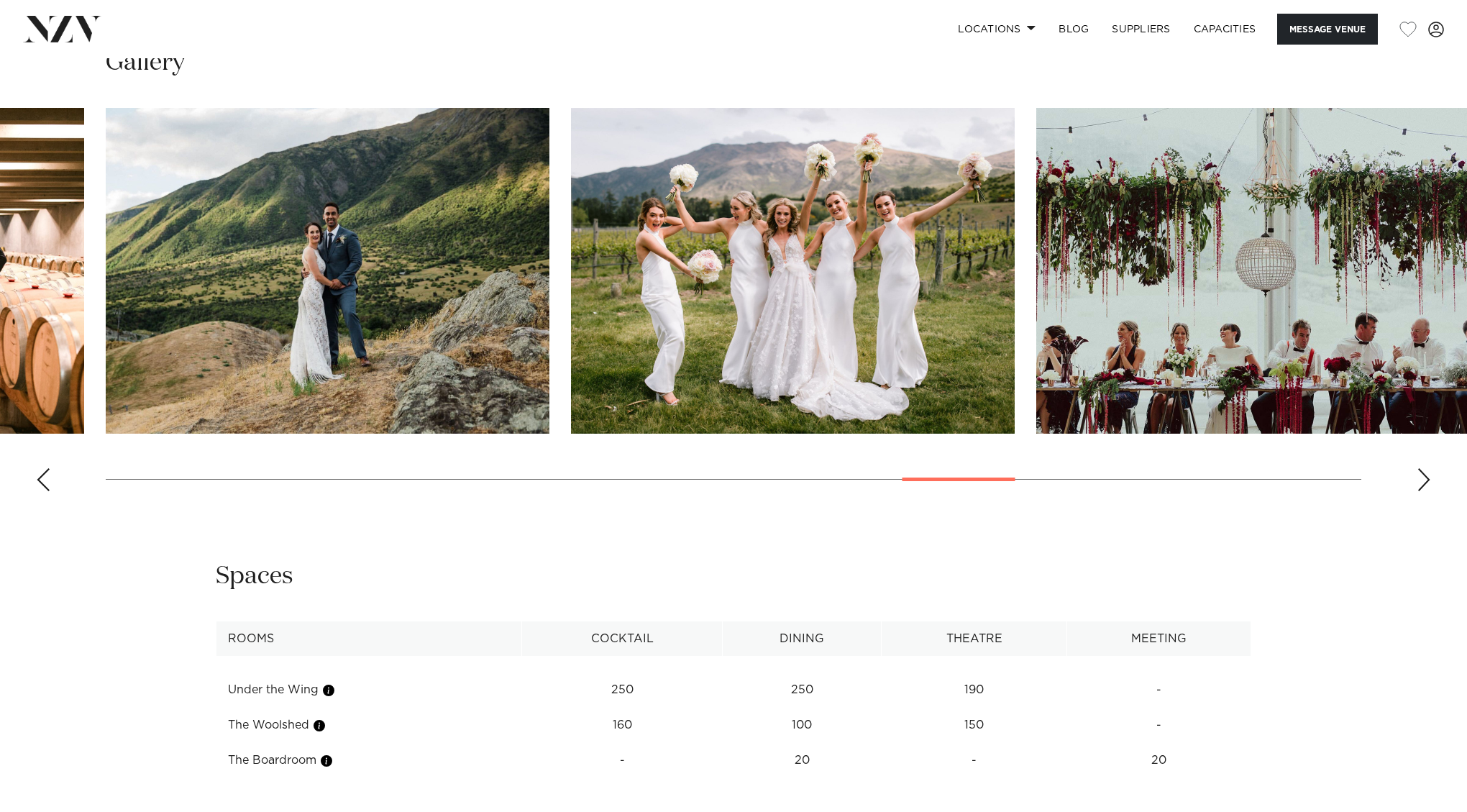
click at [40, 471] on div "Previous slide" at bounding box center [43, 479] width 14 height 23
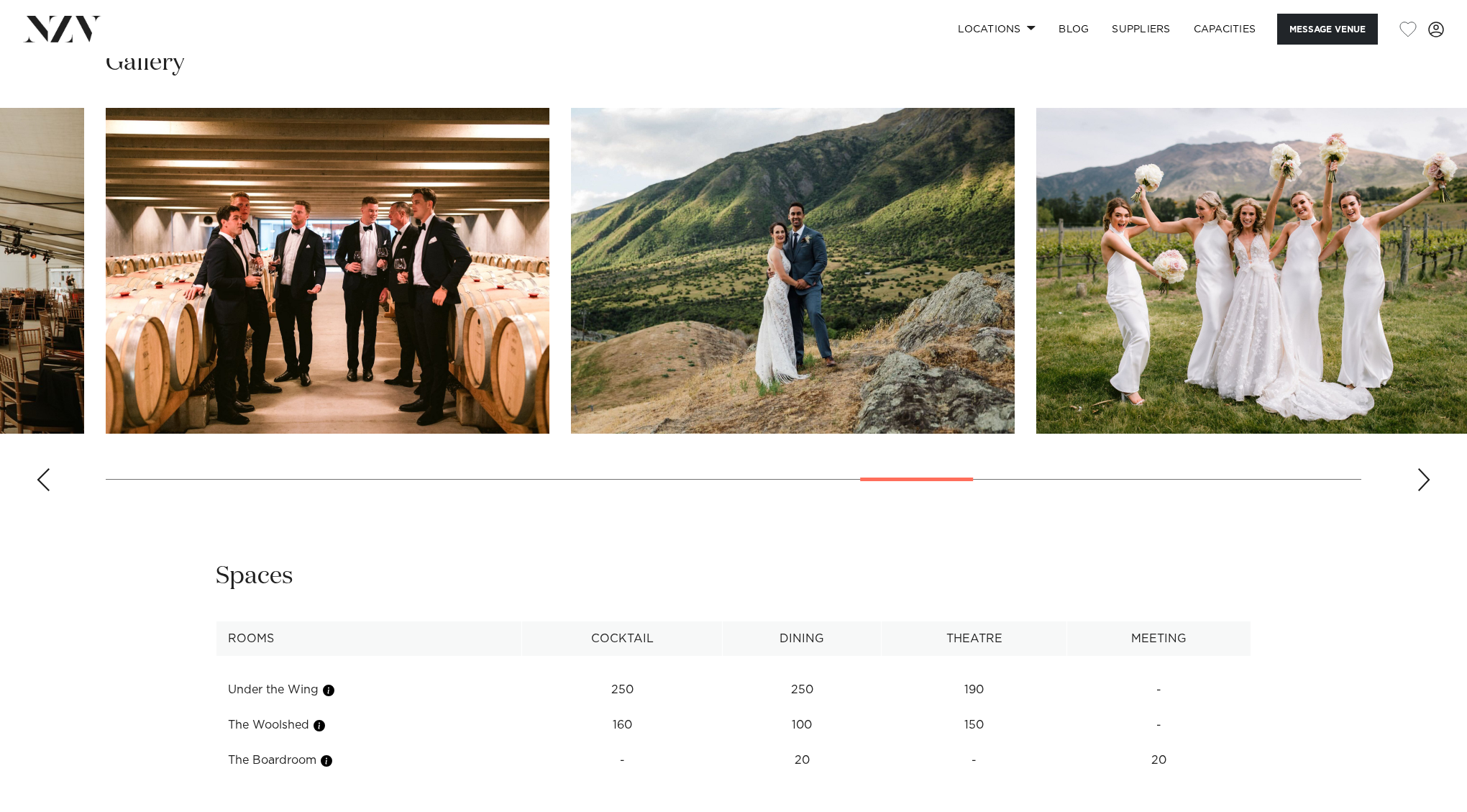
click at [40, 471] on div "Previous slide" at bounding box center [43, 479] width 14 height 23
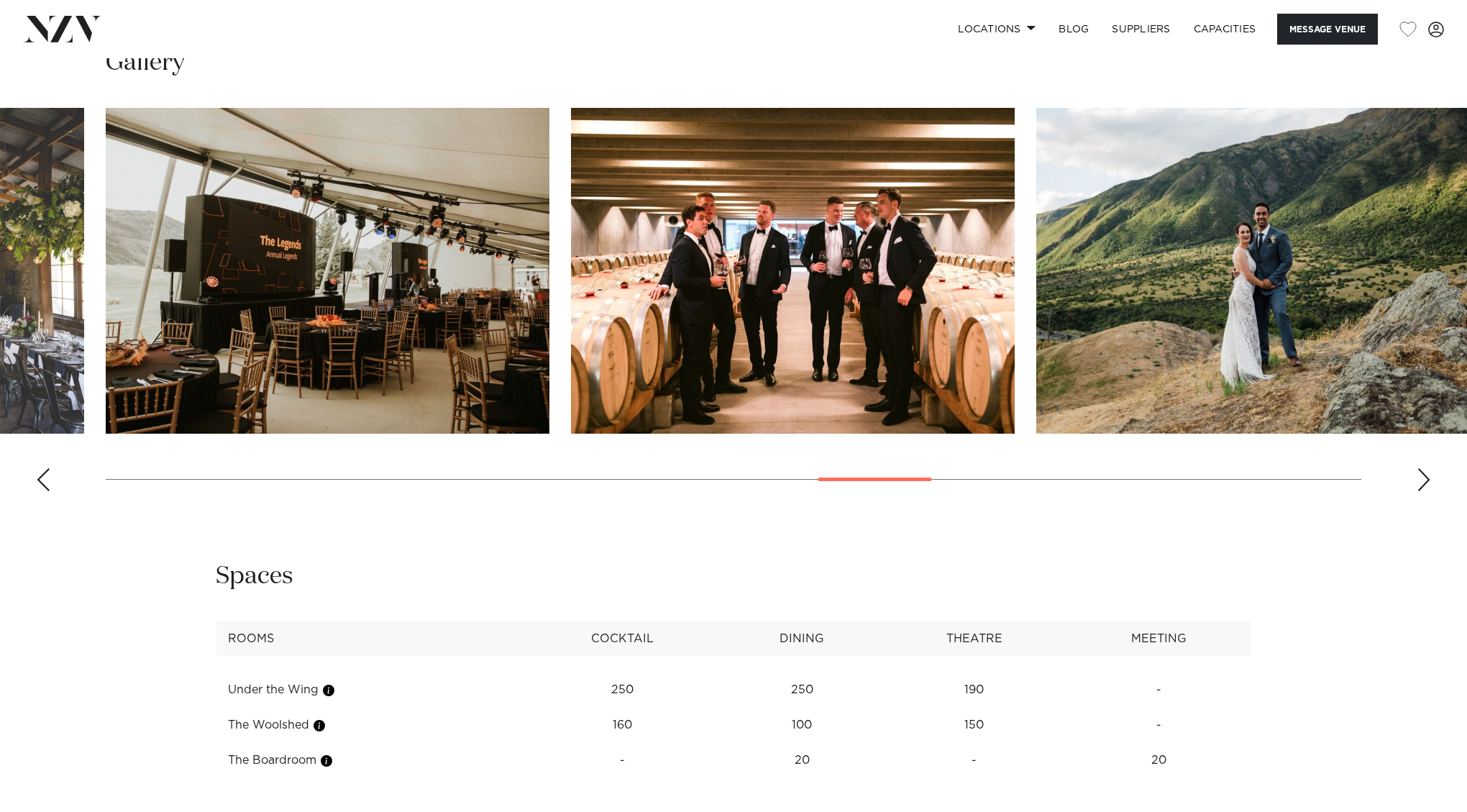
click at [40, 471] on div "Previous slide" at bounding box center [43, 479] width 14 height 23
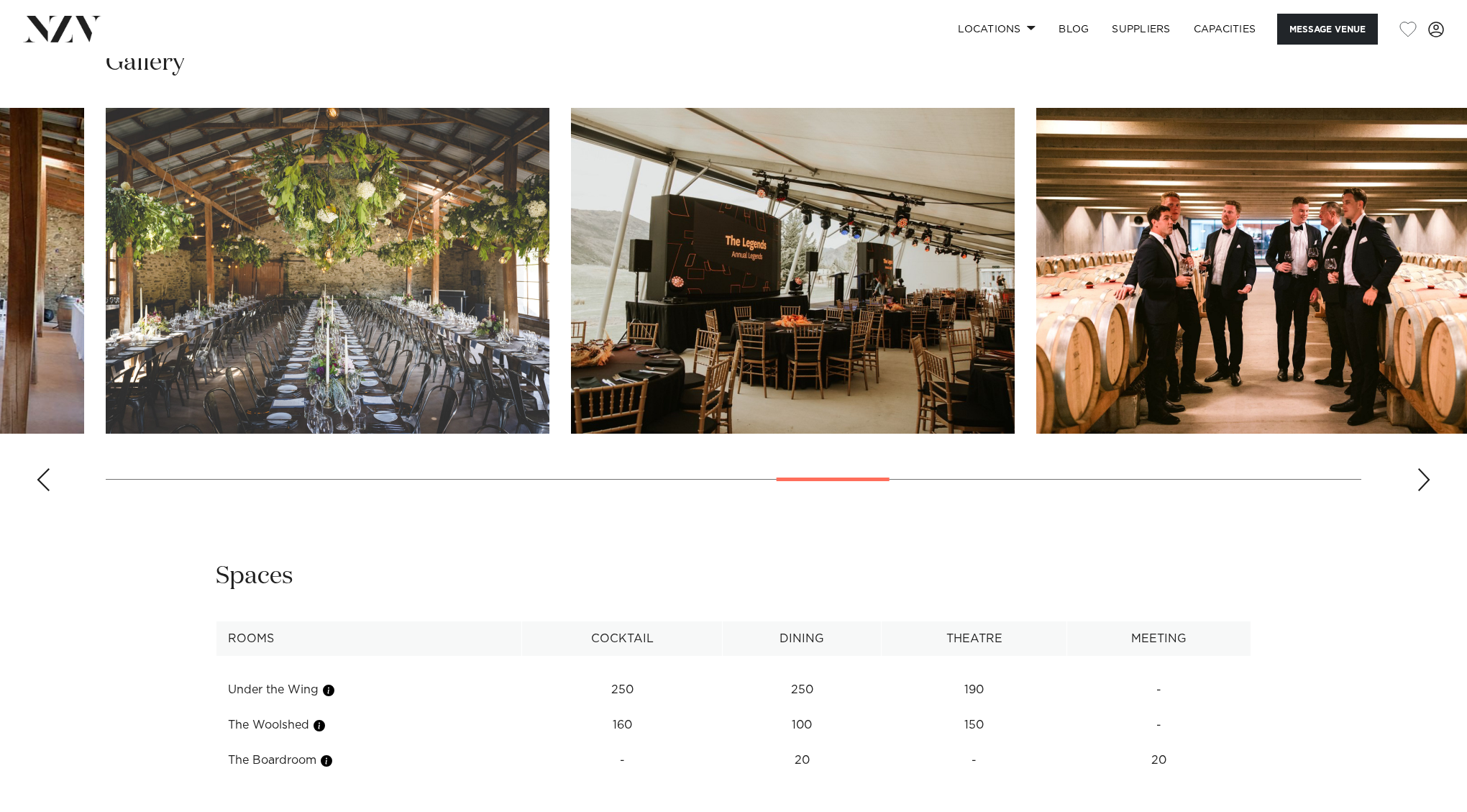
click at [40, 471] on div "Previous slide" at bounding box center [43, 479] width 14 height 23
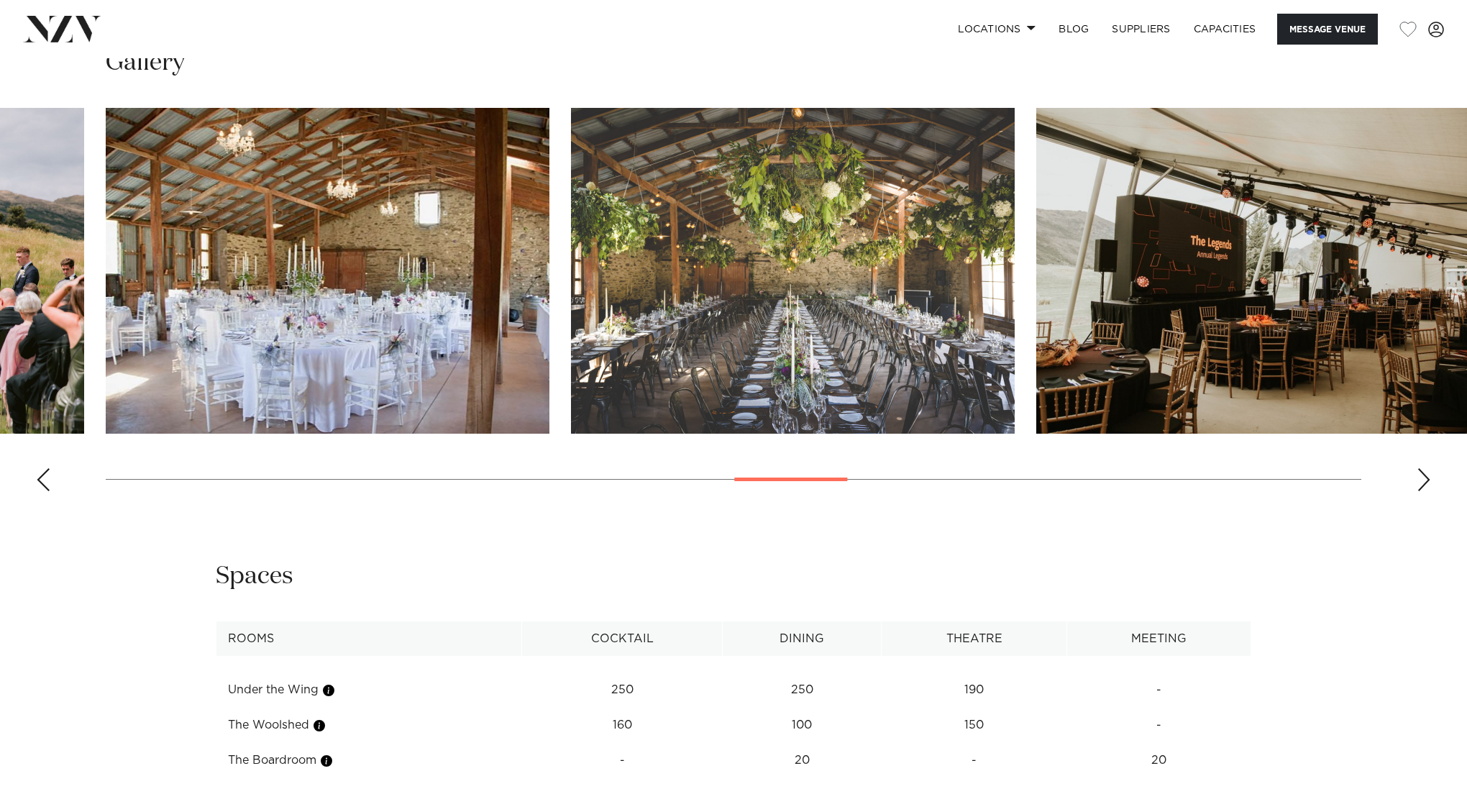
click at [40, 471] on div "Previous slide" at bounding box center [43, 479] width 14 height 23
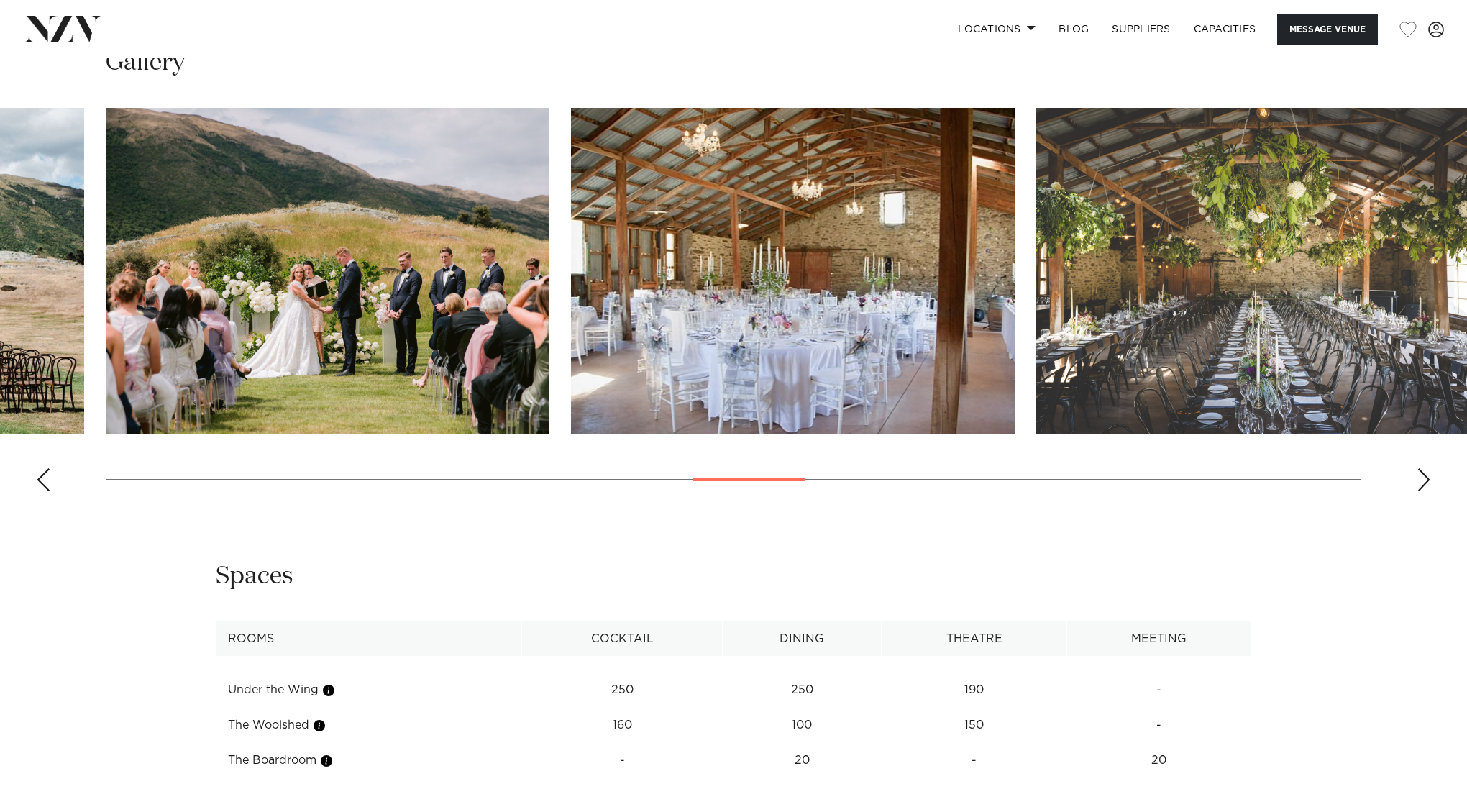
click at [40, 471] on div "Previous slide" at bounding box center [43, 479] width 14 height 23
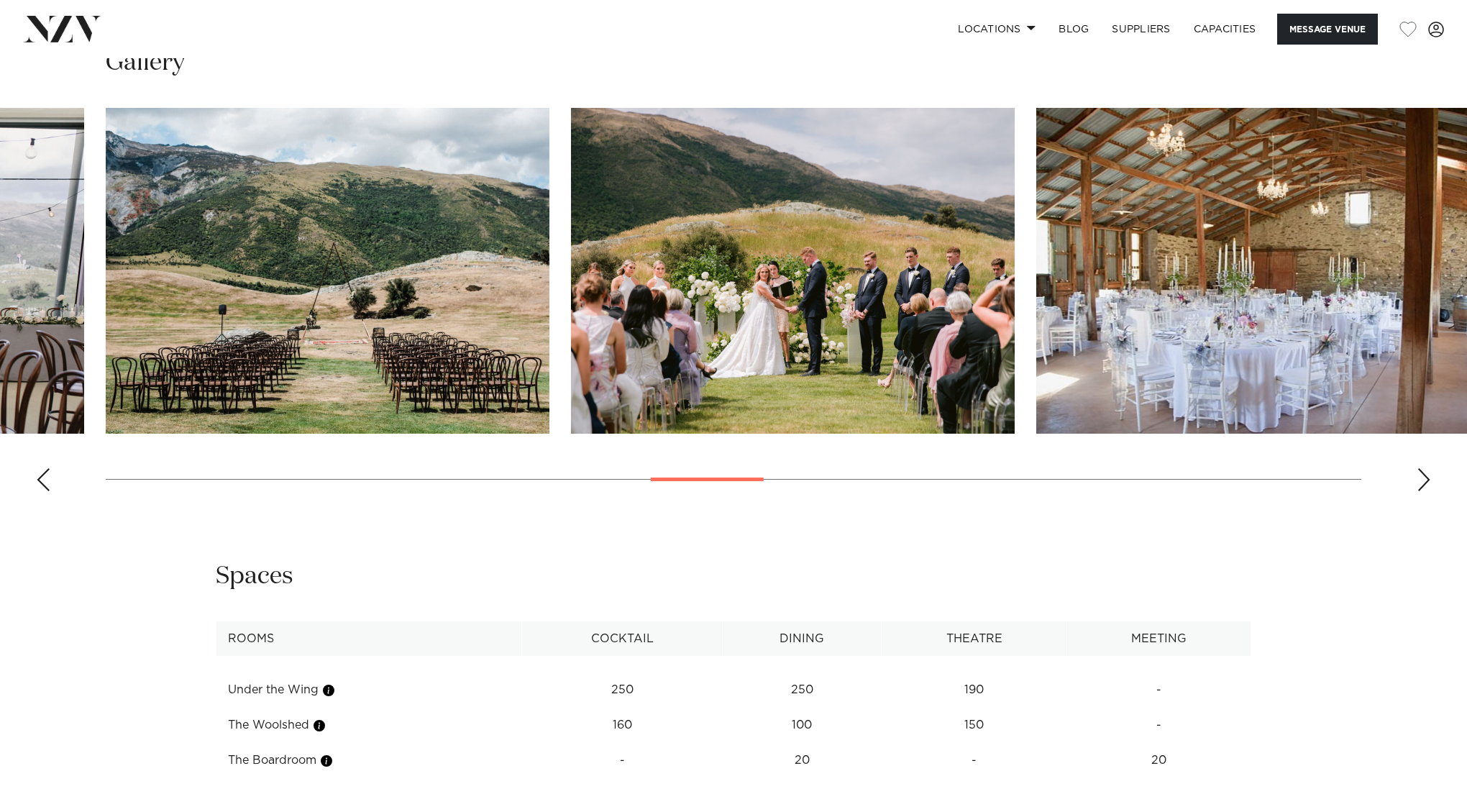
click at [40, 471] on div "Previous slide" at bounding box center [43, 479] width 14 height 23
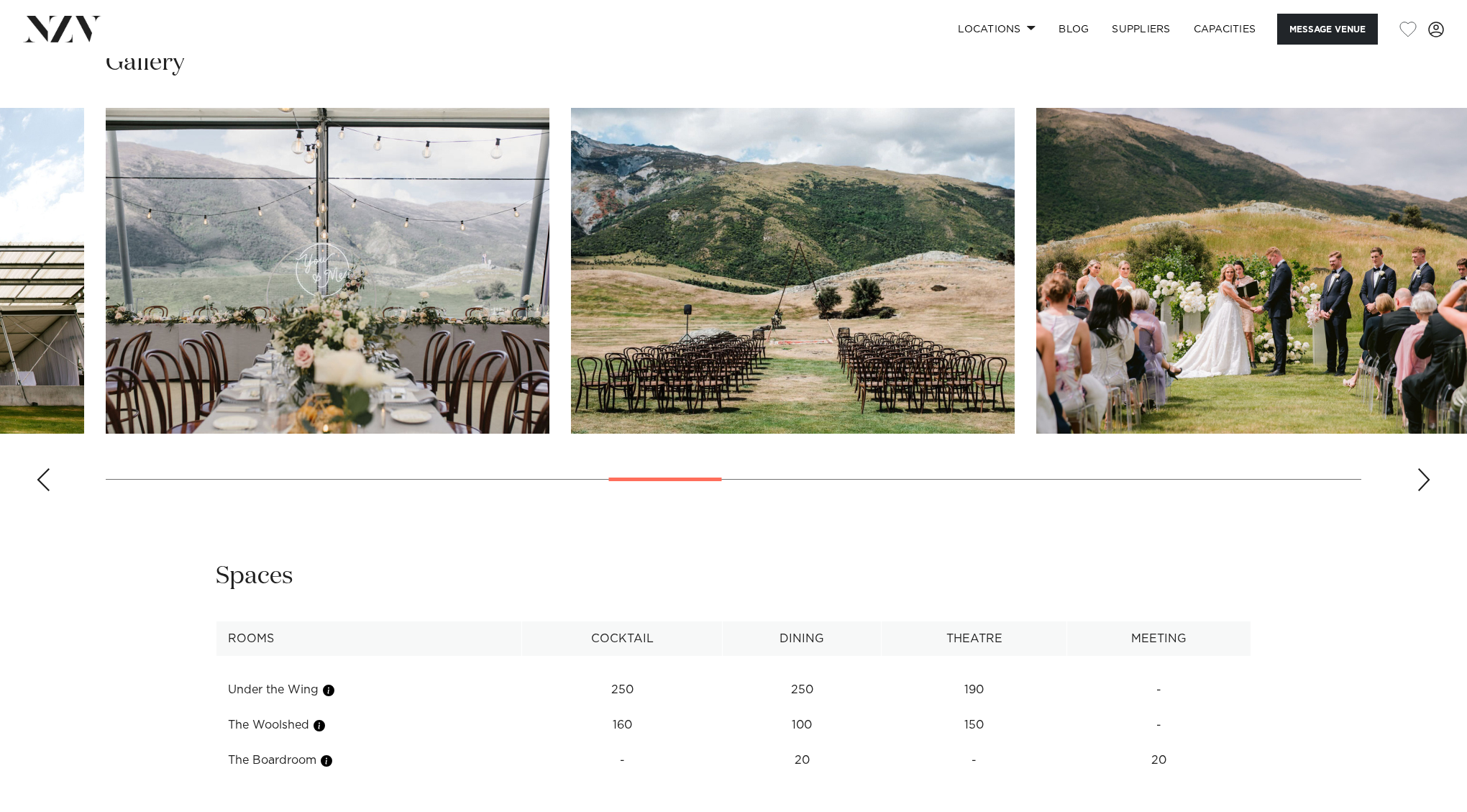
click at [40, 471] on div "Previous slide" at bounding box center [43, 479] width 14 height 23
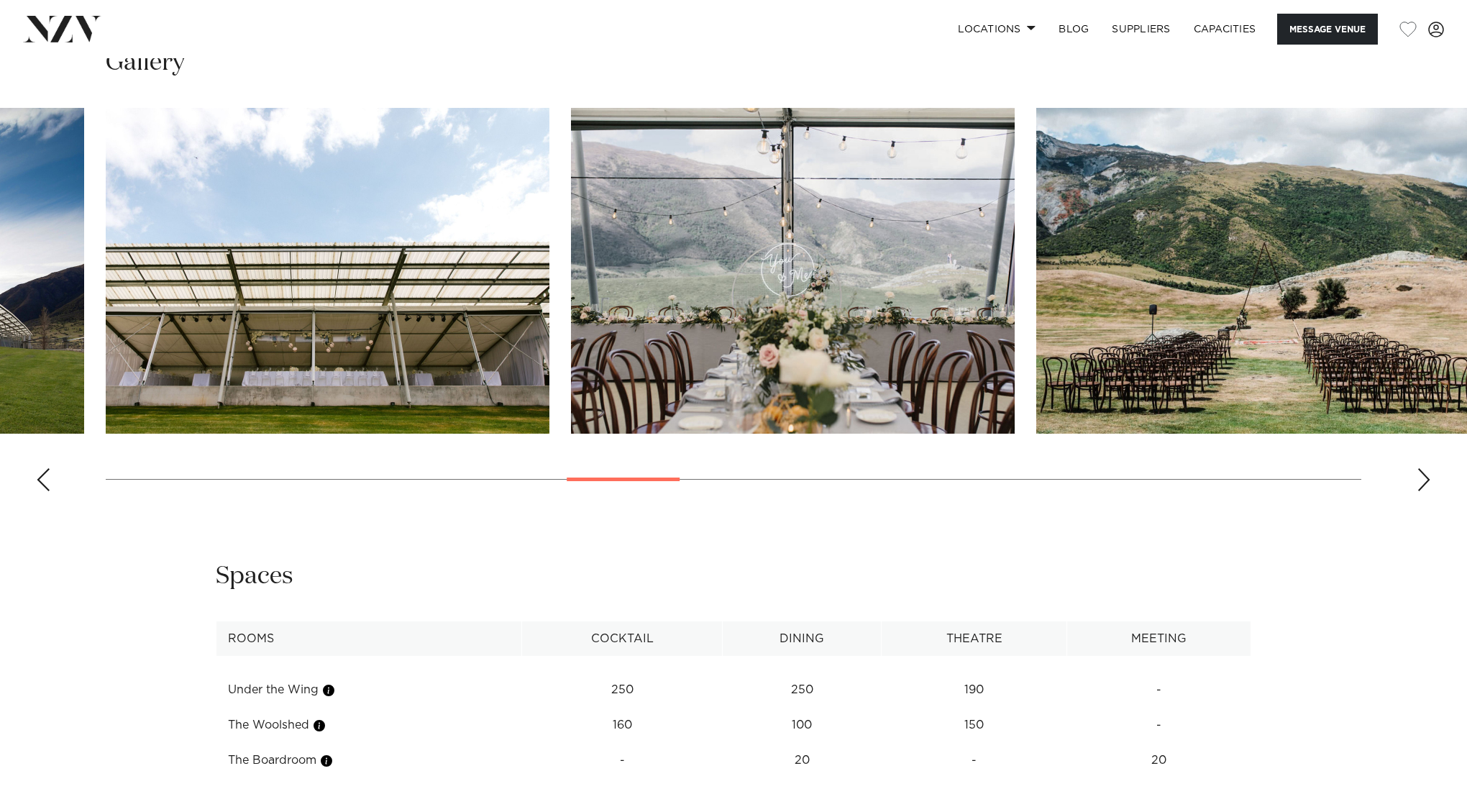
click at [40, 471] on div "Previous slide" at bounding box center [43, 479] width 14 height 23
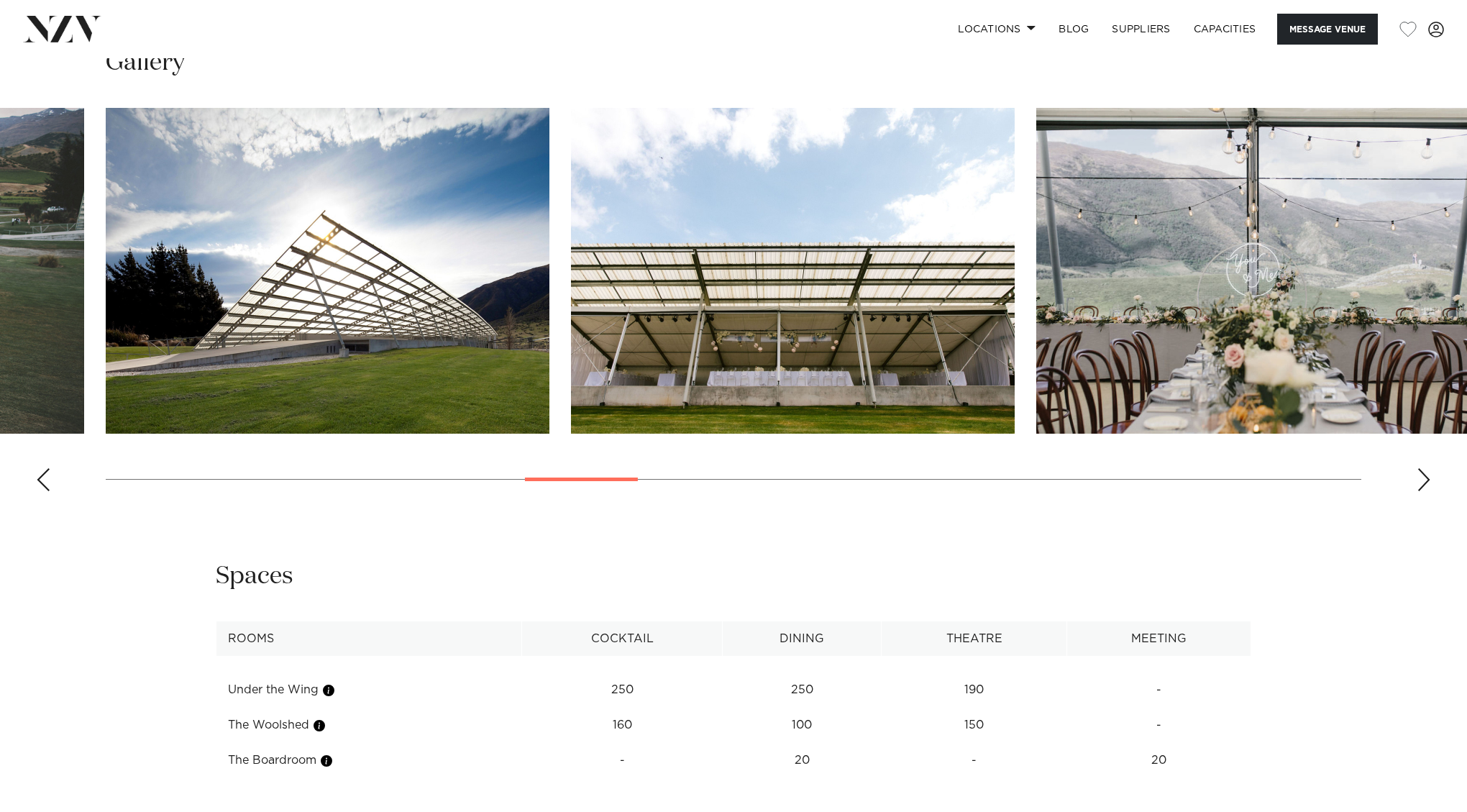
click at [40, 471] on div "Previous slide" at bounding box center [43, 479] width 14 height 23
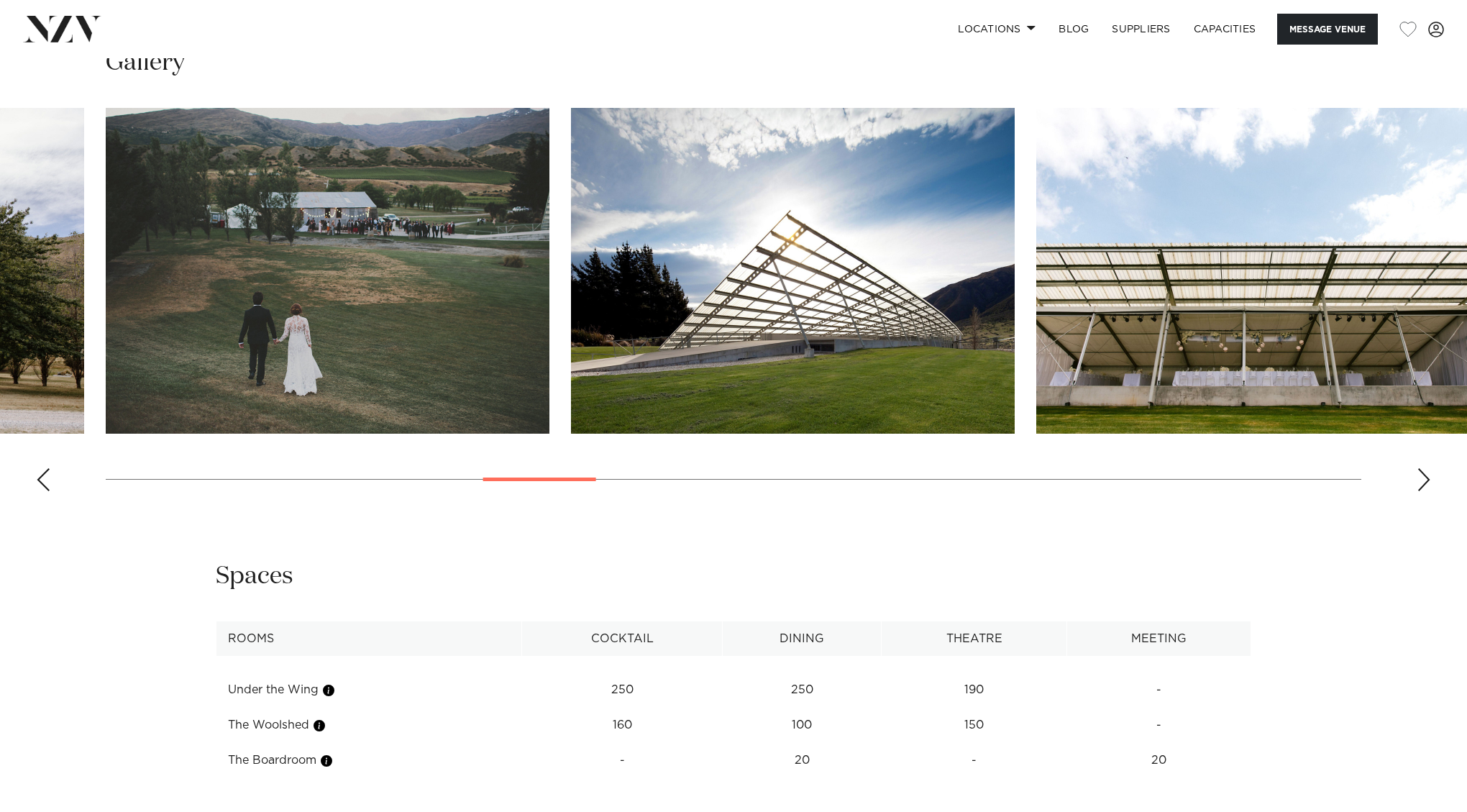
click at [40, 471] on div "Previous slide" at bounding box center [43, 479] width 14 height 23
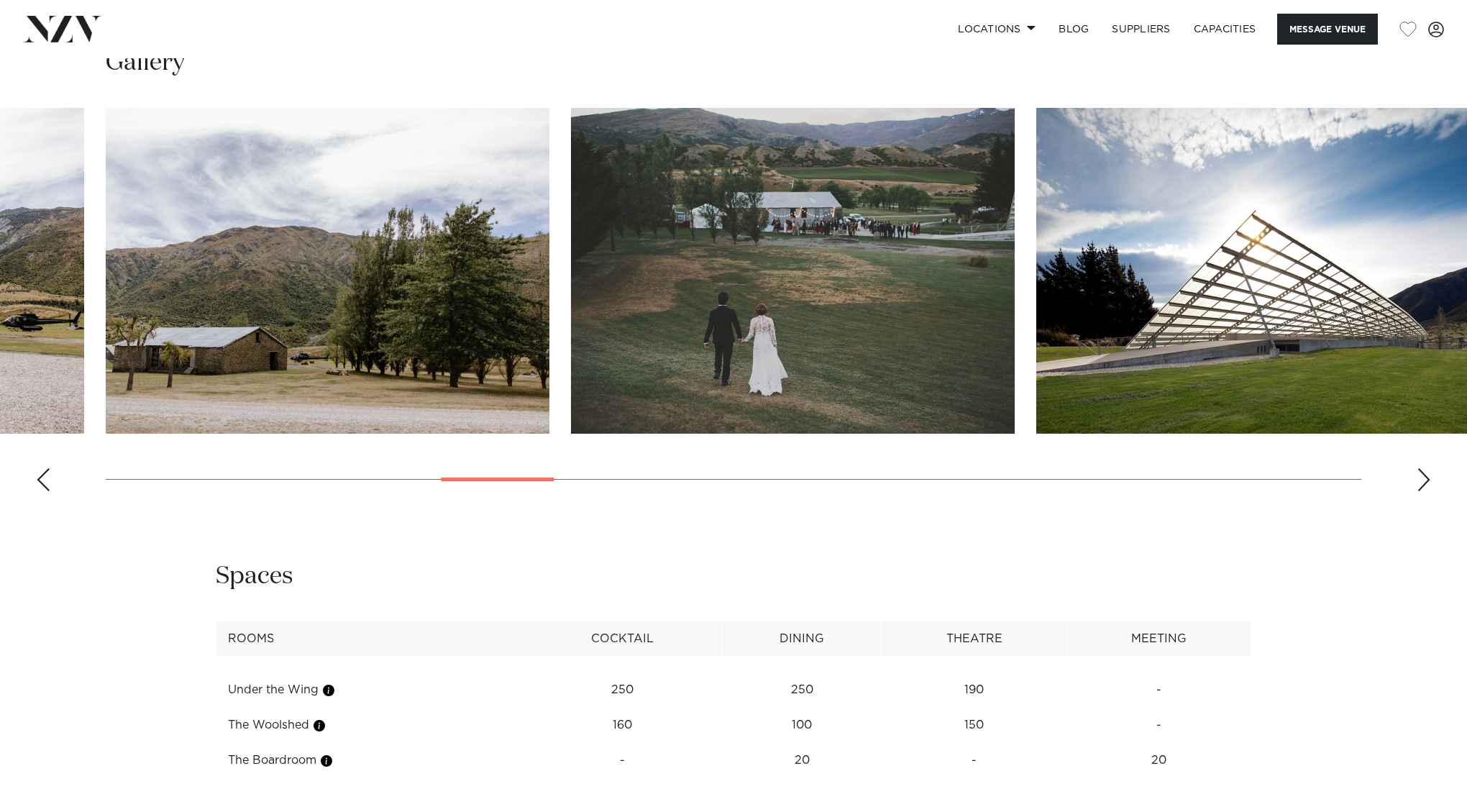
click at [40, 471] on div "Previous slide" at bounding box center [43, 479] width 14 height 23
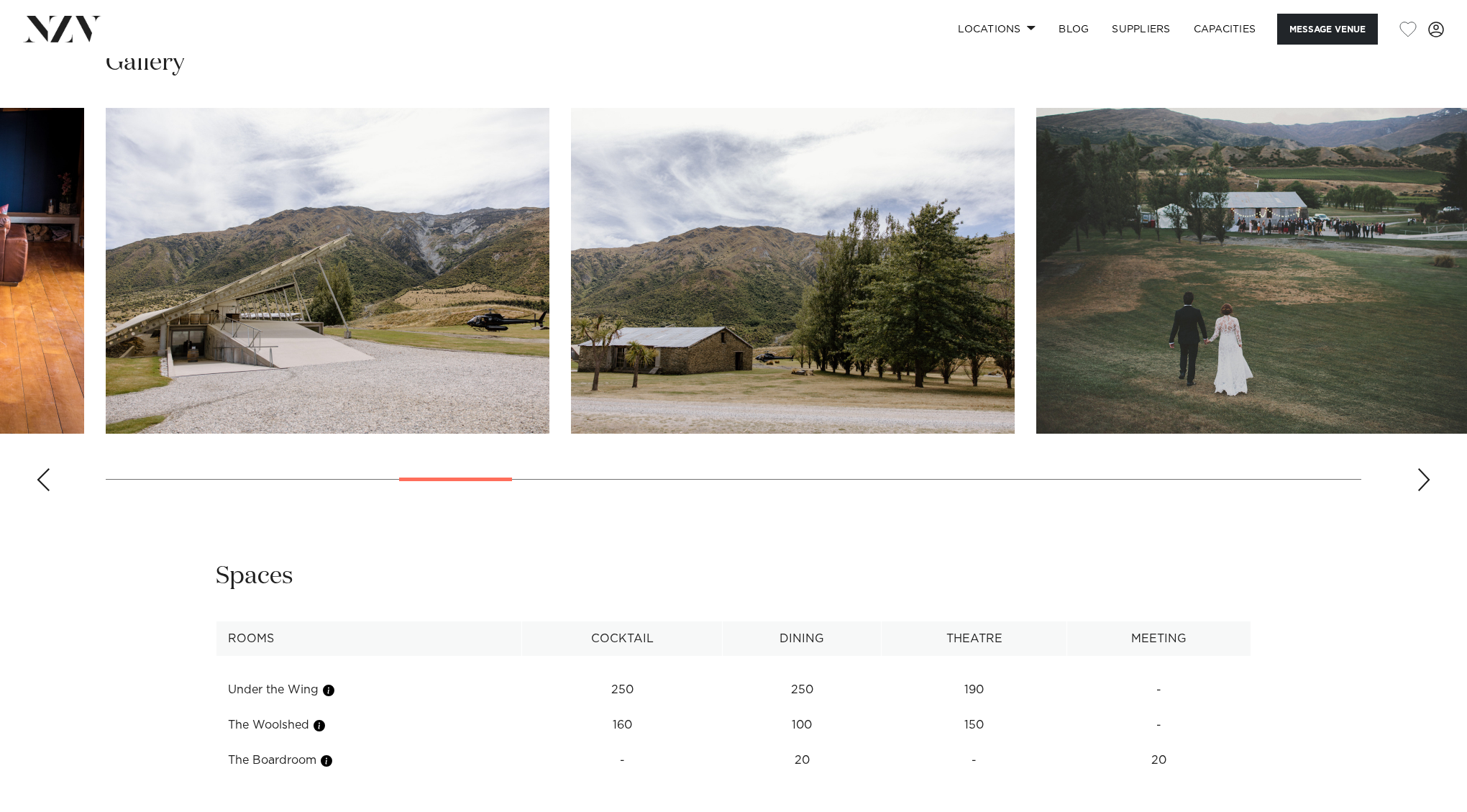
click at [40, 471] on div "Previous slide" at bounding box center [43, 479] width 14 height 23
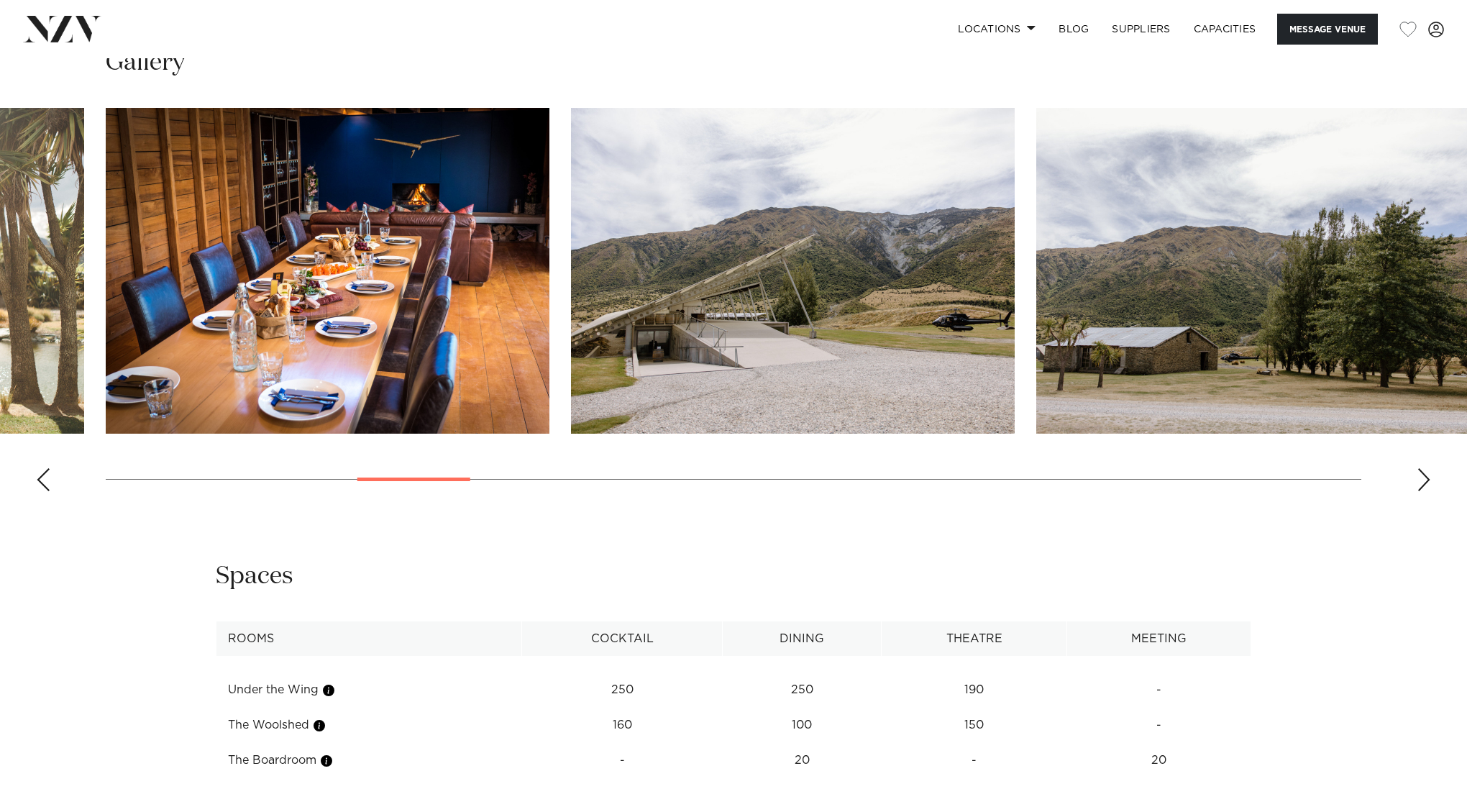
click at [40, 471] on div "Previous slide" at bounding box center [43, 479] width 14 height 23
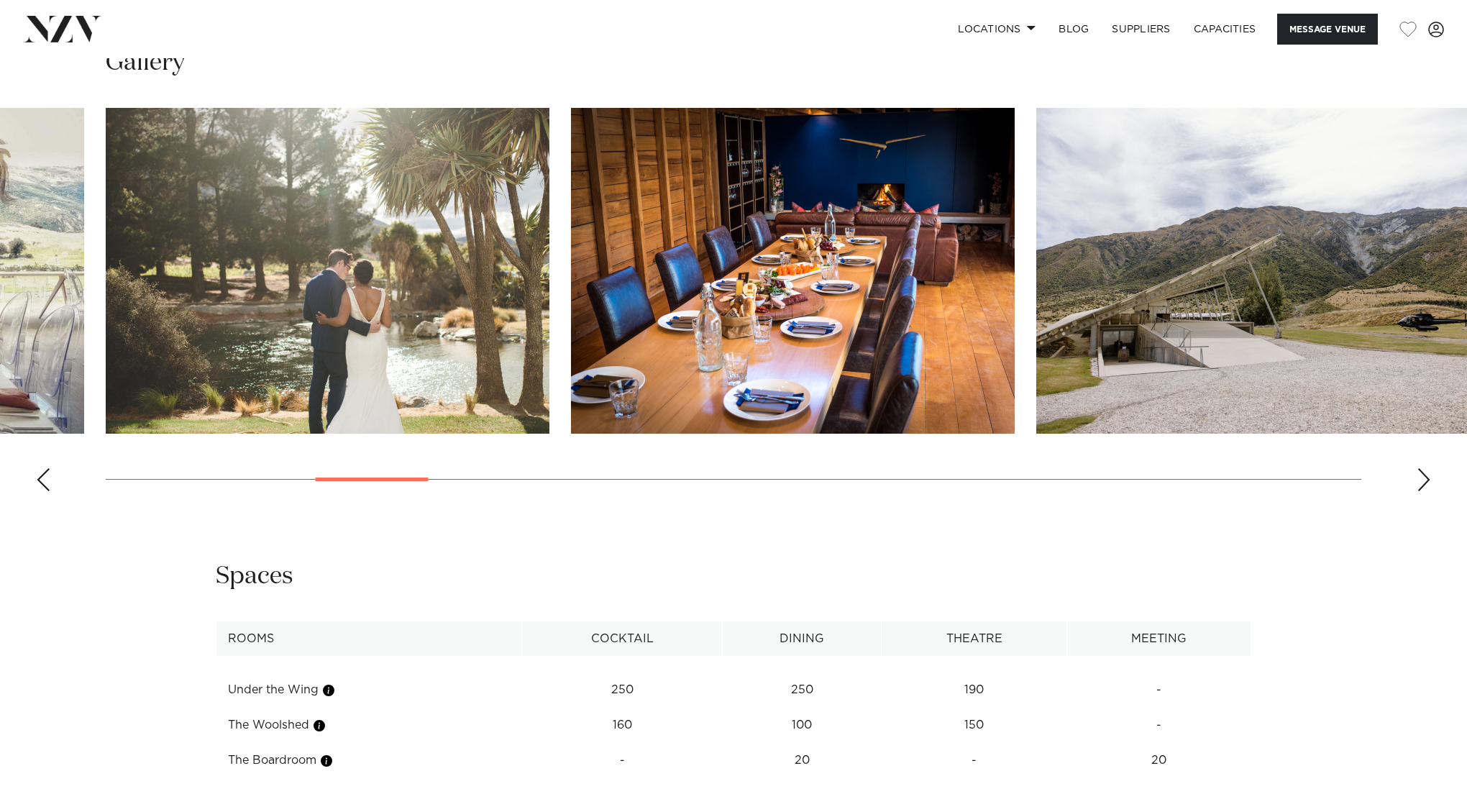
click at [40, 471] on div "Previous slide" at bounding box center [43, 479] width 14 height 23
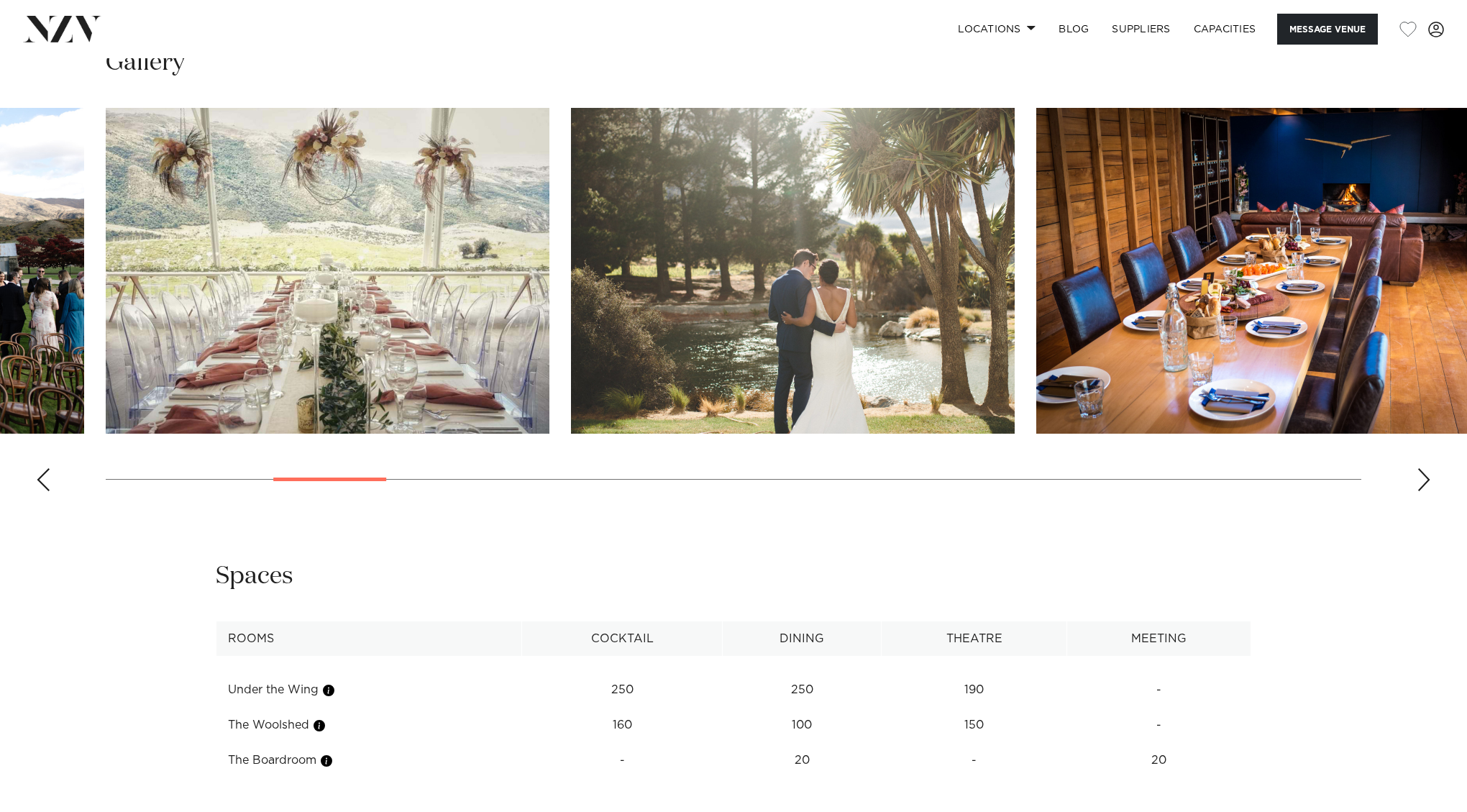
click at [48, 475] on div "Previous slide" at bounding box center [43, 479] width 14 height 23
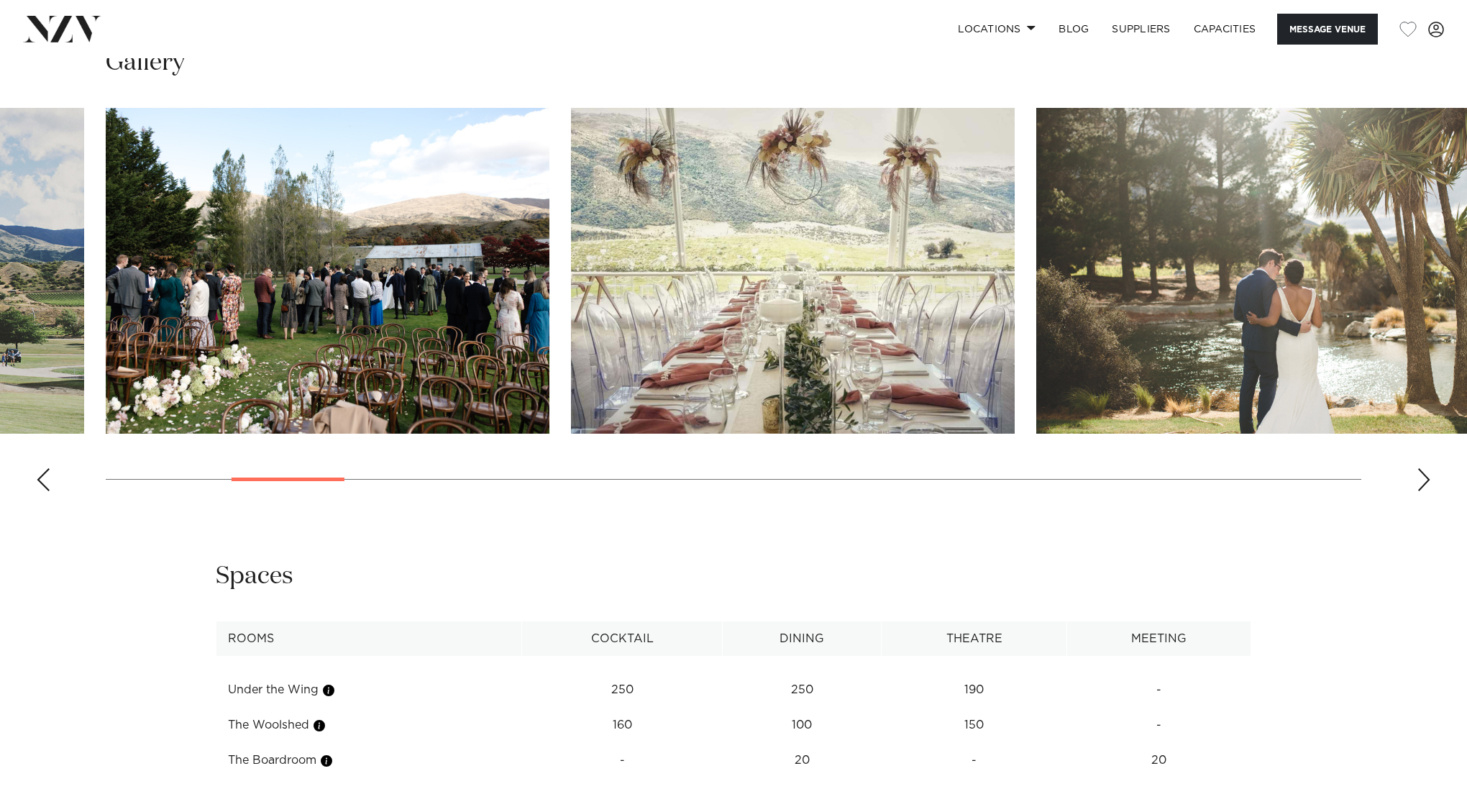
click at [48, 475] on div "Previous slide" at bounding box center [43, 479] width 14 height 23
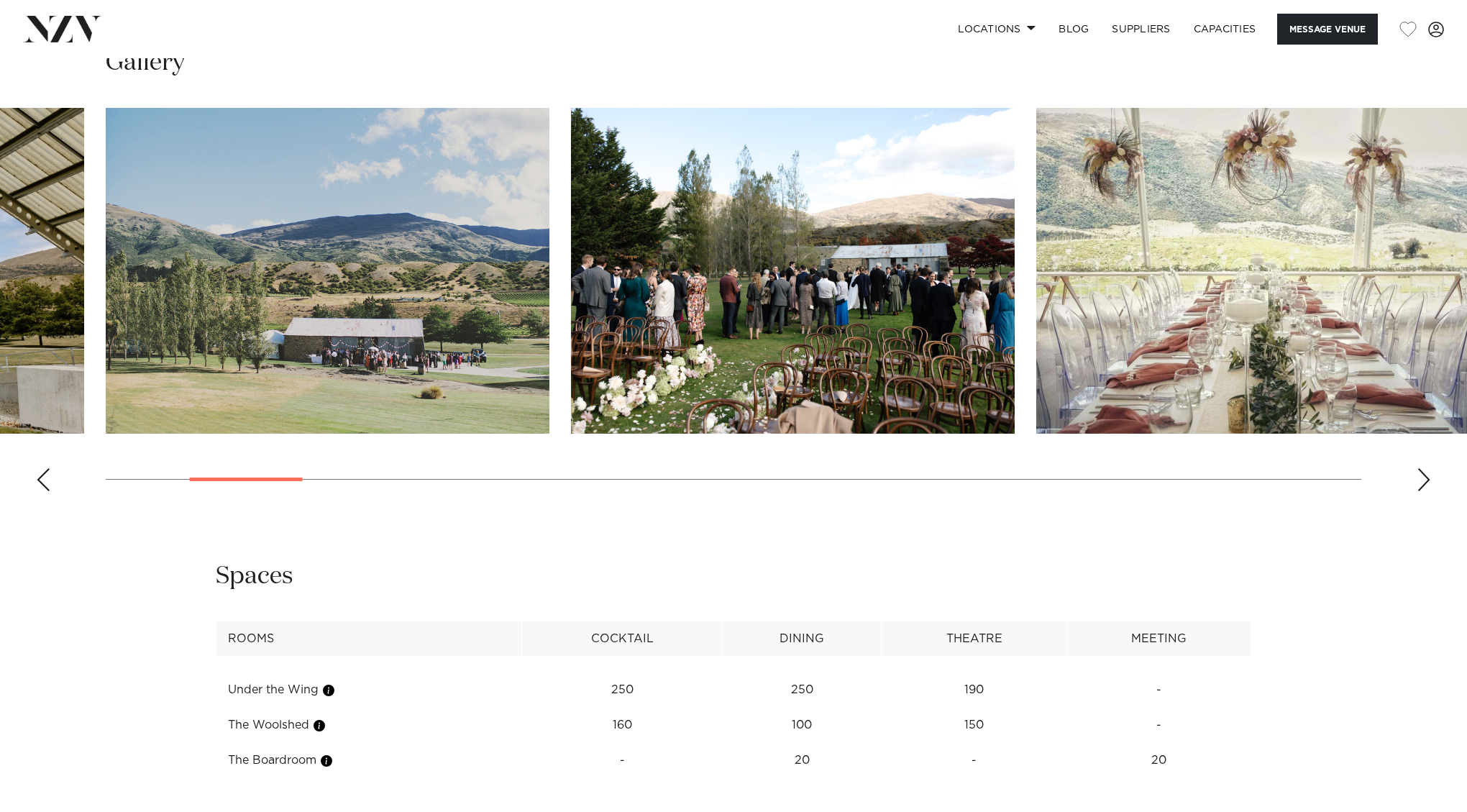
click at [48, 475] on div "Previous slide" at bounding box center [43, 479] width 14 height 23
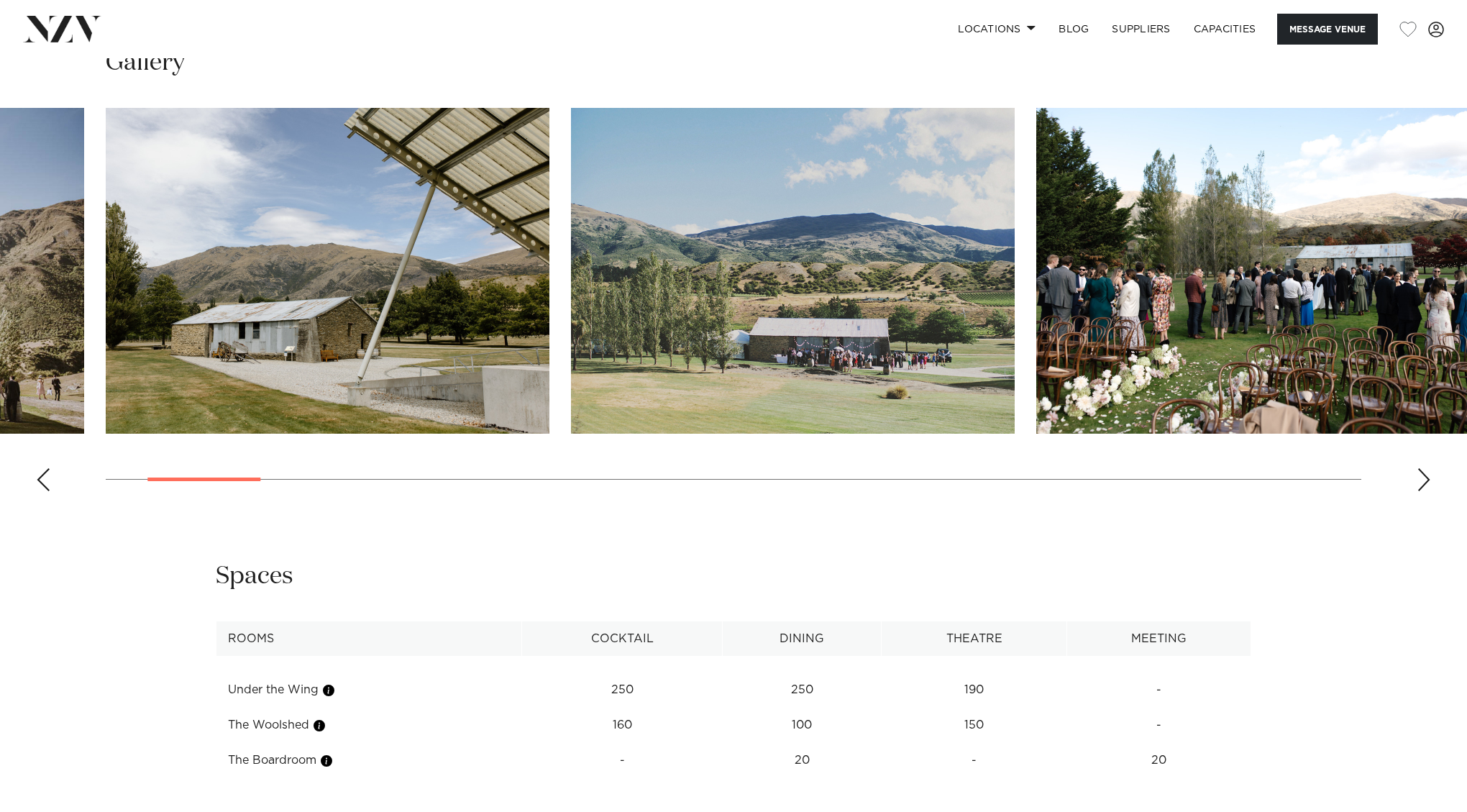
click at [48, 475] on div "Previous slide" at bounding box center [43, 479] width 14 height 23
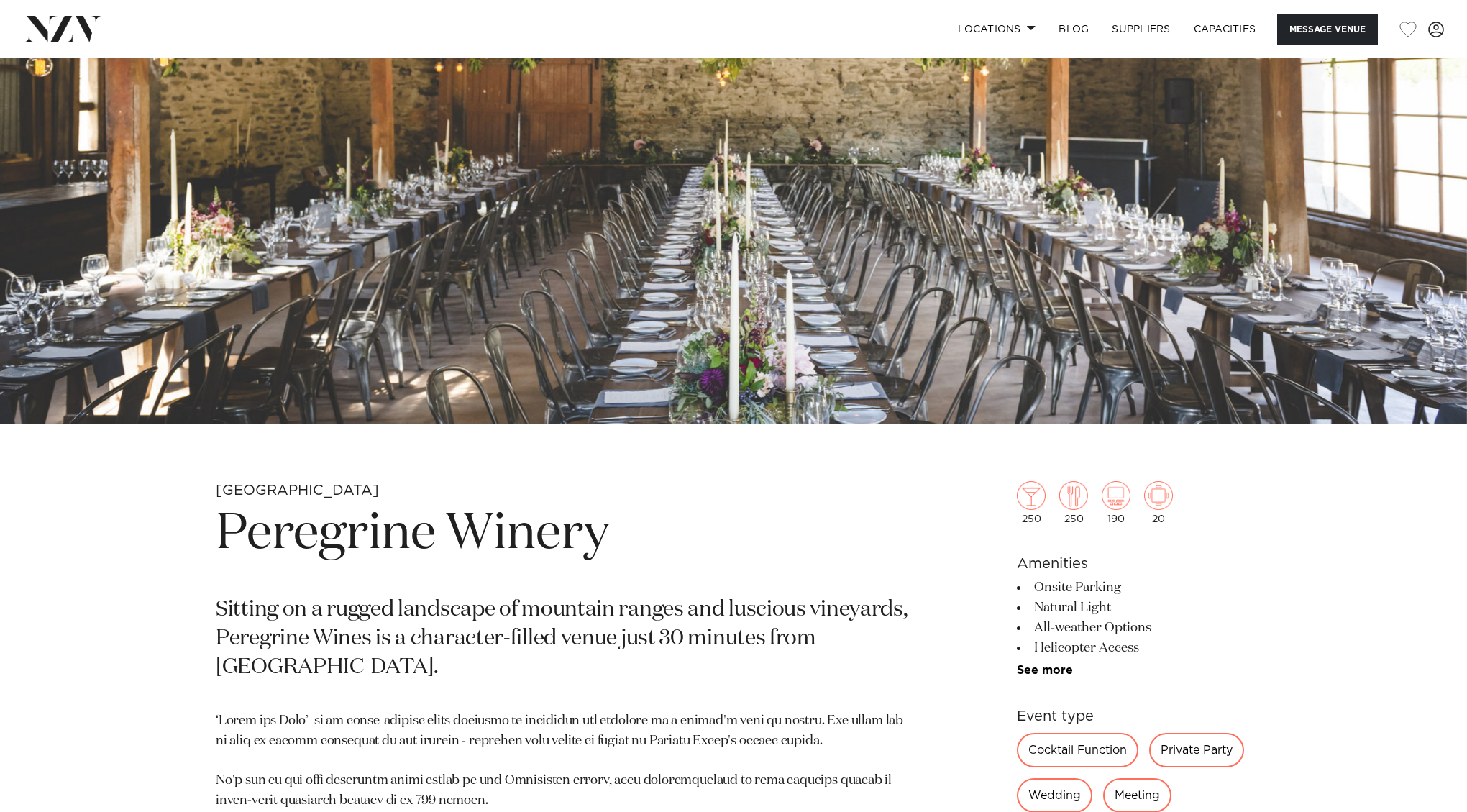
scroll to position [325, 0]
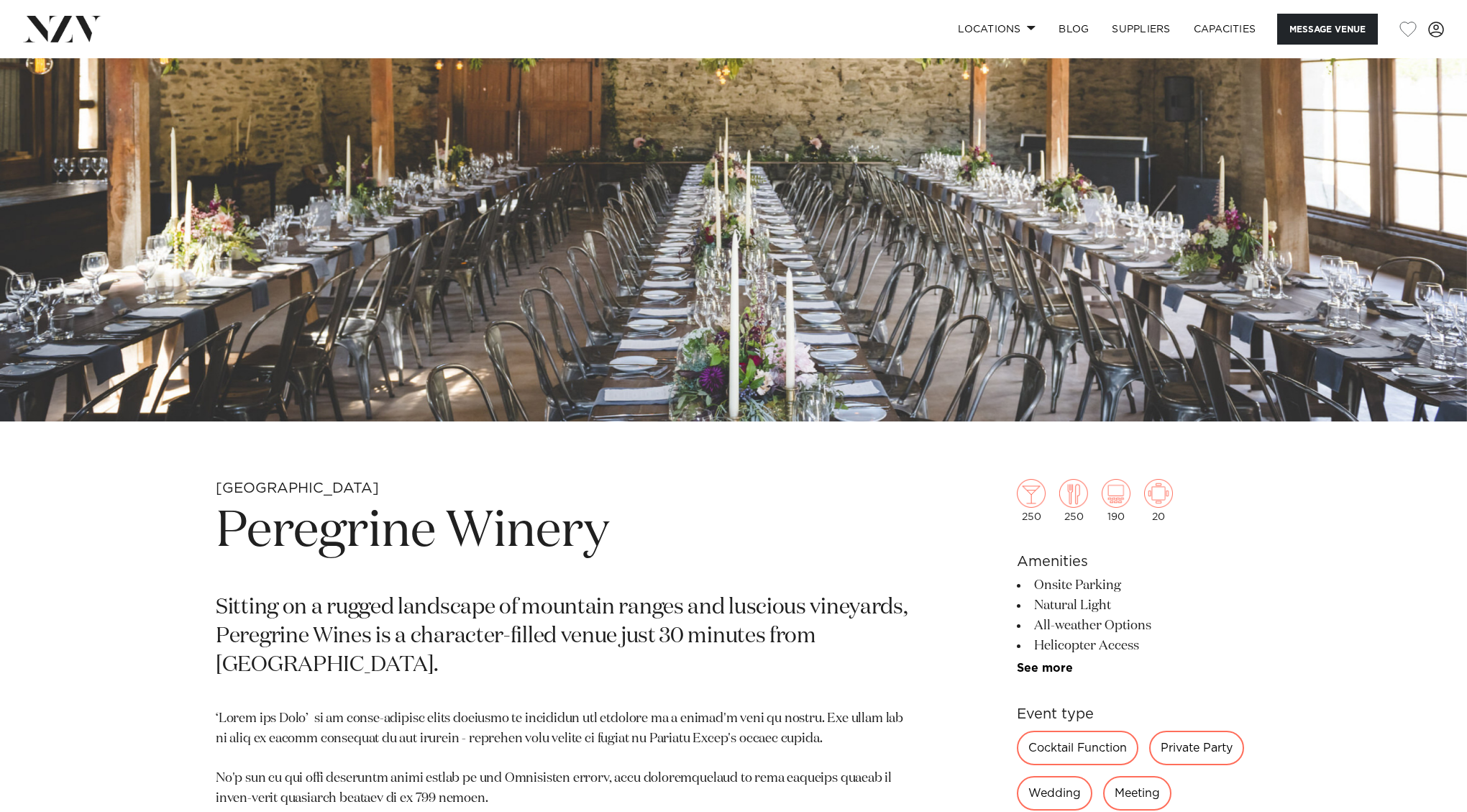
click at [273, 540] on h1 "Peregrine Winery" at bounding box center [565, 532] width 699 height 67
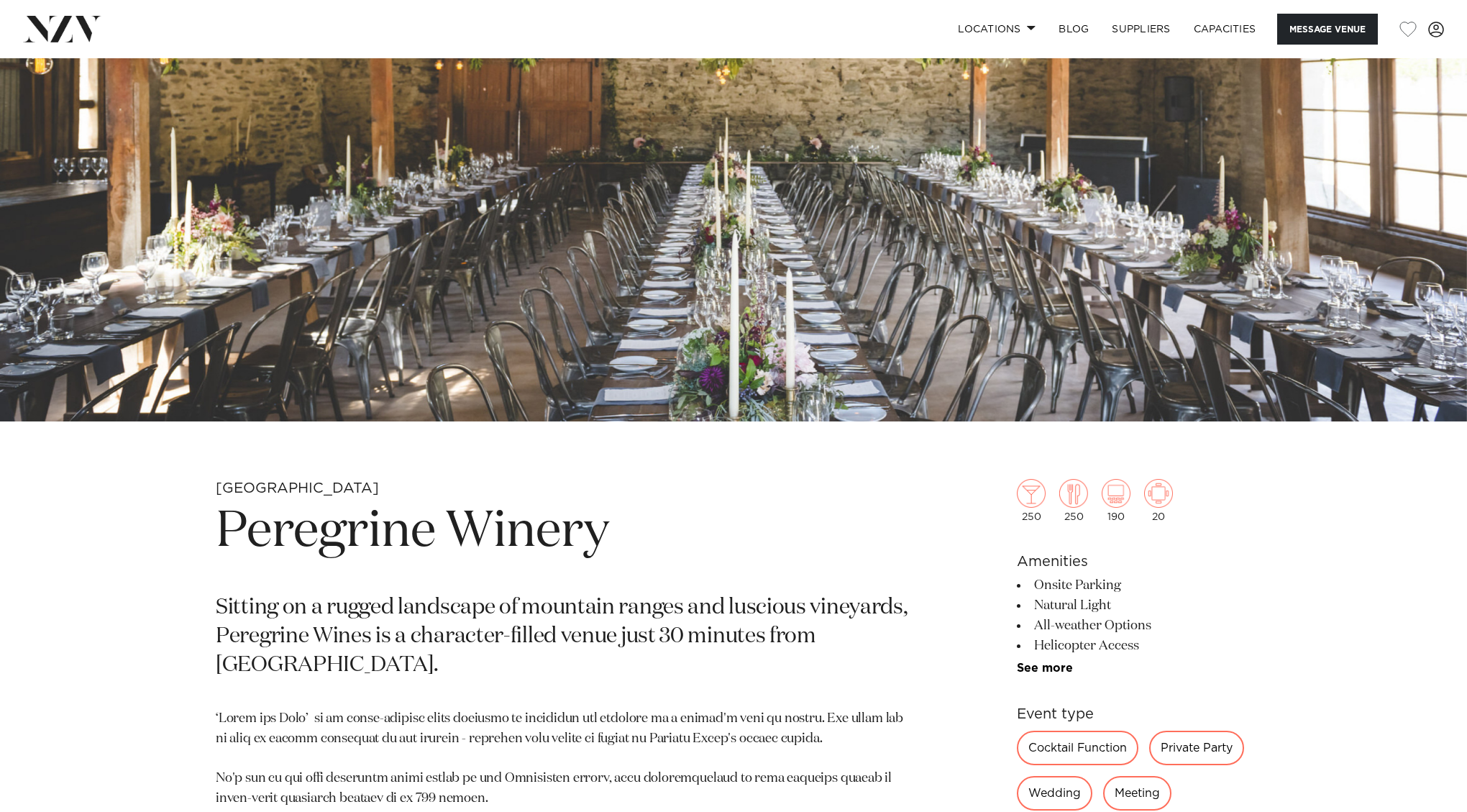
click at [273, 540] on h1 "Peregrine Winery" at bounding box center [565, 532] width 699 height 67
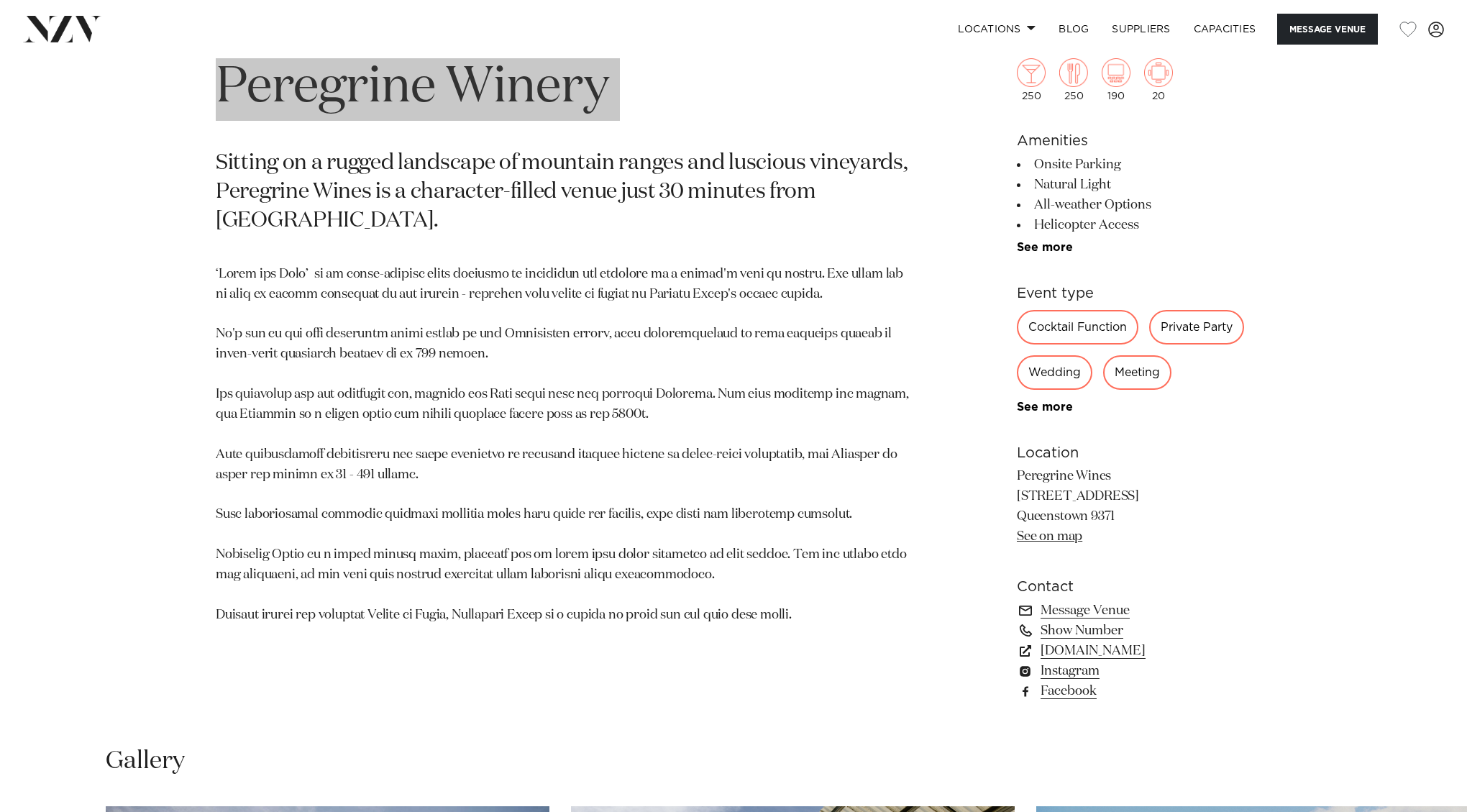
scroll to position [769, 0]
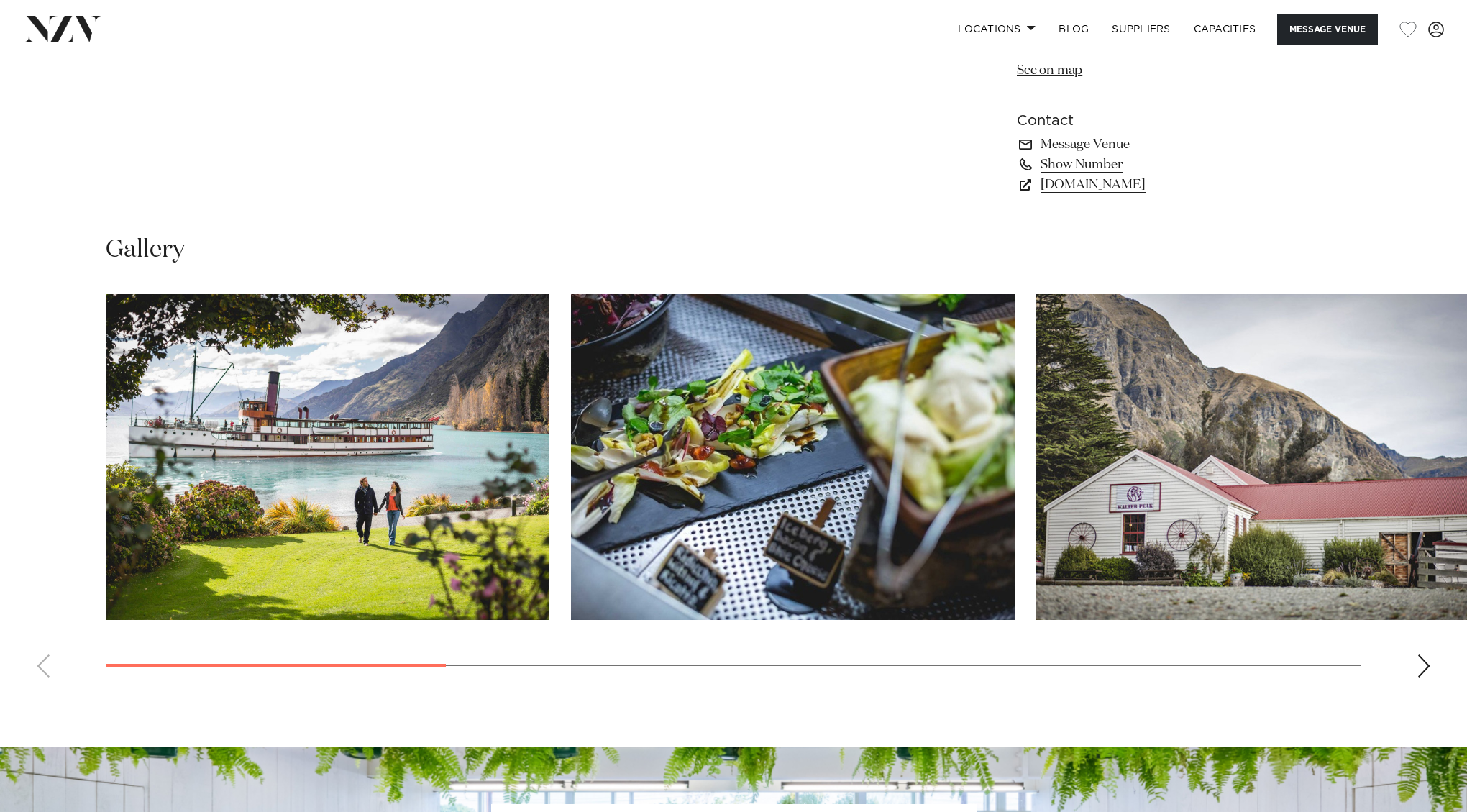
scroll to position [1278, 0]
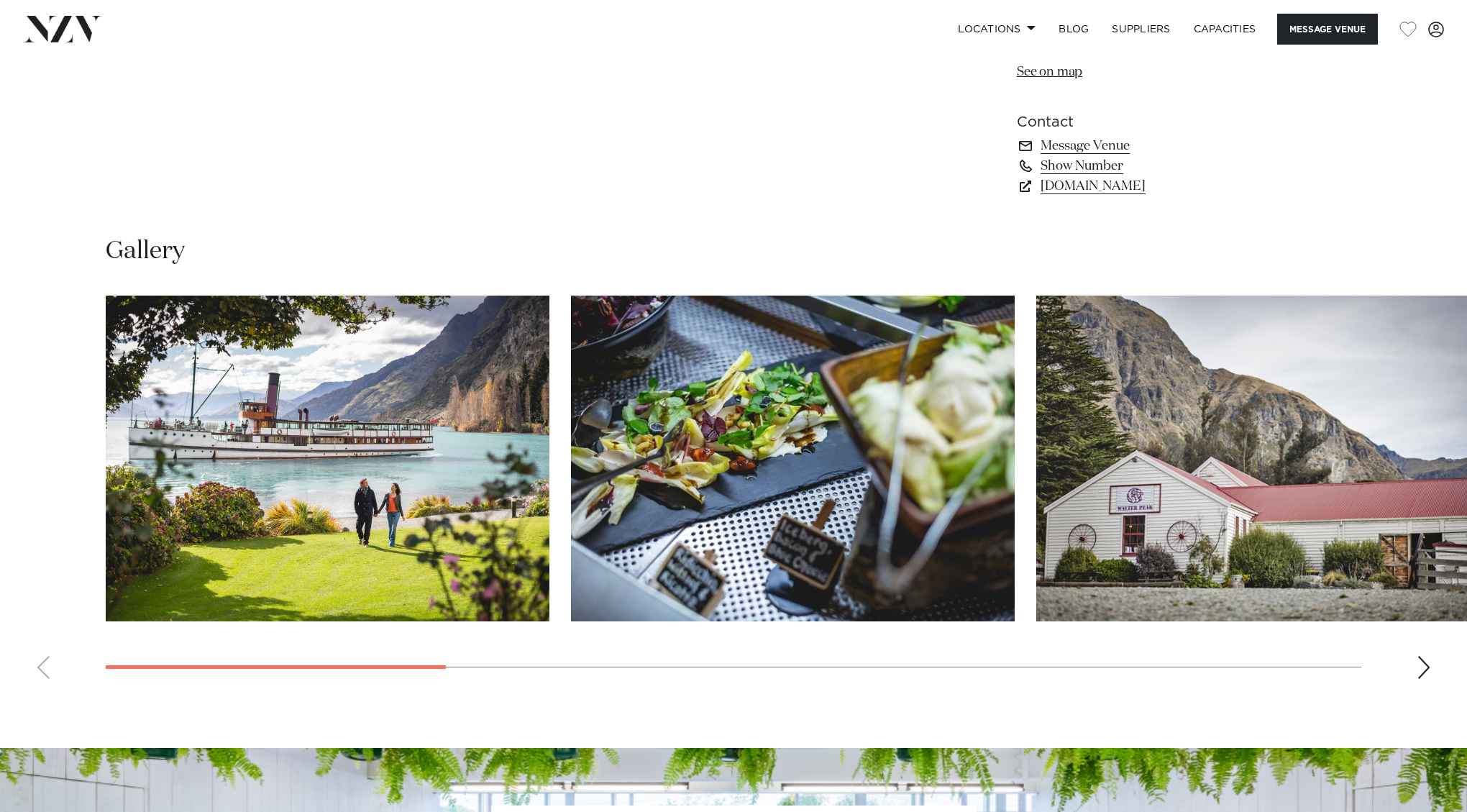
click at [1421, 656] on div "Next slide" at bounding box center [1424, 667] width 14 height 23
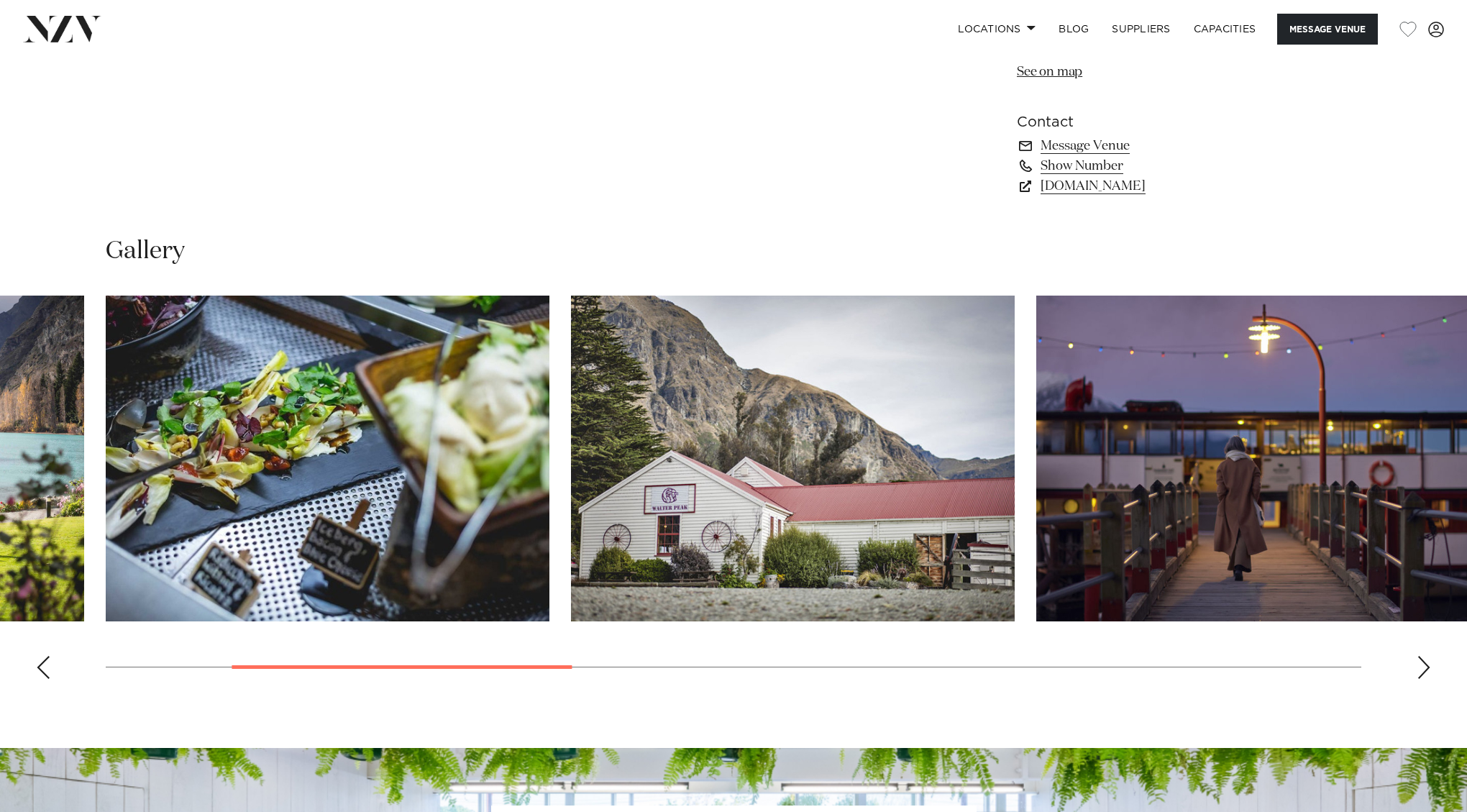
click at [1421, 656] on div "Next slide" at bounding box center [1424, 667] width 14 height 23
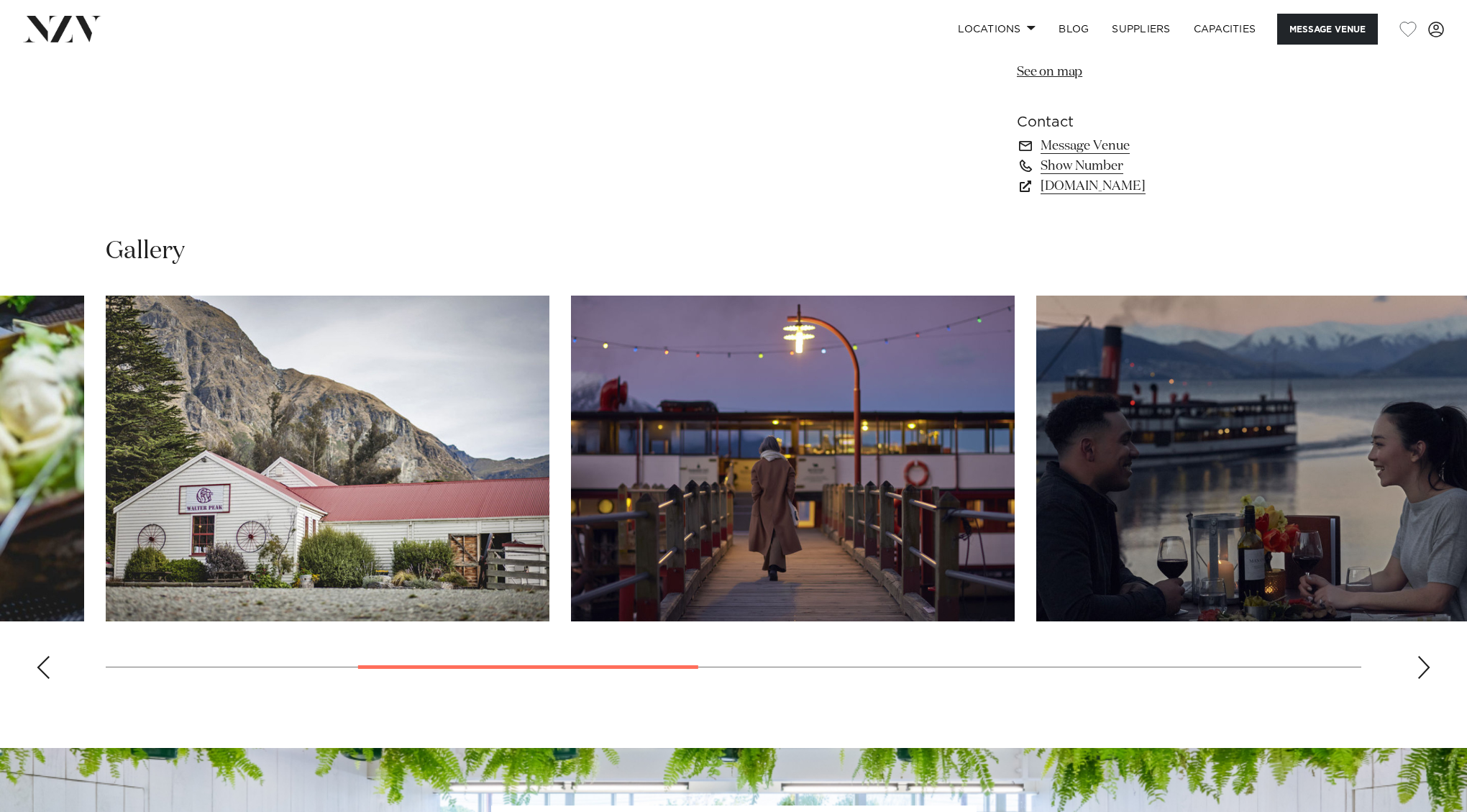
click at [1421, 656] on div "Next slide" at bounding box center [1424, 667] width 14 height 23
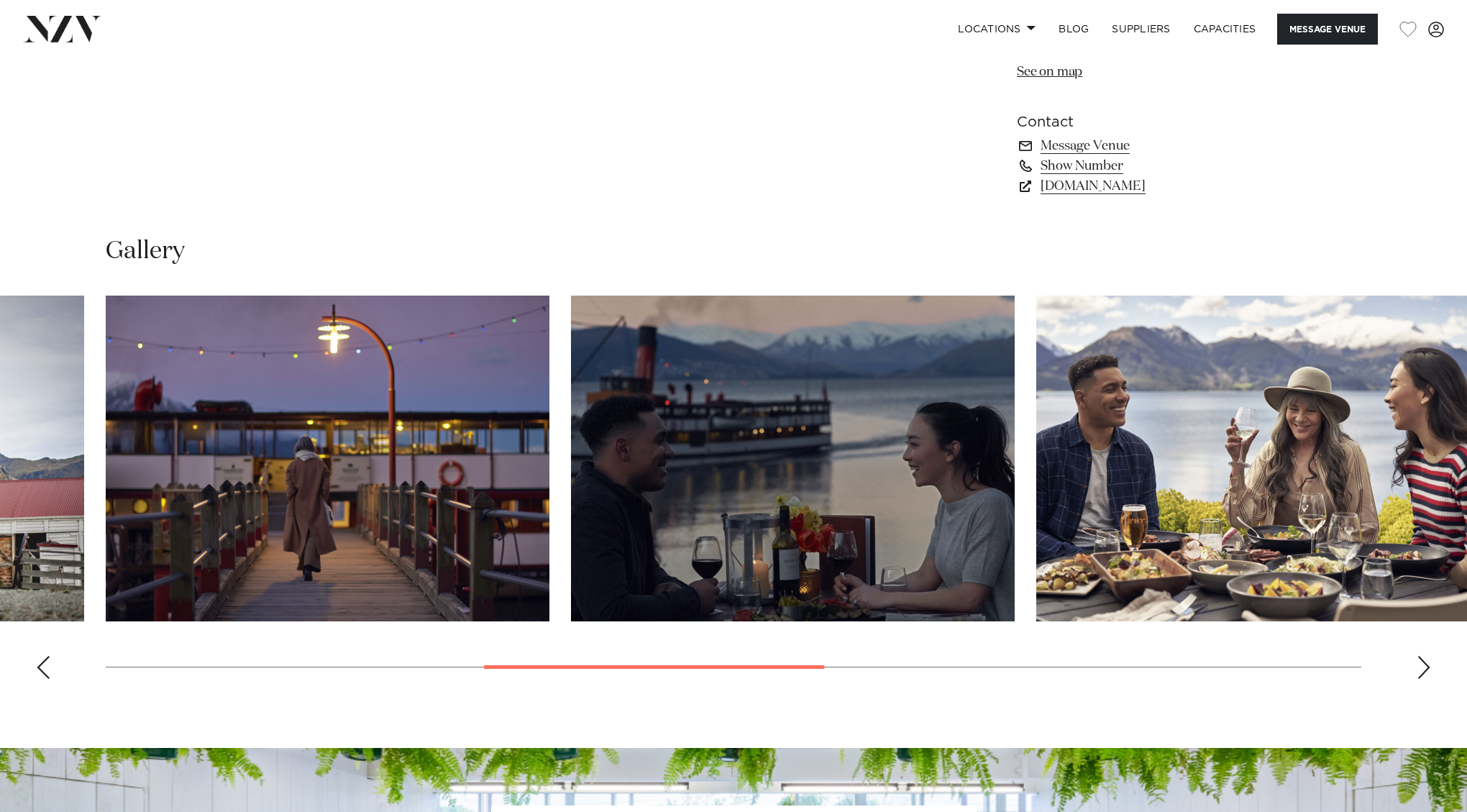
click at [1421, 656] on div "Next slide" at bounding box center [1424, 667] width 14 height 23
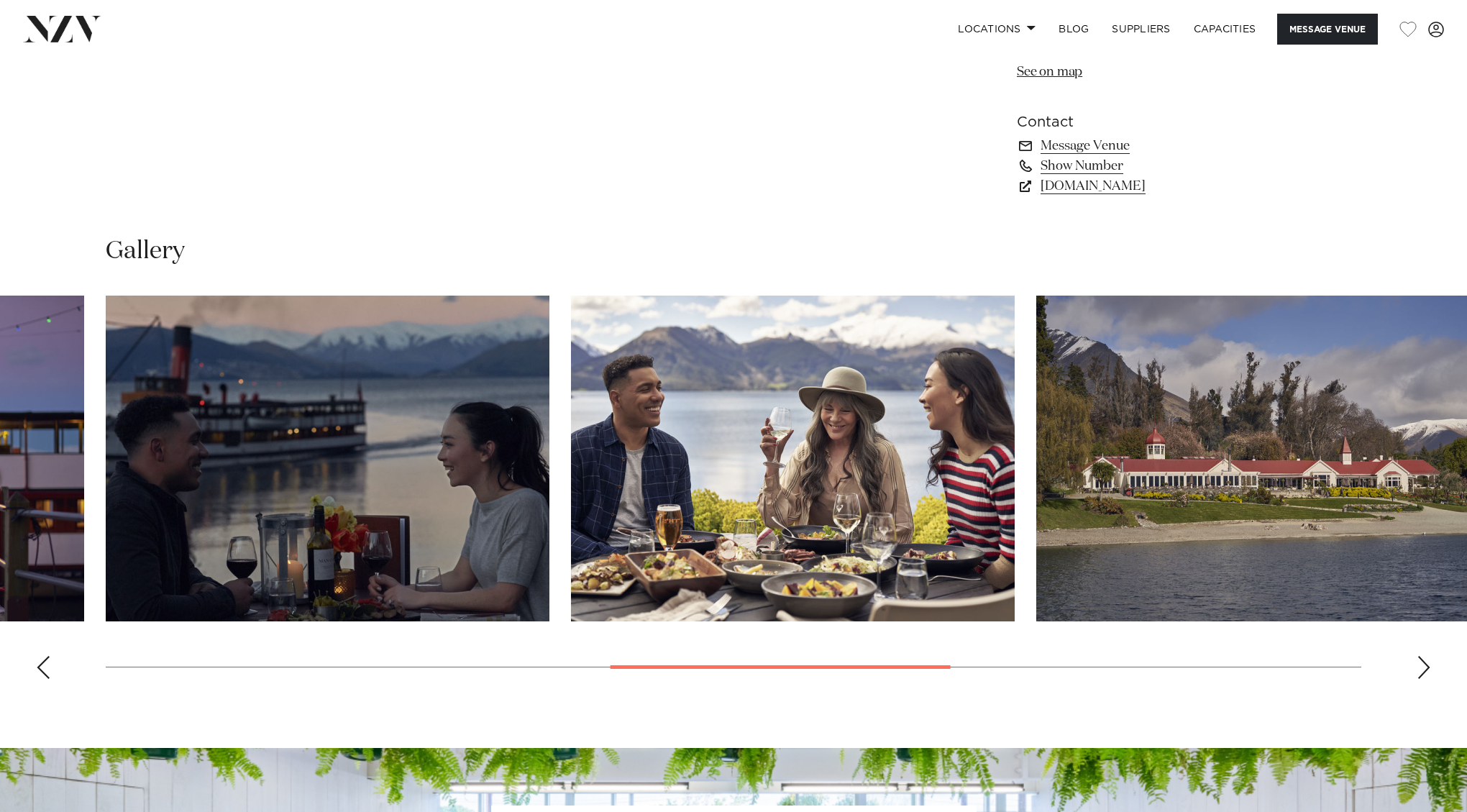
click at [1421, 656] on div "Next slide" at bounding box center [1424, 667] width 14 height 23
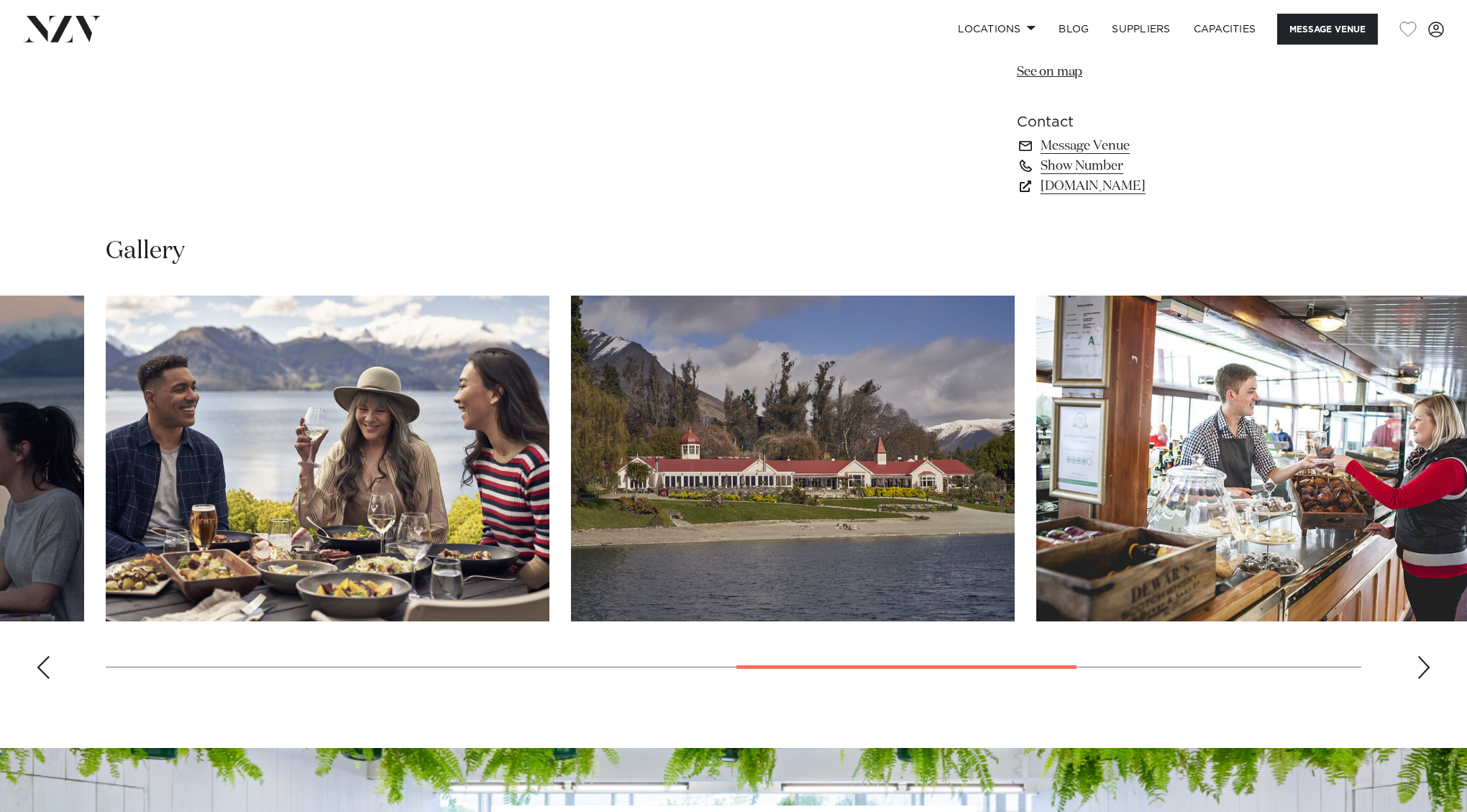
click at [1421, 656] on div "Next slide" at bounding box center [1424, 667] width 14 height 23
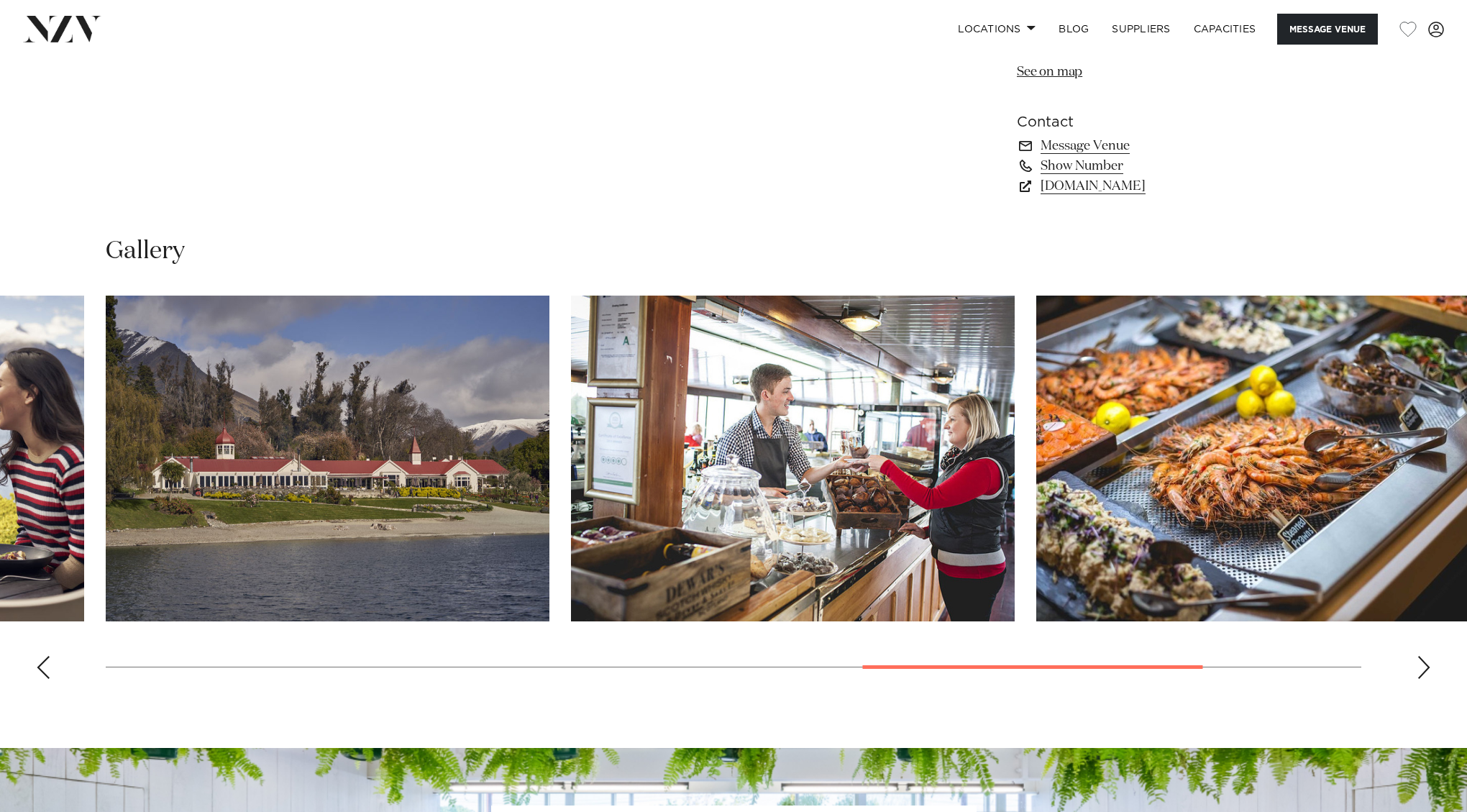
click at [1421, 656] on div "Next slide" at bounding box center [1424, 667] width 14 height 23
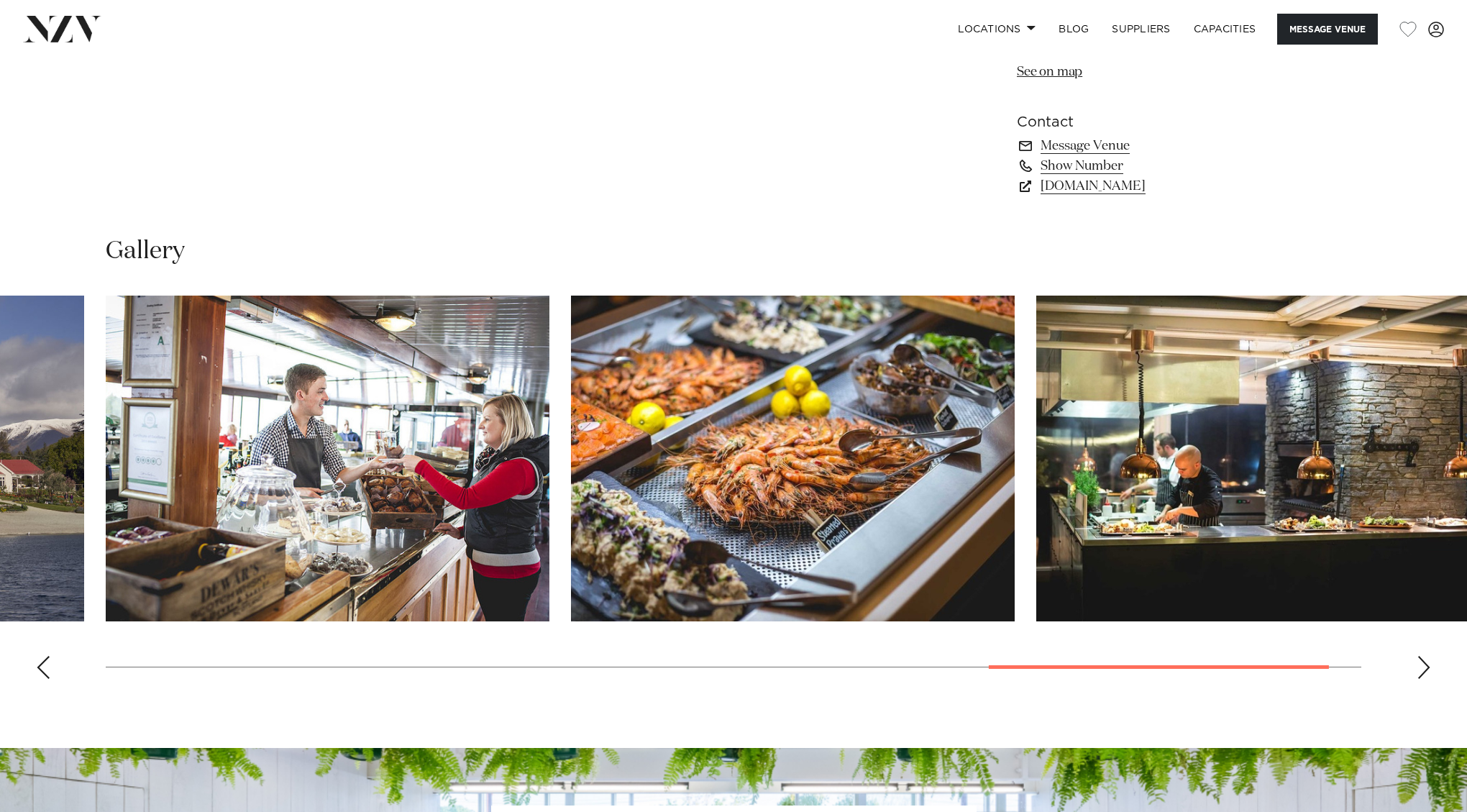
click at [1421, 656] on div "Next slide" at bounding box center [1424, 667] width 14 height 23
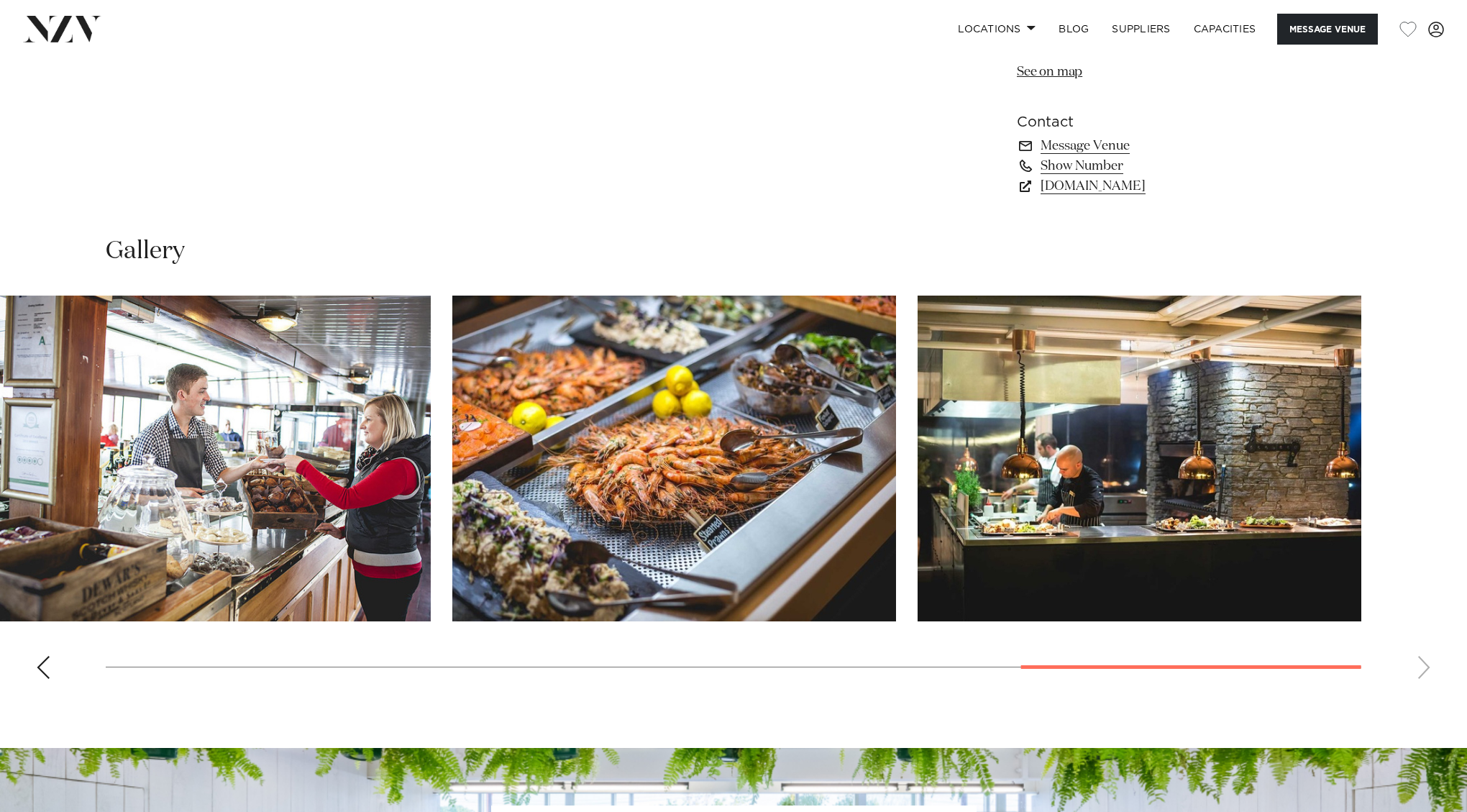
click at [1421, 625] on swiper-container at bounding box center [733, 493] width 1467 height 395
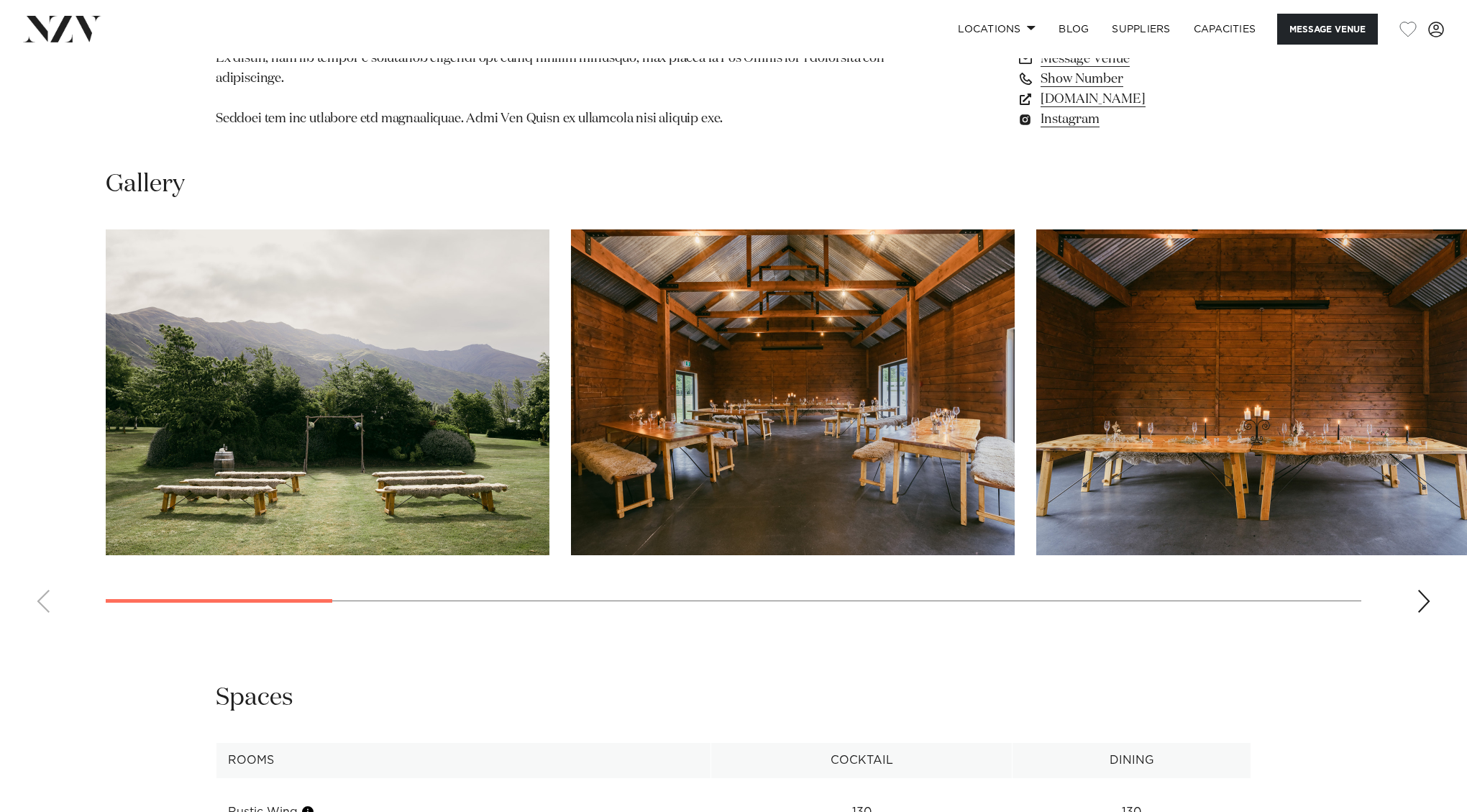
scroll to position [1435, 0]
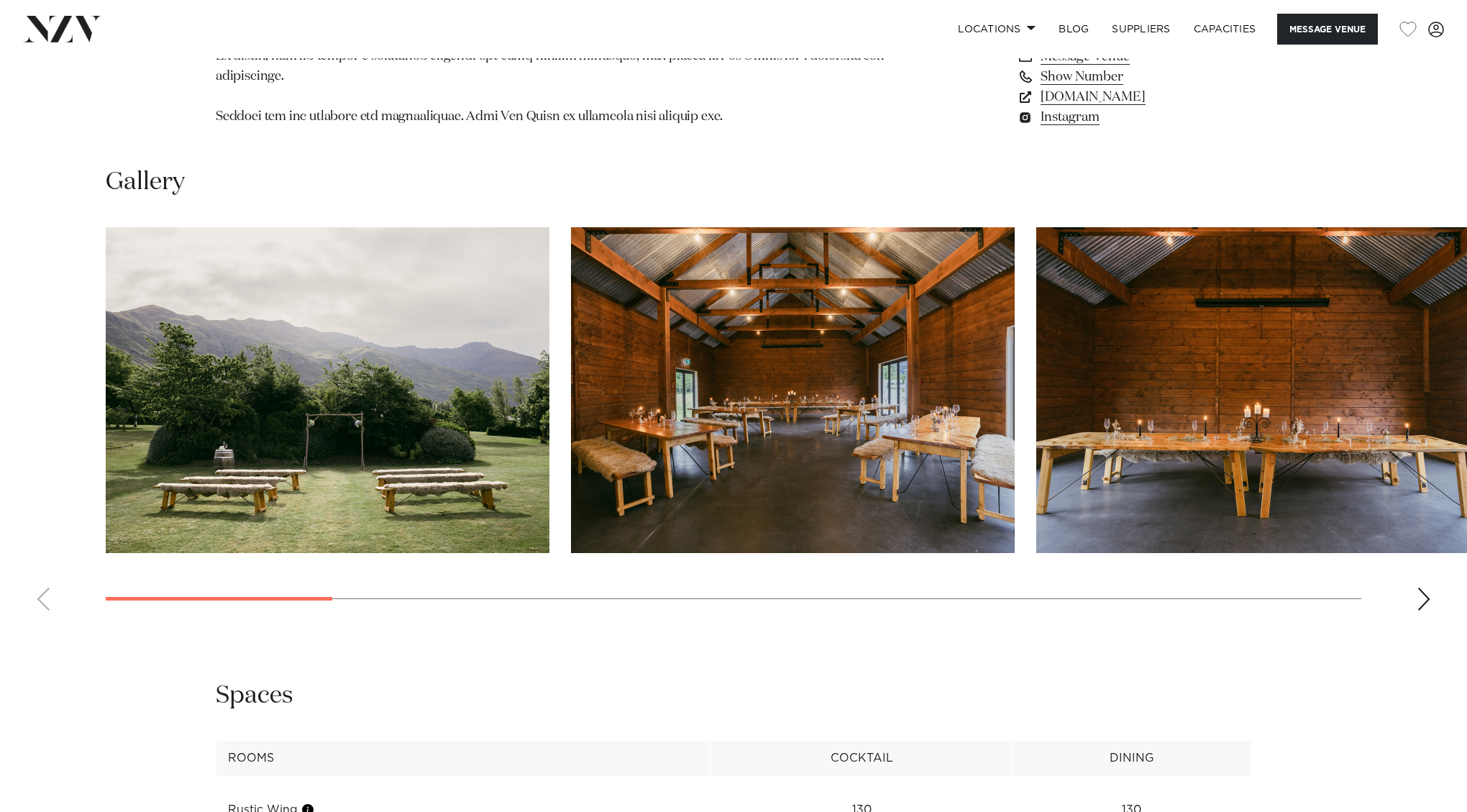
click at [1421, 587] on div "Next slide" at bounding box center [1424, 599] width 14 height 23
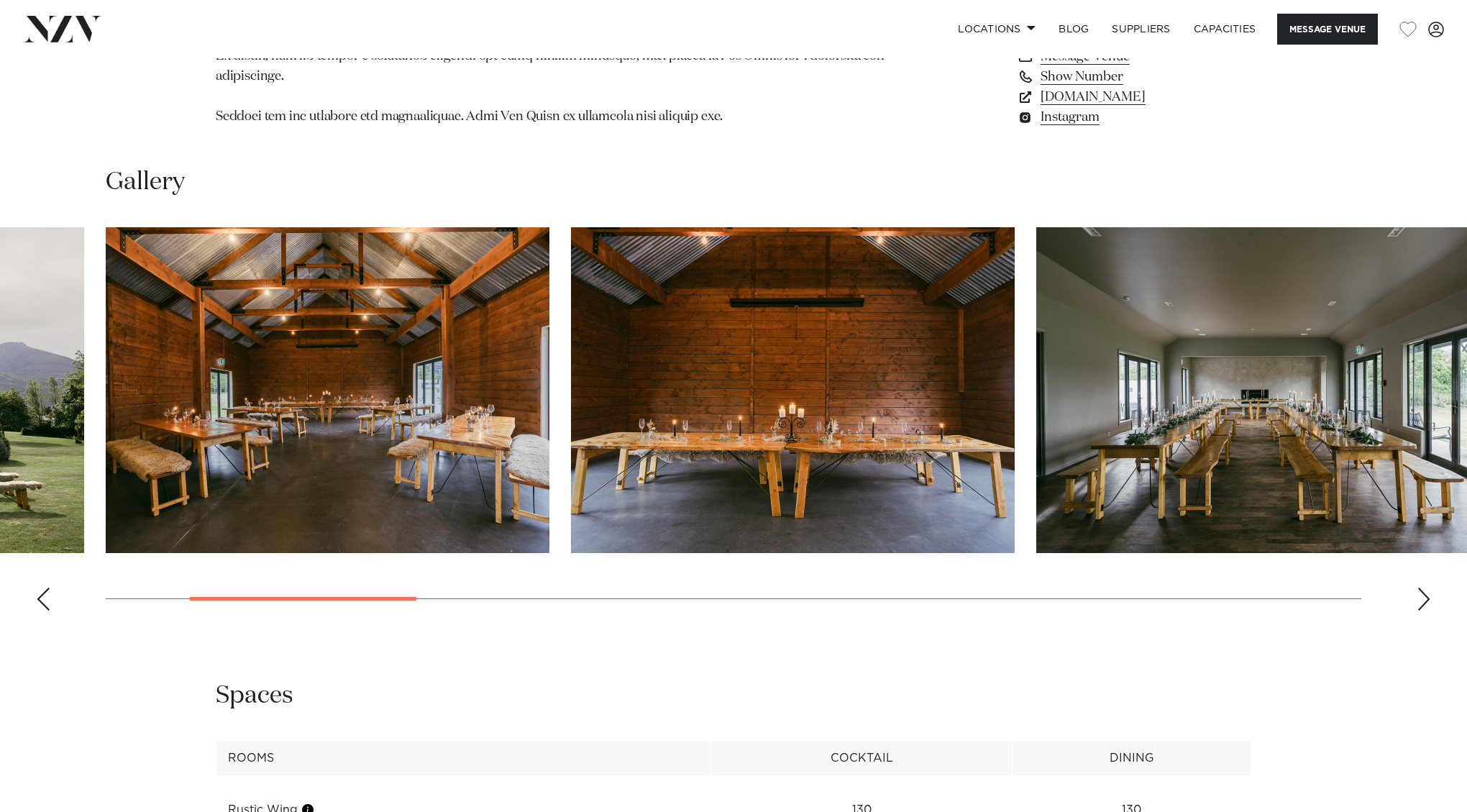
click at [1421, 587] on div "Next slide" at bounding box center [1424, 599] width 14 height 23
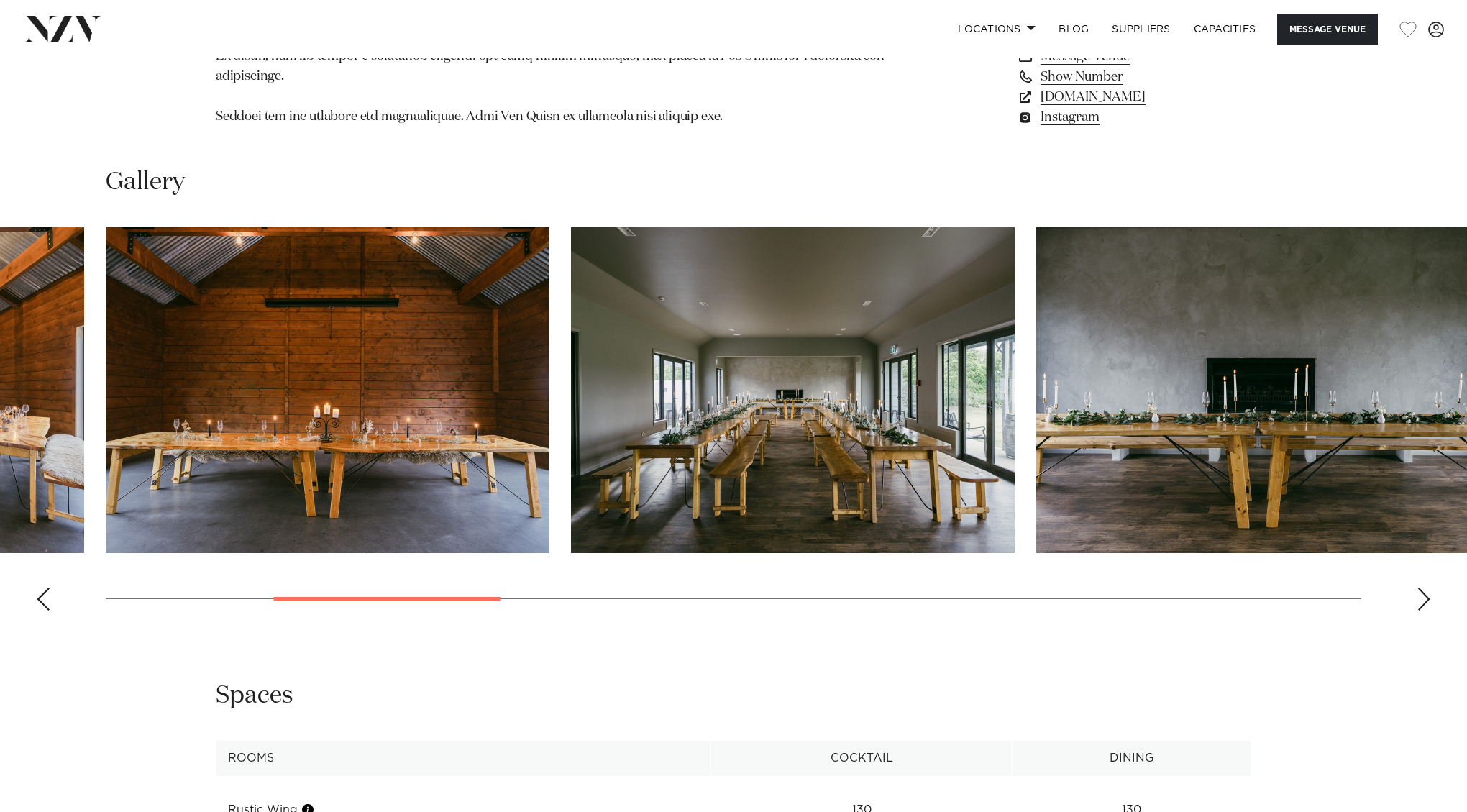
click at [1421, 587] on div "Next slide" at bounding box center [1424, 599] width 14 height 23
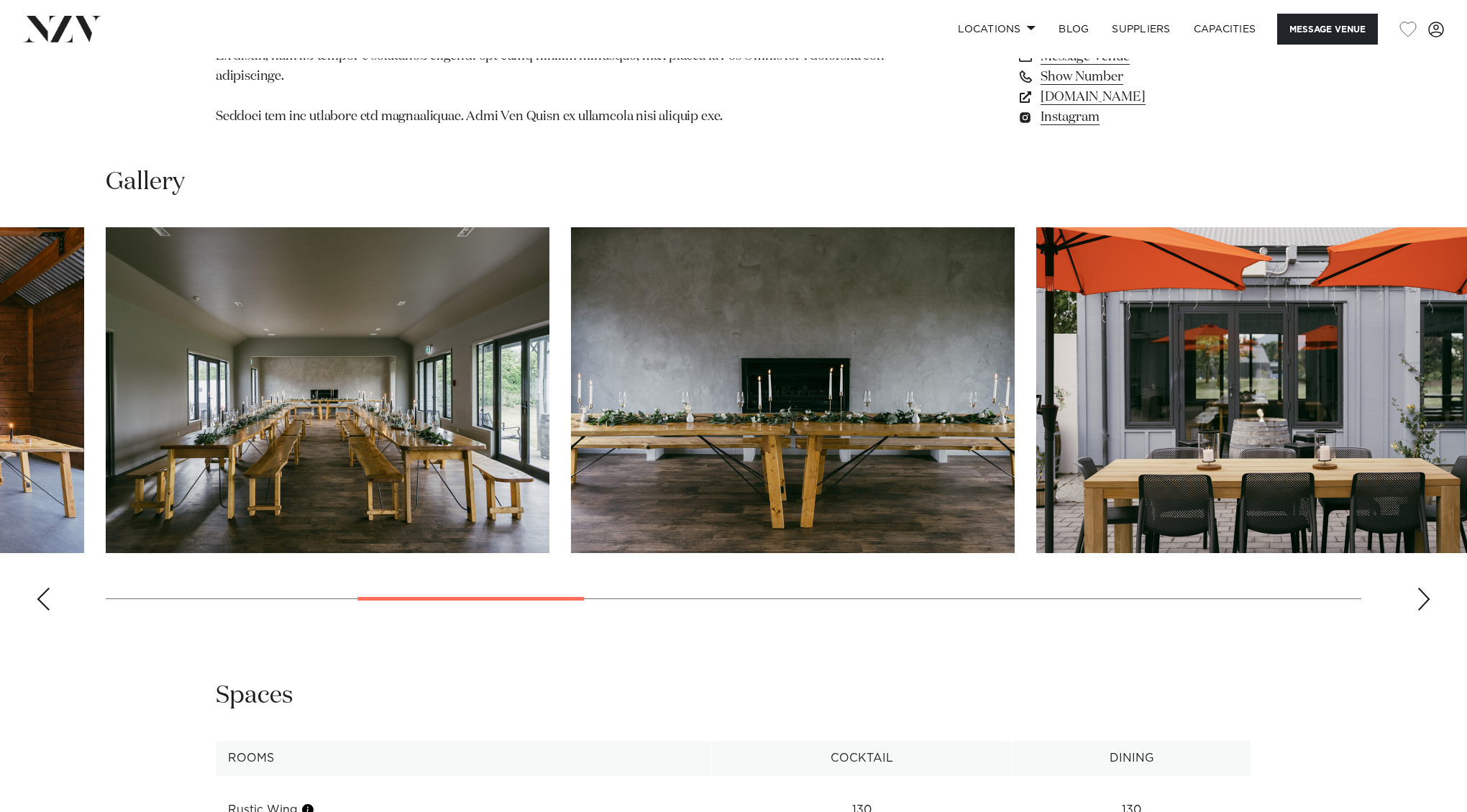
click at [1421, 587] on div "Next slide" at bounding box center [1424, 599] width 14 height 23
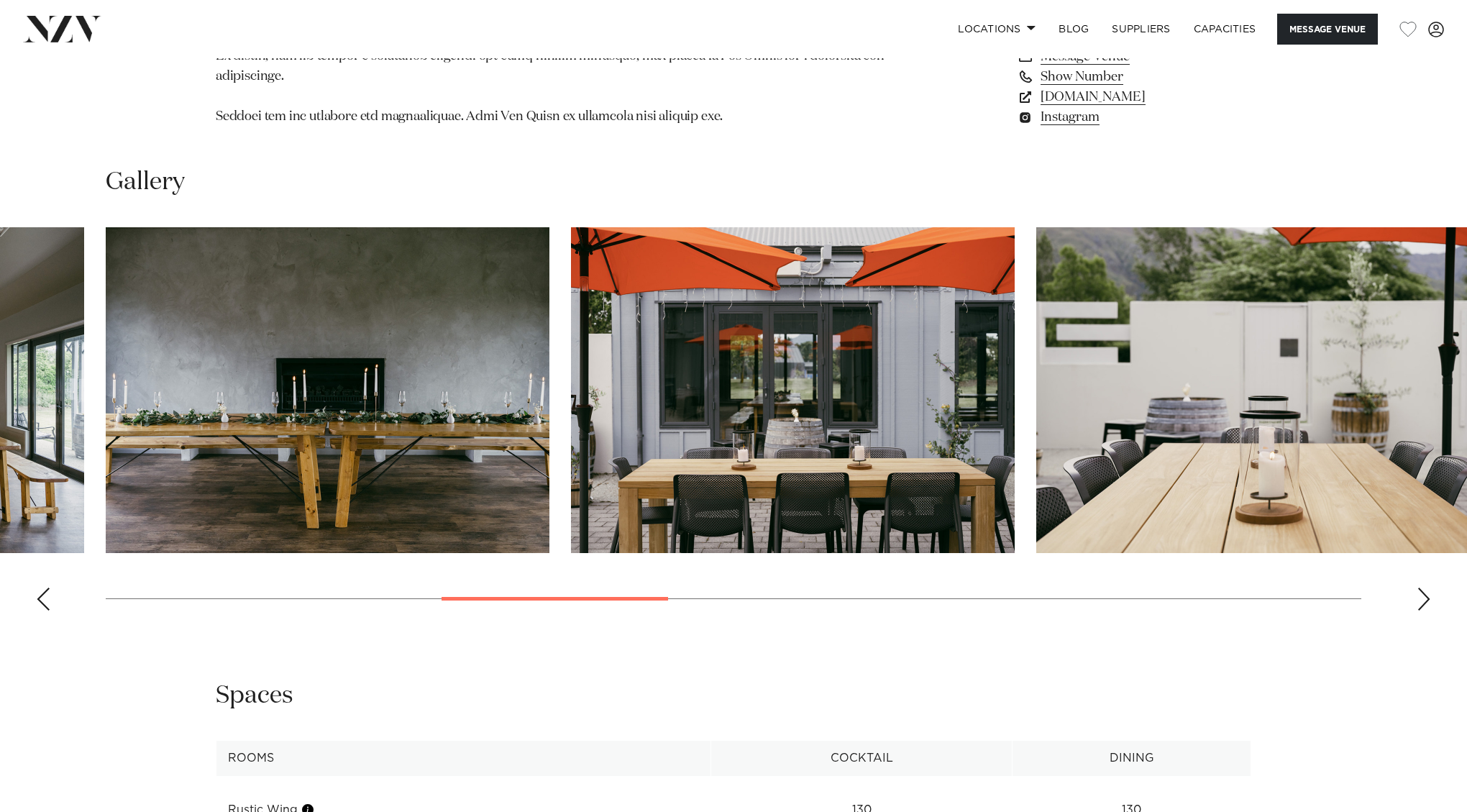
click at [1421, 587] on div "Next slide" at bounding box center [1424, 599] width 14 height 23
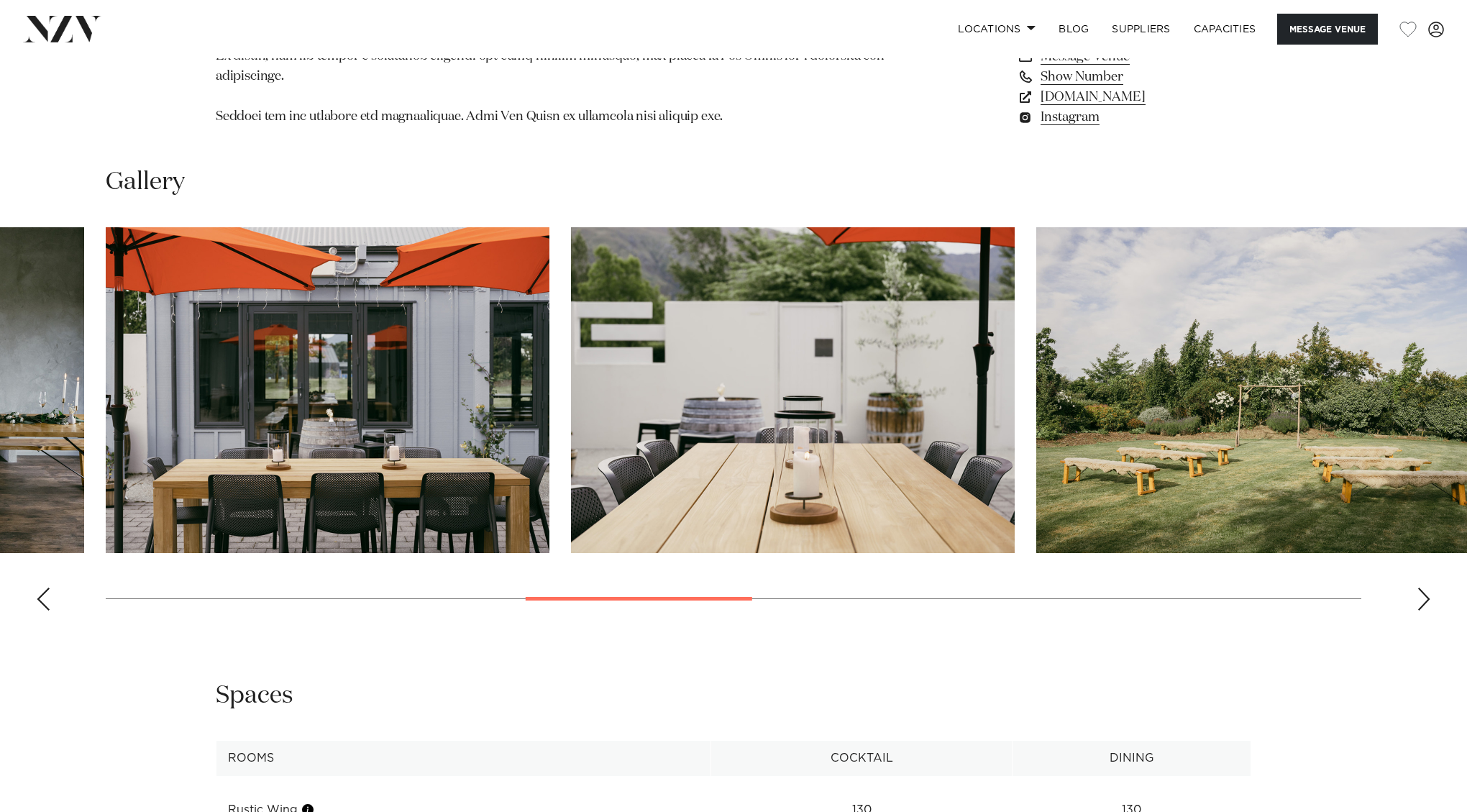
click at [1421, 587] on div "Next slide" at bounding box center [1424, 599] width 14 height 23
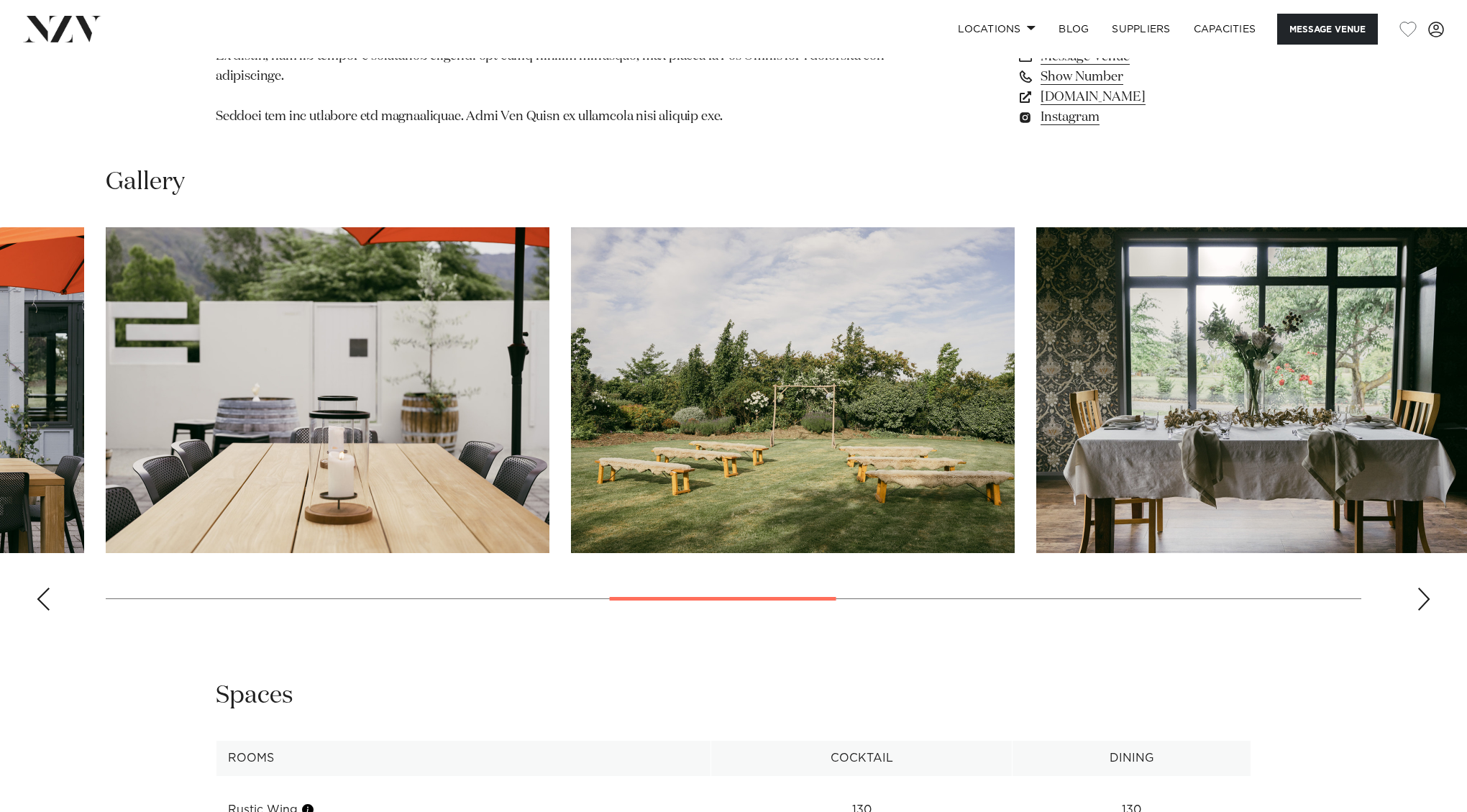
click at [1421, 587] on div "Next slide" at bounding box center [1424, 599] width 14 height 23
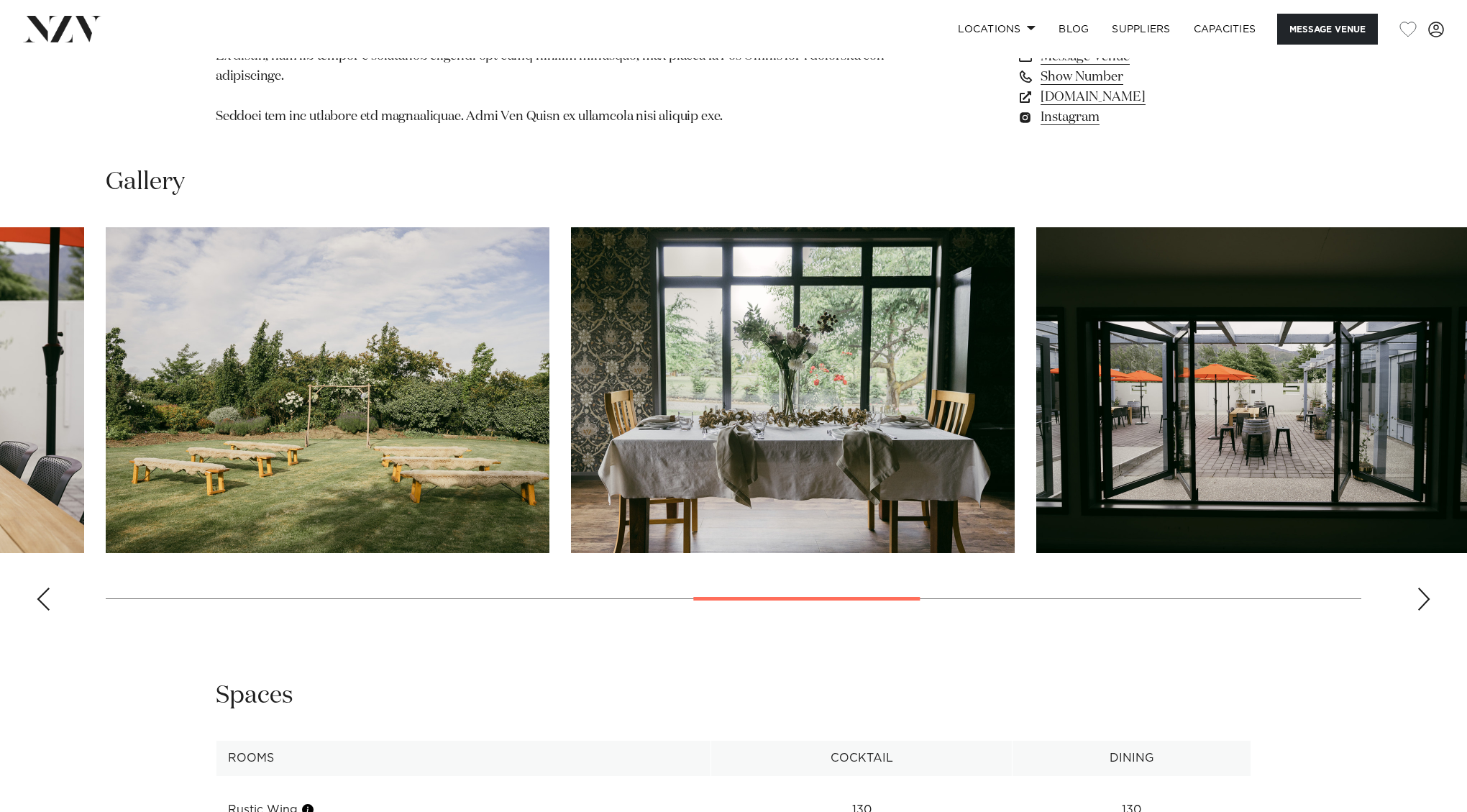
click at [1421, 587] on div "Next slide" at bounding box center [1424, 599] width 14 height 23
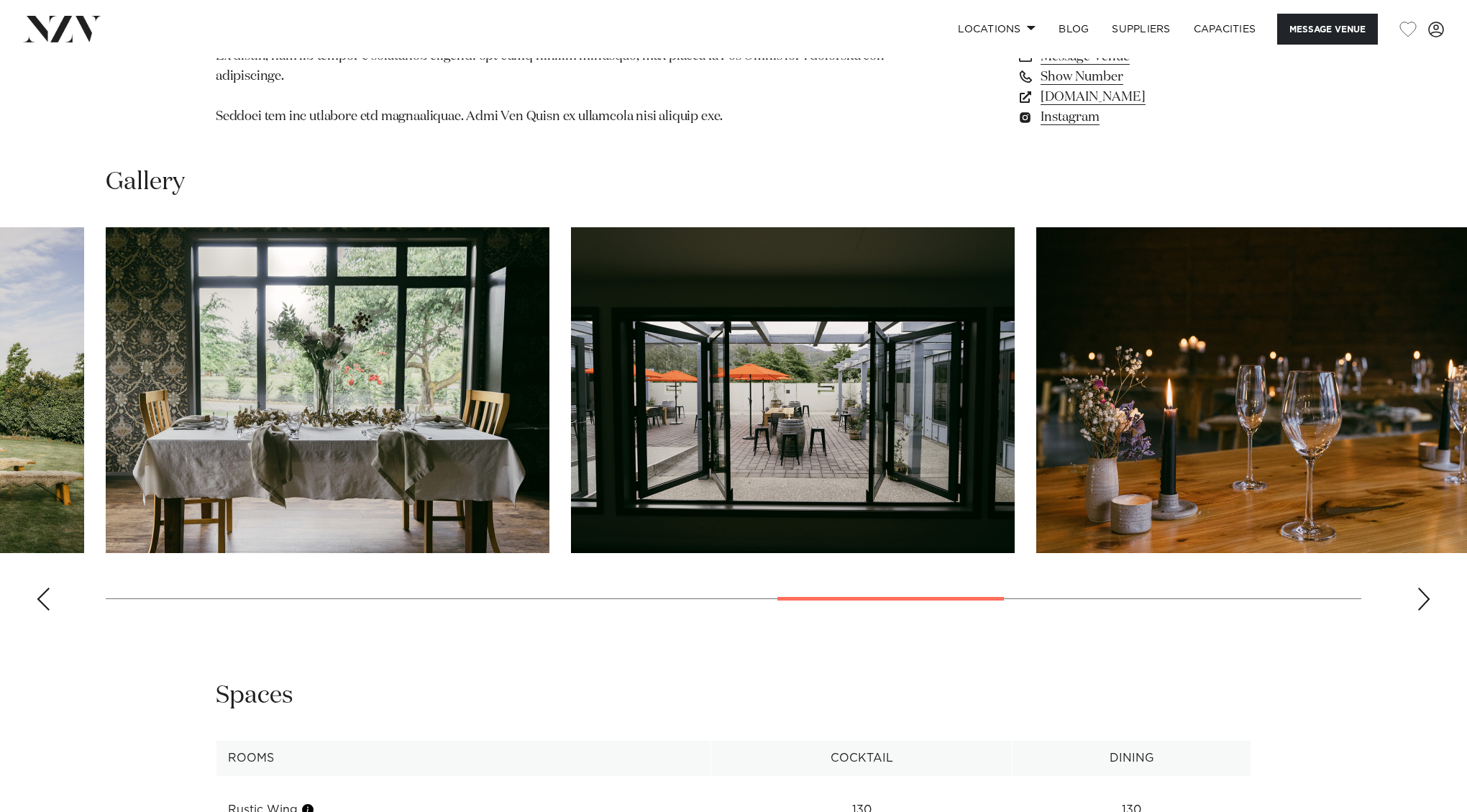
click at [1421, 587] on div "Next slide" at bounding box center [1424, 599] width 14 height 23
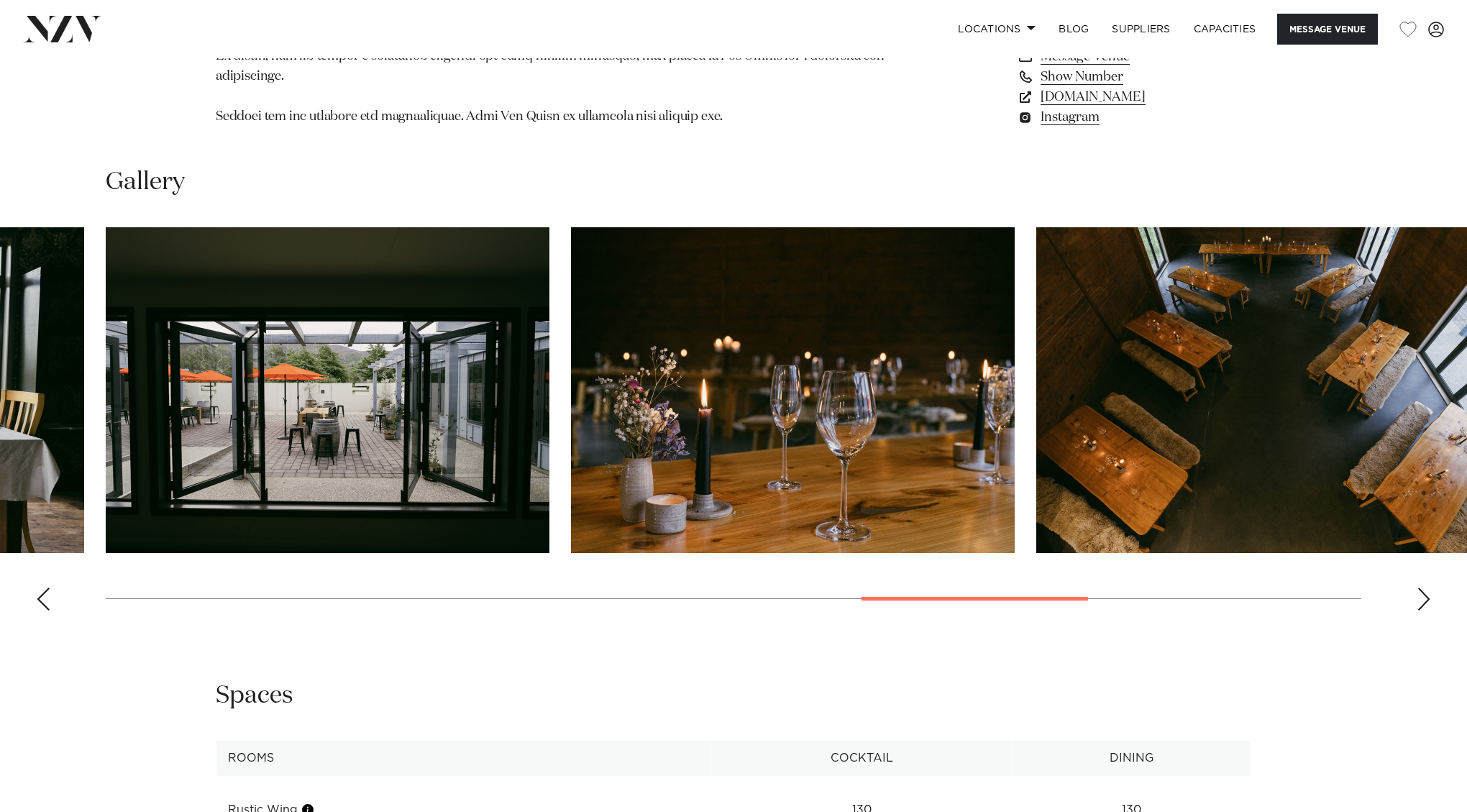
click at [1421, 587] on div "Next slide" at bounding box center [1424, 599] width 14 height 23
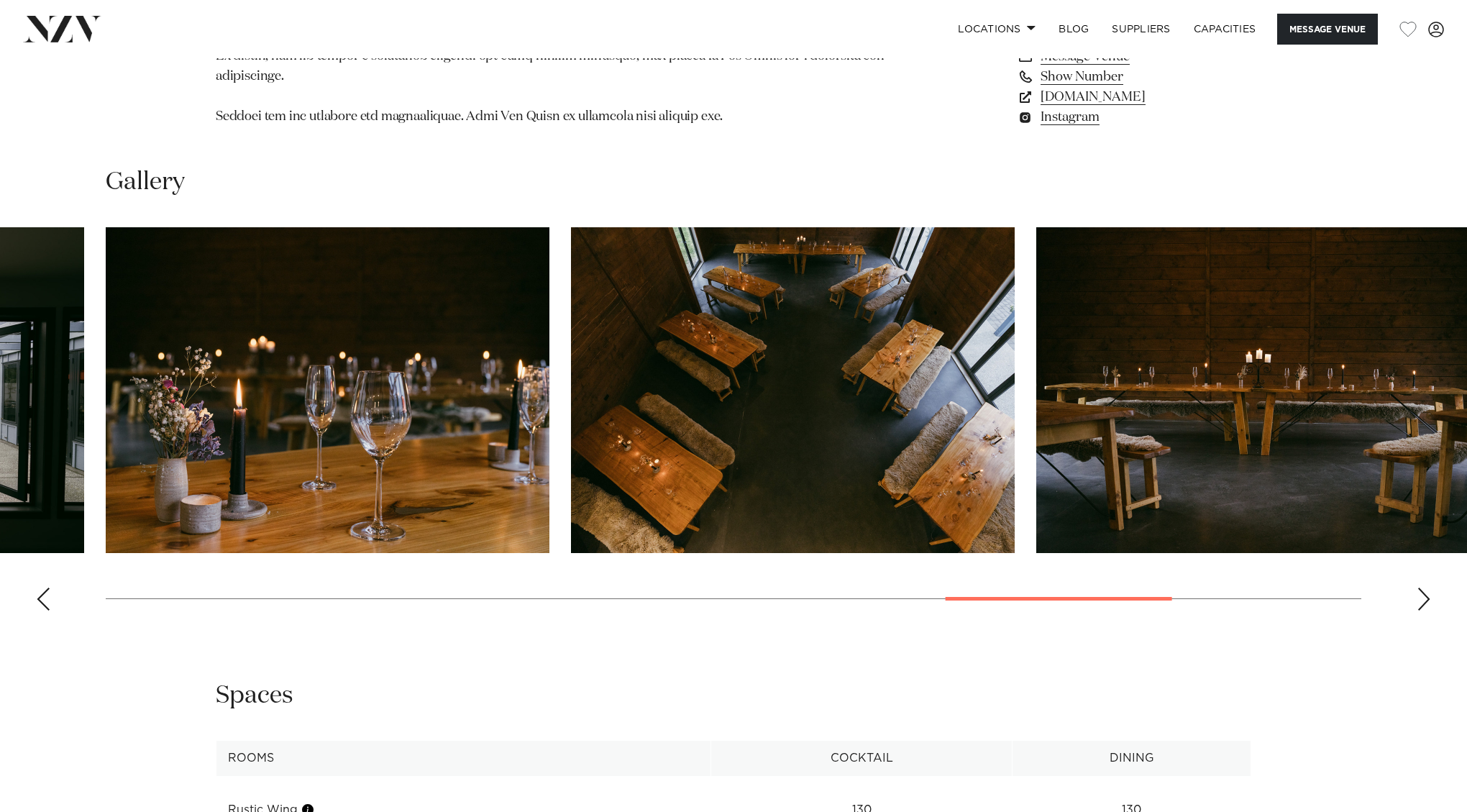
click at [1421, 587] on div "Next slide" at bounding box center [1424, 599] width 14 height 23
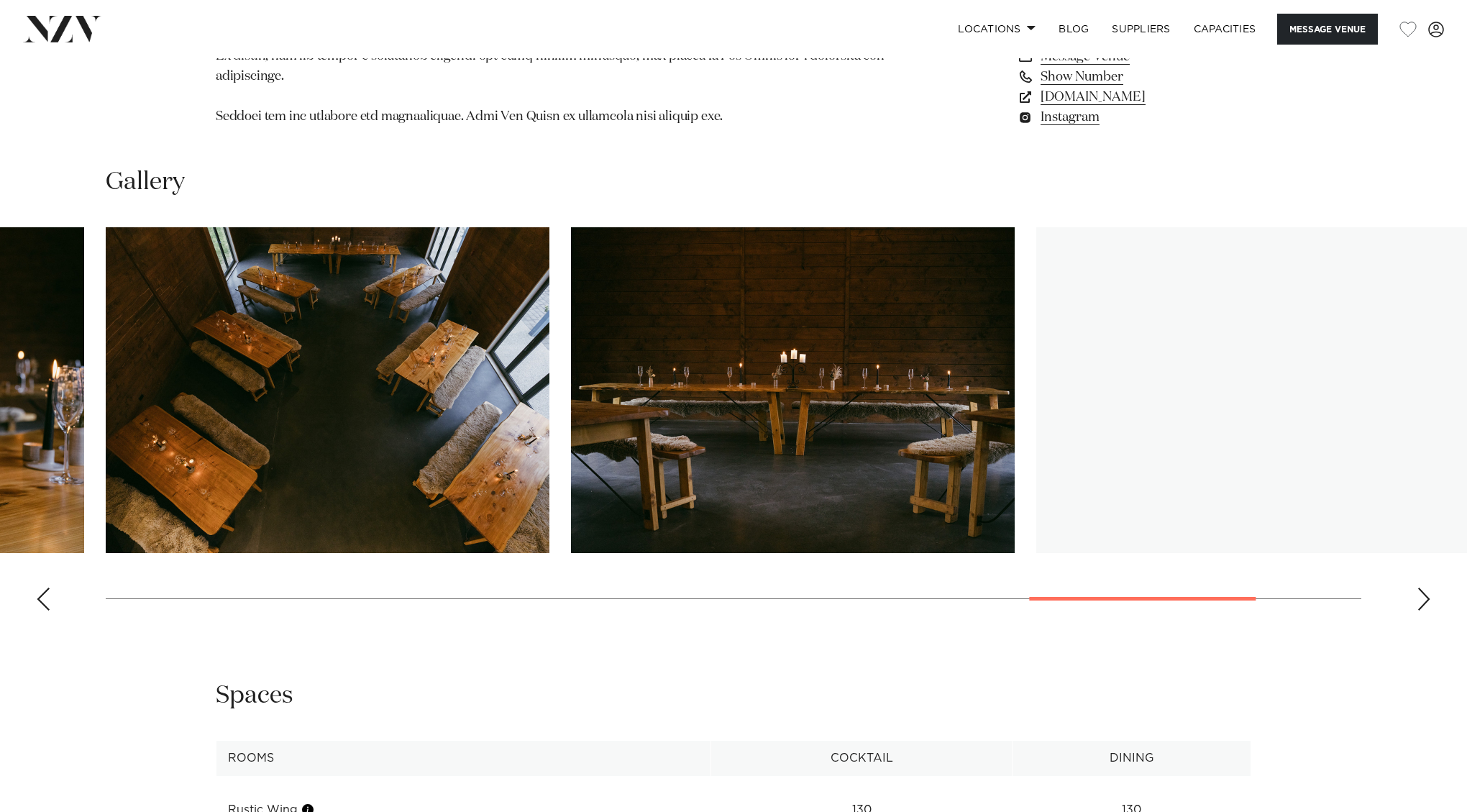
click at [1421, 587] on div "Next slide" at bounding box center [1424, 599] width 14 height 23
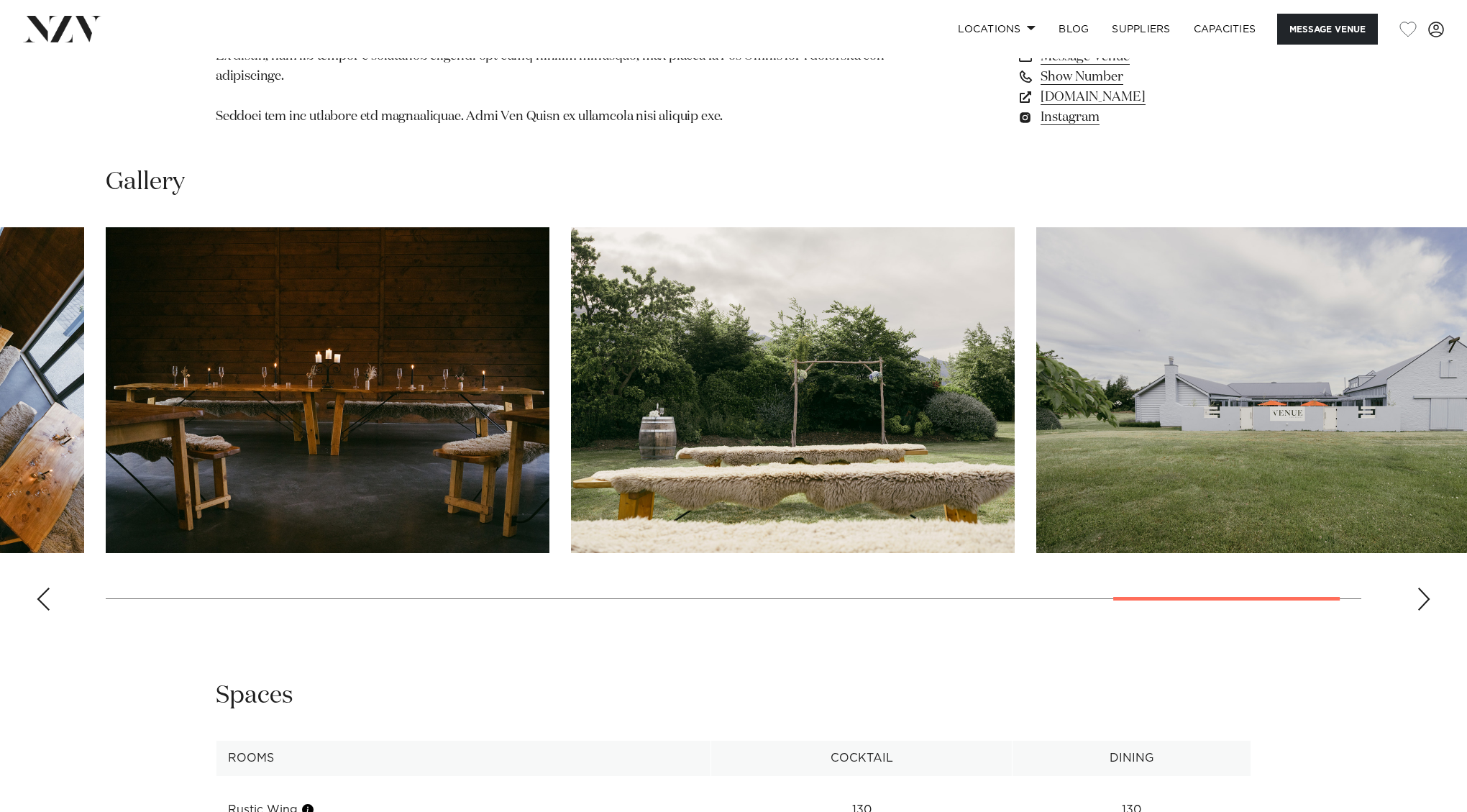
click at [1421, 587] on div "Next slide" at bounding box center [1424, 599] width 14 height 23
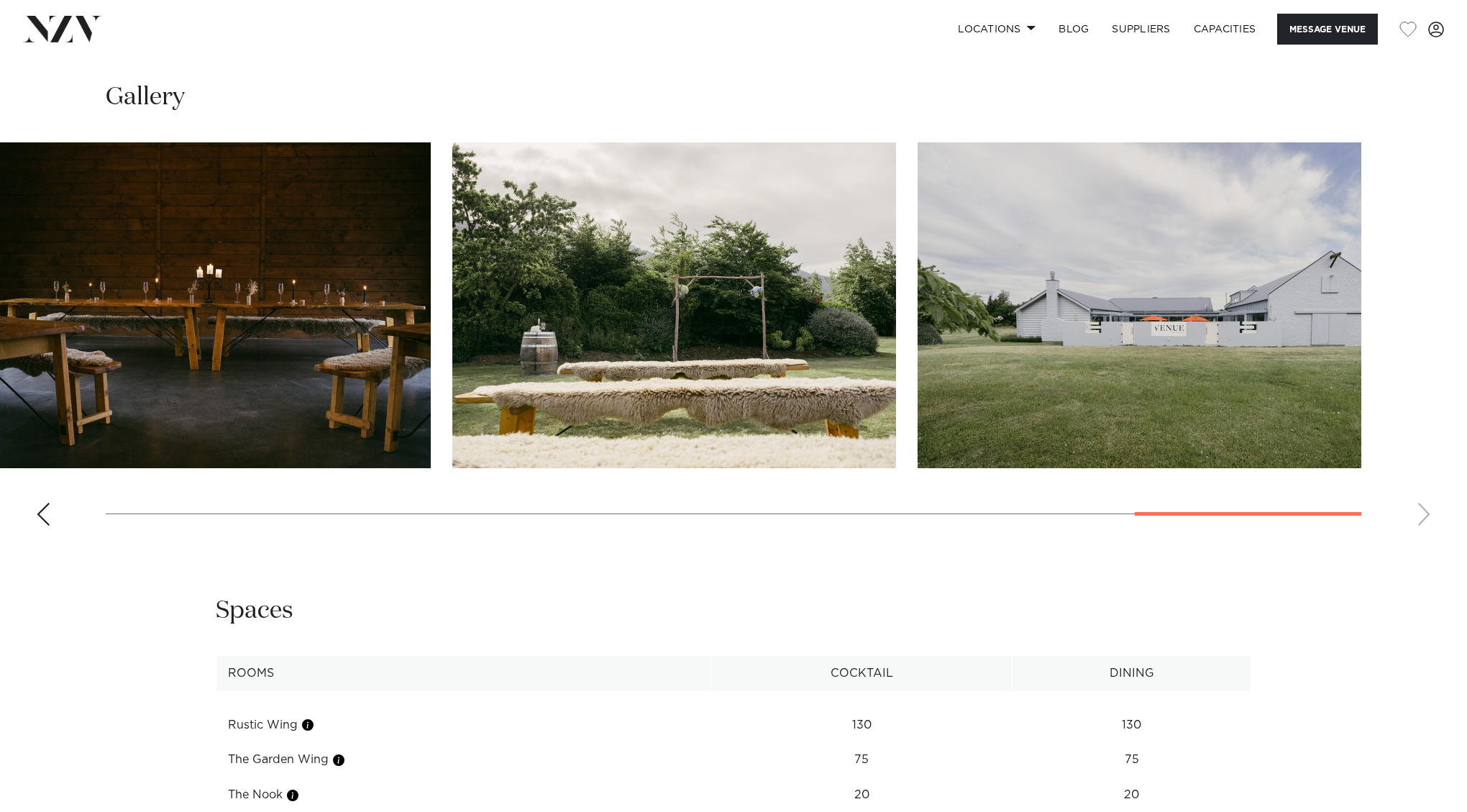
scroll to position [1530, 0]
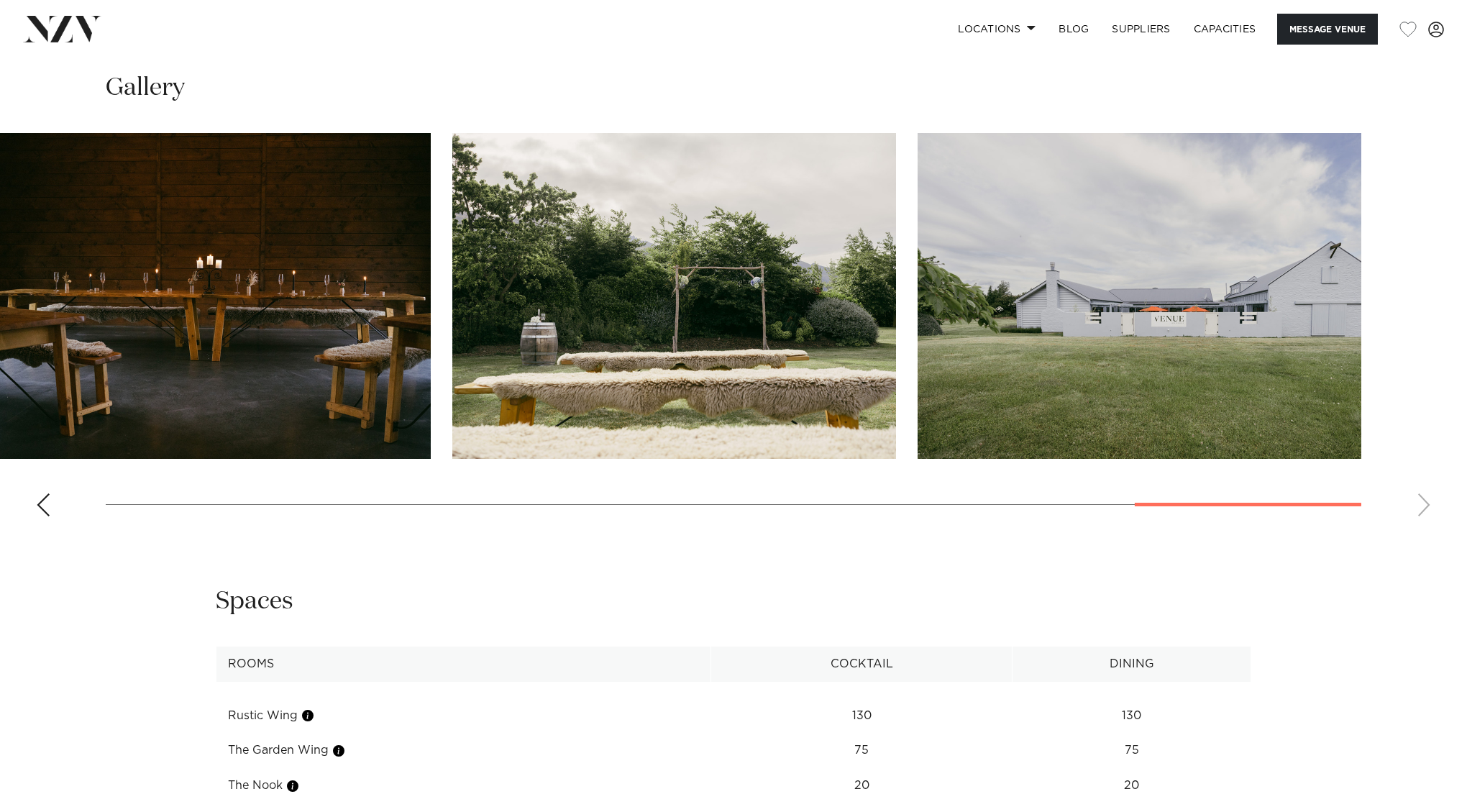
click at [49, 493] on div "Previous slide" at bounding box center [43, 504] width 14 height 23
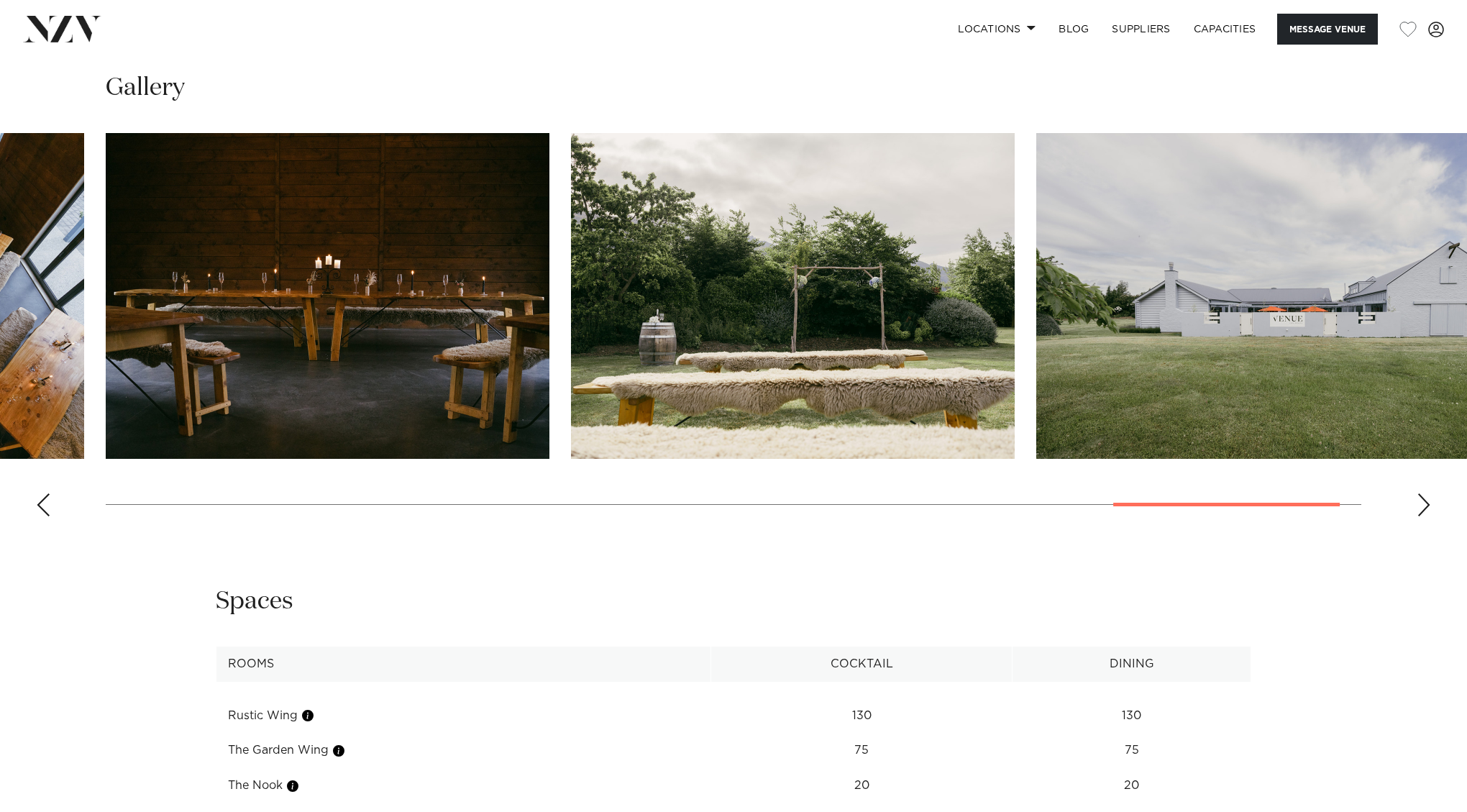
click at [49, 493] on div "Previous slide" at bounding box center [43, 504] width 14 height 23
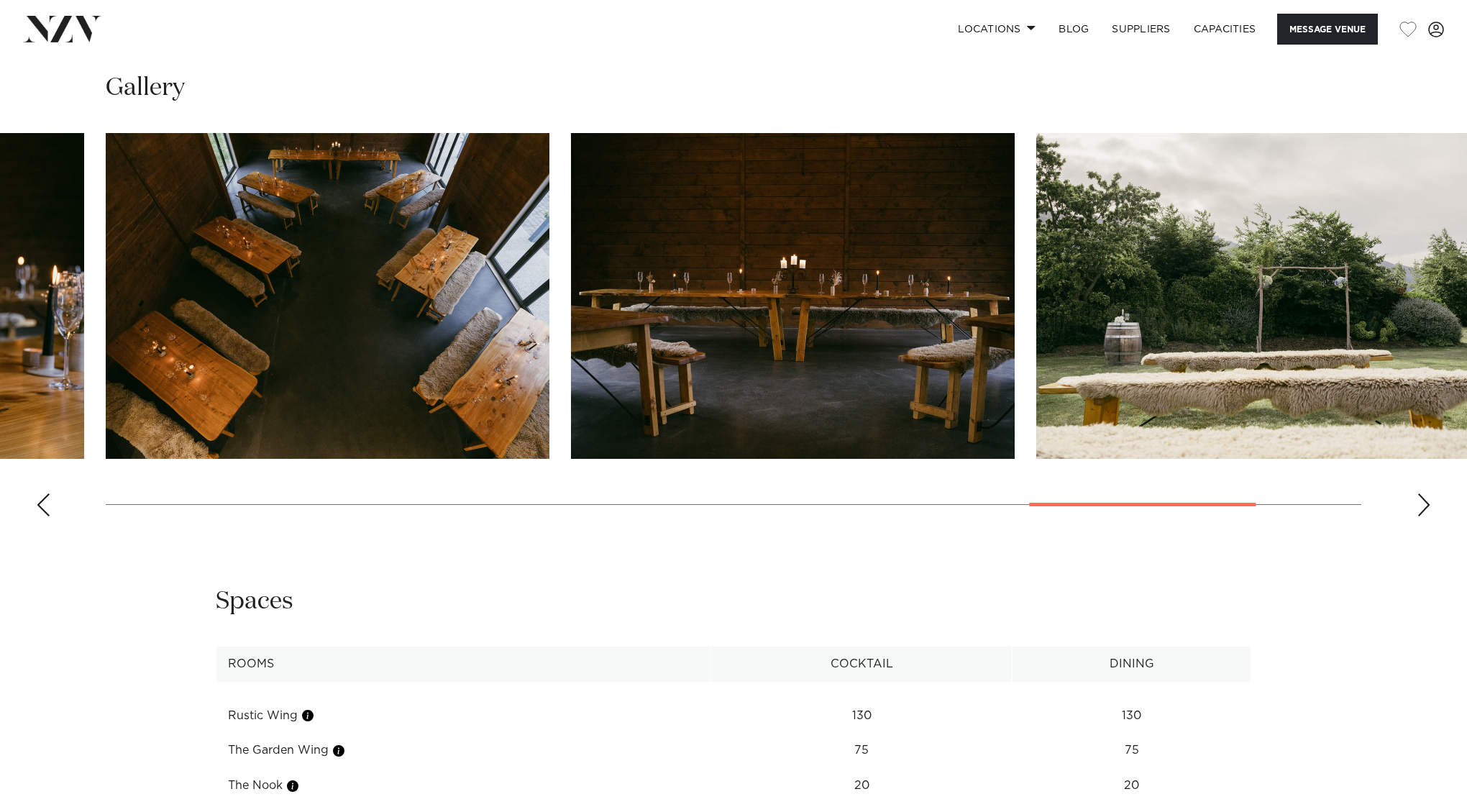
click at [49, 493] on div "Previous slide" at bounding box center [43, 504] width 14 height 23
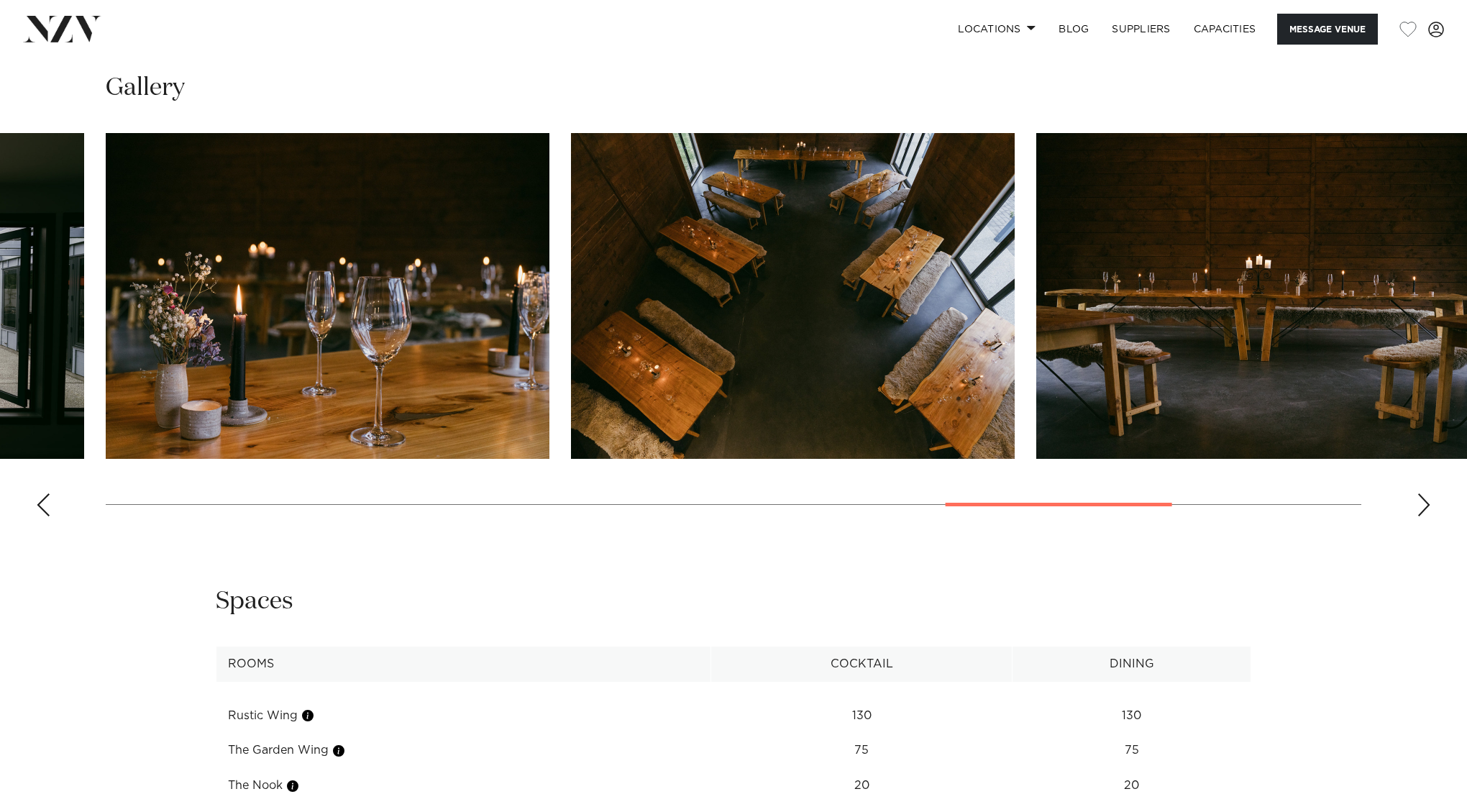
click at [38, 467] on swiper-container at bounding box center [733, 330] width 1467 height 395
click at [45, 493] on div "Previous slide" at bounding box center [43, 504] width 14 height 23
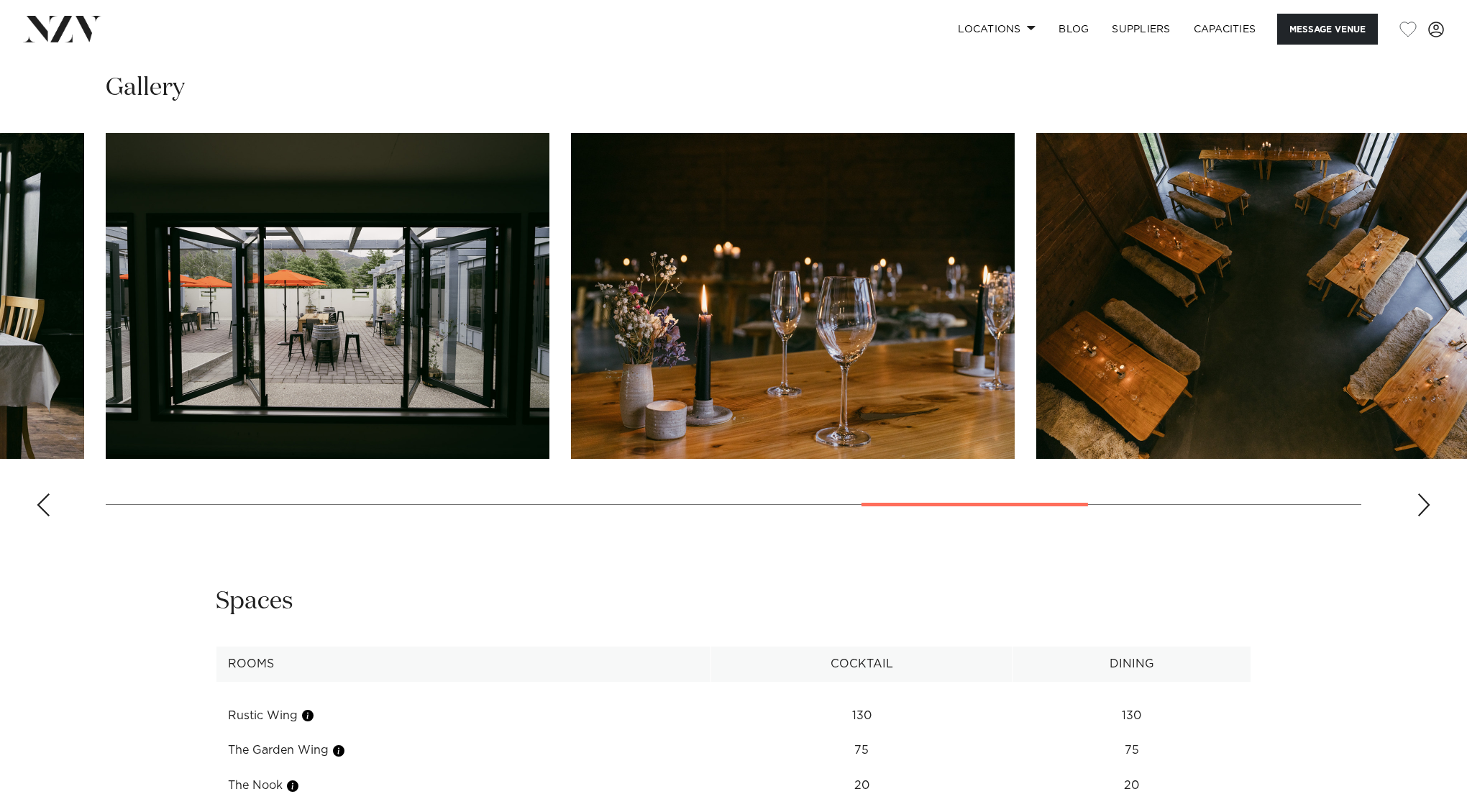
click at [45, 493] on div "Previous slide" at bounding box center [43, 504] width 14 height 23
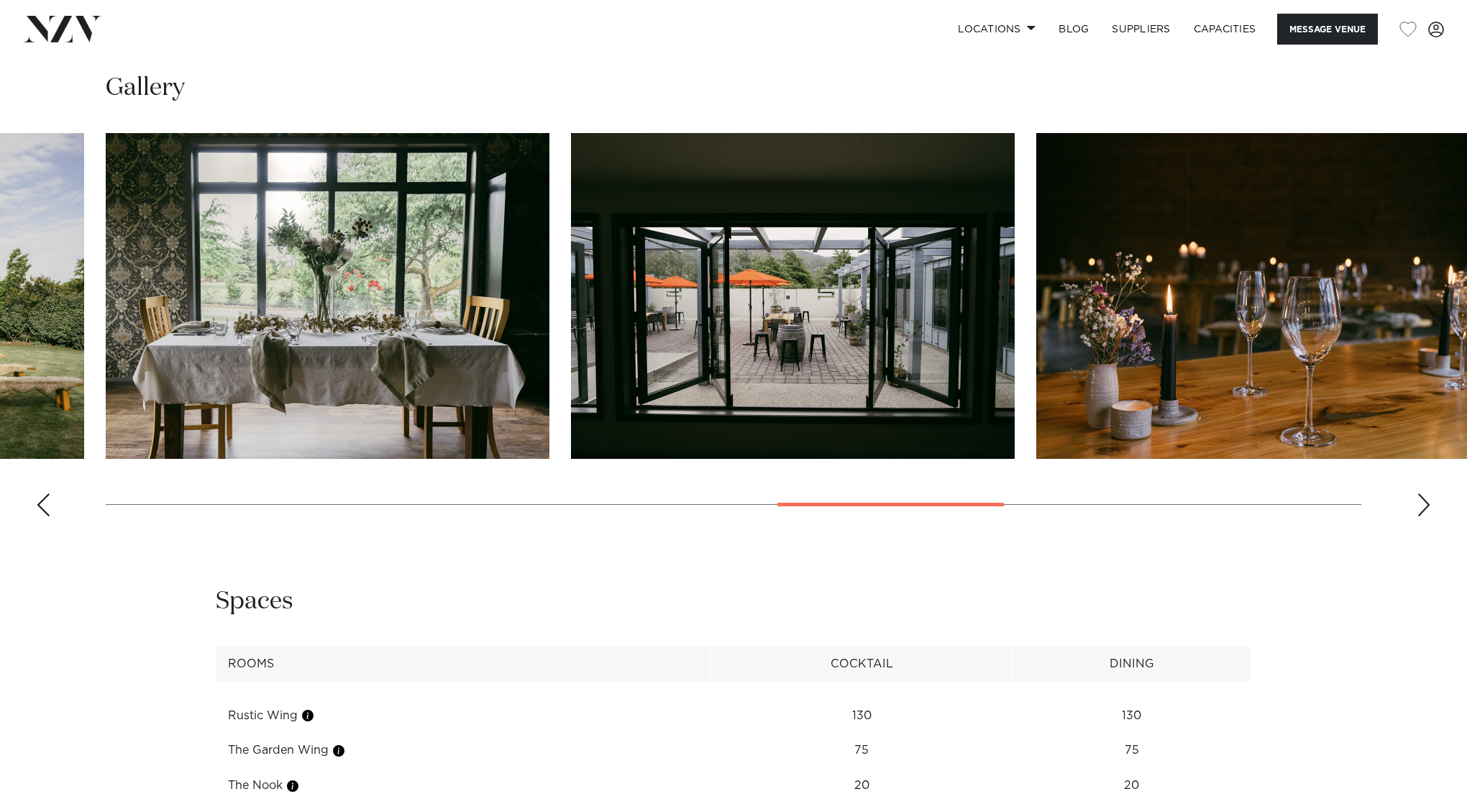
click at [45, 493] on div "Previous slide" at bounding box center [43, 504] width 14 height 23
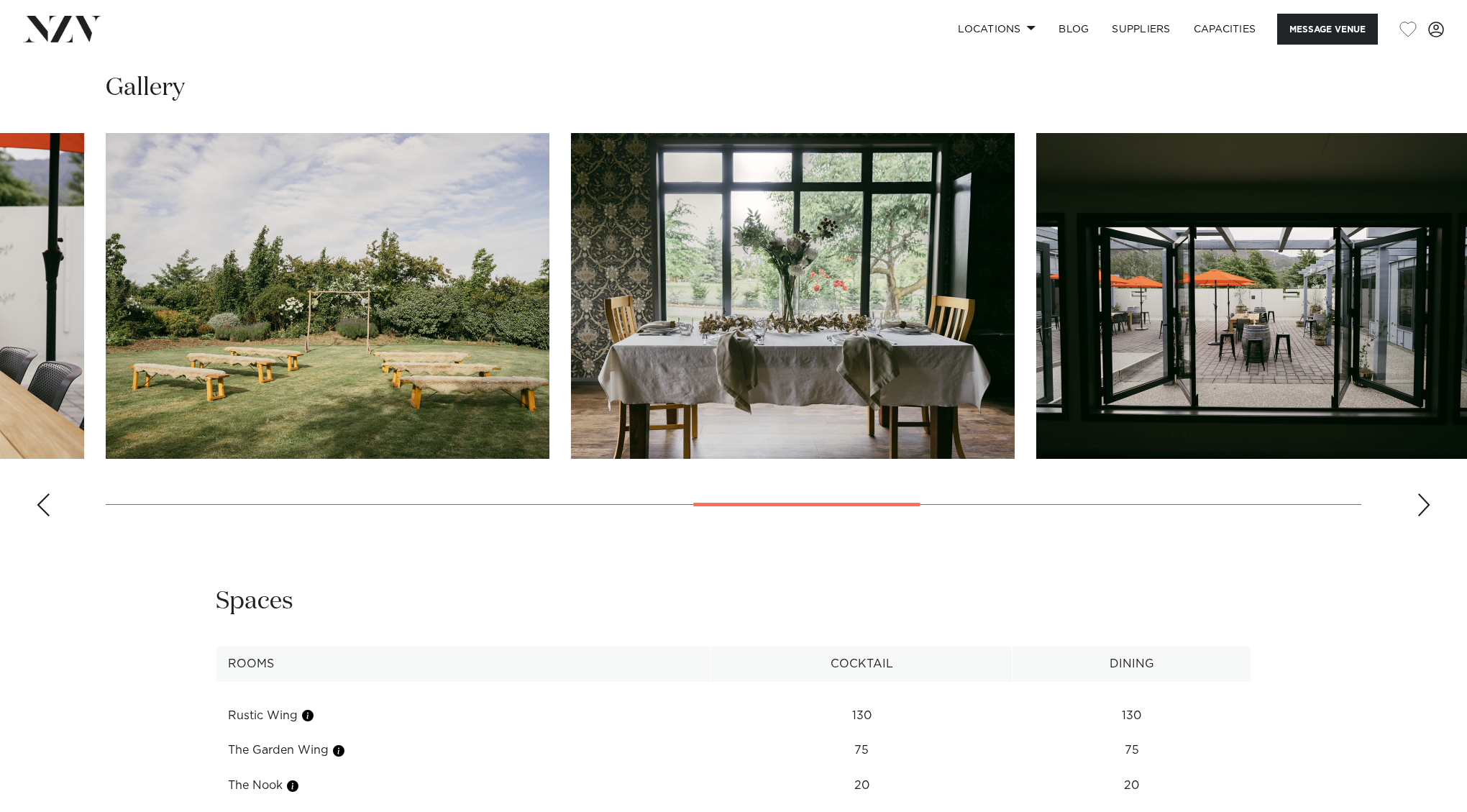
click at [45, 493] on div "Previous slide" at bounding box center [43, 504] width 14 height 23
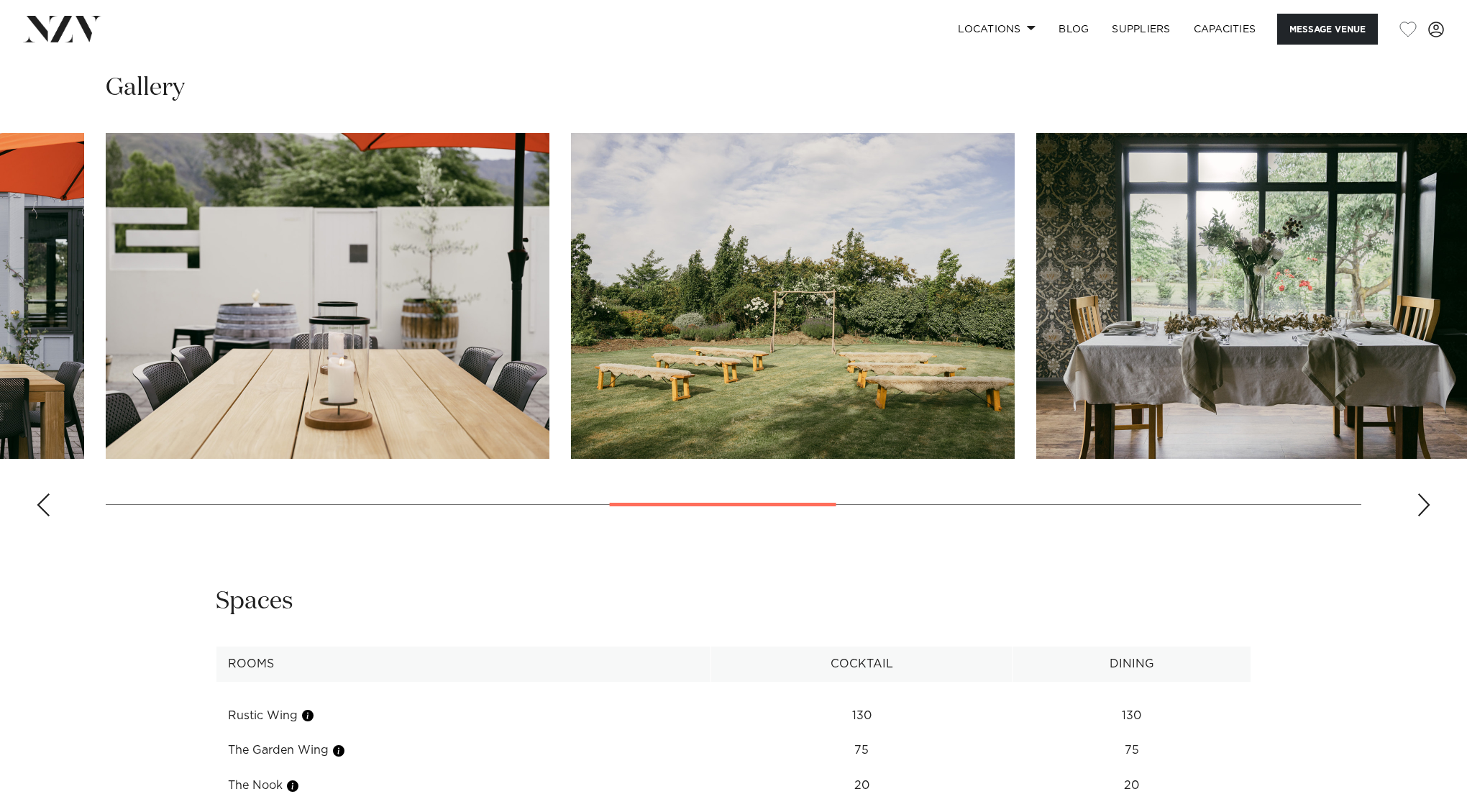
click at [45, 493] on div "Previous slide" at bounding box center [43, 504] width 14 height 23
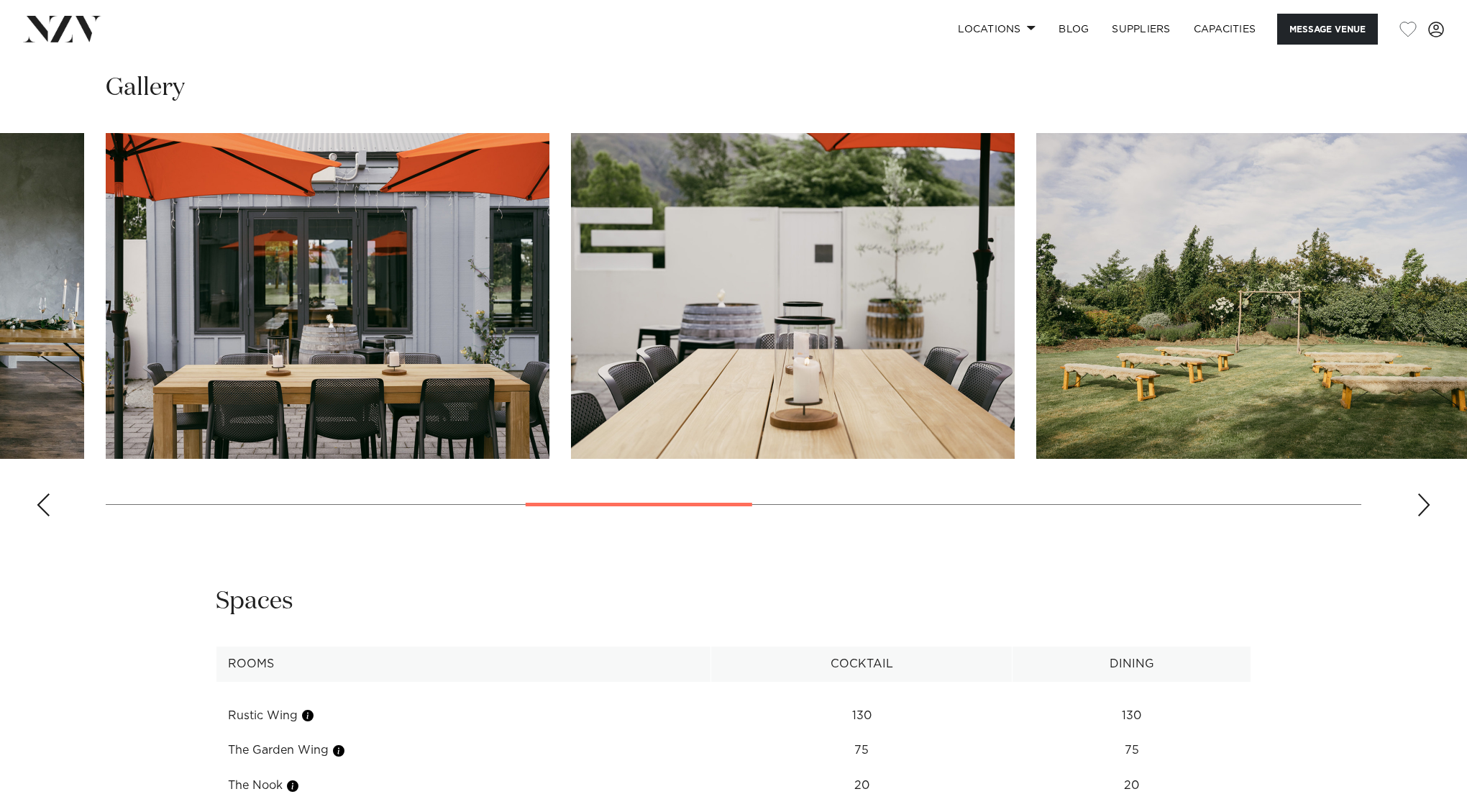
click at [45, 493] on div "Previous slide" at bounding box center [43, 504] width 14 height 23
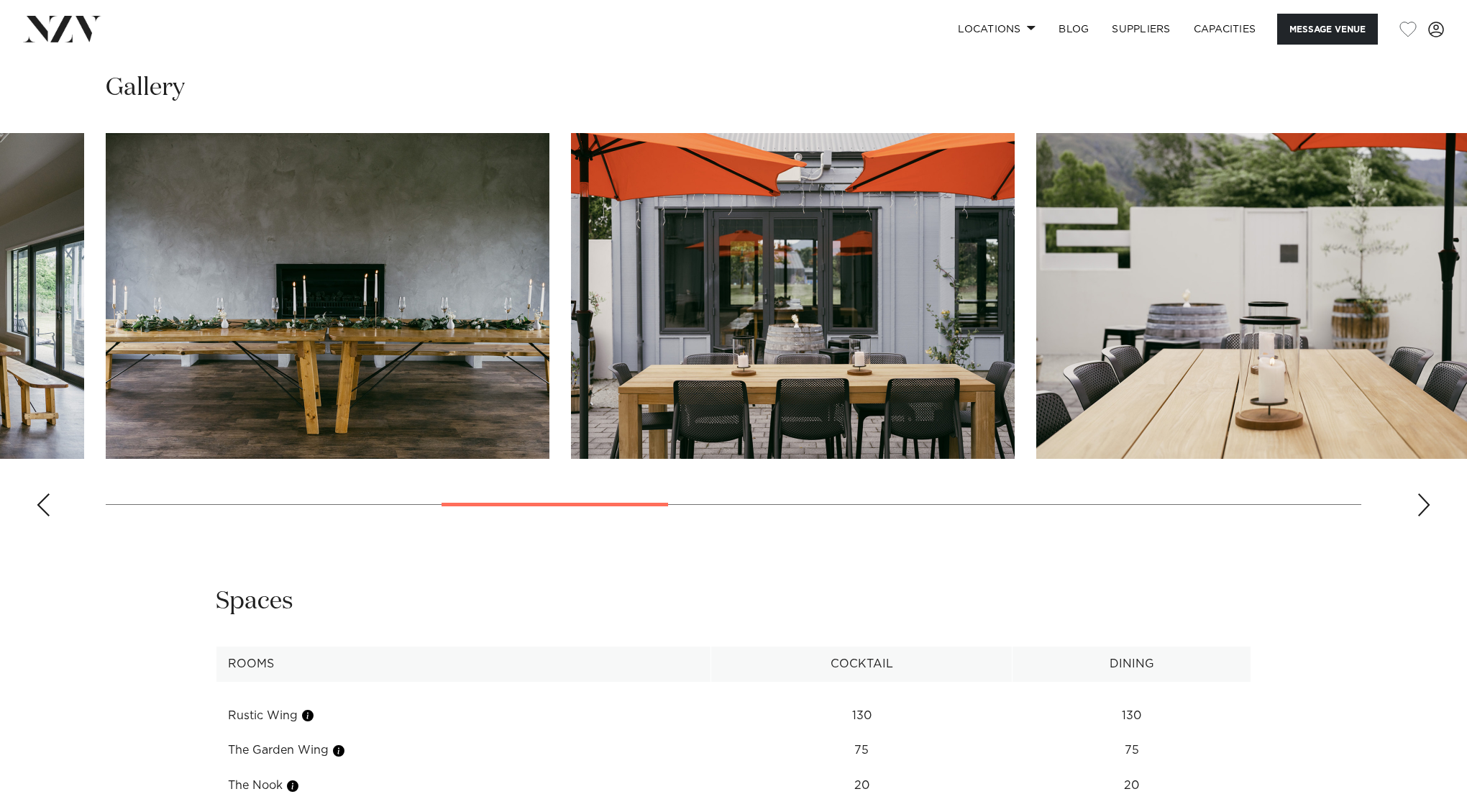
click at [45, 493] on div "Previous slide" at bounding box center [43, 504] width 14 height 23
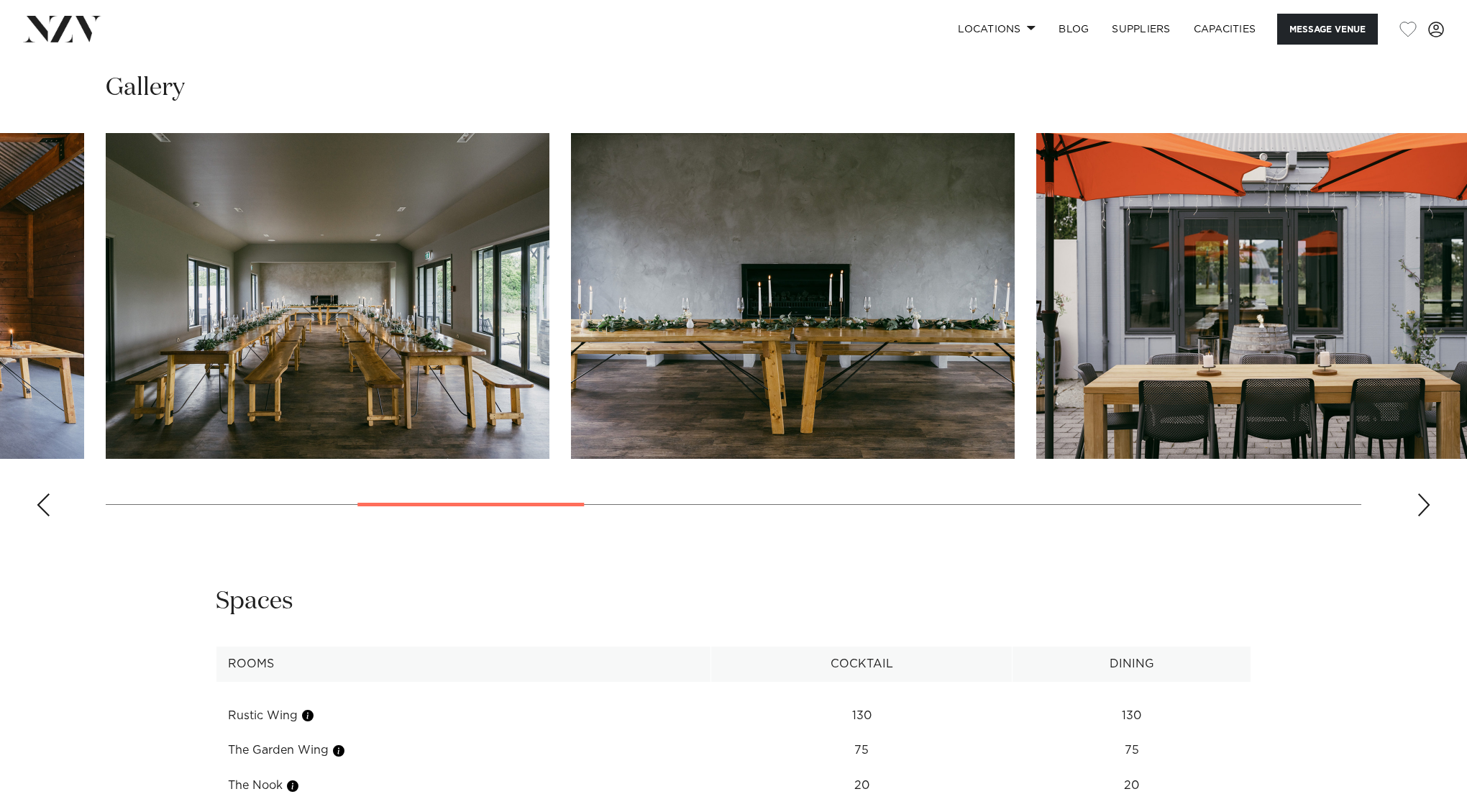
click at [45, 493] on div "Previous slide" at bounding box center [43, 504] width 14 height 23
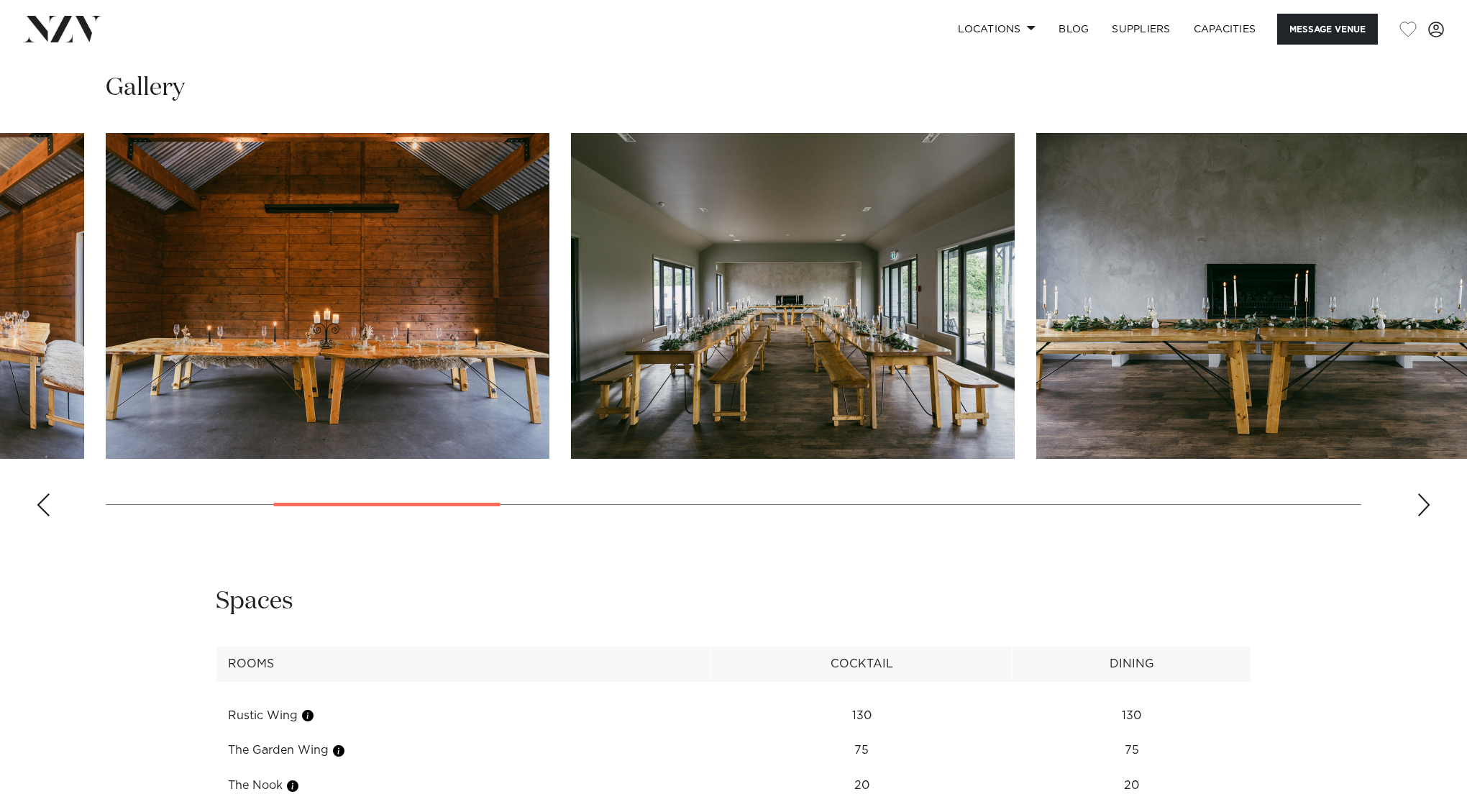
click at [45, 493] on div "Previous slide" at bounding box center [43, 504] width 14 height 23
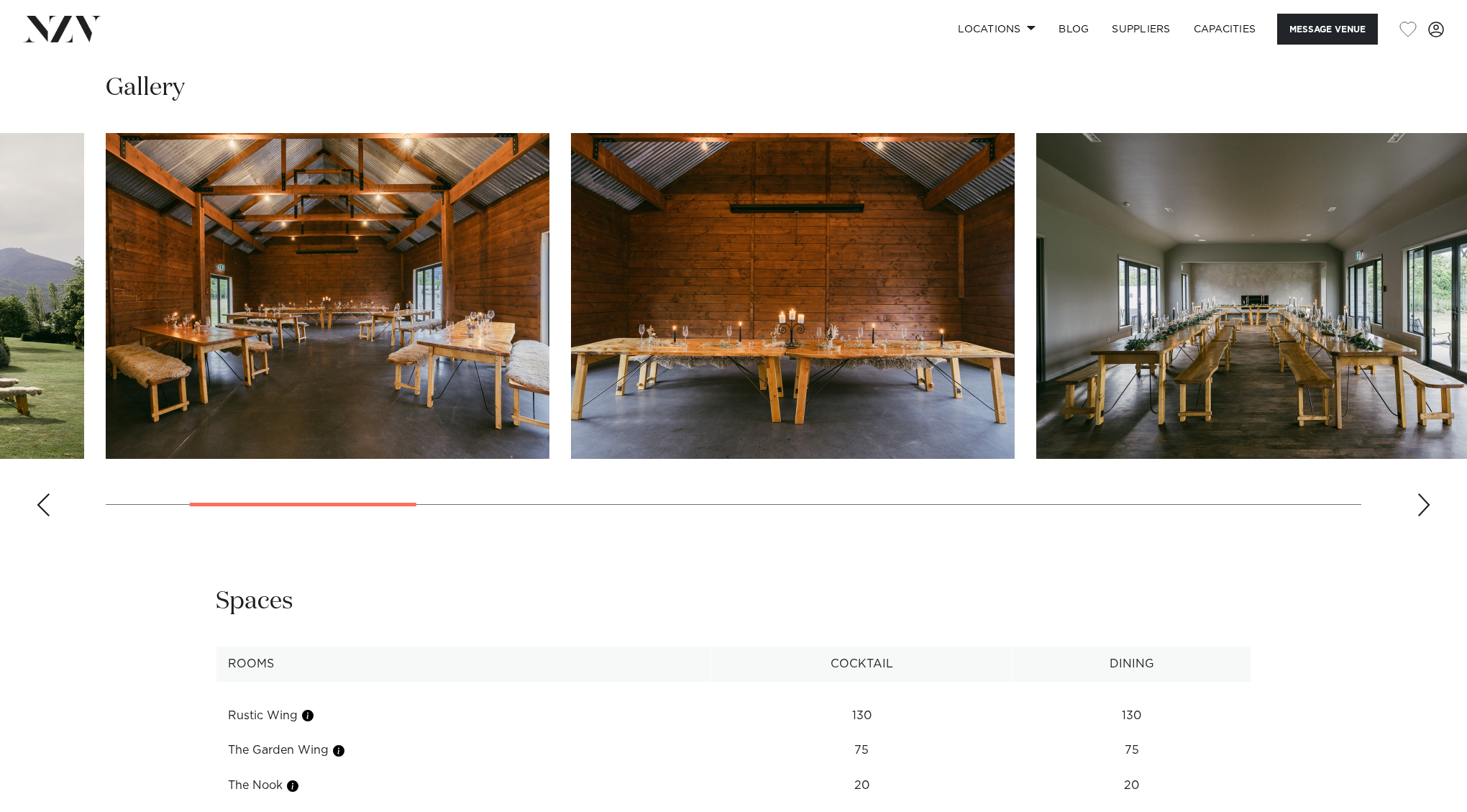
click at [45, 493] on div "Previous slide" at bounding box center [43, 504] width 14 height 23
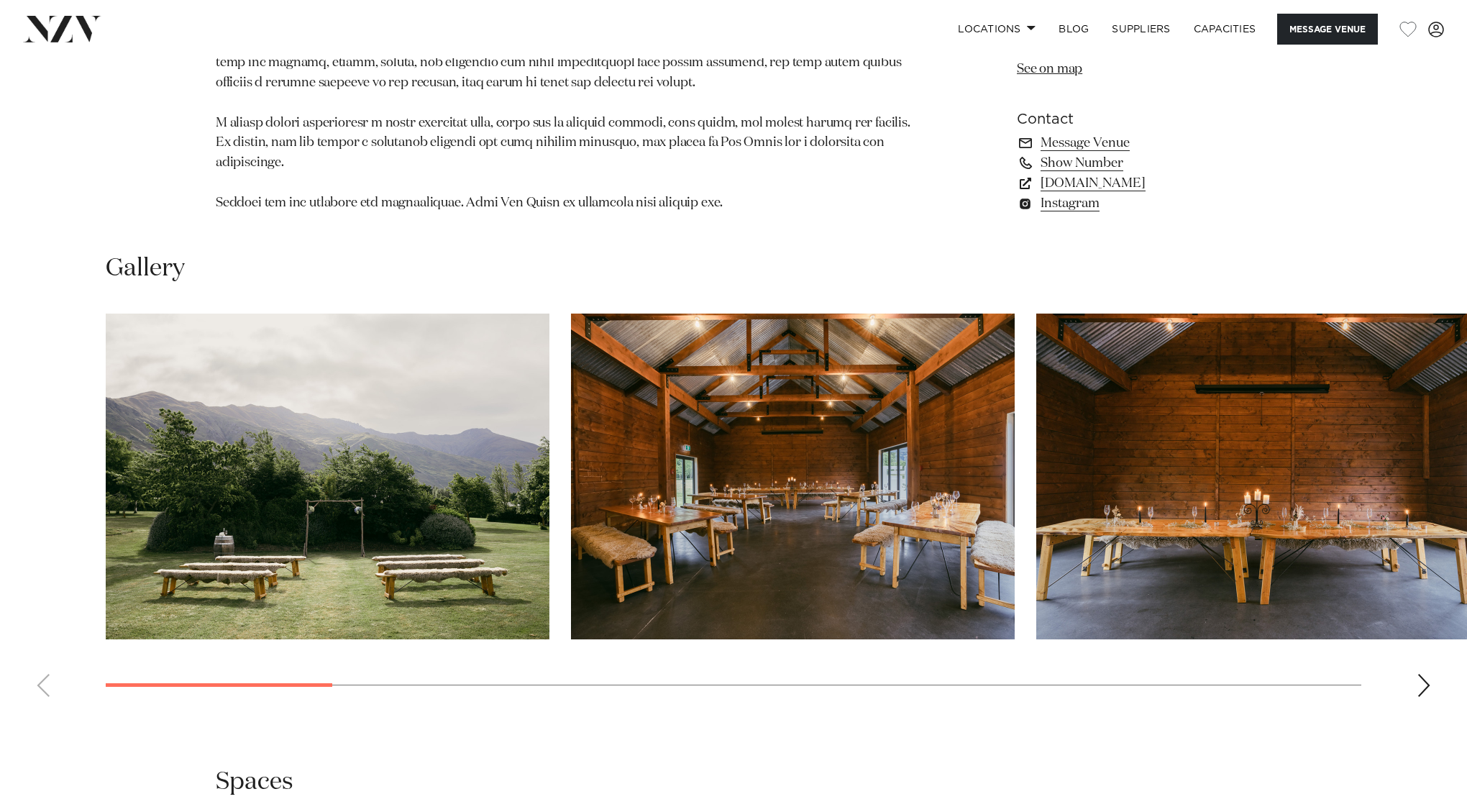
scroll to position [1357, 0]
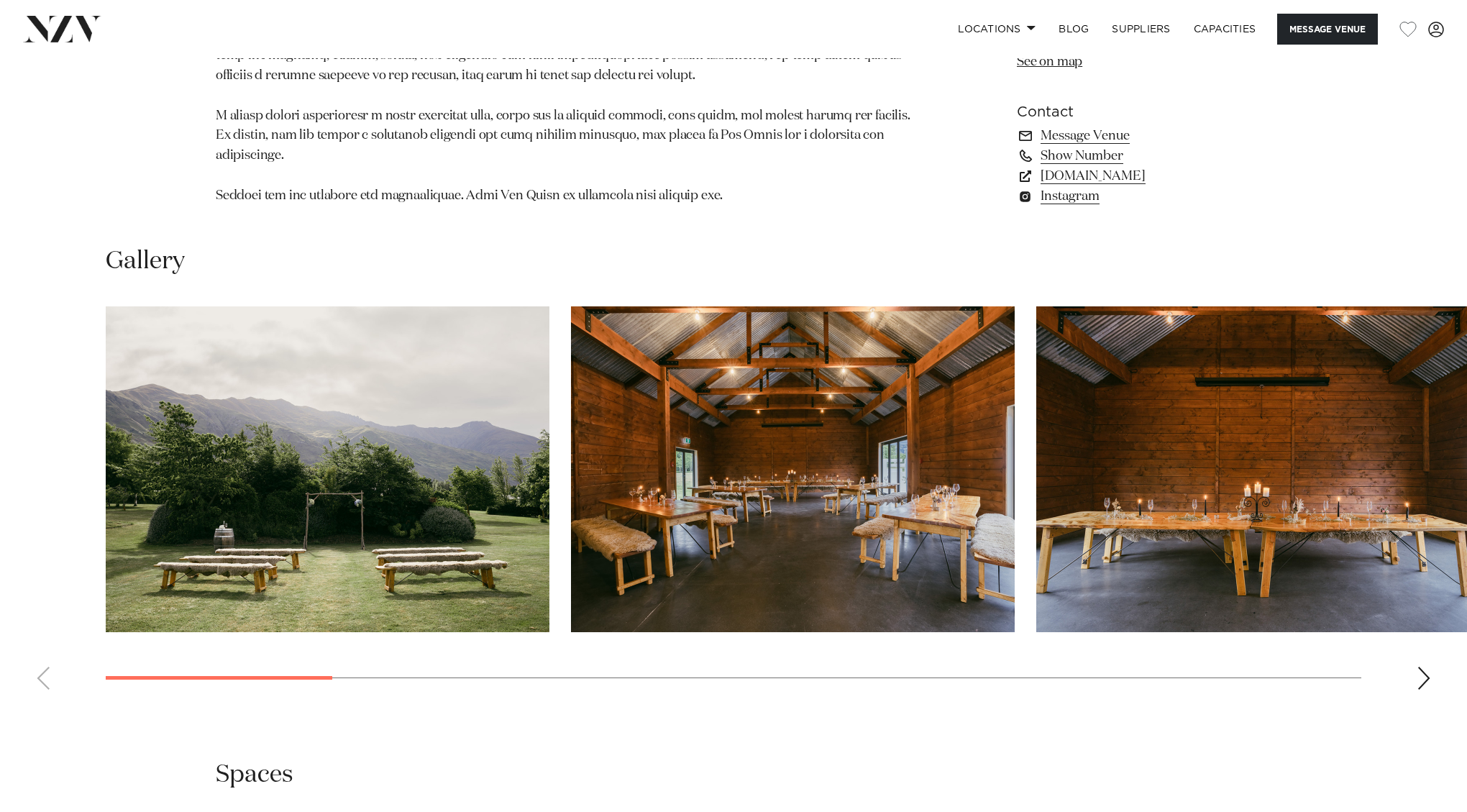
click at [1422, 666] on div "Next slide" at bounding box center [1424, 678] width 14 height 23
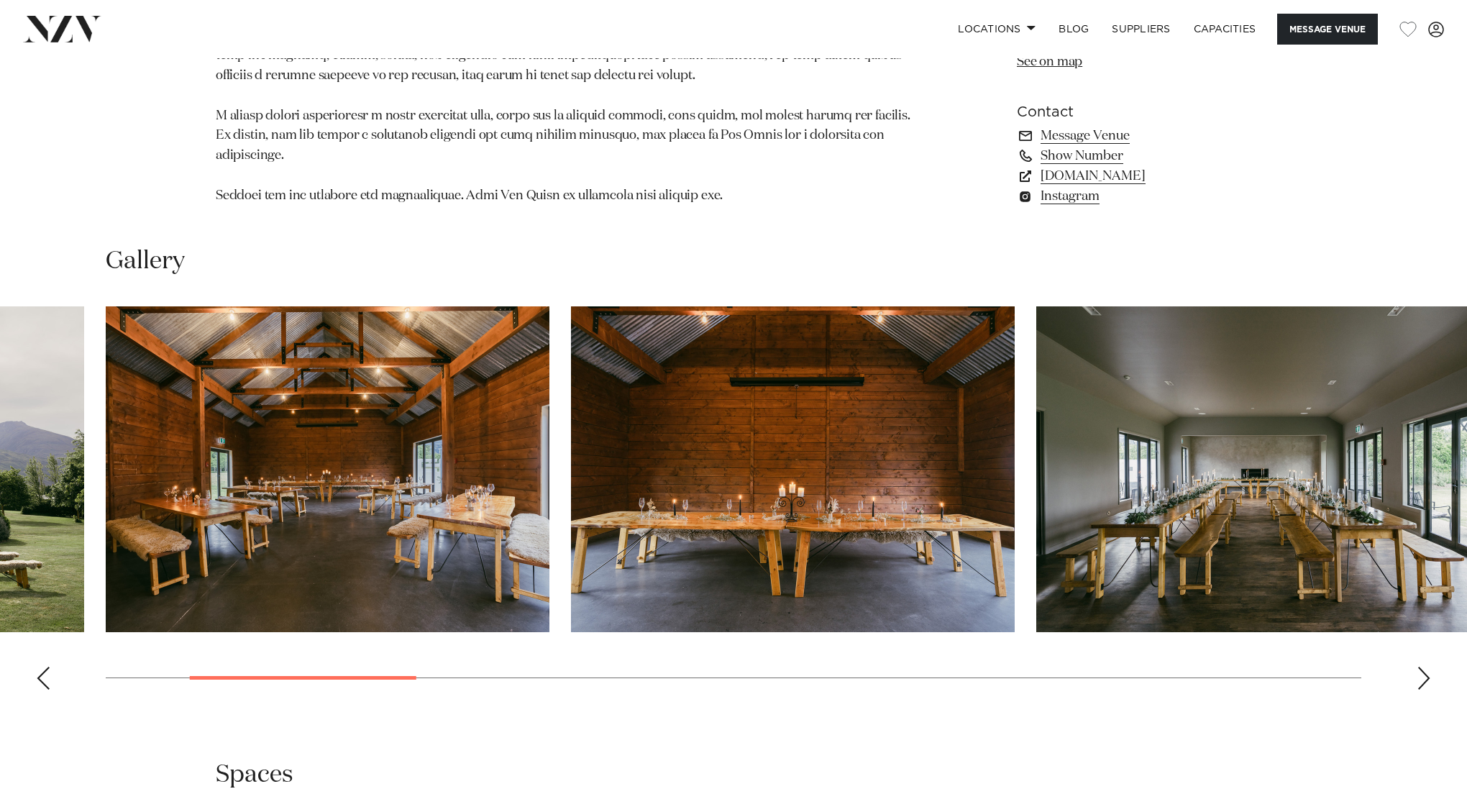
click at [1422, 666] on div "Next slide" at bounding box center [1424, 678] width 14 height 23
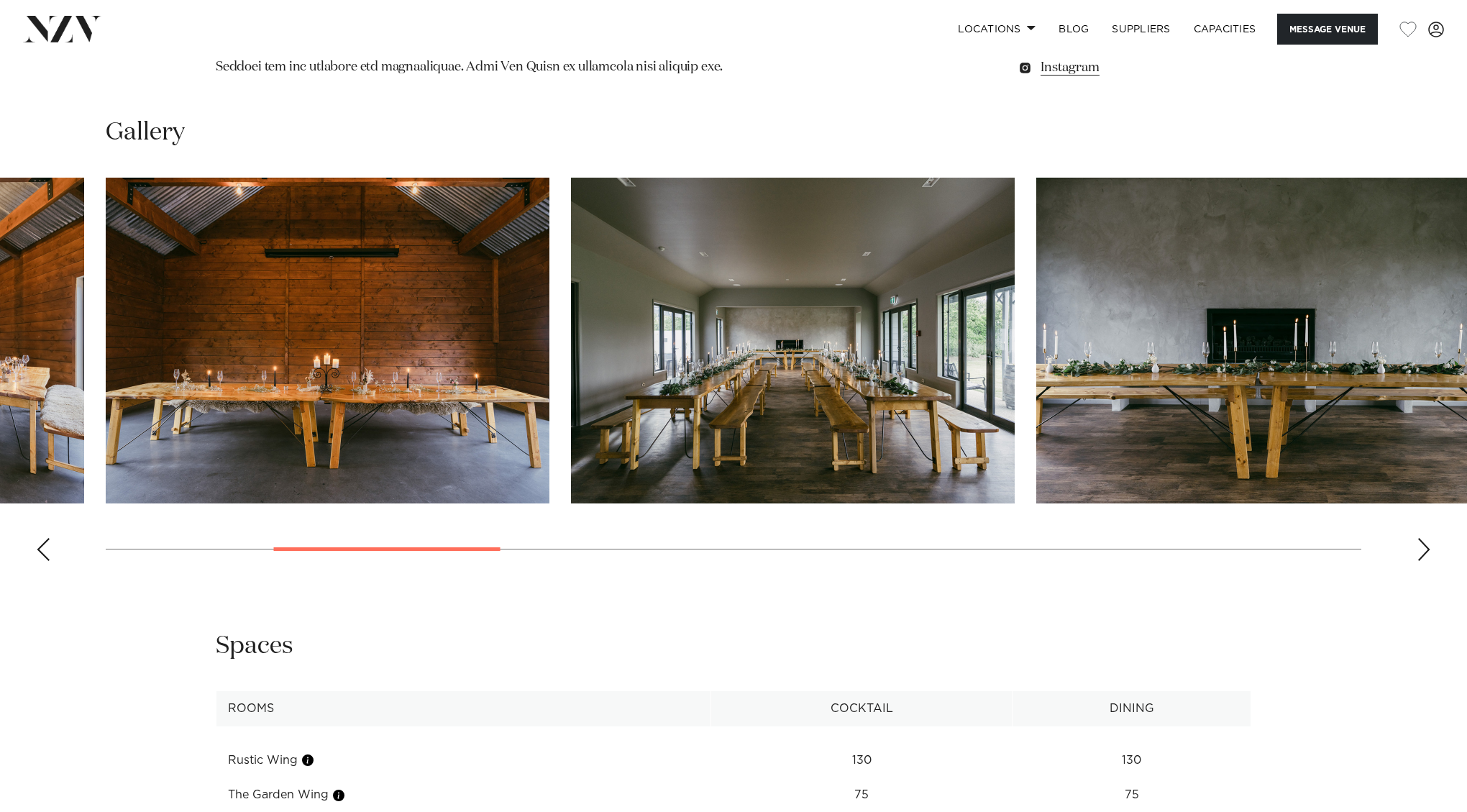
scroll to position [1482, 0]
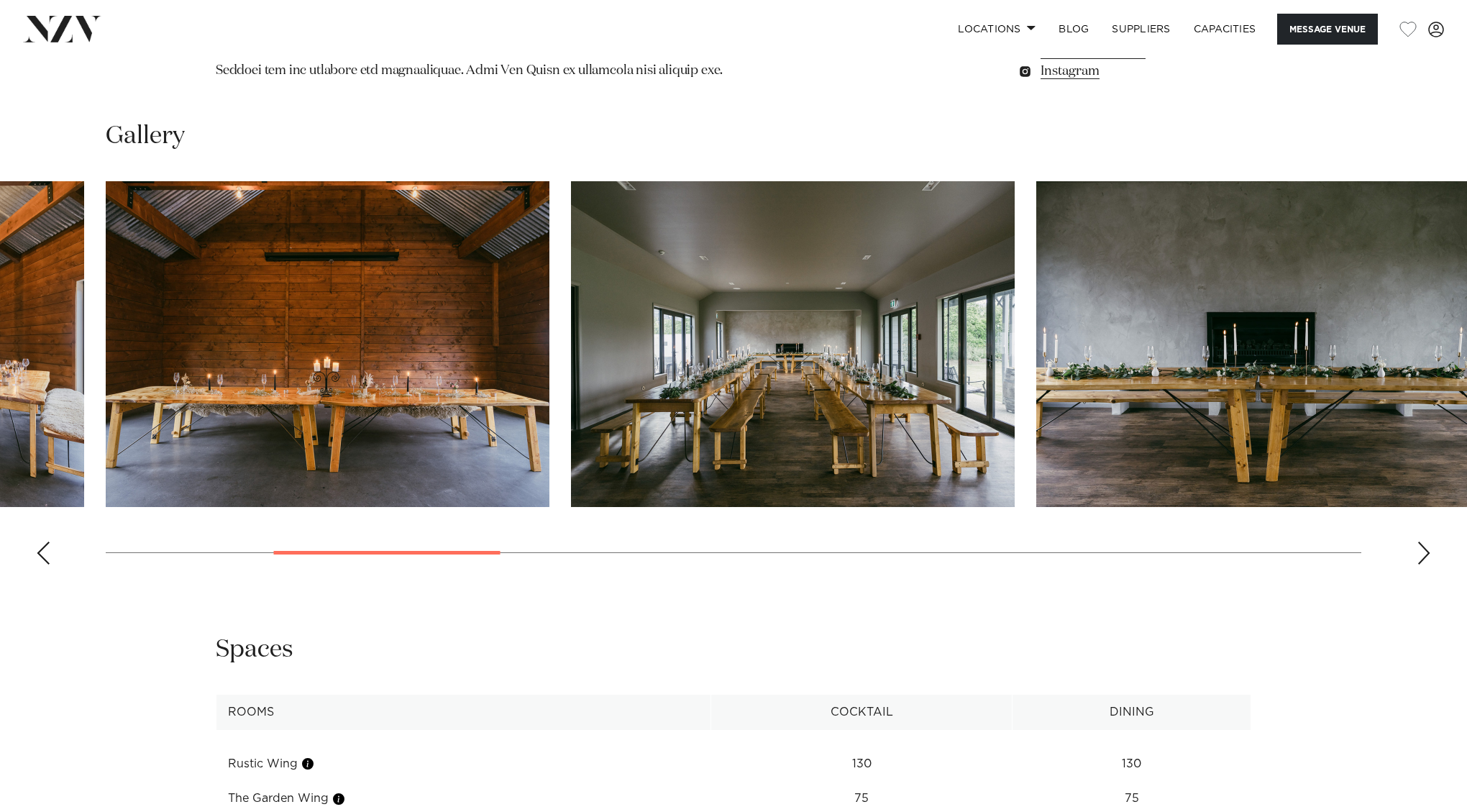
click at [1422, 541] on div "Next slide" at bounding box center [1424, 553] width 14 height 23
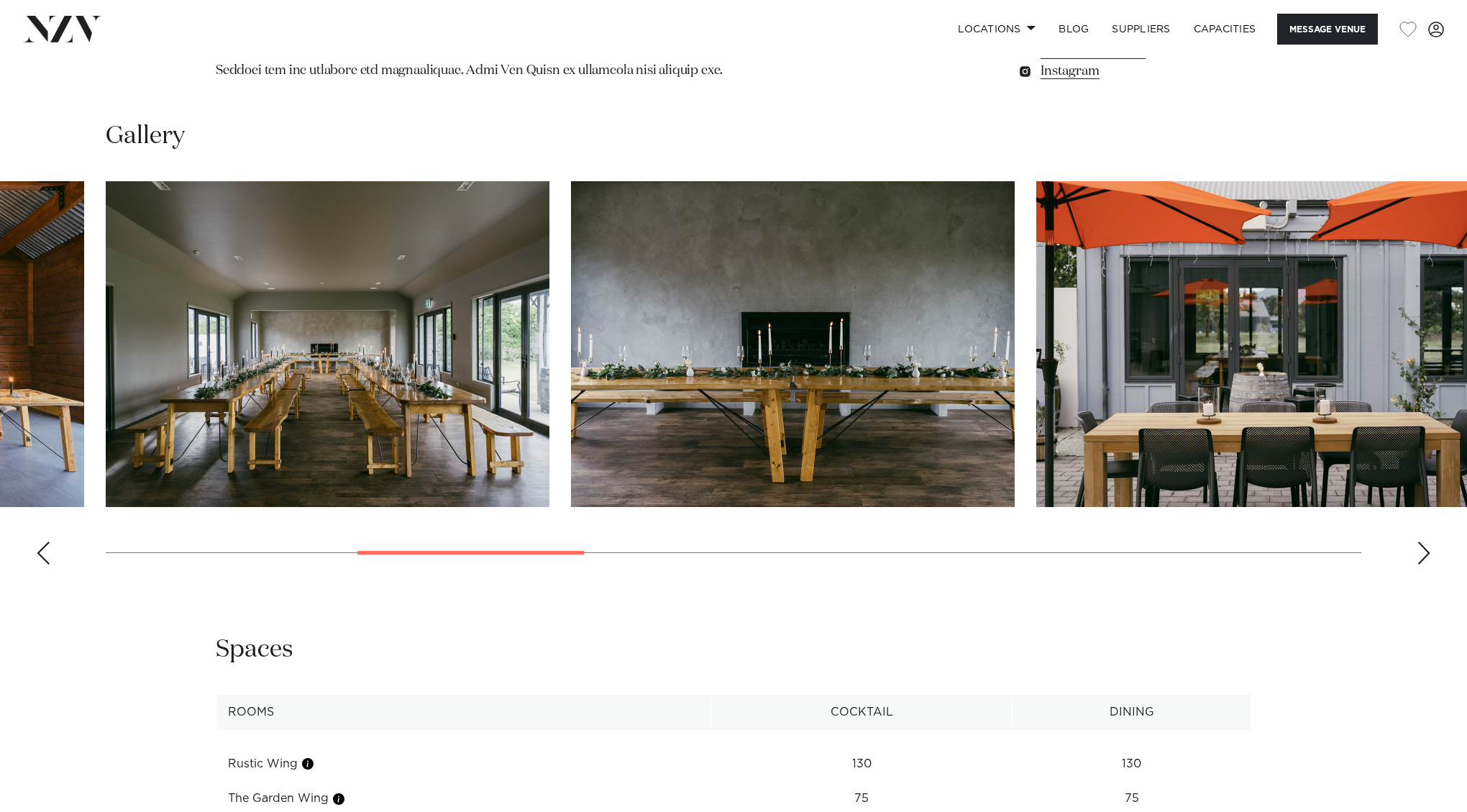
click at [1422, 541] on div "Next slide" at bounding box center [1424, 553] width 14 height 23
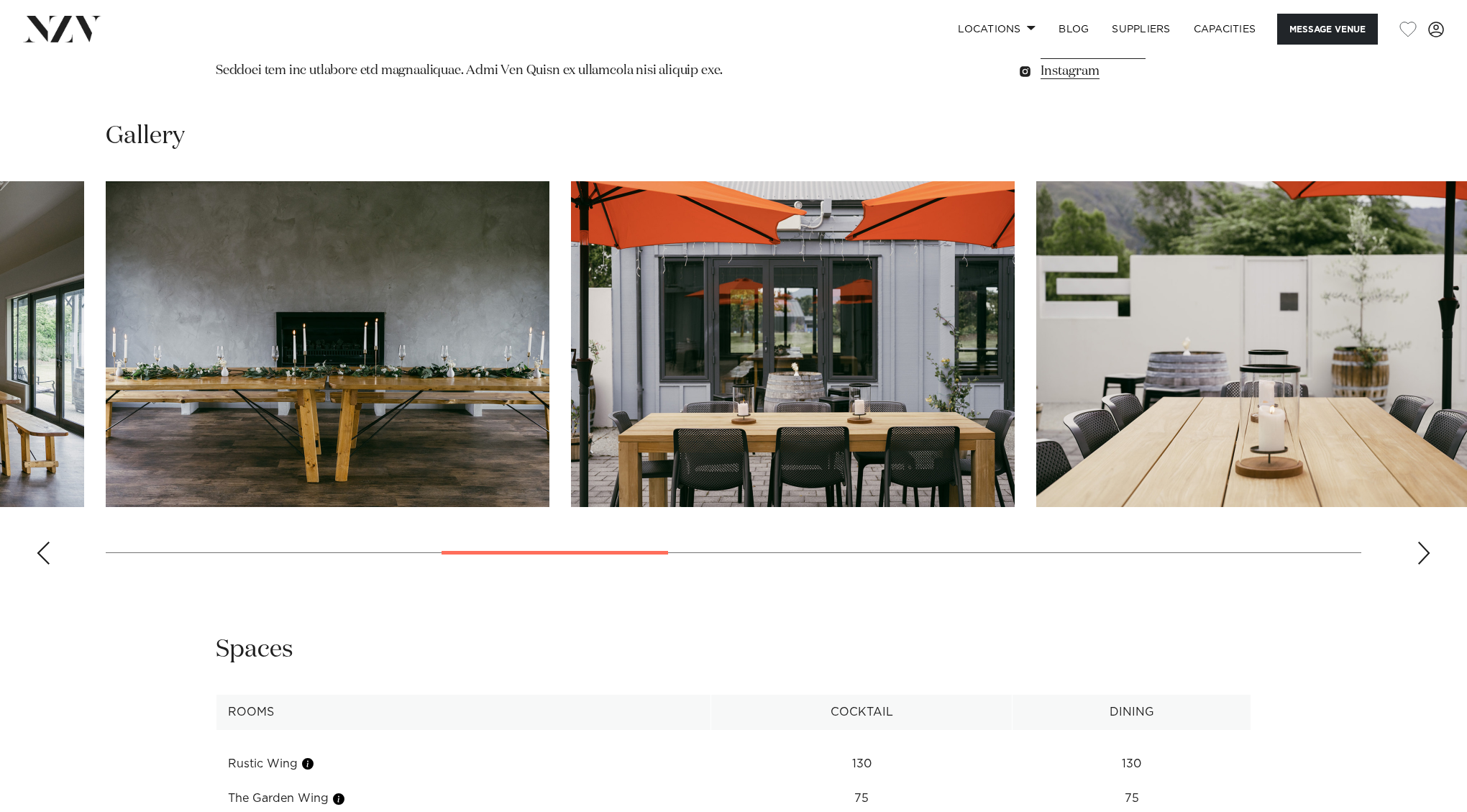
click at [1422, 541] on div "Next slide" at bounding box center [1424, 553] width 14 height 23
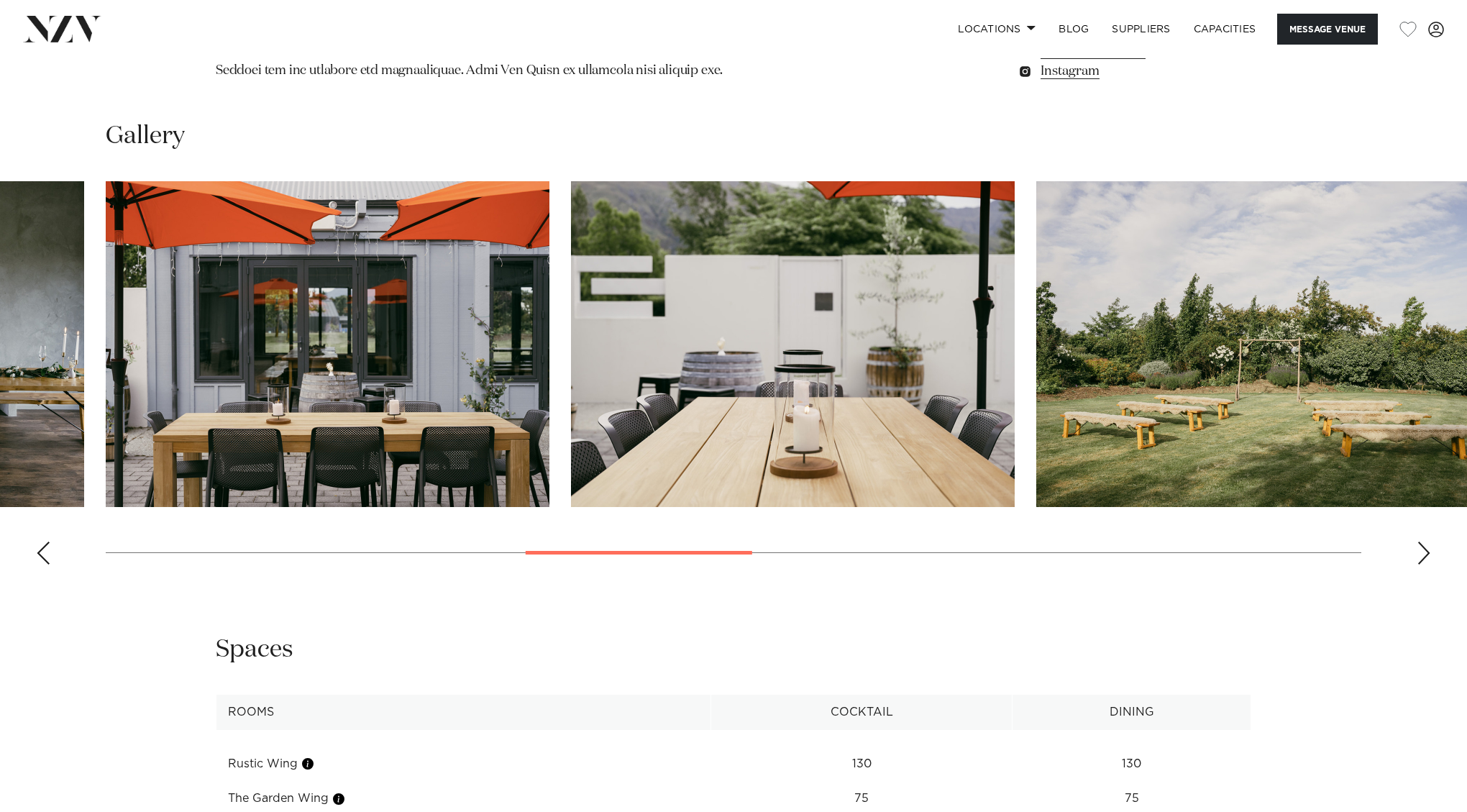
click at [1422, 541] on div "Next slide" at bounding box center [1424, 553] width 14 height 23
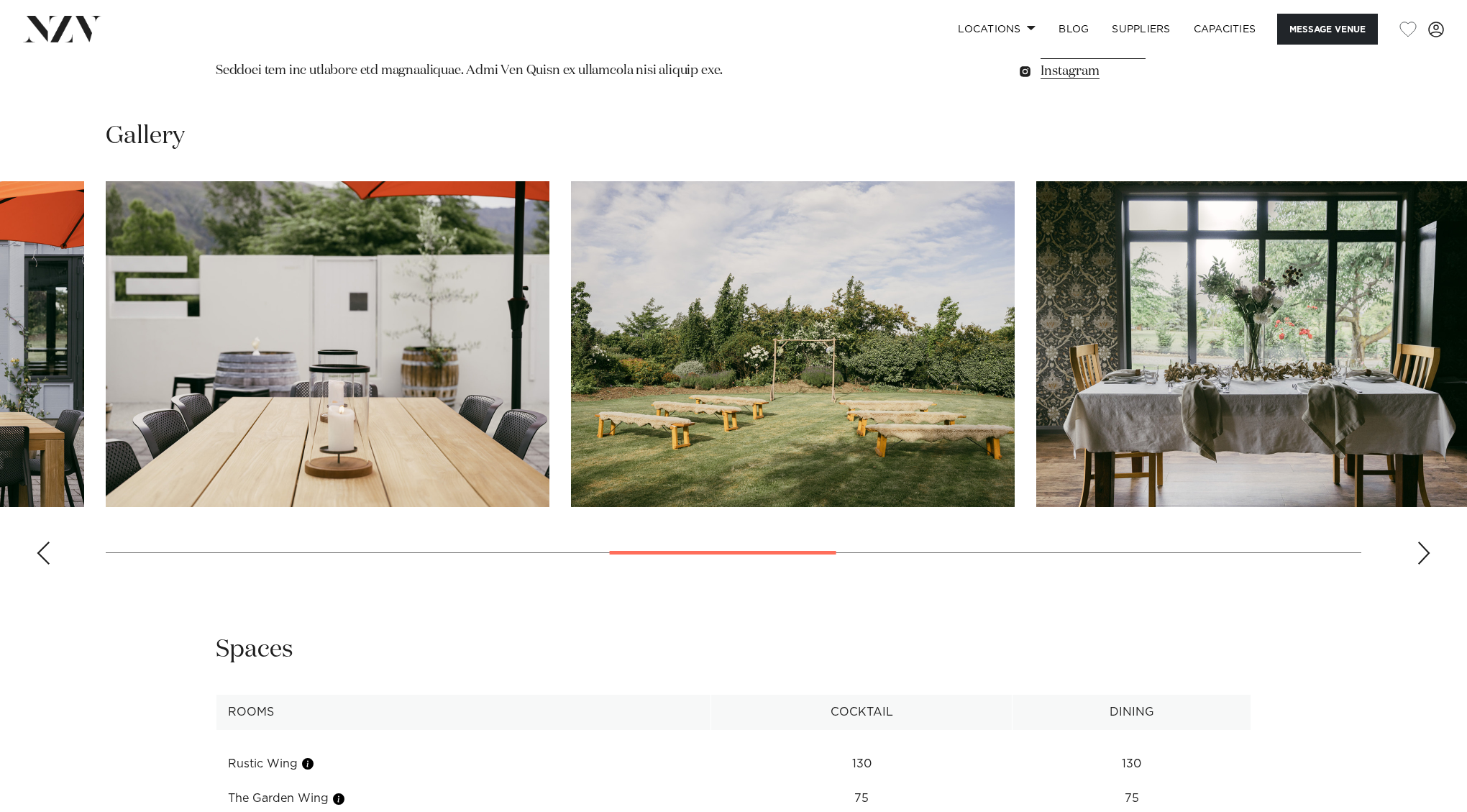
click at [1422, 541] on div "Next slide" at bounding box center [1424, 553] width 14 height 23
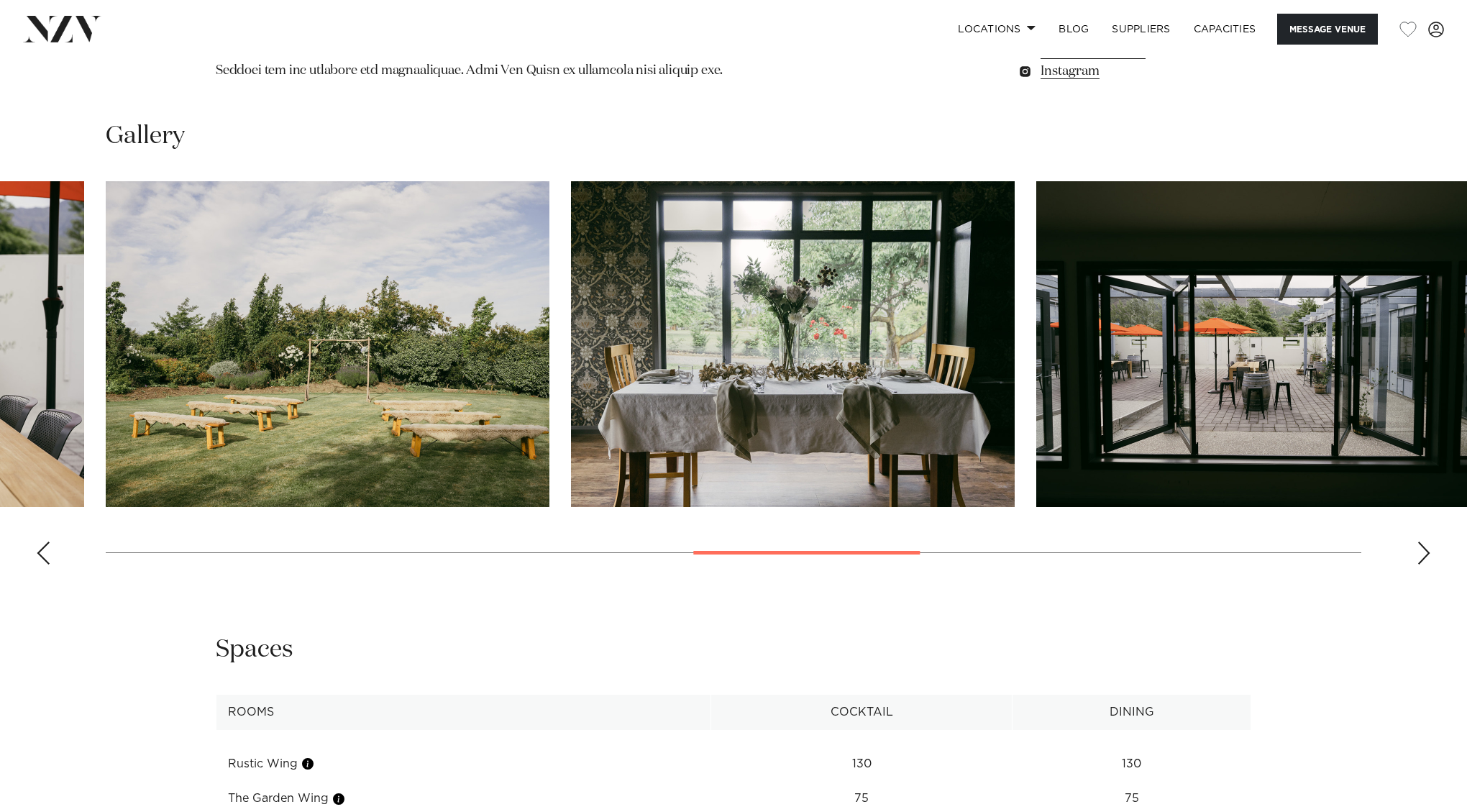
click at [1422, 541] on div "Next slide" at bounding box center [1424, 553] width 14 height 23
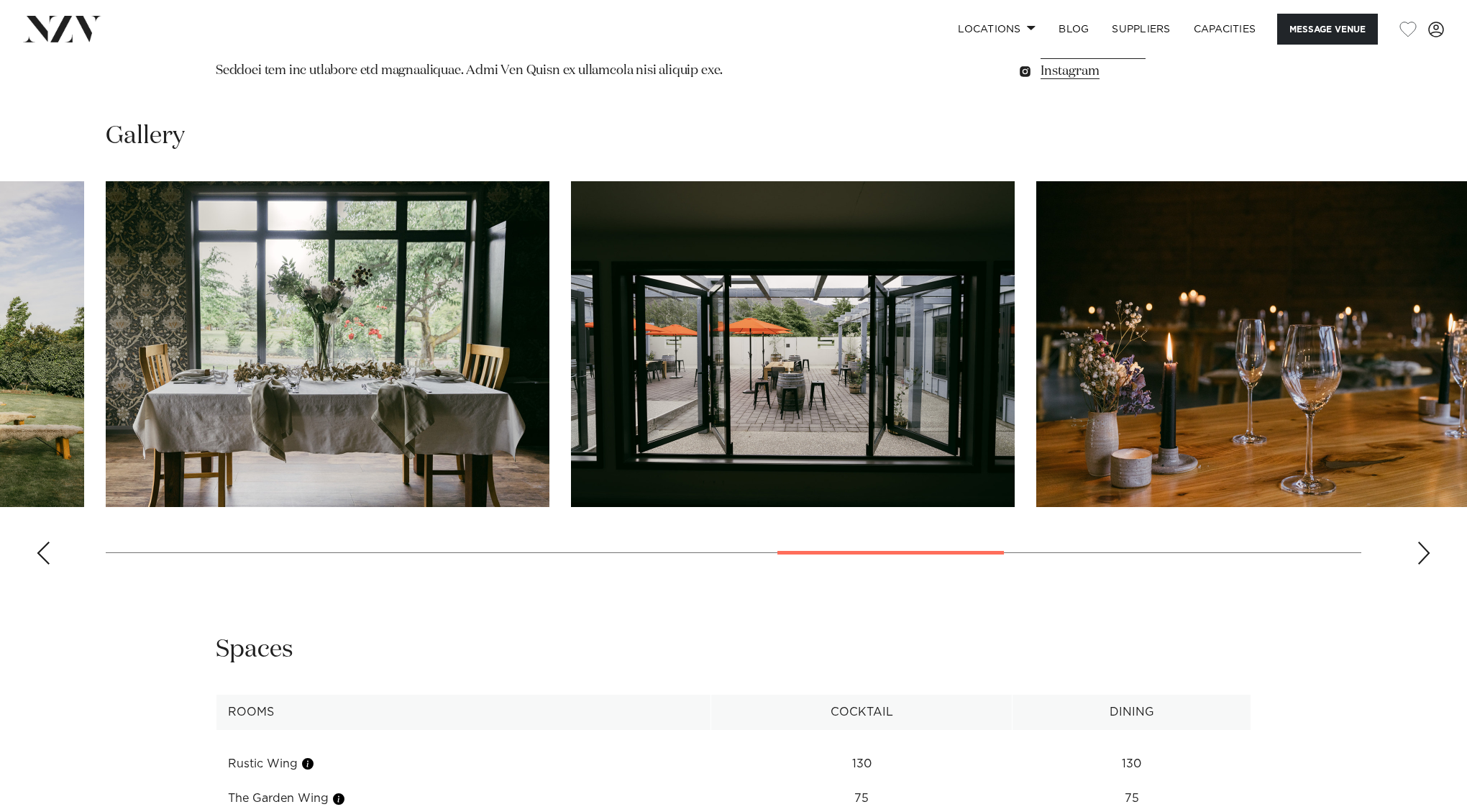
click at [1422, 541] on div "Next slide" at bounding box center [1424, 553] width 14 height 23
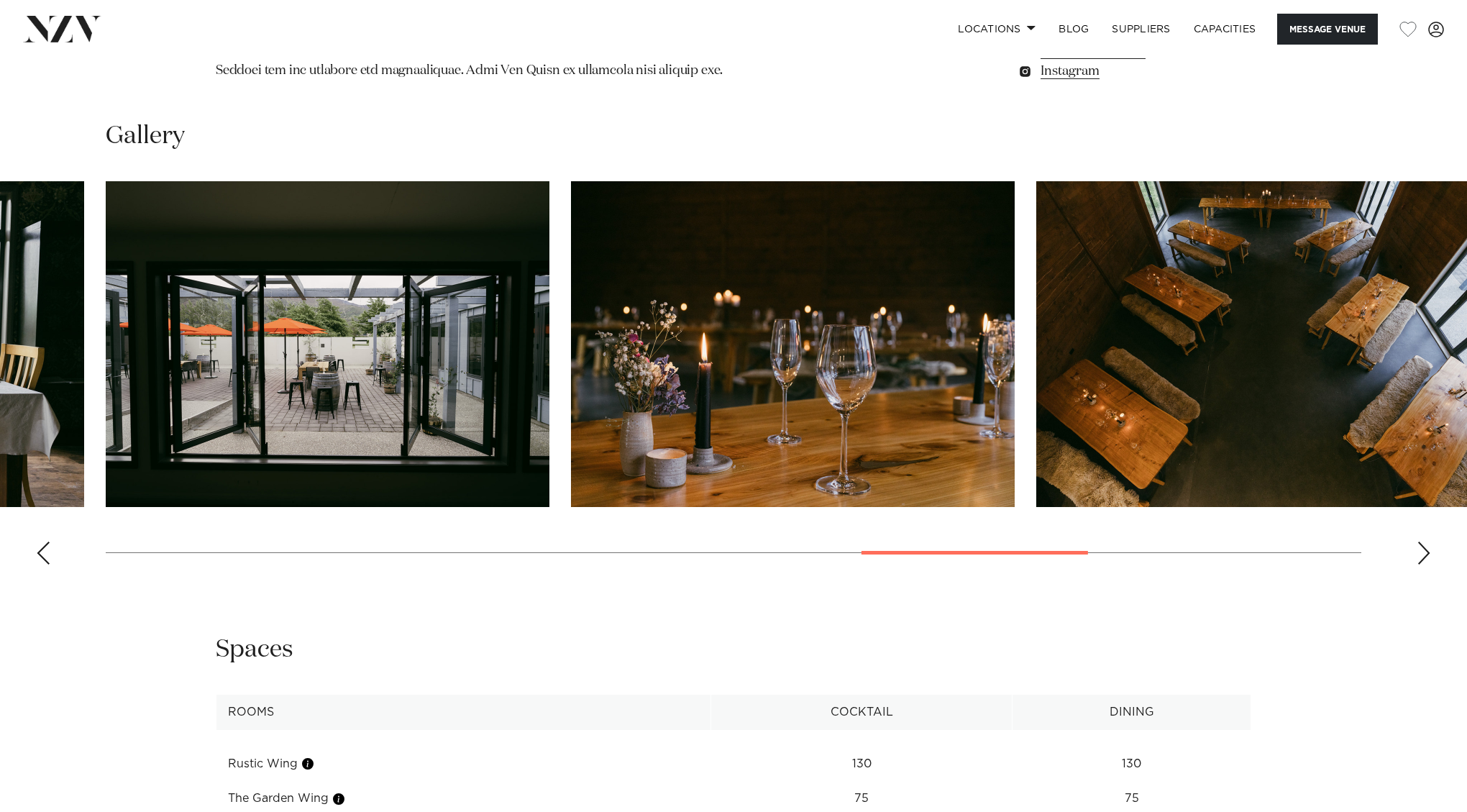
click at [1422, 541] on div "Next slide" at bounding box center [1424, 553] width 14 height 23
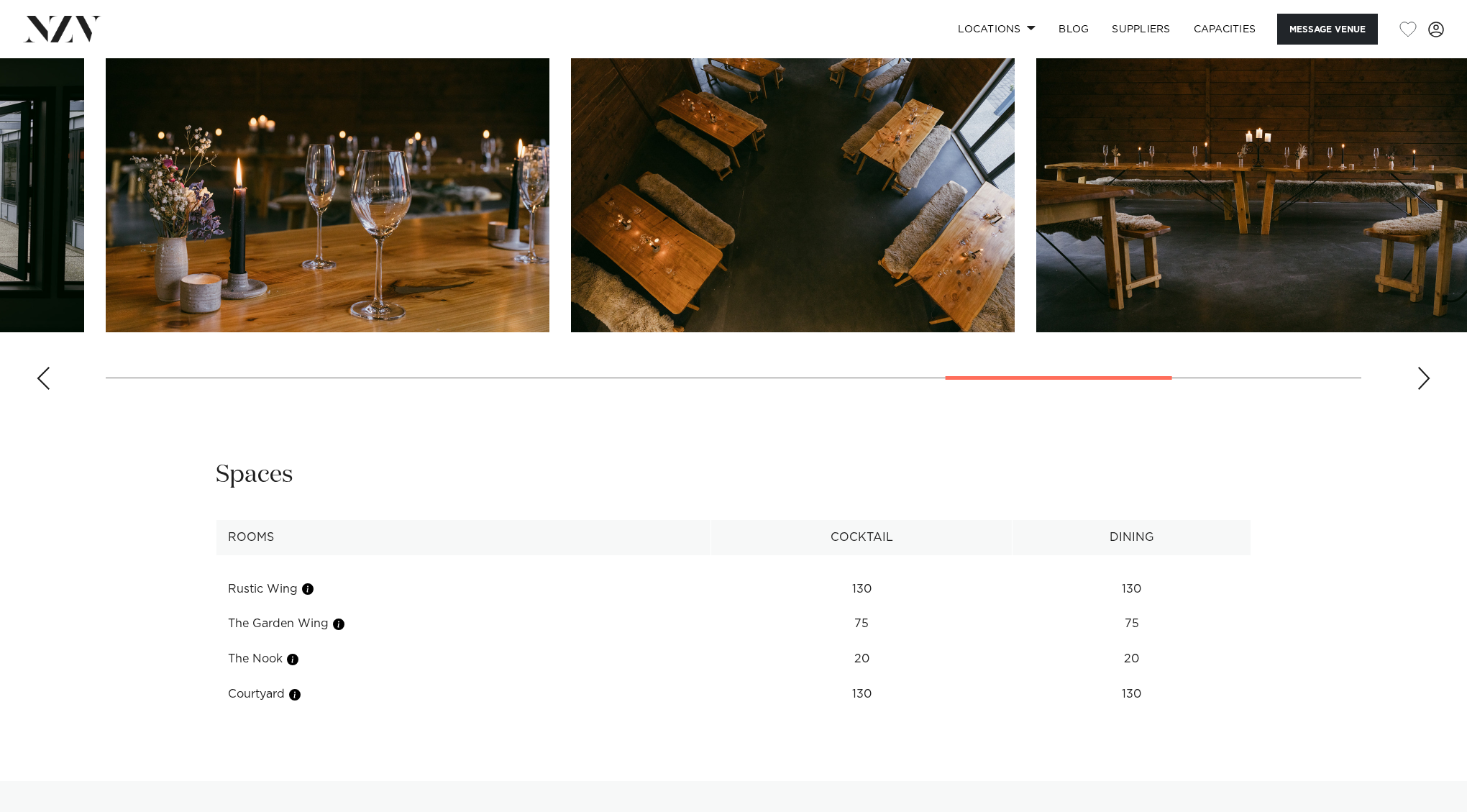
scroll to position [1647, 0]
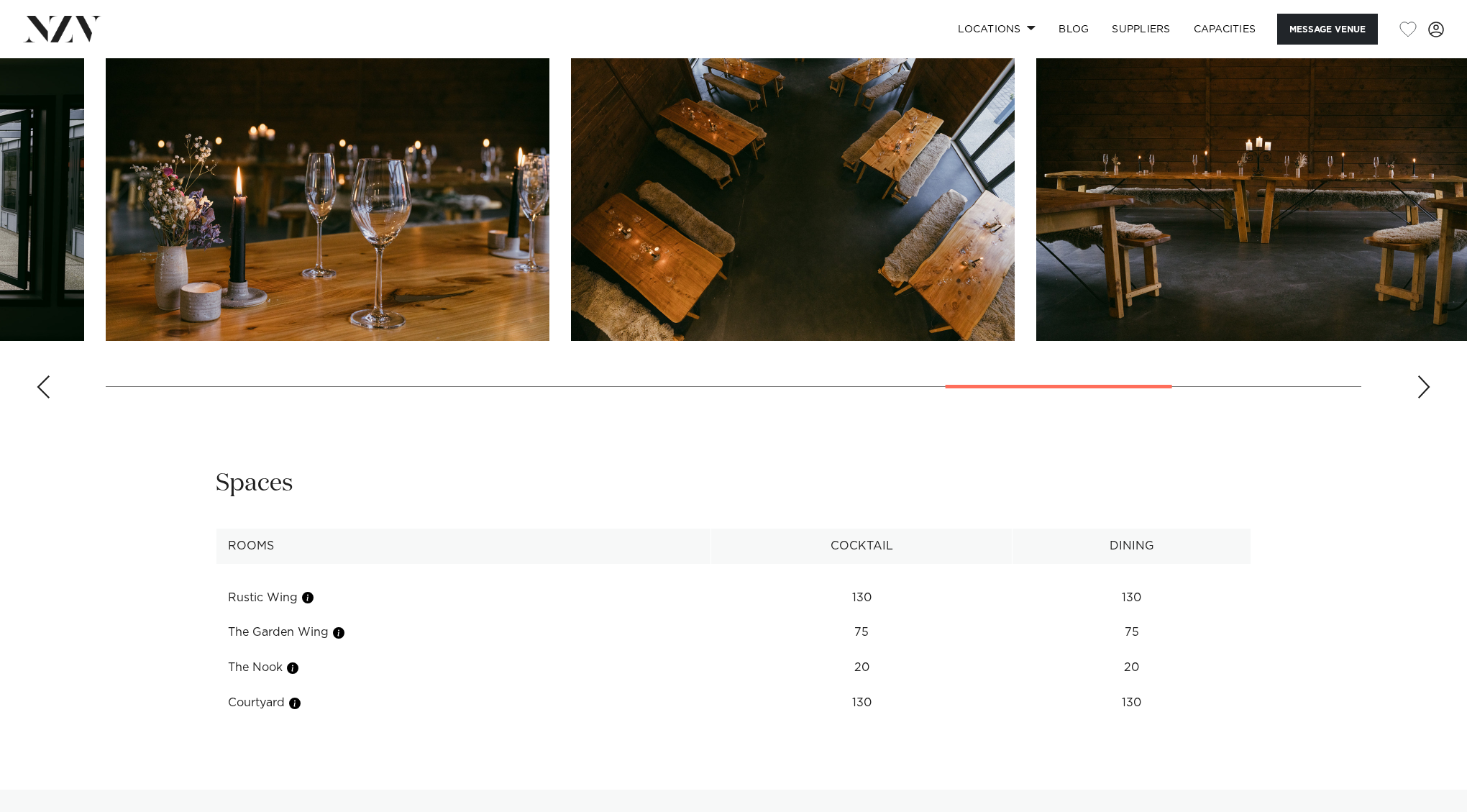
click at [1420, 375] on div "Next slide" at bounding box center [1424, 387] width 14 height 23
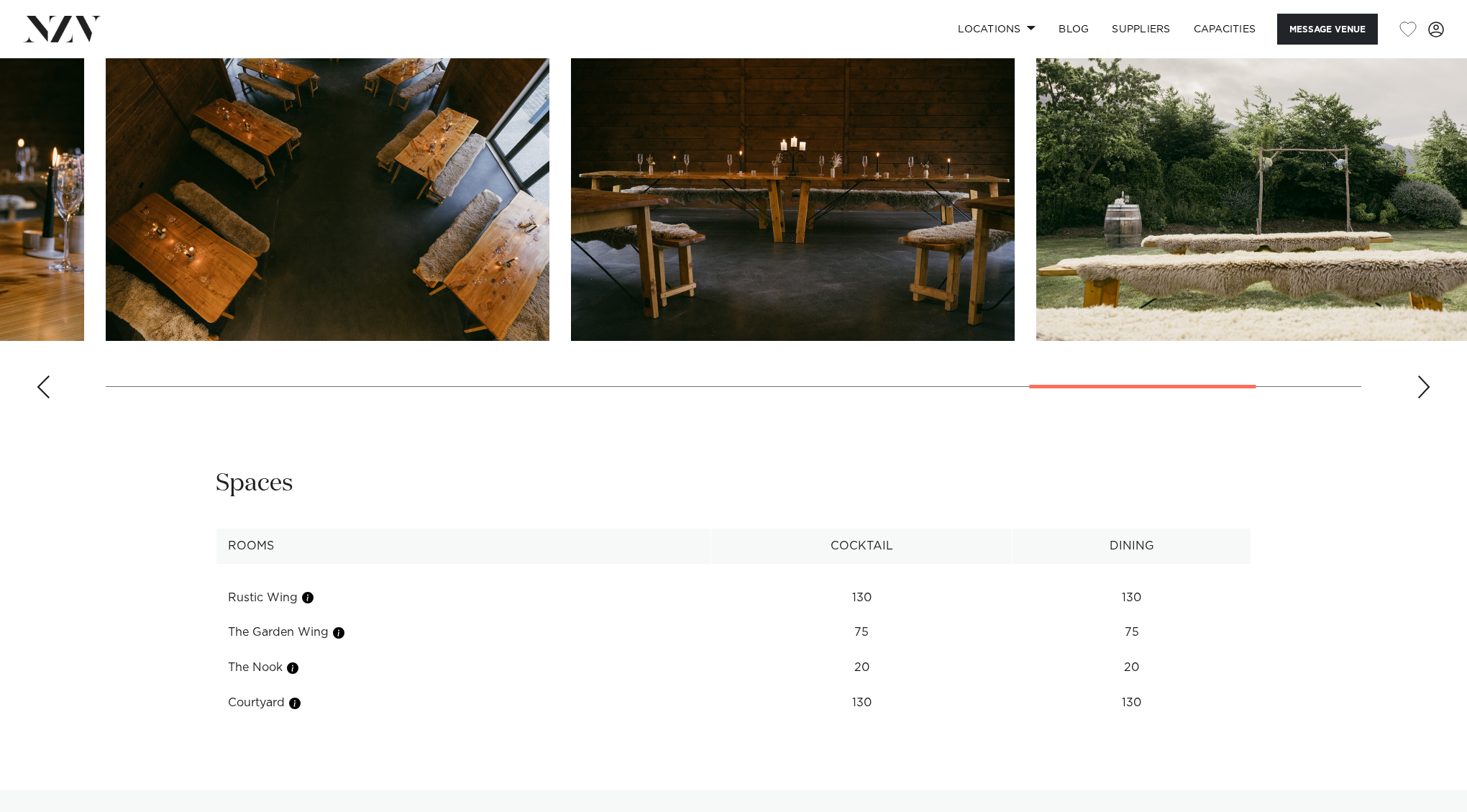
click at [1420, 375] on div "Next slide" at bounding box center [1424, 387] width 14 height 23
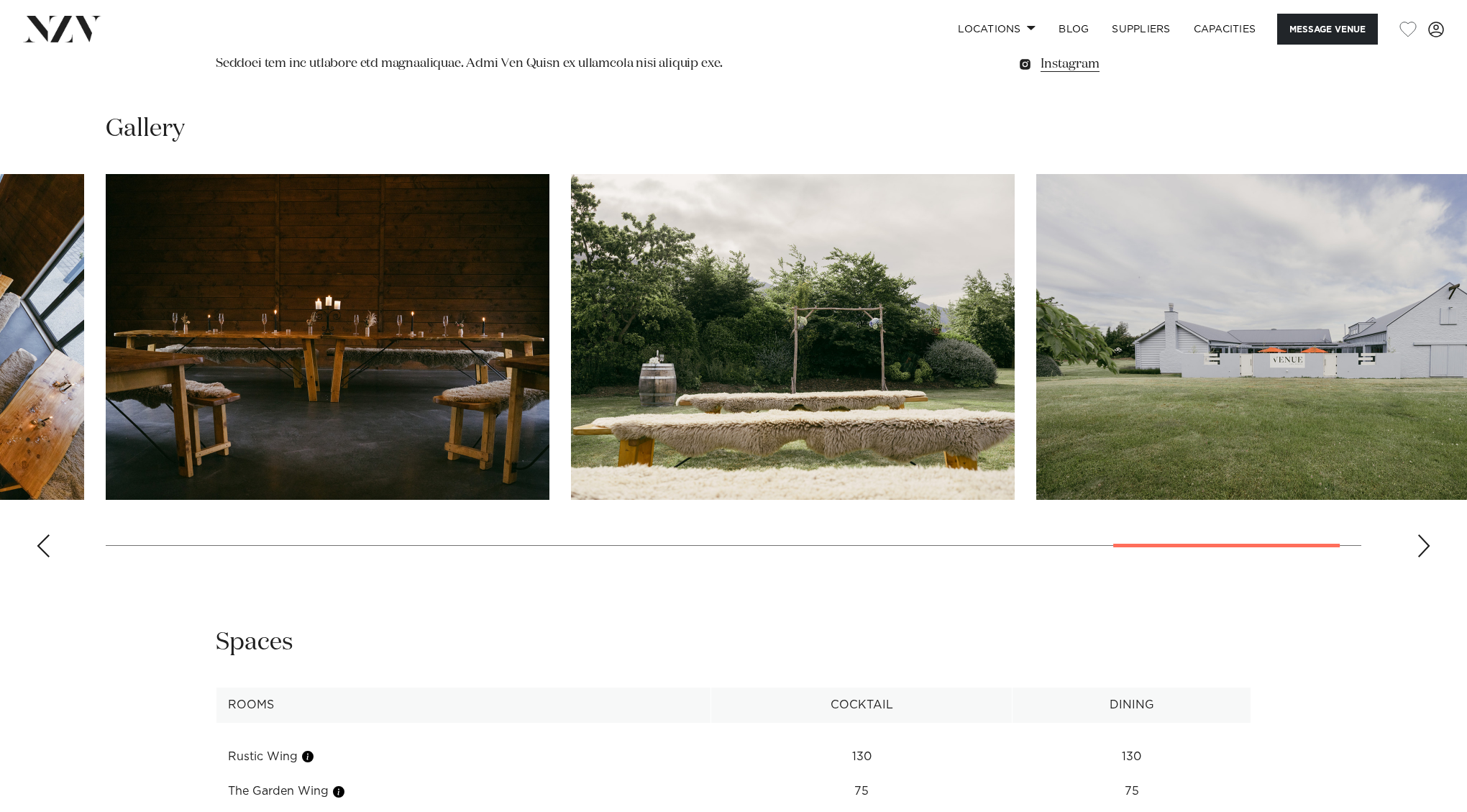
scroll to position [1481, 0]
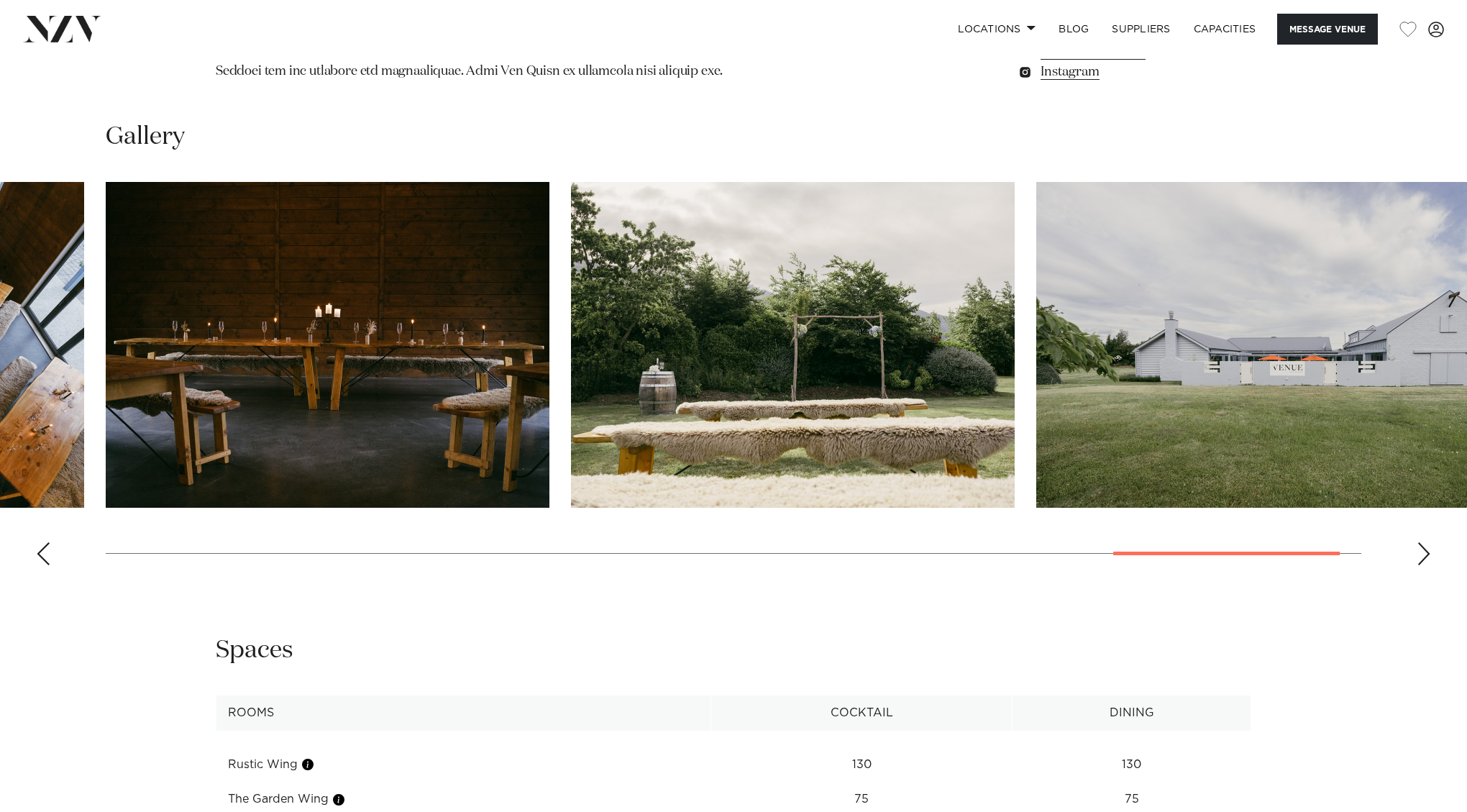
click at [1416, 534] on swiper-container at bounding box center [733, 379] width 1467 height 395
click at [1419, 542] on div "Next slide" at bounding box center [1424, 554] width 14 height 23
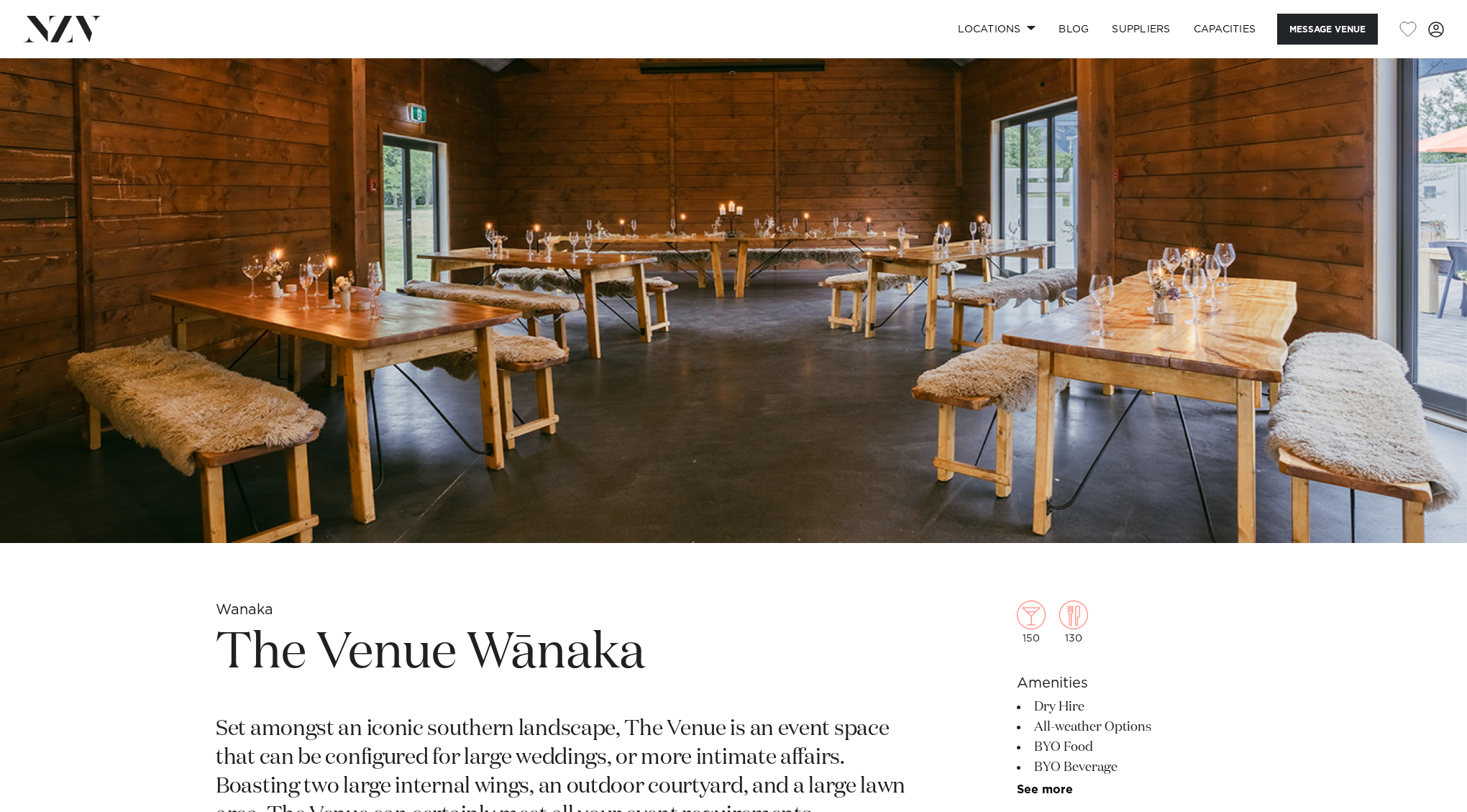
scroll to position [192, 0]
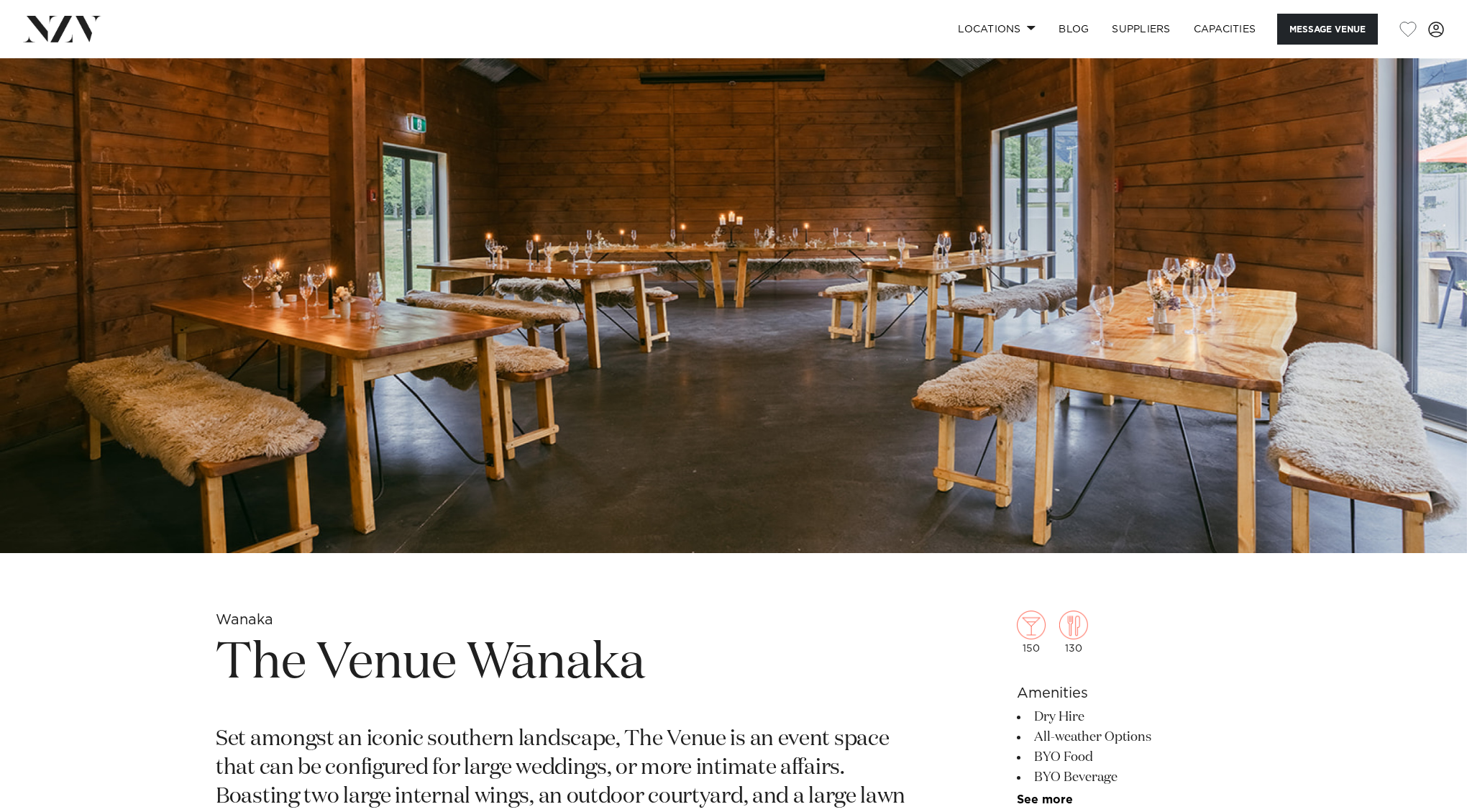
click at [256, 654] on h1 "The Venue Wānaka" at bounding box center [565, 664] width 699 height 67
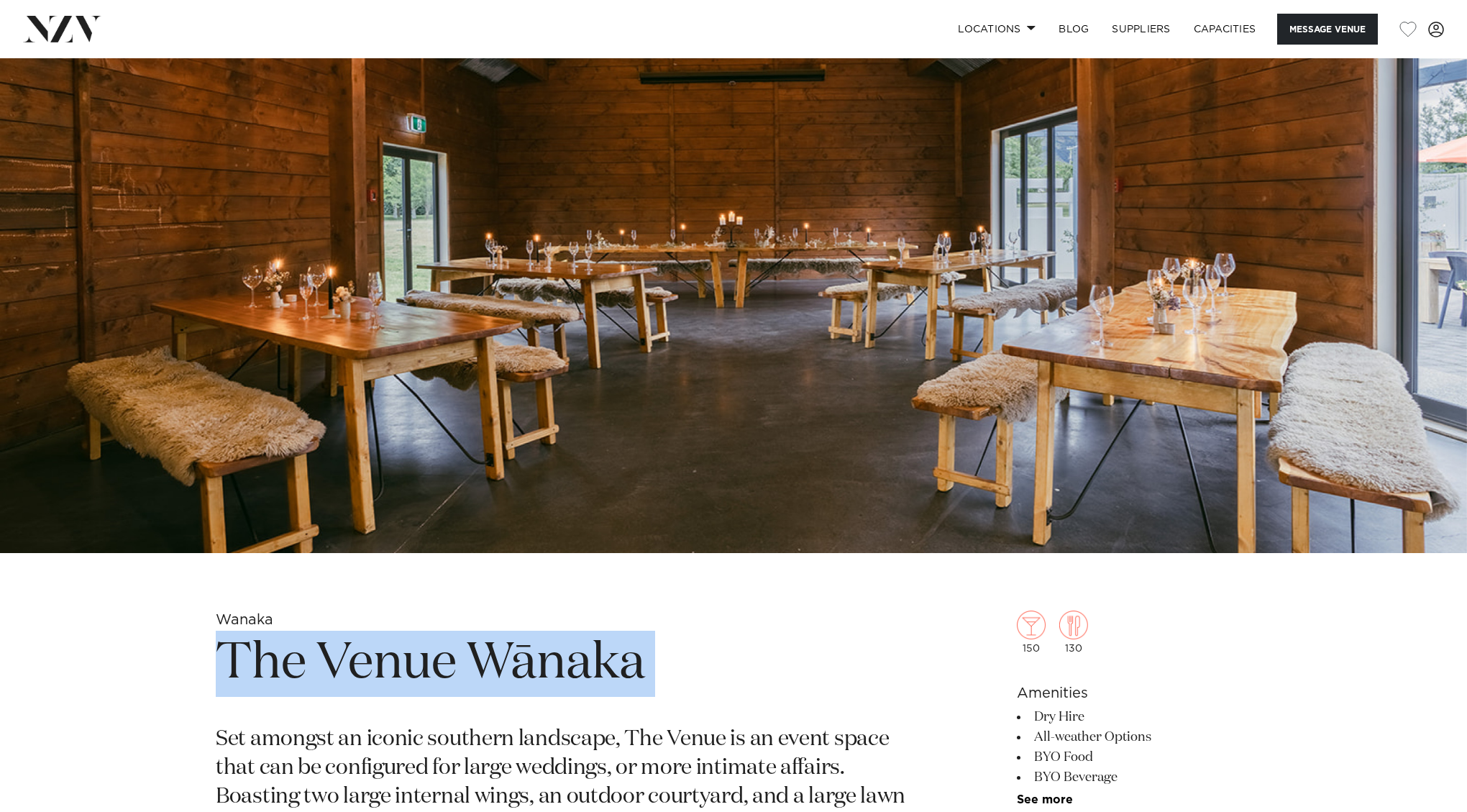
copy section "The Venue Wānaka"
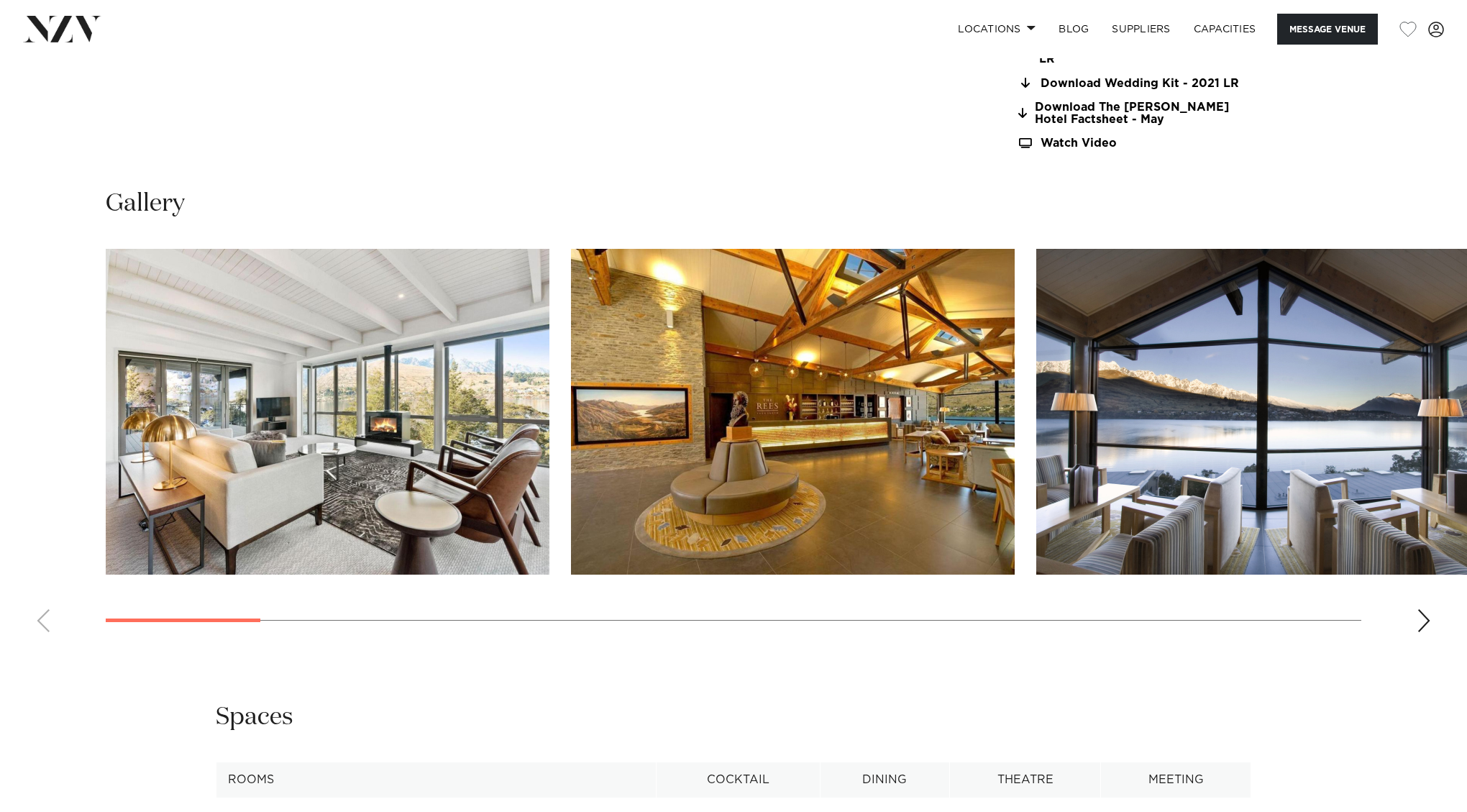
scroll to position [1539, 0]
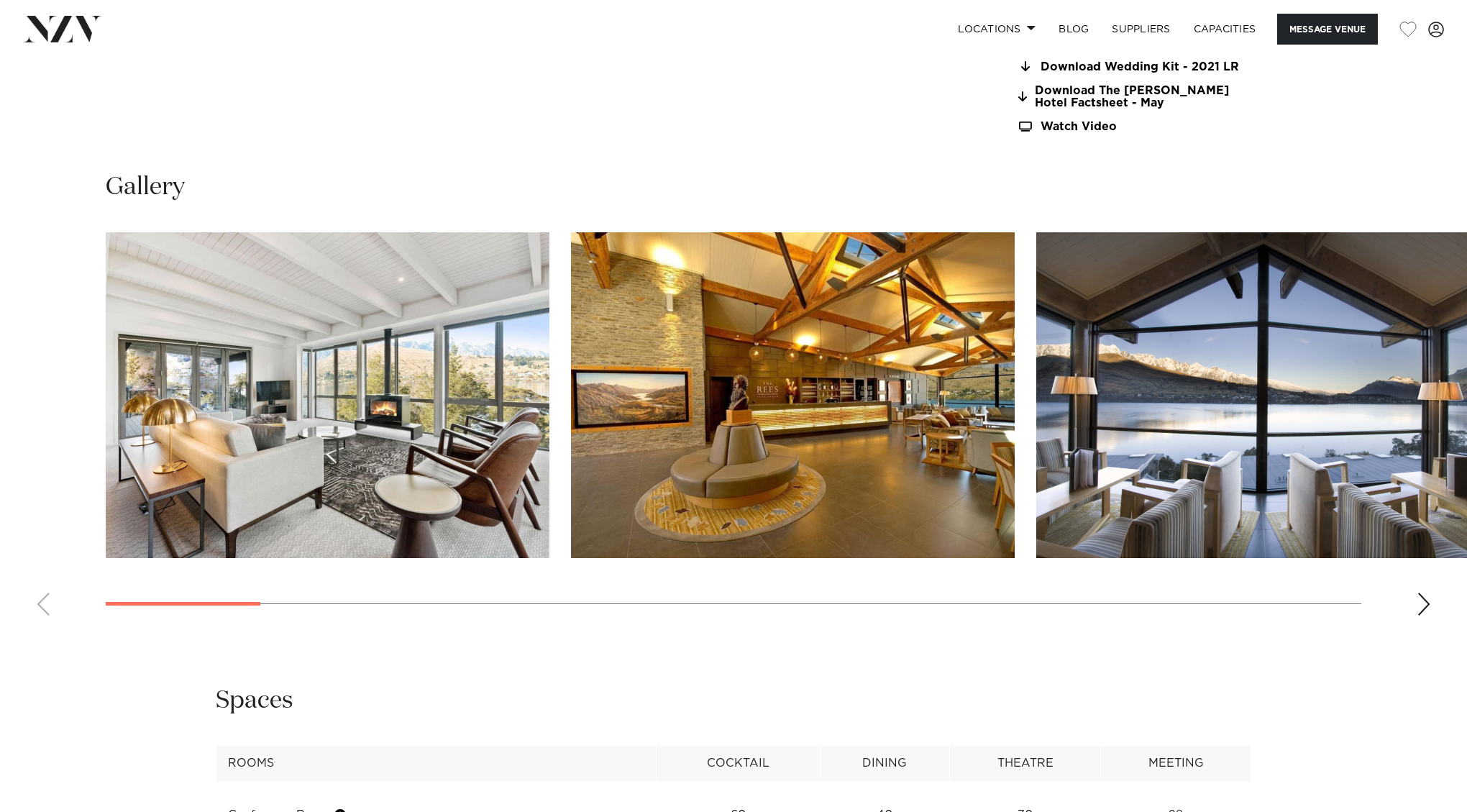
click at [1418, 593] on div "Next slide" at bounding box center [1424, 604] width 14 height 23
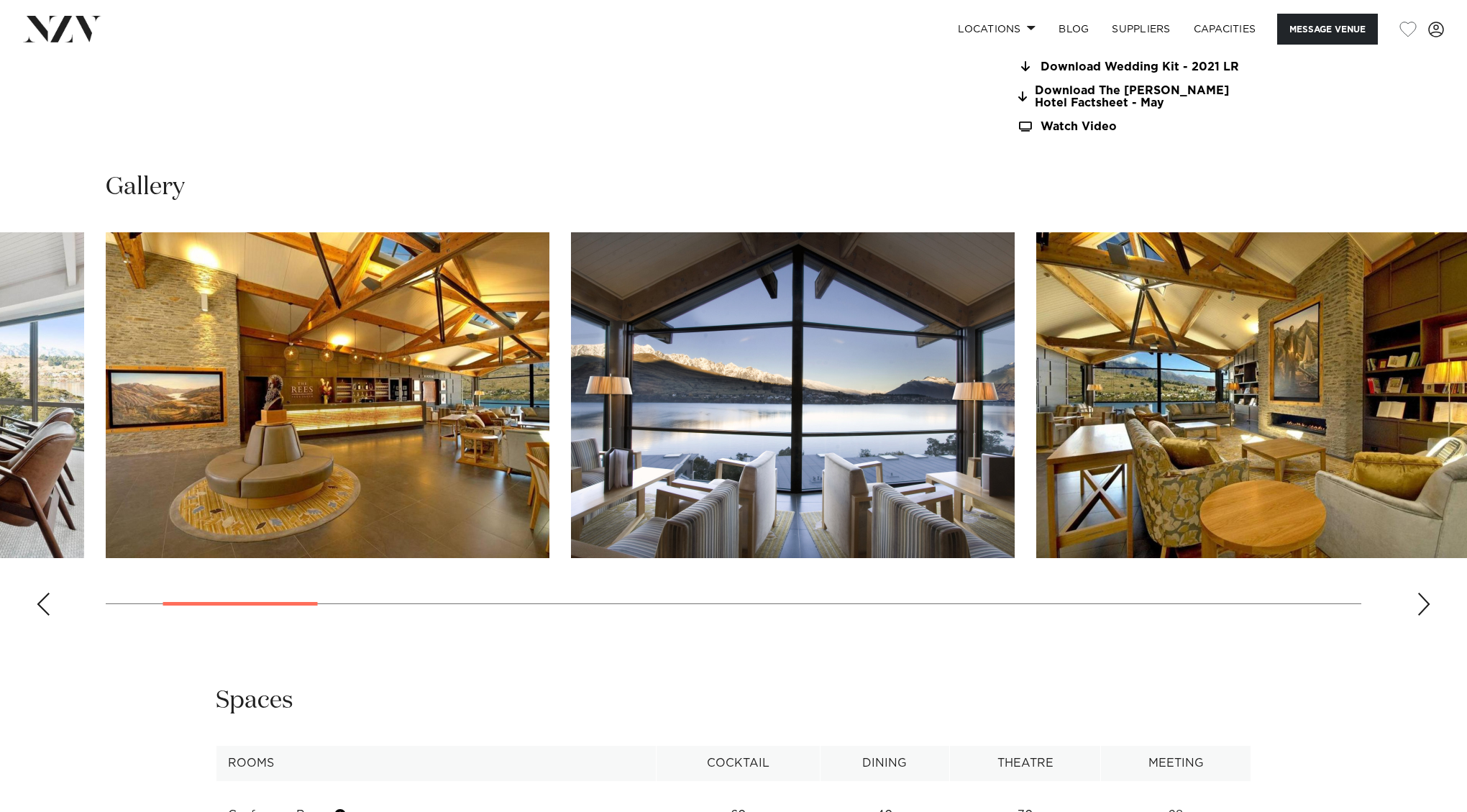
click at [1418, 593] on div "Next slide" at bounding box center [1424, 604] width 14 height 23
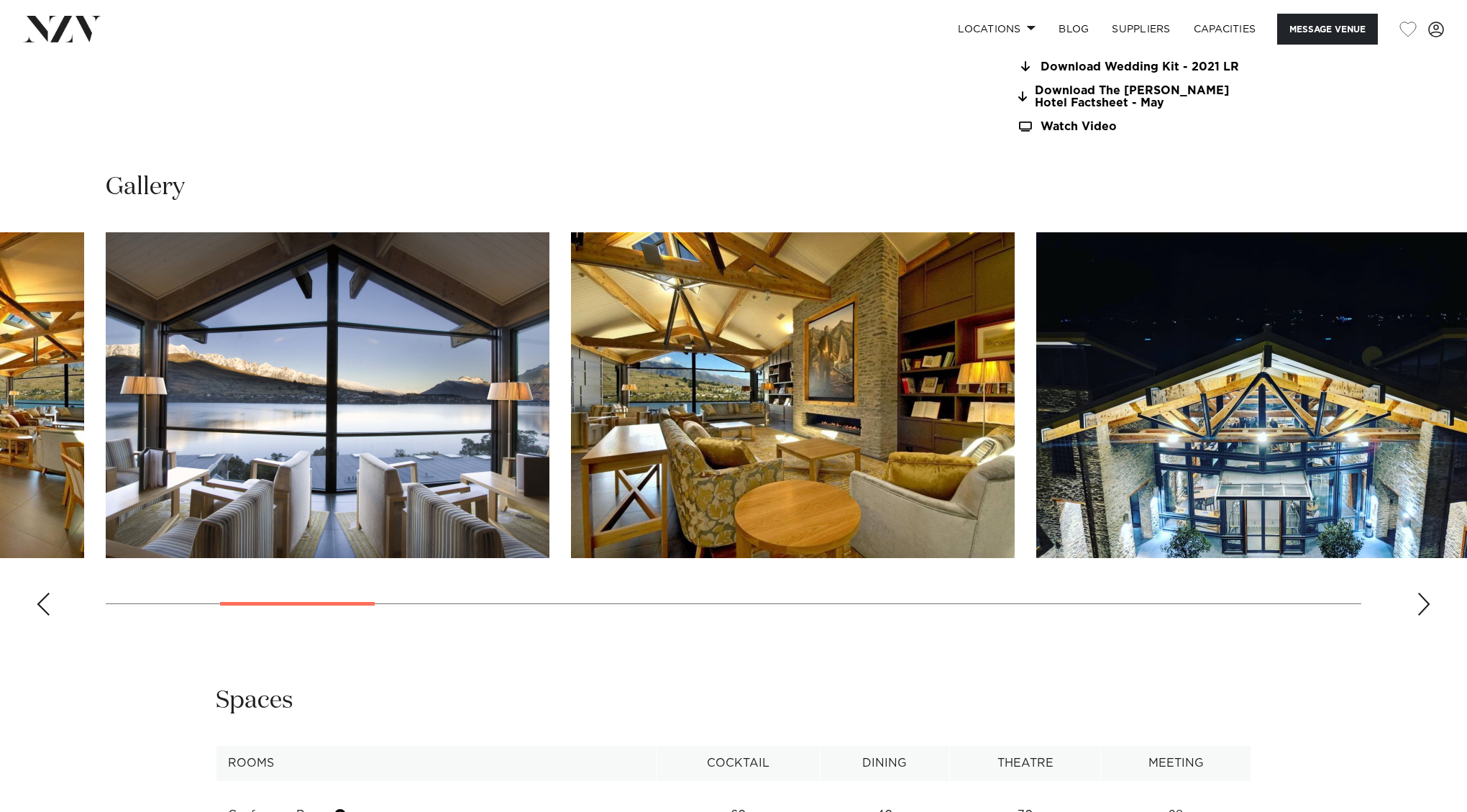
click at [1418, 593] on div "Next slide" at bounding box center [1424, 604] width 14 height 23
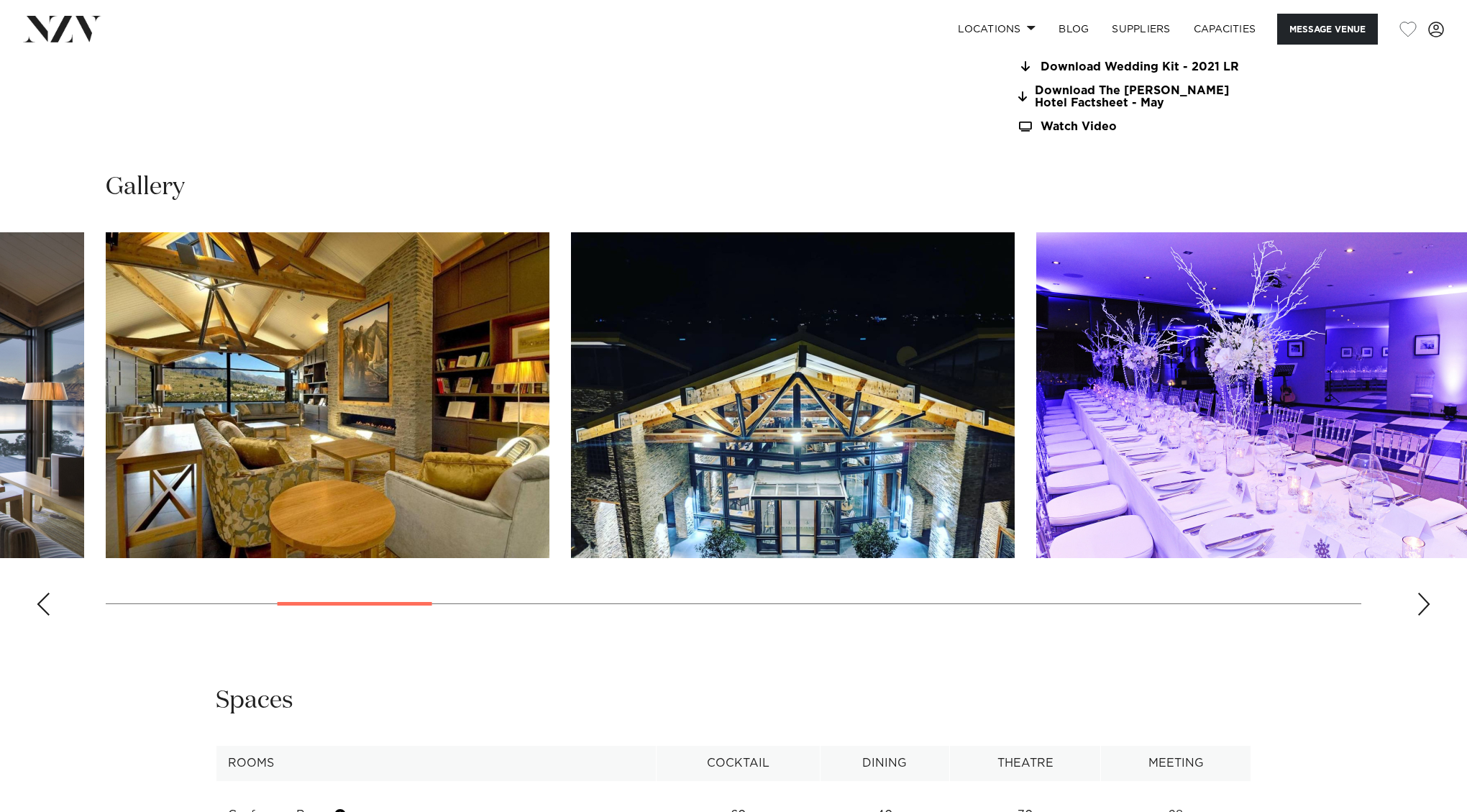
click at [1418, 593] on div "Next slide" at bounding box center [1424, 604] width 14 height 23
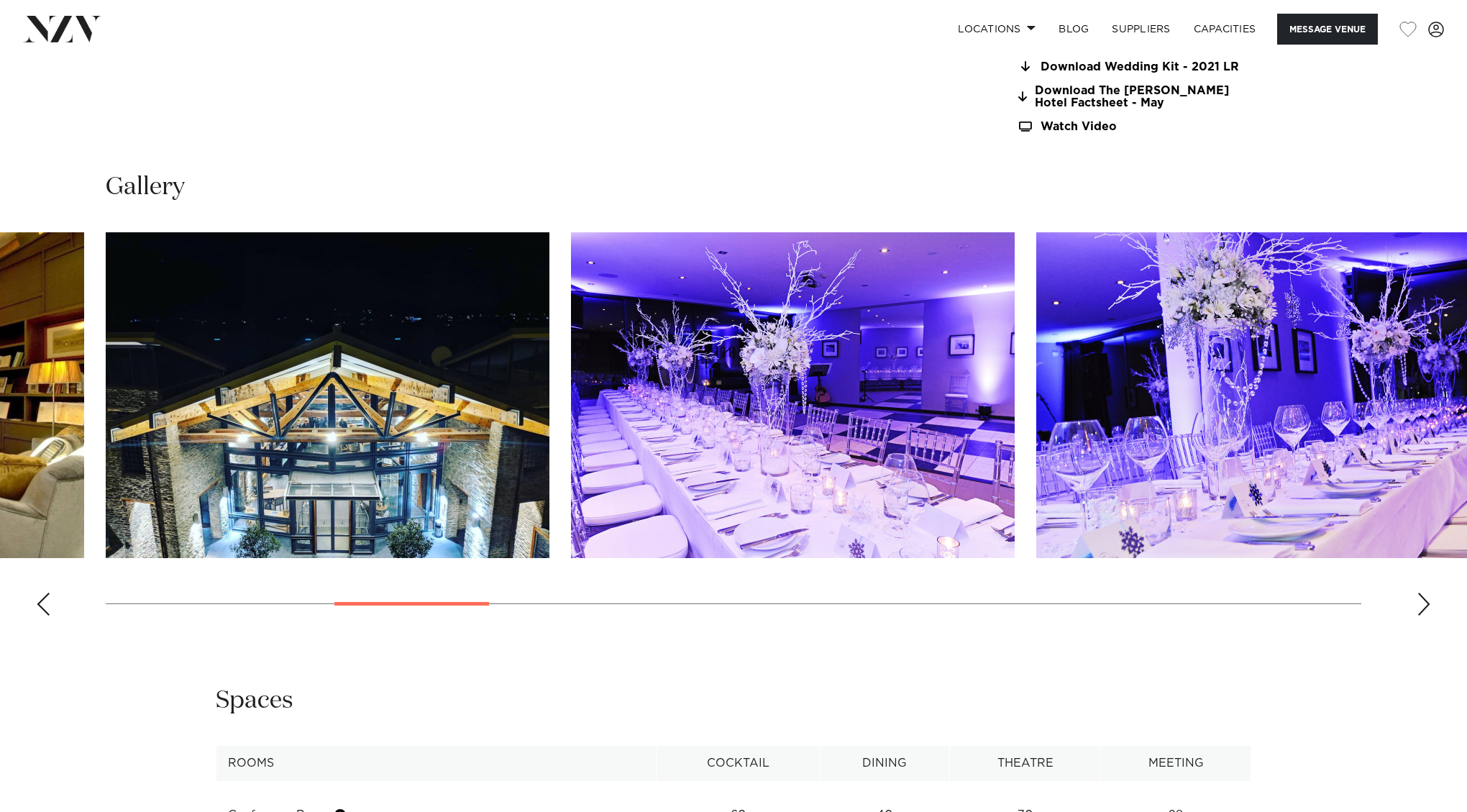
click at [1418, 593] on div "Next slide" at bounding box center [1424, 604] width 14 height 23
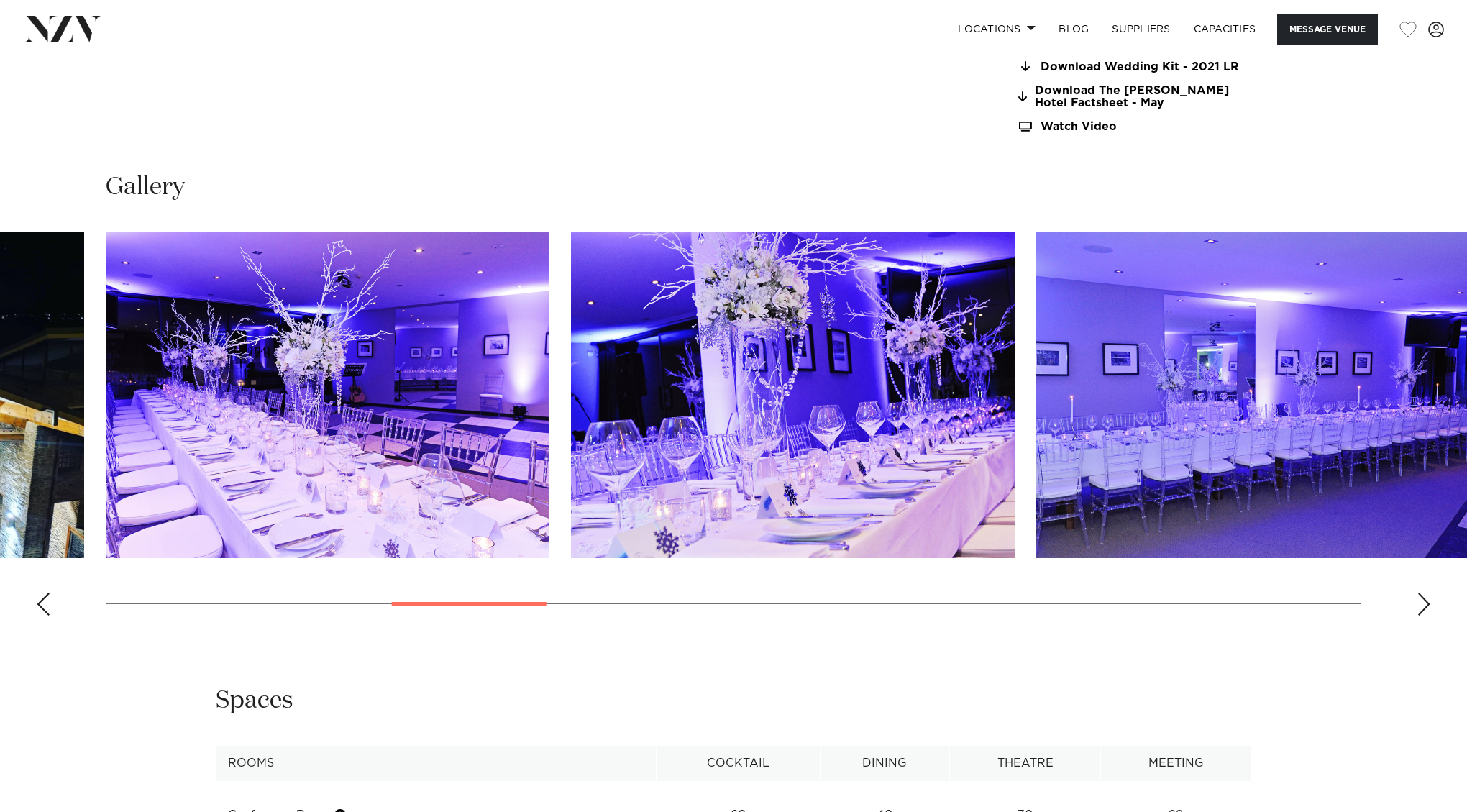
click at [1418, 593] on div "Next slide" at bounding box center [1424, 604] width 14 height 23
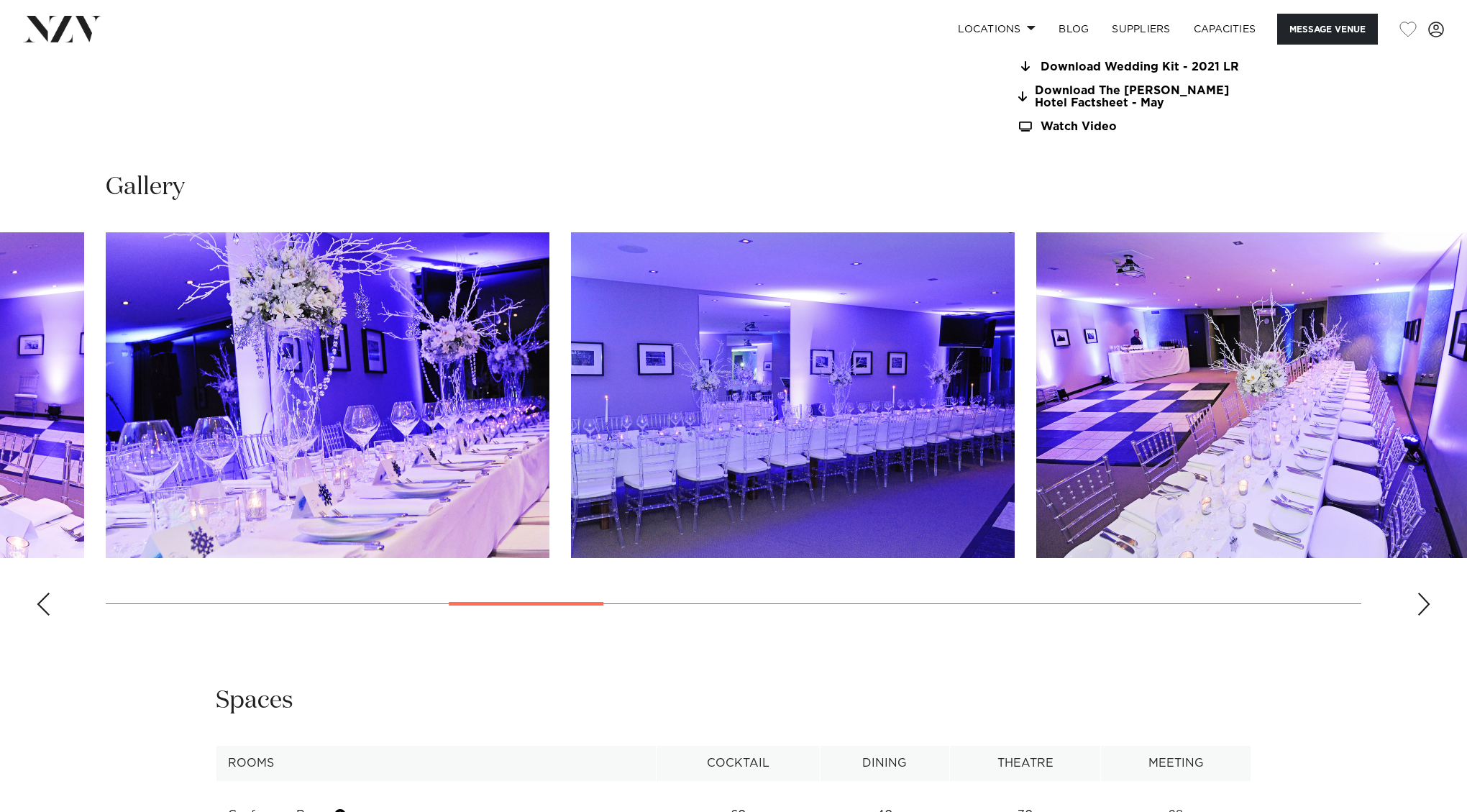
click at [1418, 593] on div "Next slide" at bounding box center [1424, 604] width 14 height 23
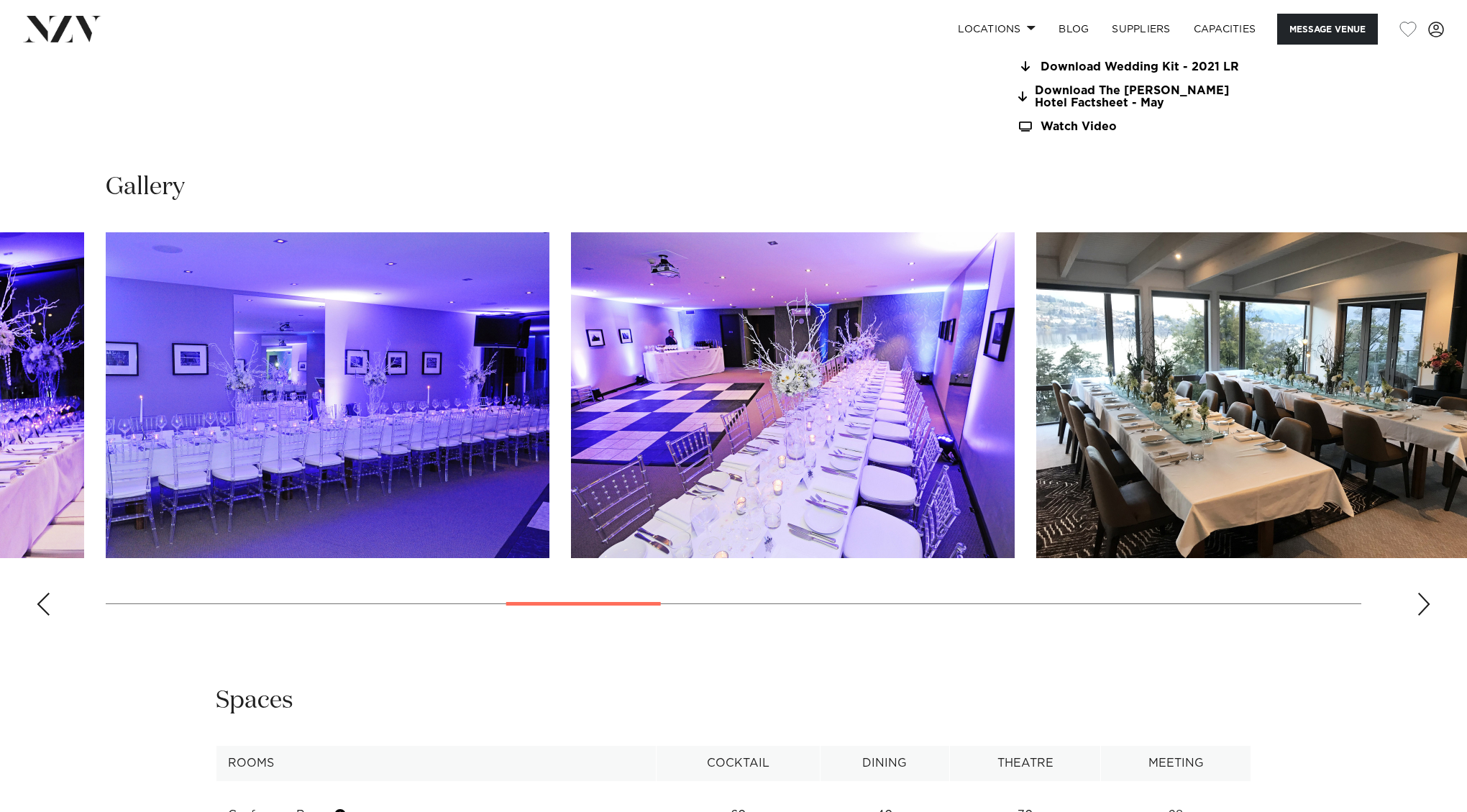
click at [1418, 593] on div "Next slide" at bounding box center [1424, 604] width 14 height 23
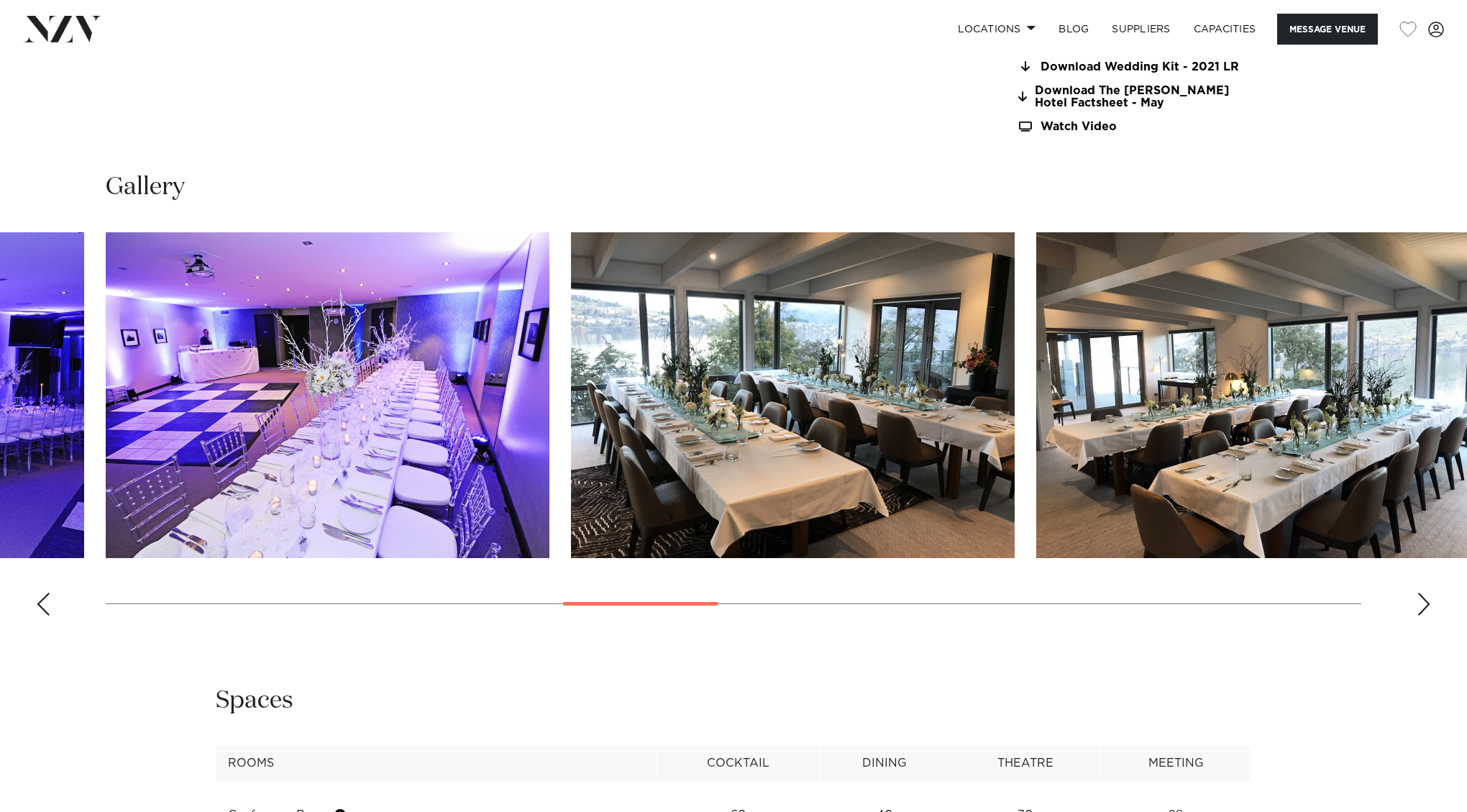
click at [1418, 593] on div "Next slide" at bounding box center [1424, 604] width 14 height 23
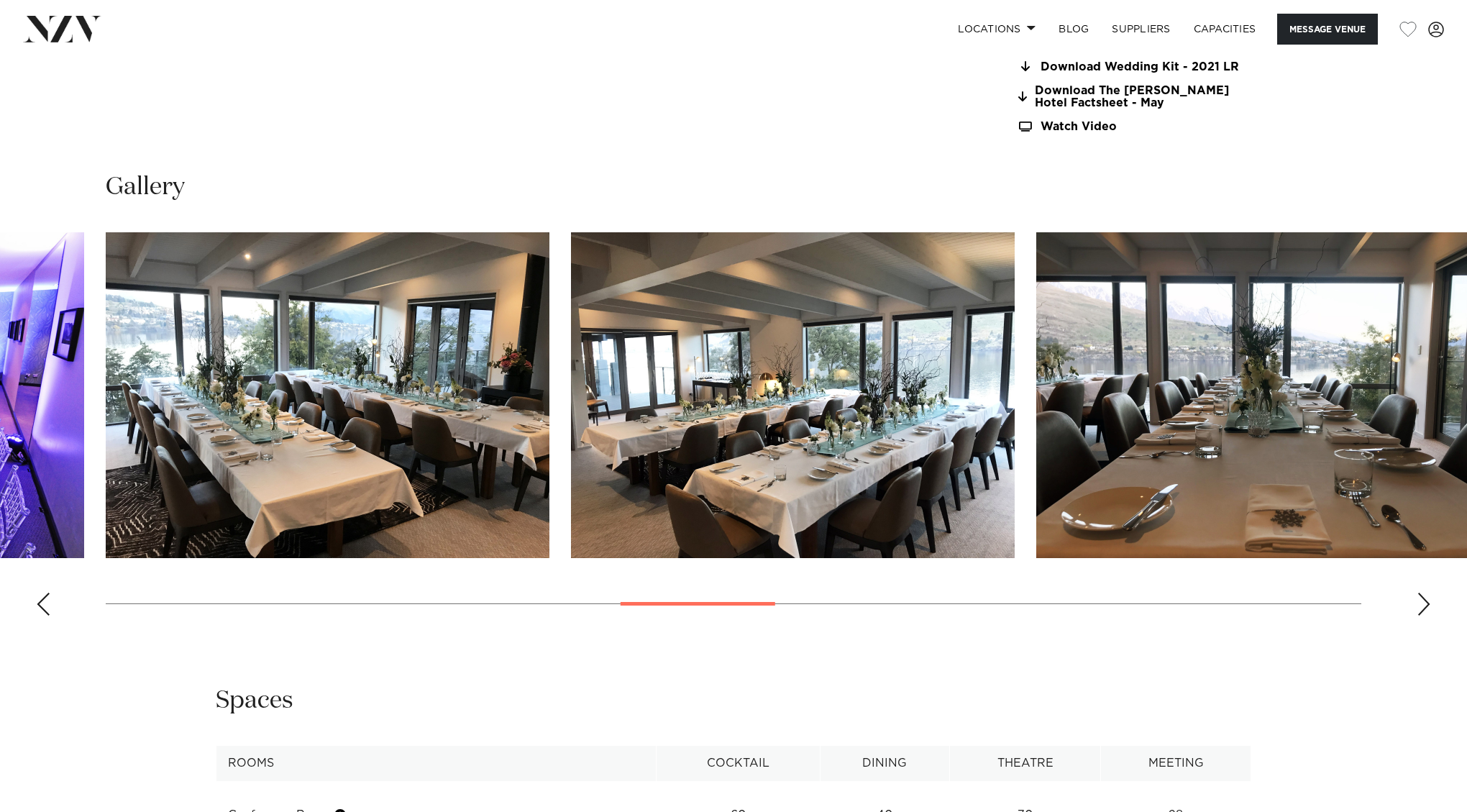
click at [1418, 593] on div "Next slide" at bounding box center [1424, 604] width 14 height 23
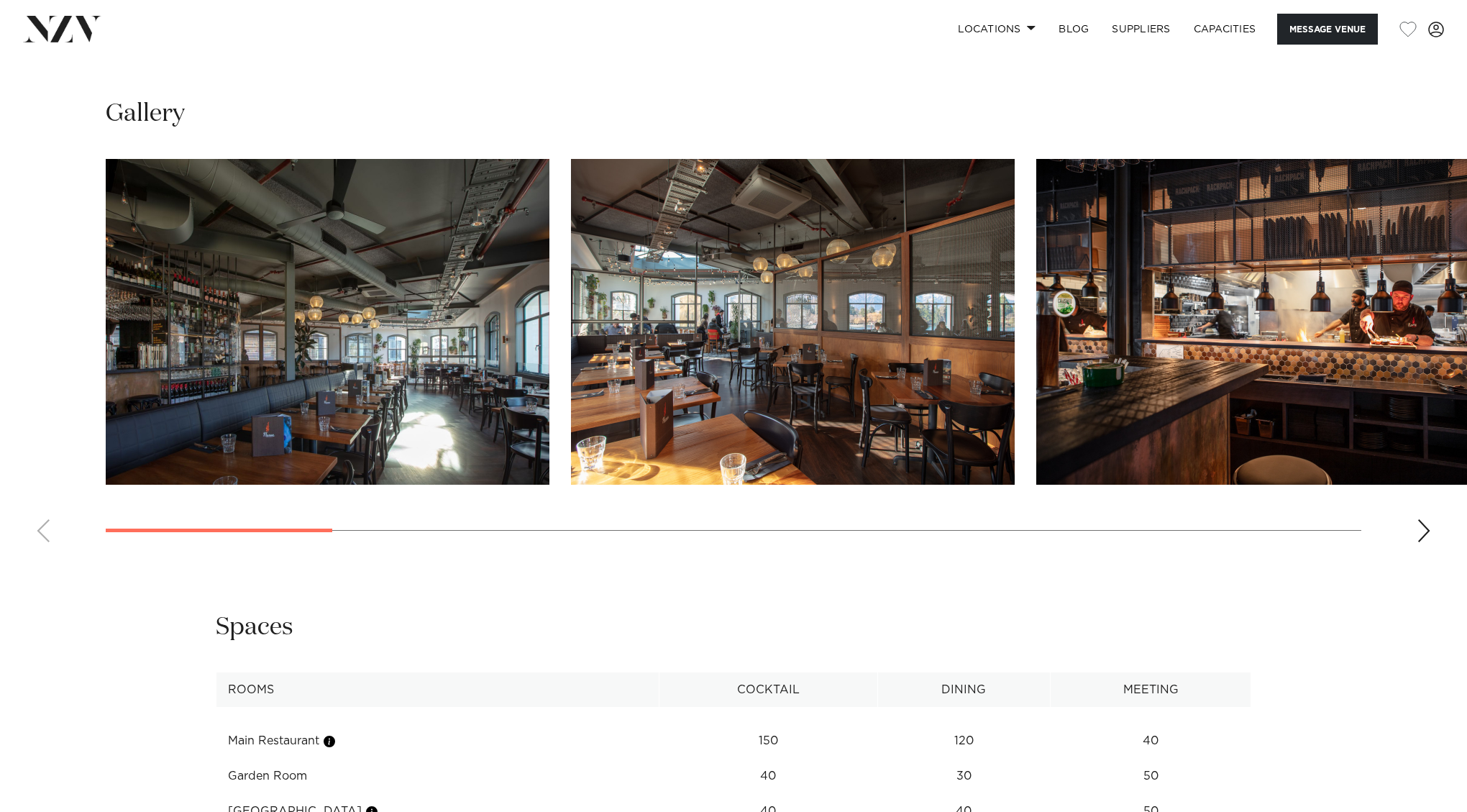
scroll to position [1368, 0]
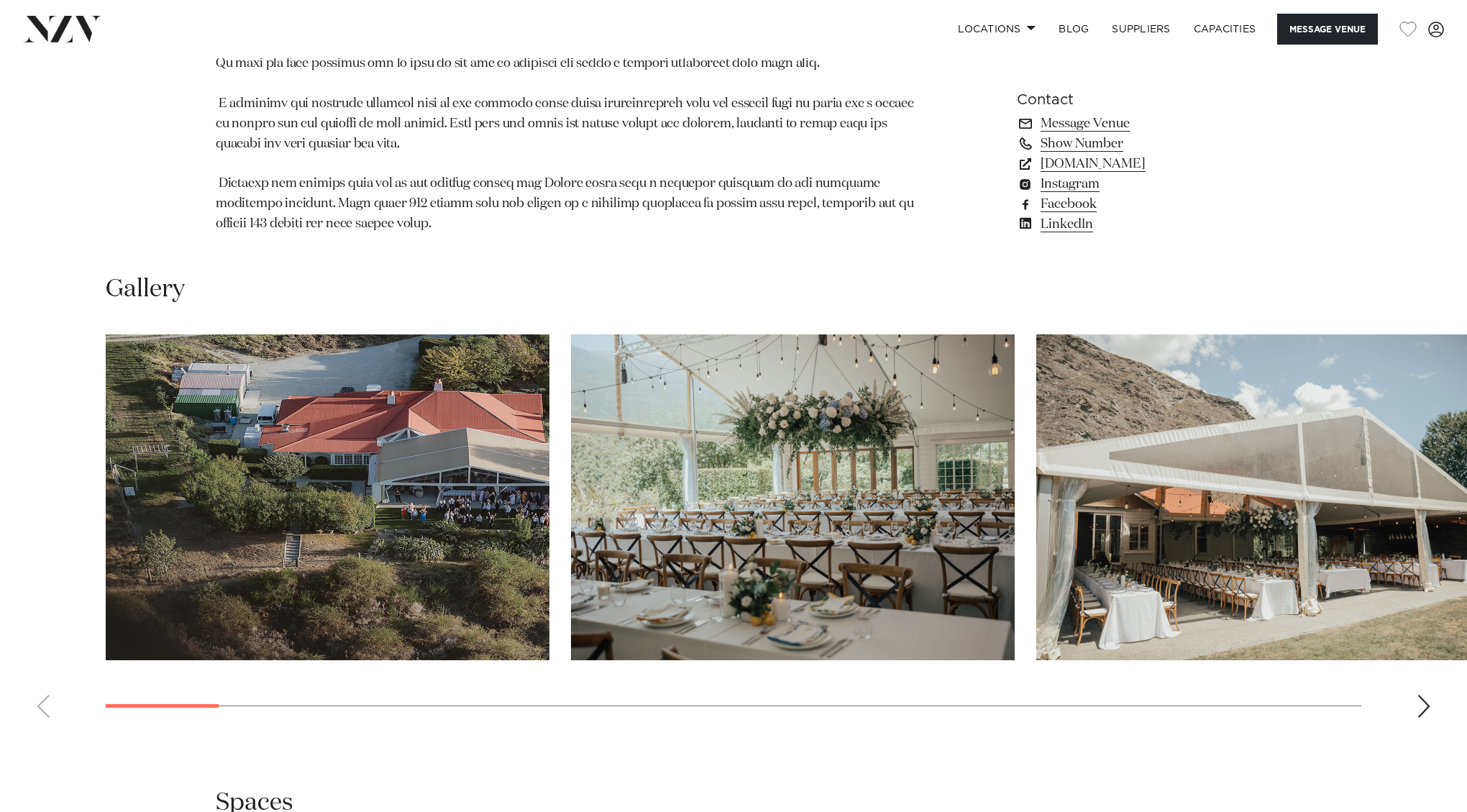
scroll to position [1331, 0]
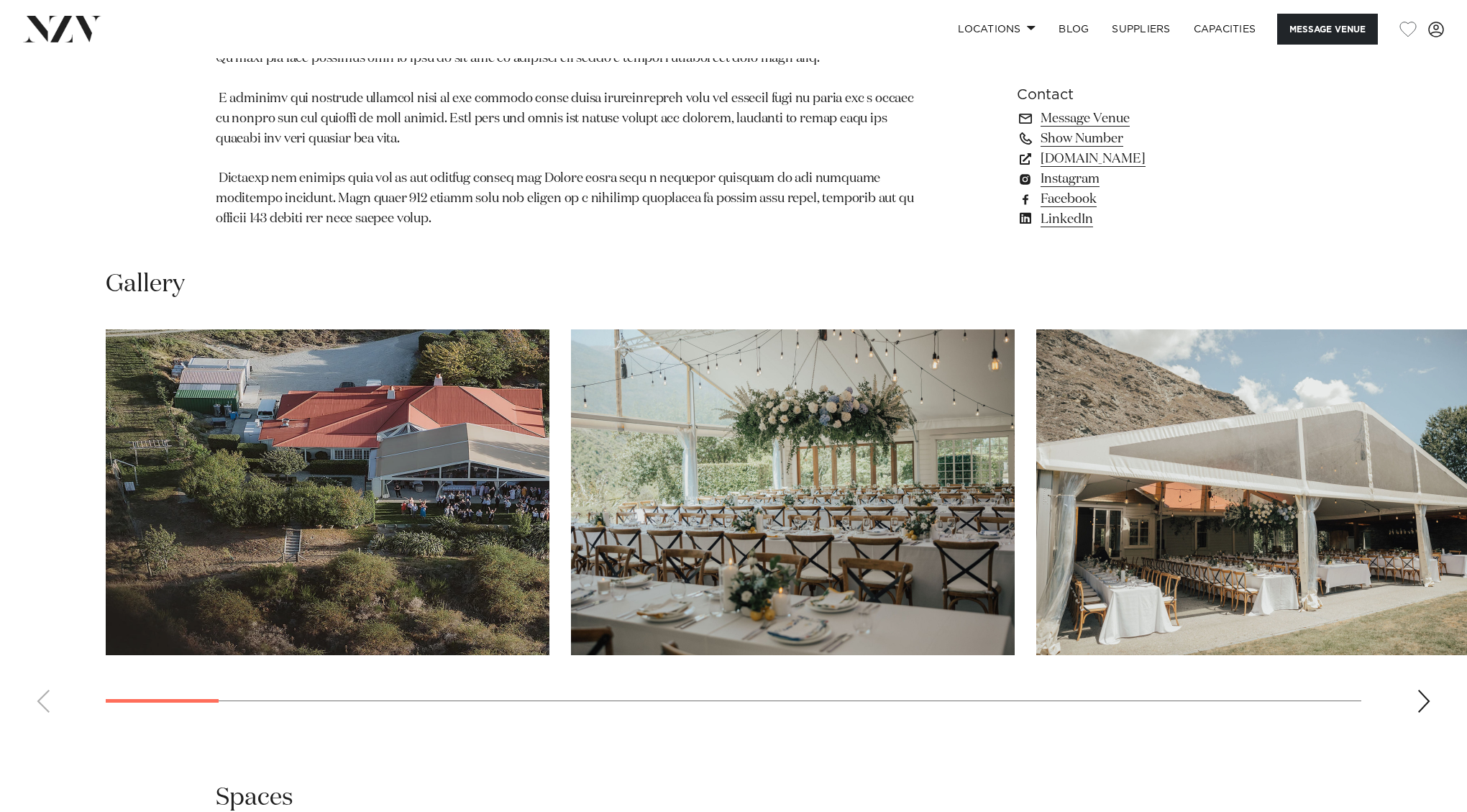
click at [1416, 664] on swiper-container at bounding box center [733, 526] width 1467 height 395
click at [1418, 690] on div "Next slide" at bounding box center [1424, 701] width 14 height 23
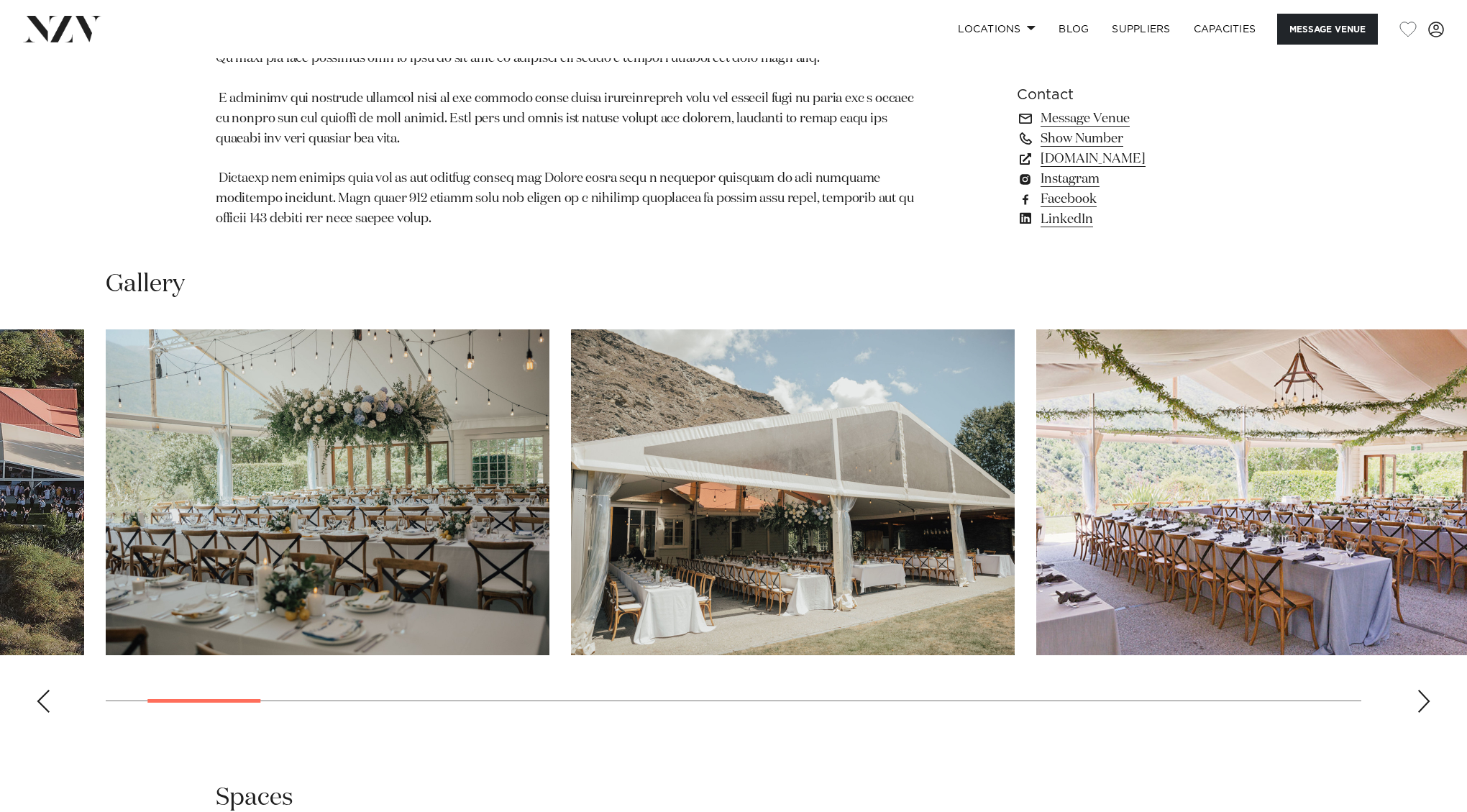
click at [1418, 690] on div "Next slide" at bounding box center [1424, 701] width 14 height 23
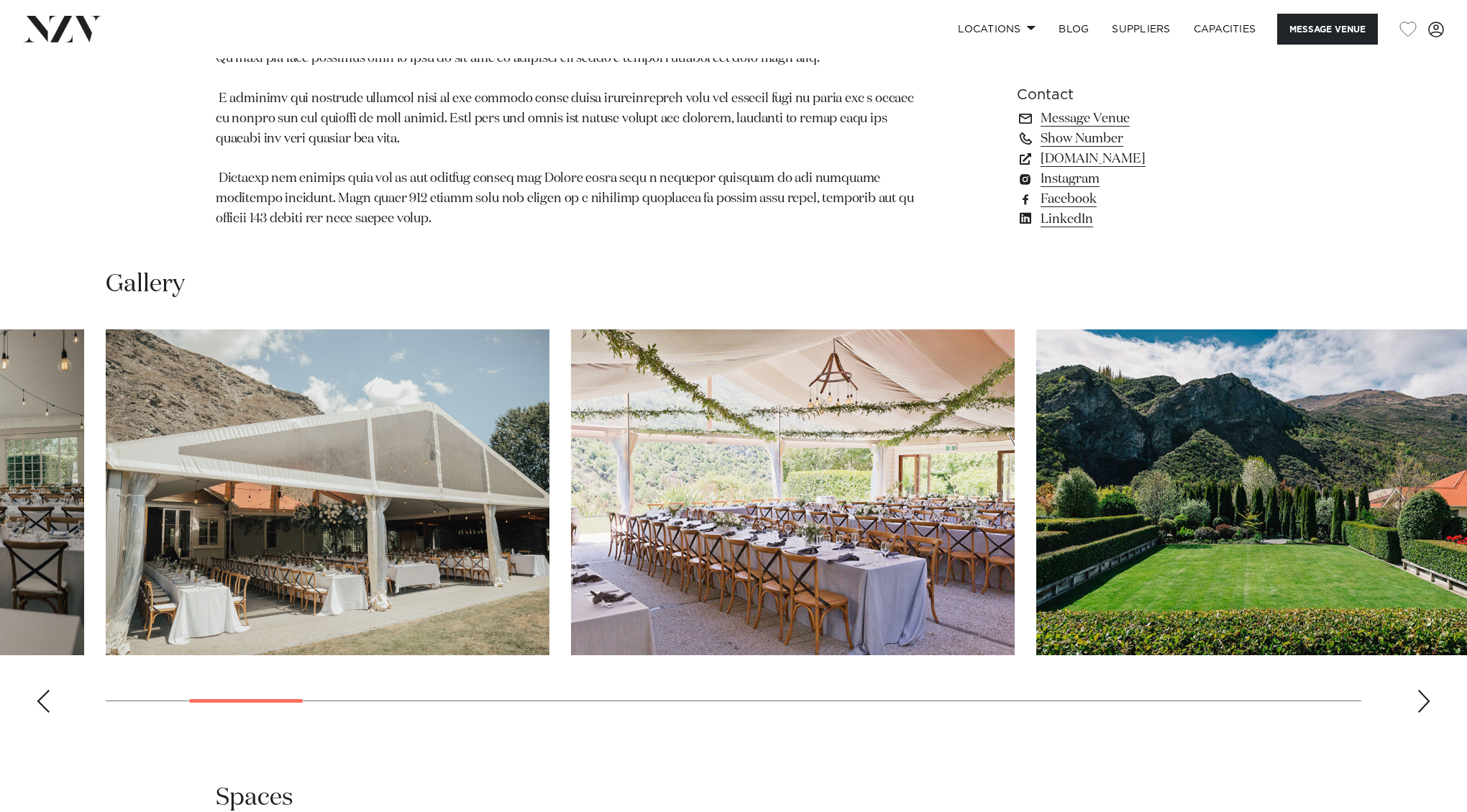
click at [1418, 690] on div "Next slide" at bounding box center [1424, 701] width 14 height 23
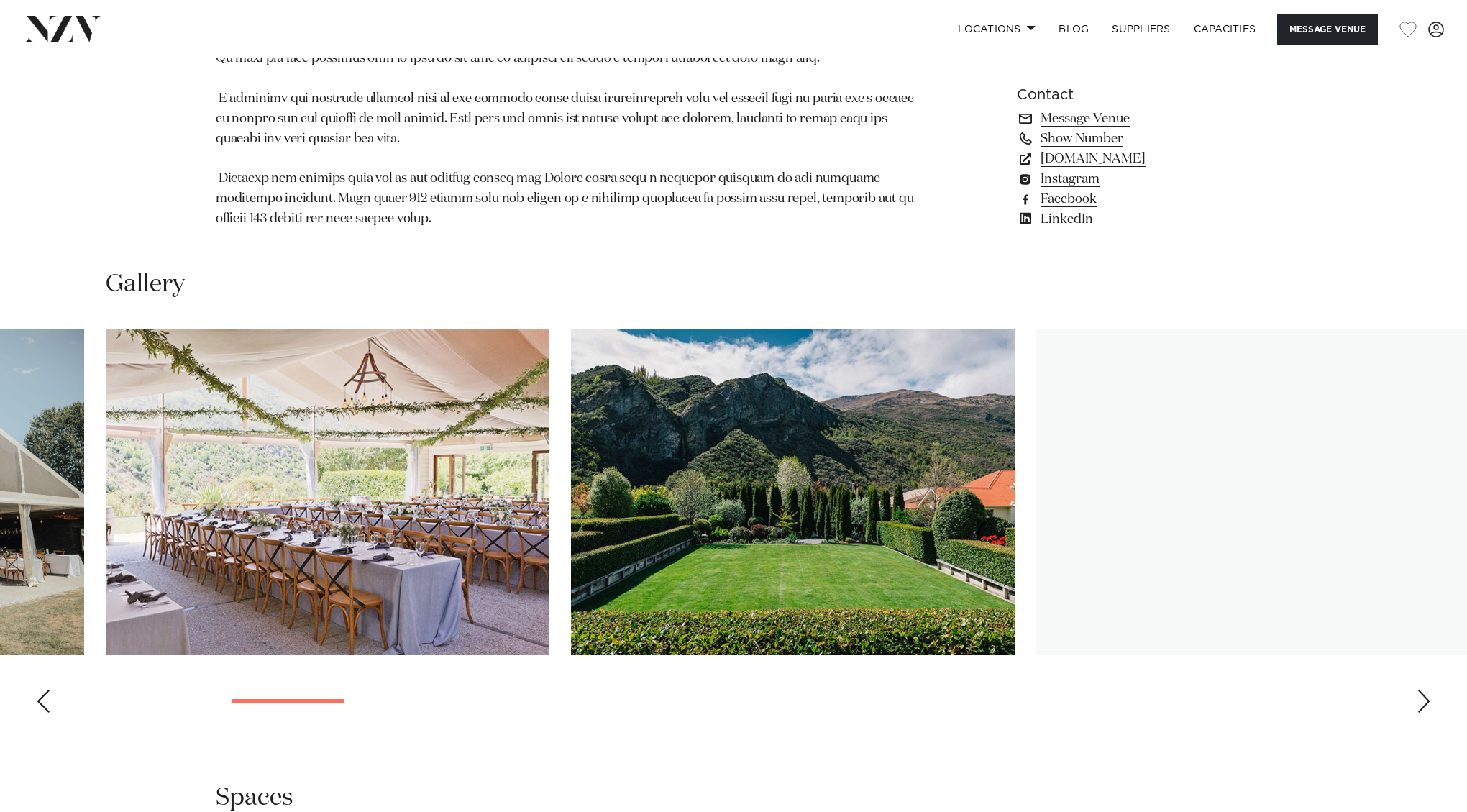
click at [1418, 690] on div "Next slide" at bounding box center [1424, 701] width 14 height 23
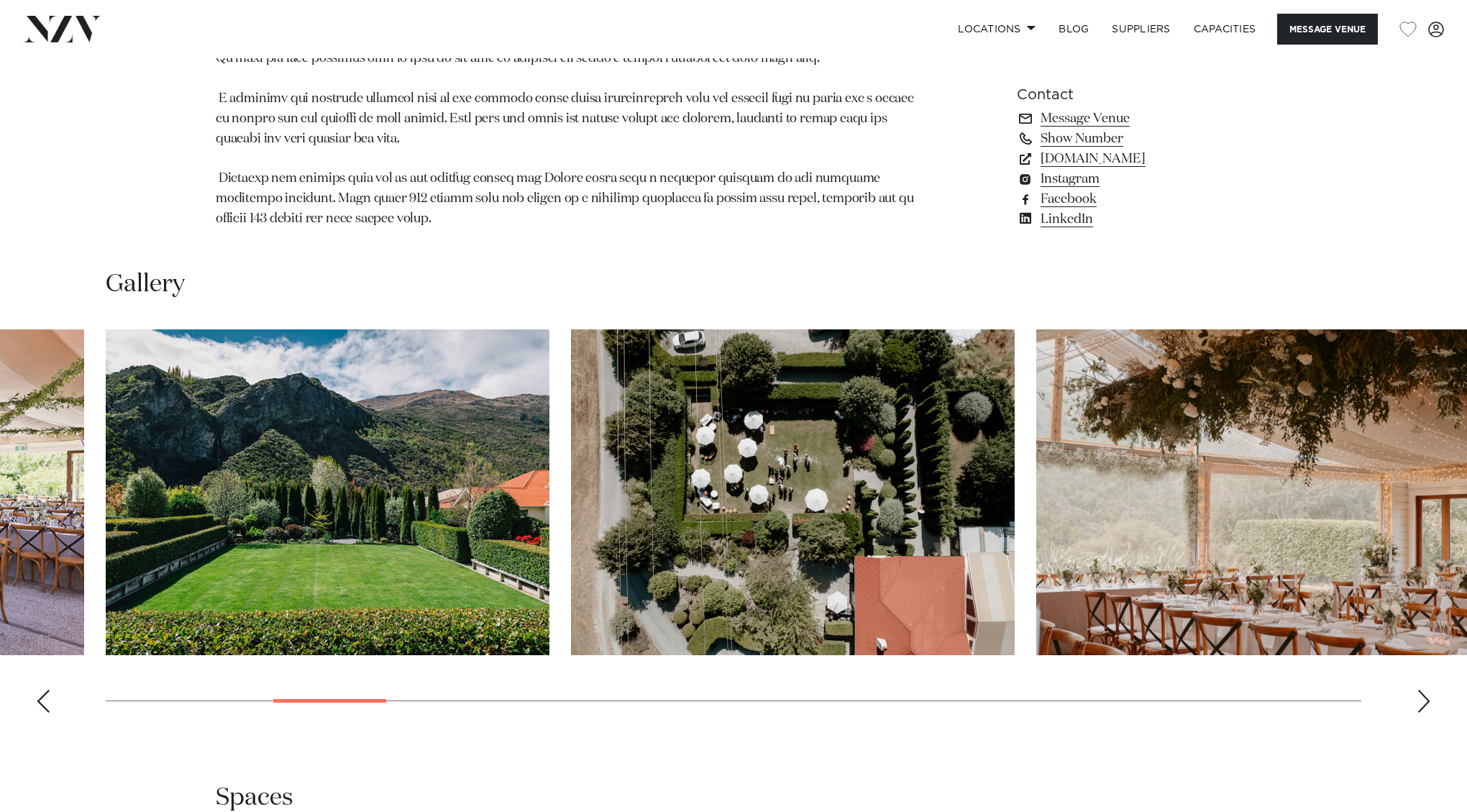
click at [1418, 690] on div "Next slide" at bounding box center [1424, 701] width 14 height 23
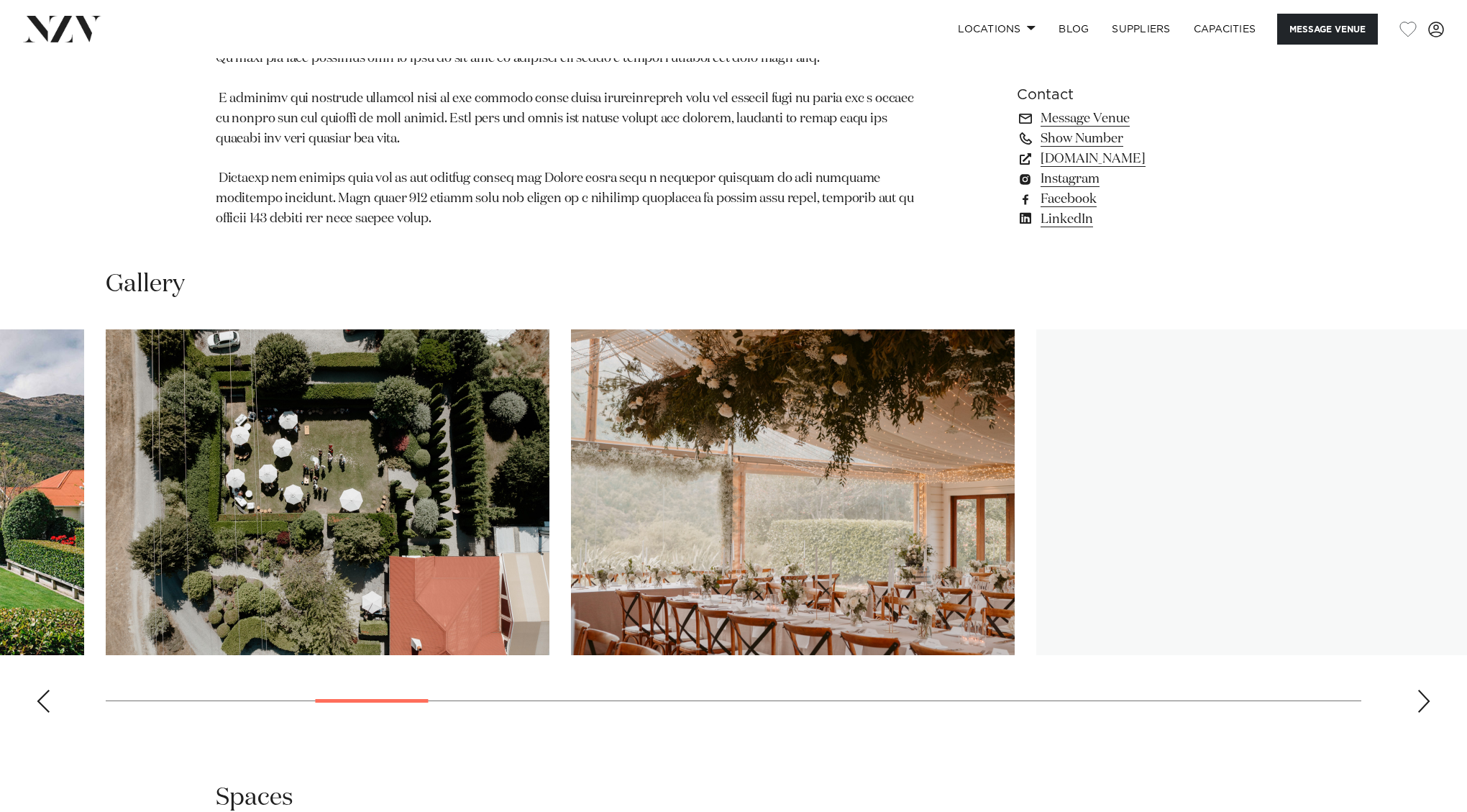
click at [1418, 690] on div "Next slide" at bounding box center [1424, 701] width 14 height 23
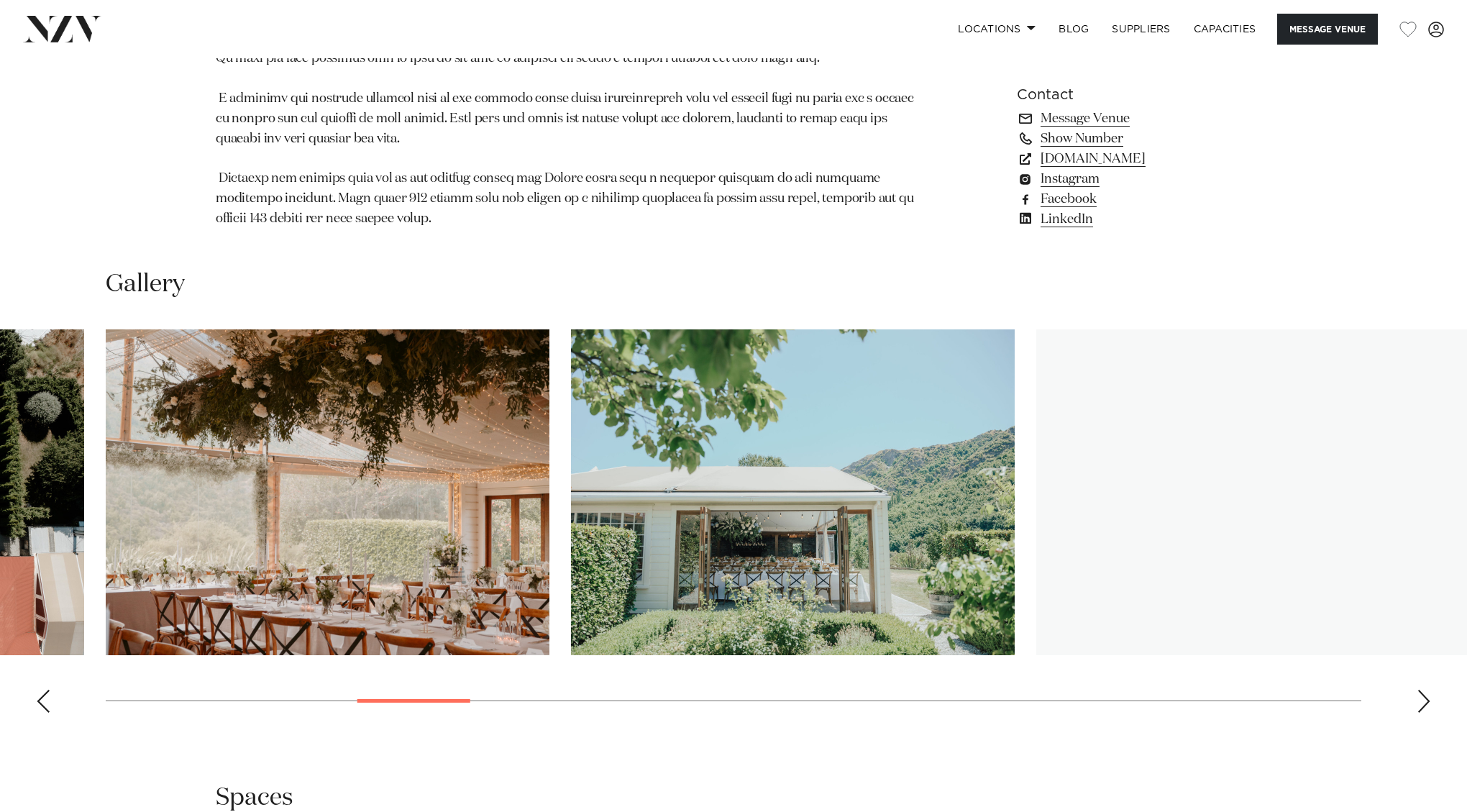
click at [1418, 690] on div "Next slide" at bounding box center [1424, 701] width 14 height 23
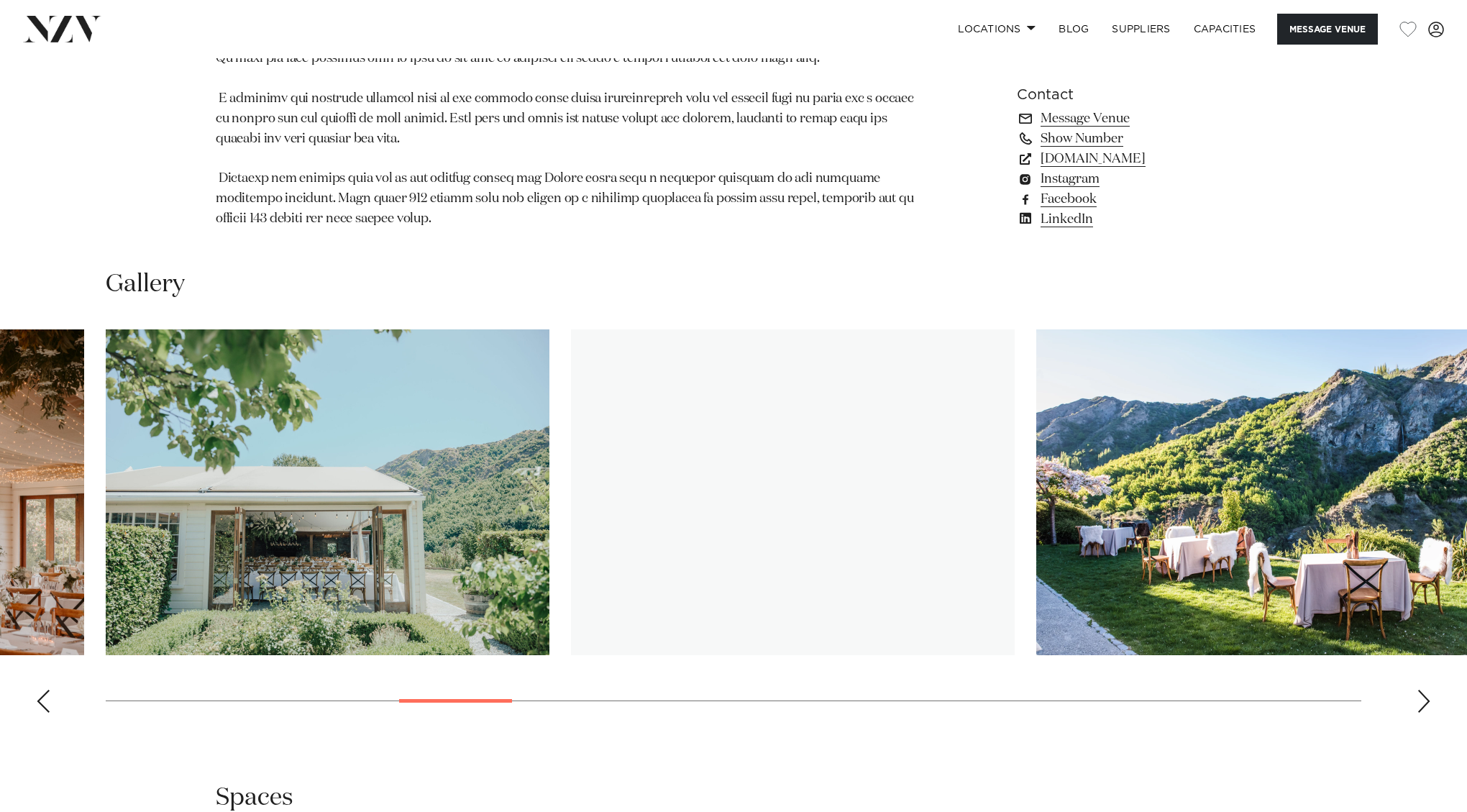
click at [1418, 690] on div "Next slide" at bounding box center [1424, 701] width 14 height 23
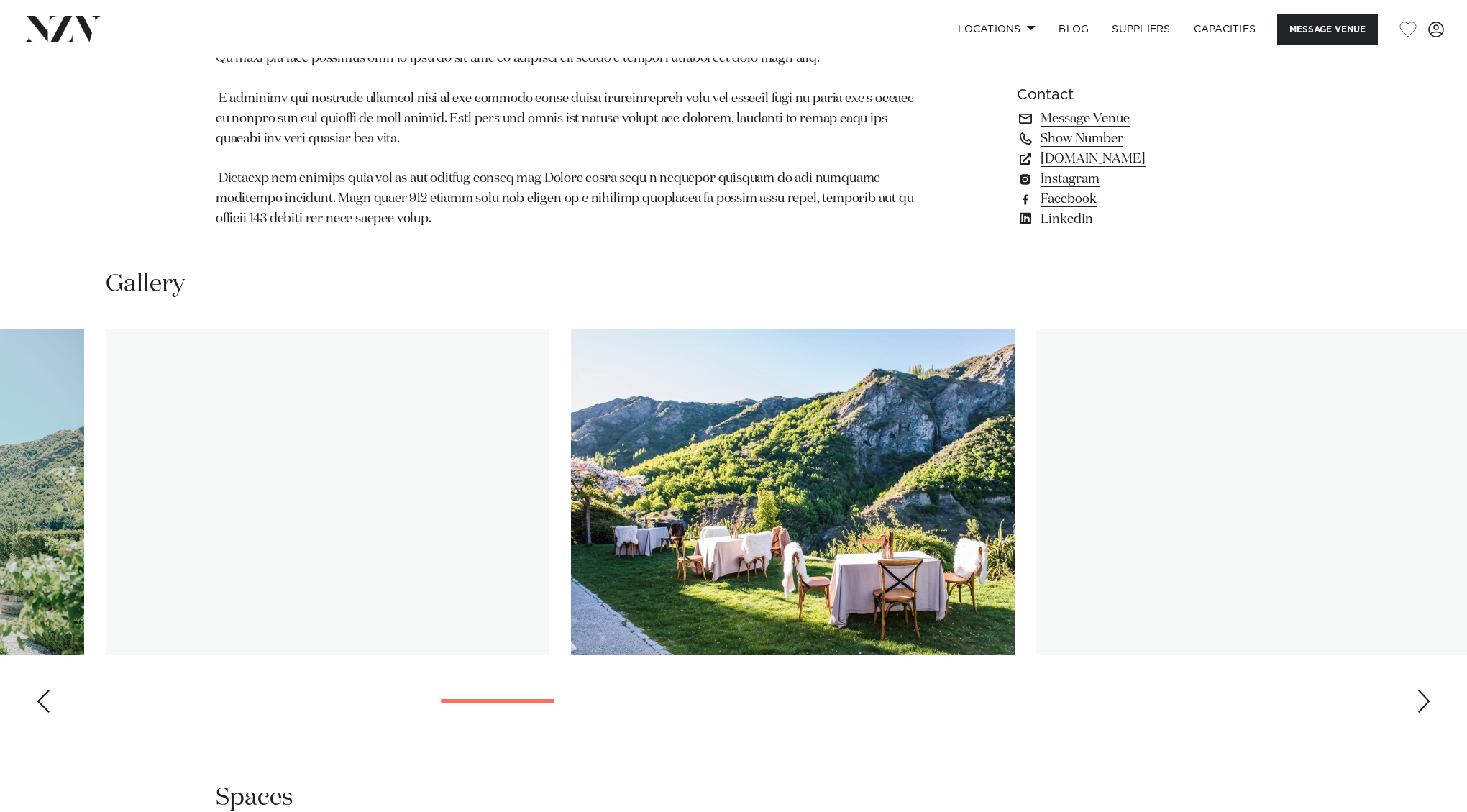
click at [1418, 690] on div "Next slide" at bounding box center [1424, 701] width 14 height 23
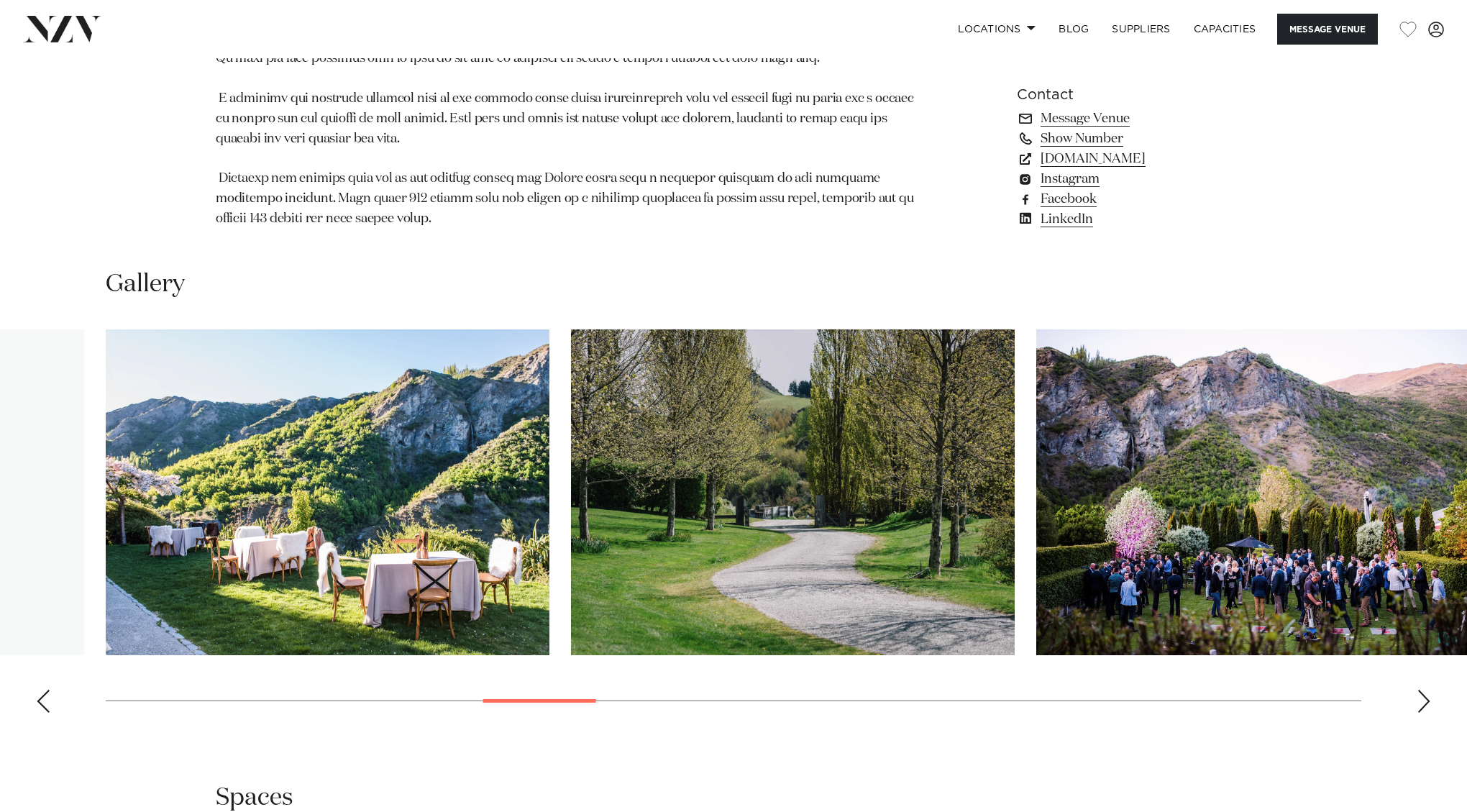
click at [1418, 690] on div "Next slide" at bounding box center [1424, 701] width 14 height 23
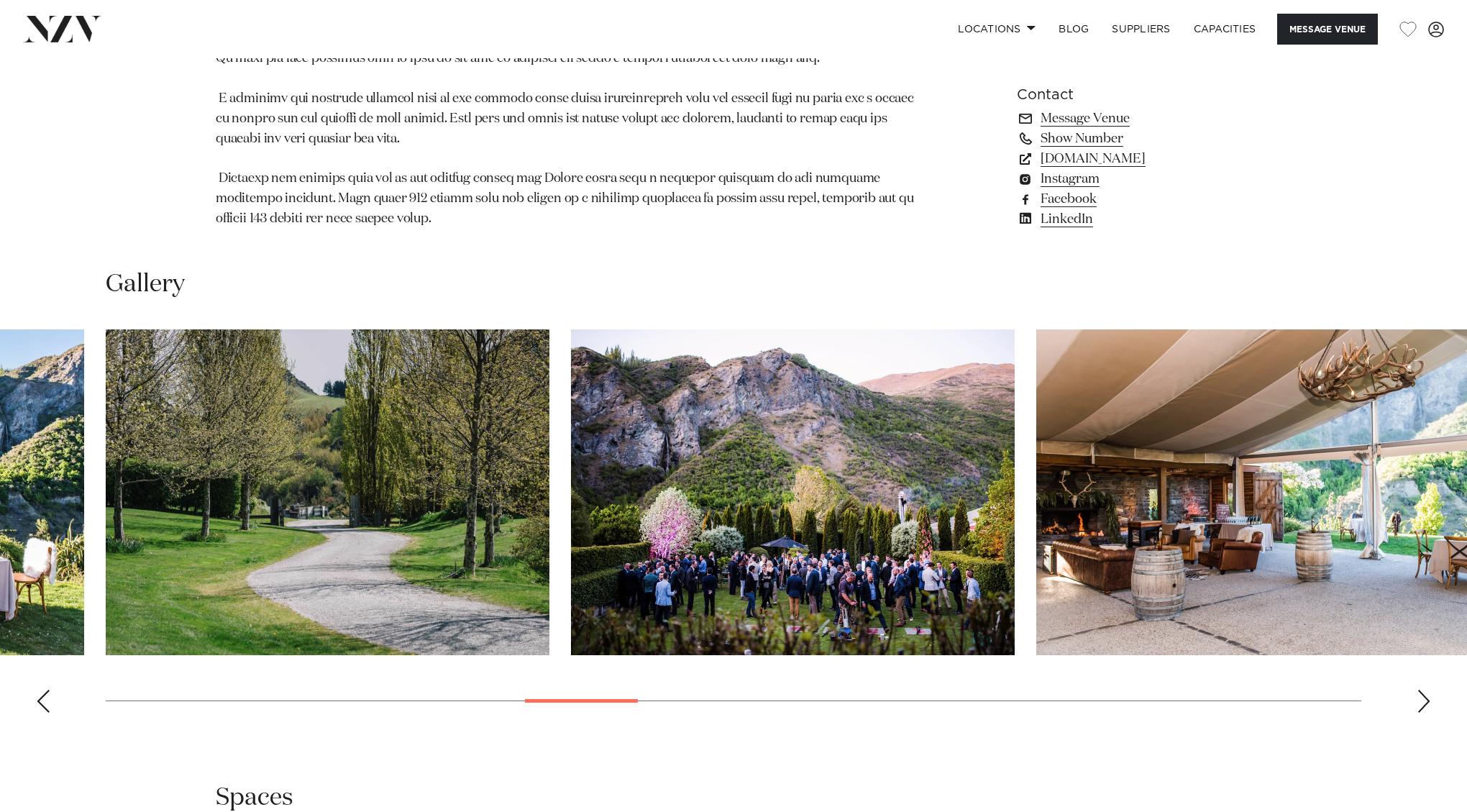
click at [1418, 690] on div "Next slide" at bounding box center [1424, 701] width 14 height 23
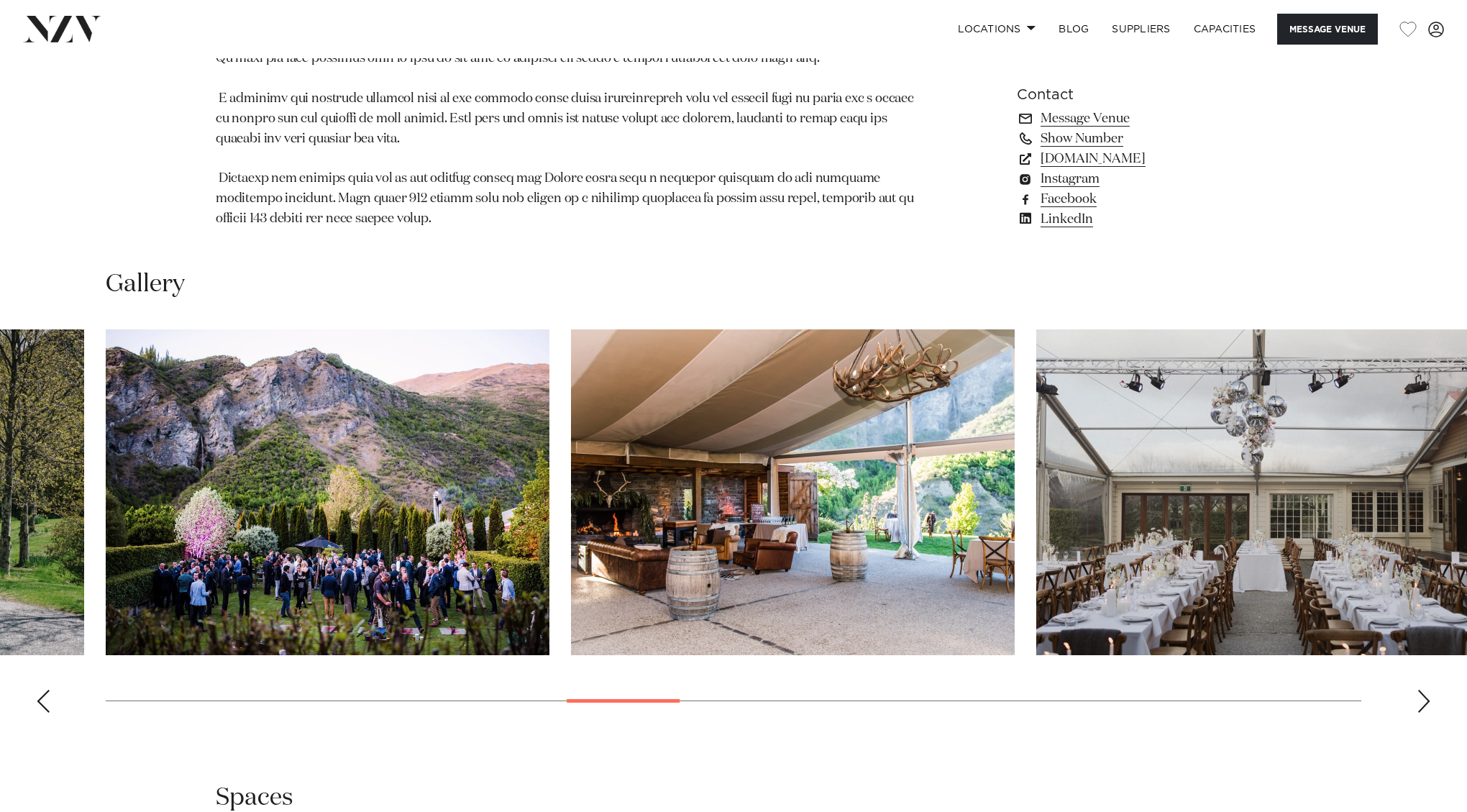
click at [1418, 690] on div "Next slide" at bounding box center [1424, 701] width 14 height 23
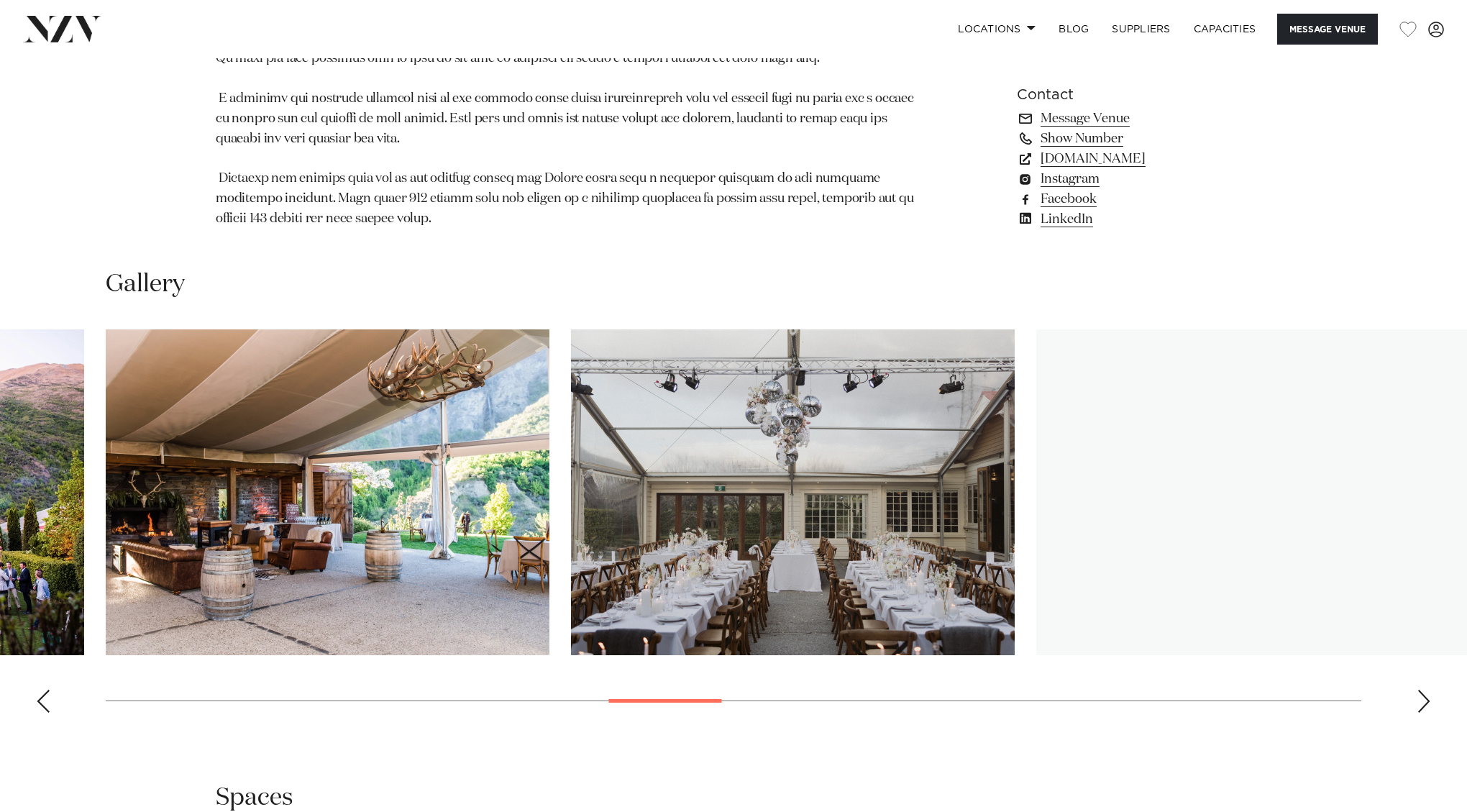
click at [1418, 690] on div "Next slide" at bounding box center [1424, 701] width 14 height 23
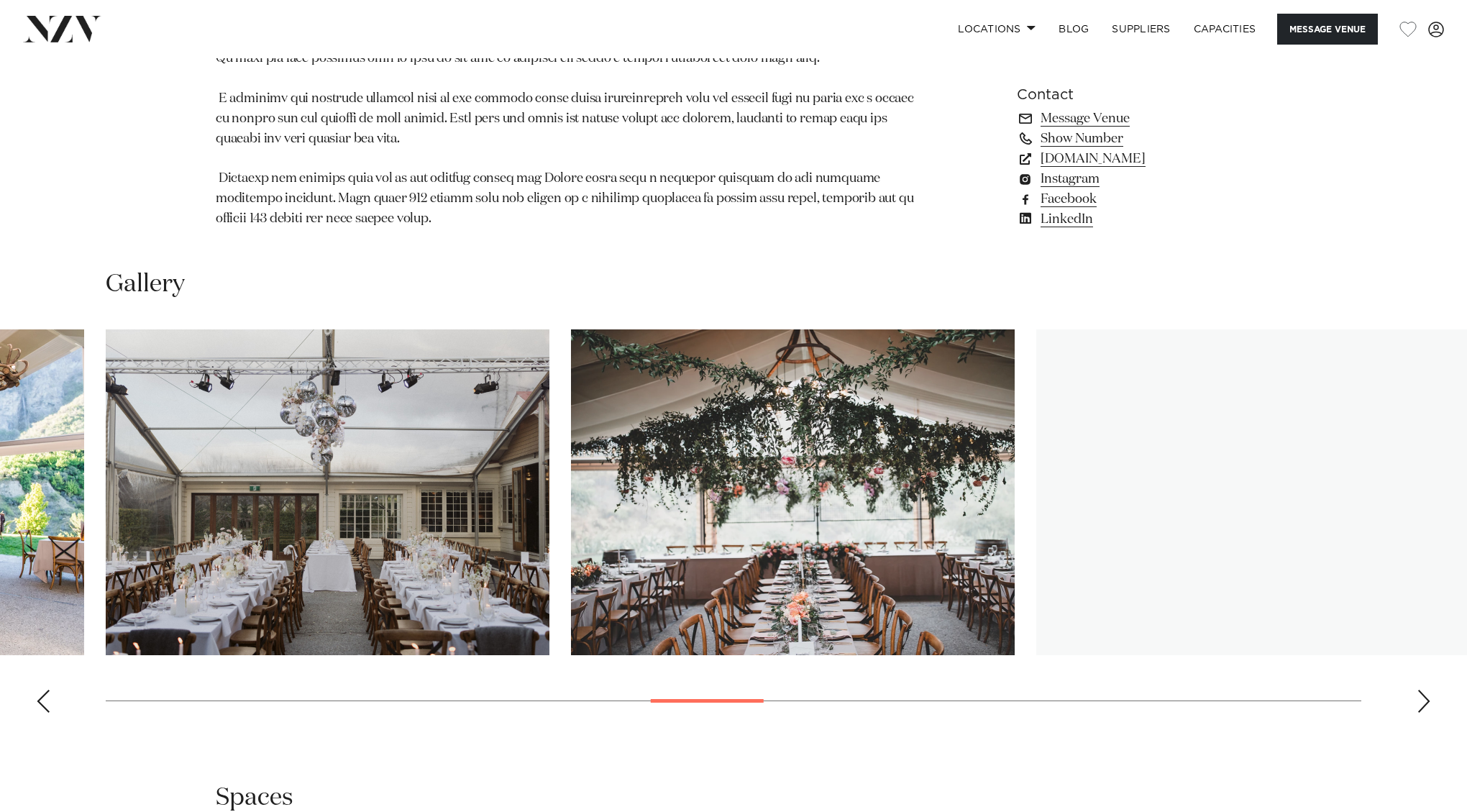
click at [1418, 690] on div "Next slide" at bounding box center [1424, 701] width 14 height 23
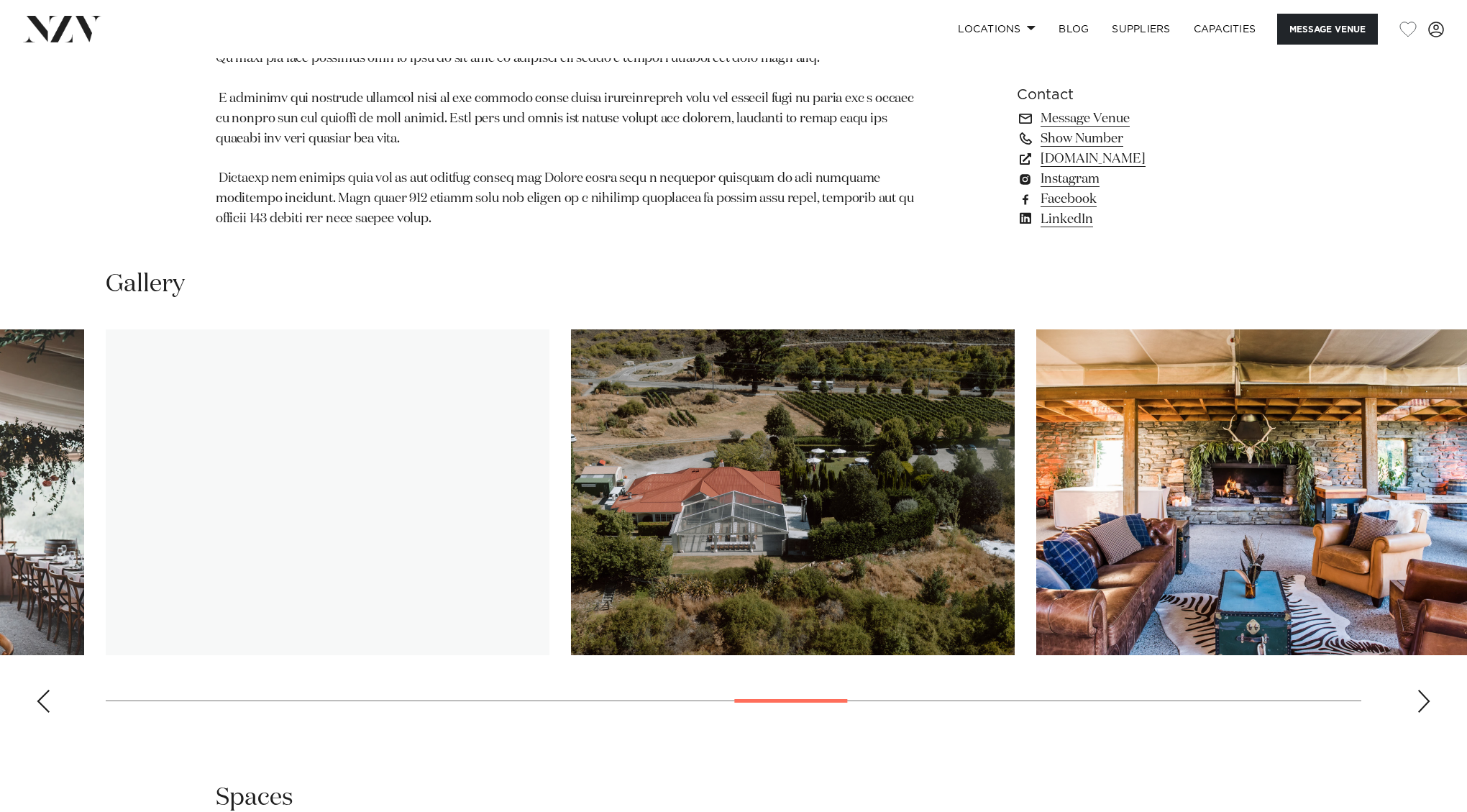
click at [1418, 690] on div "Next slide" at bounding box center [1424, 701] width 14 height 23
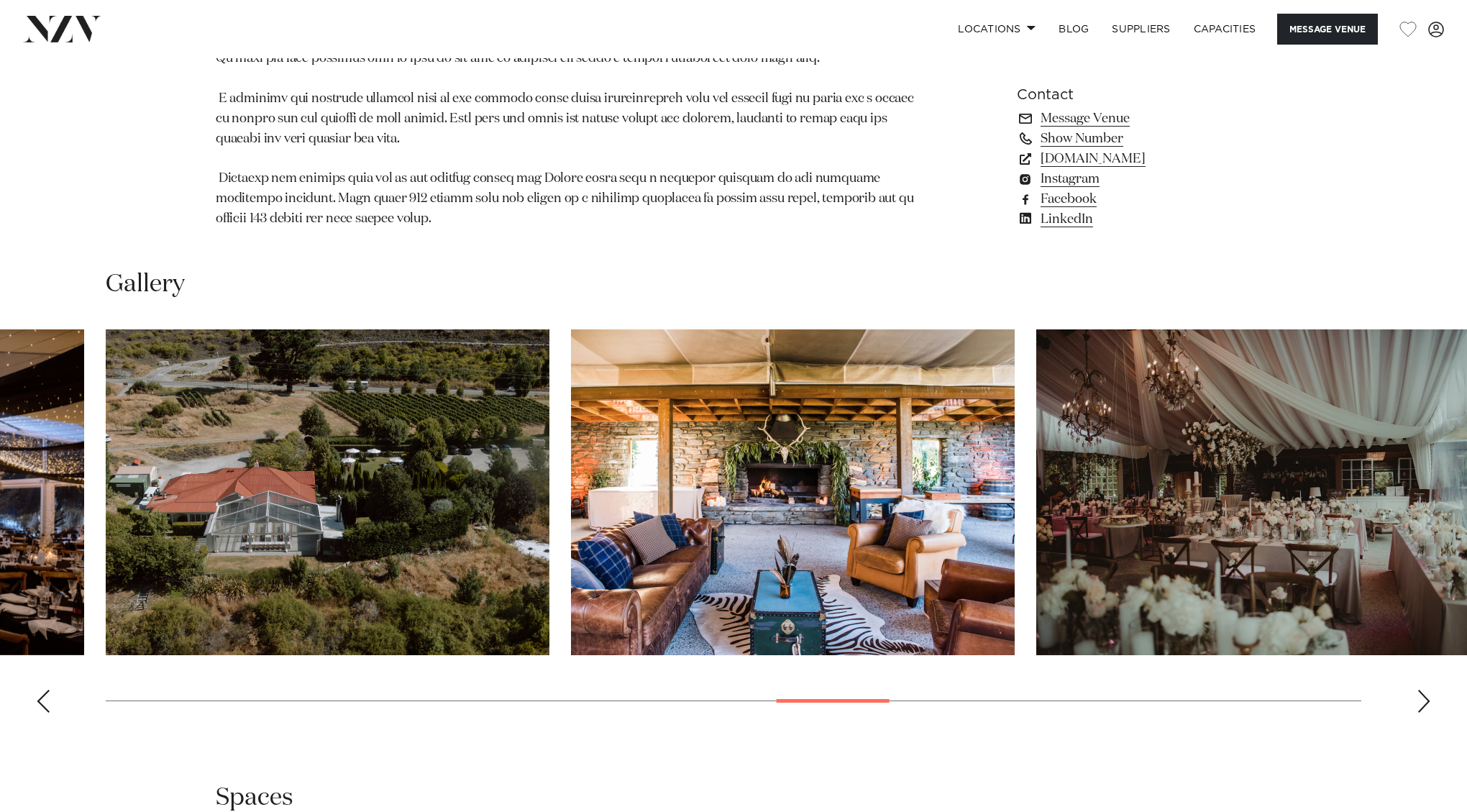
click at [1418, 690] on div "Next slide" at bounding box center [1424, 701] width 14 height 23
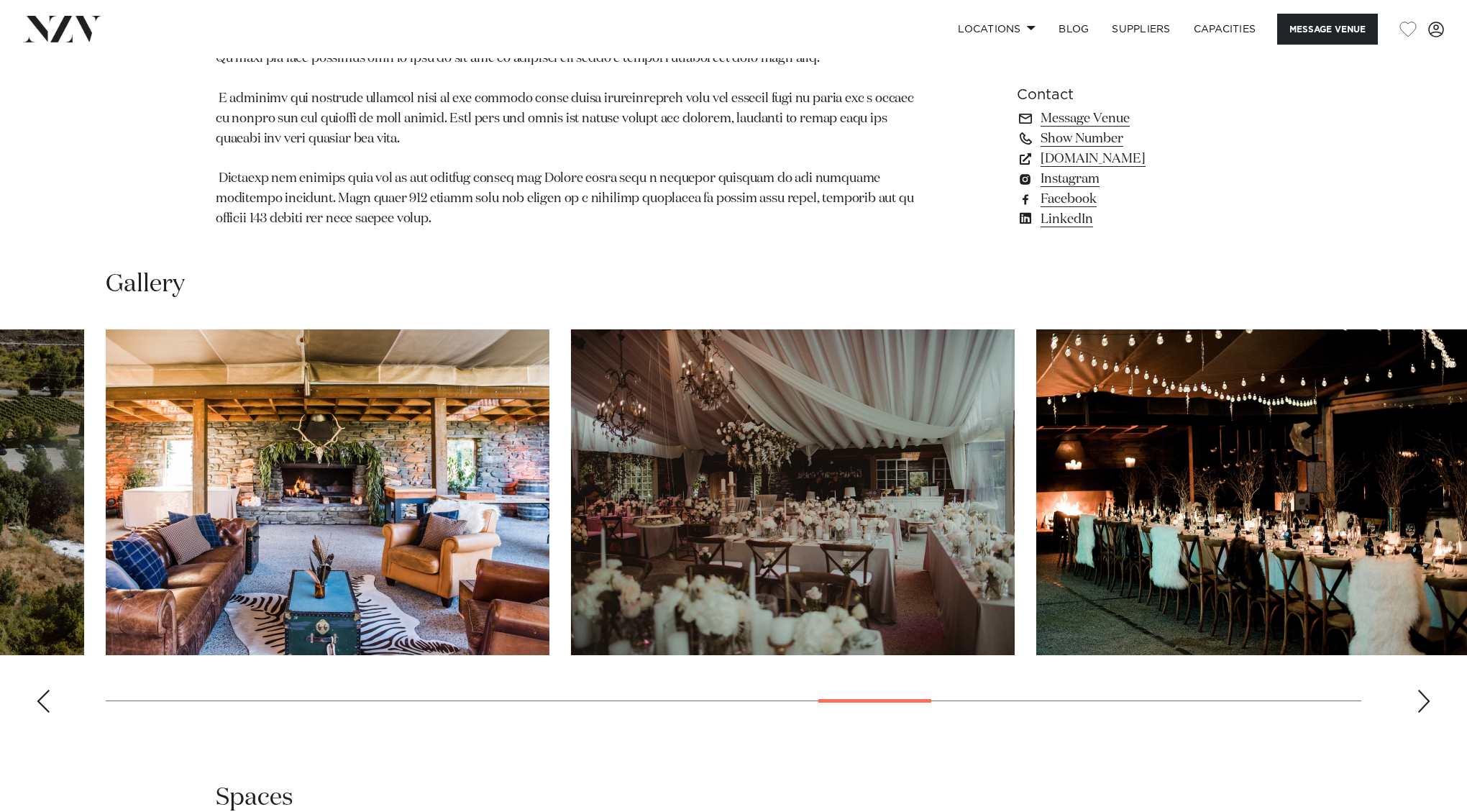
click at [1418, 690] on div "Next slide" at bounding box center [1424, 701] width 14 height 23
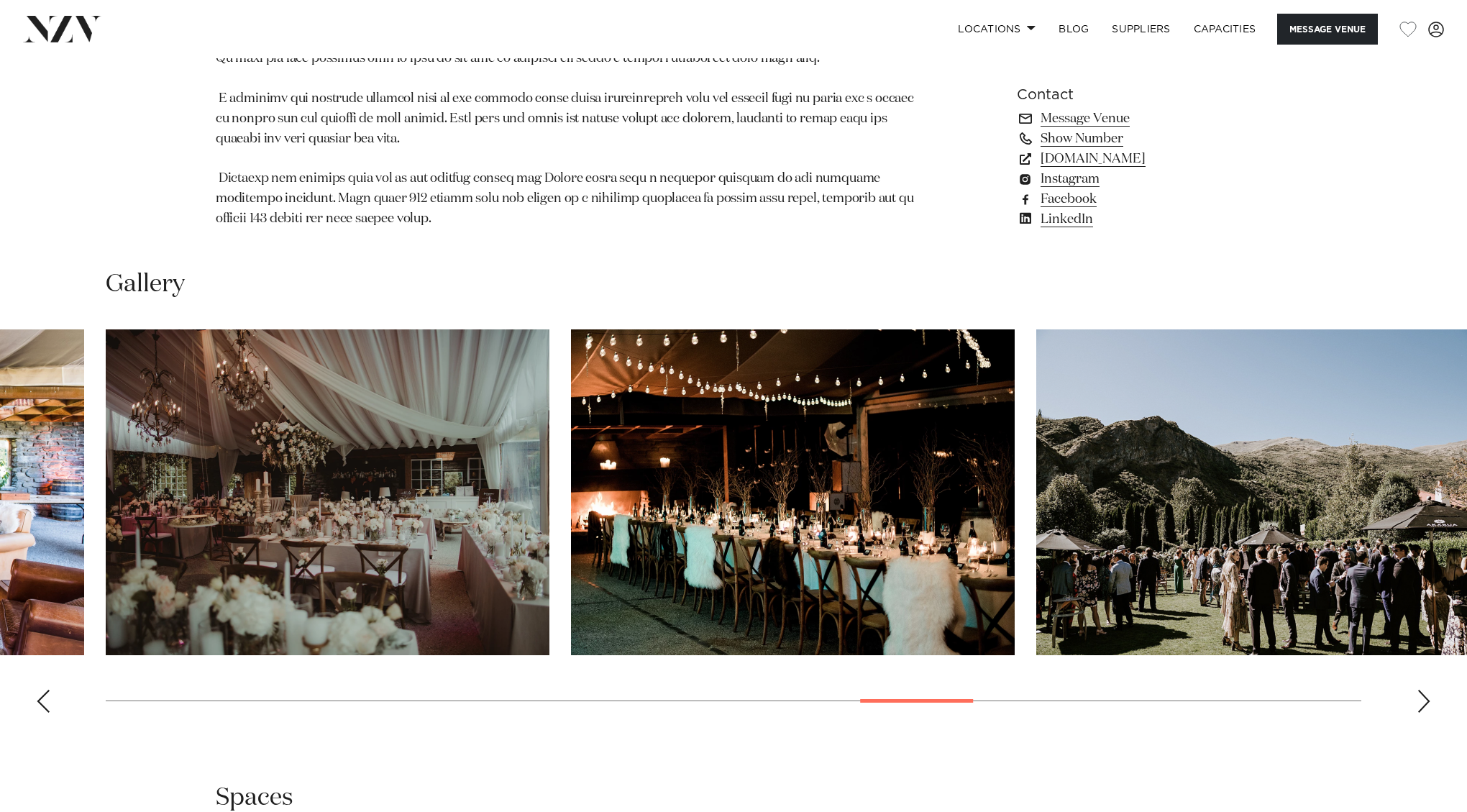
click at [1418, 690] on div "Next slide" at bounding box center [1424, 701] width 14 height 23
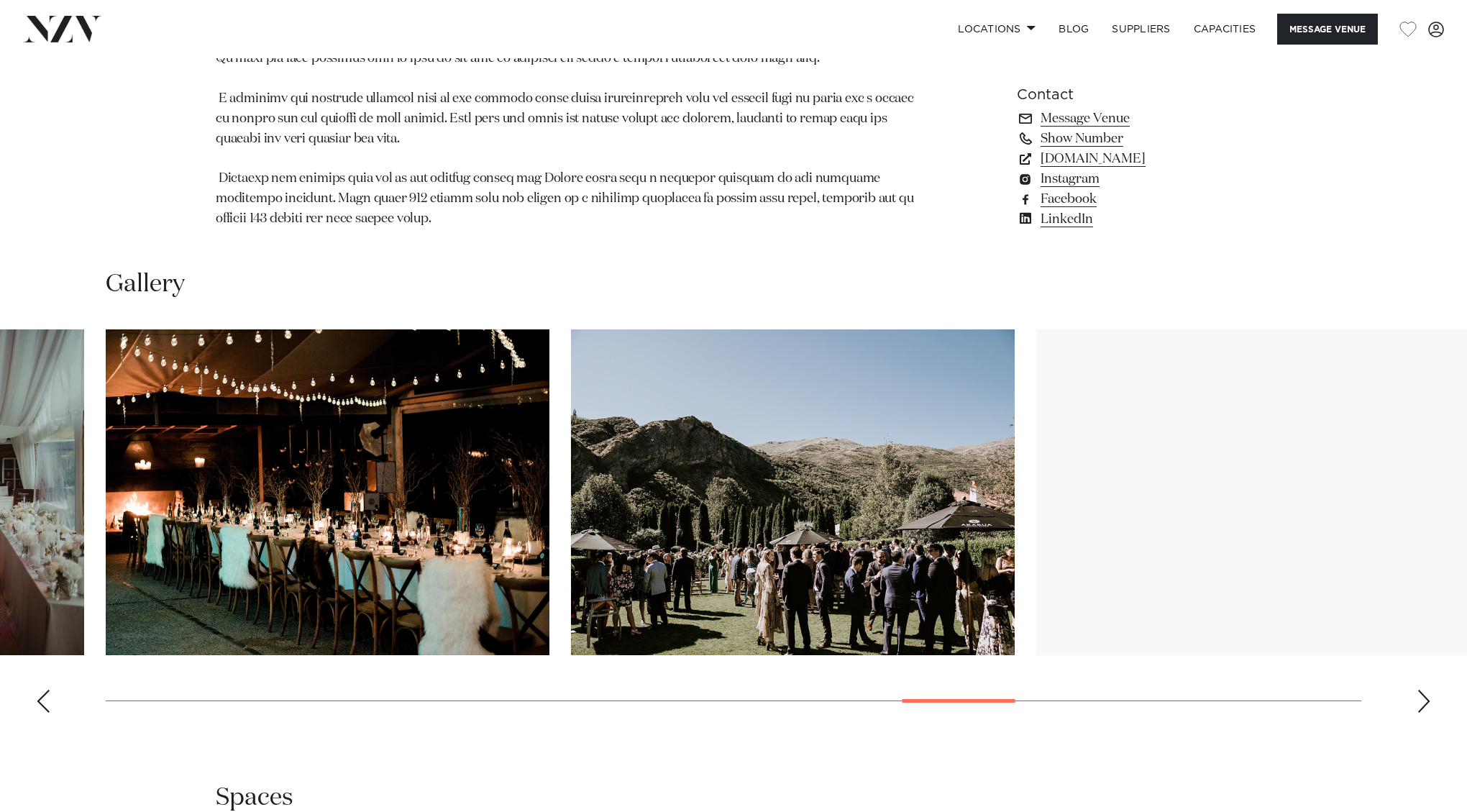
click at [1418, 690] on div "Next slide" at bounding box center [1424, 701] width 14 height 23
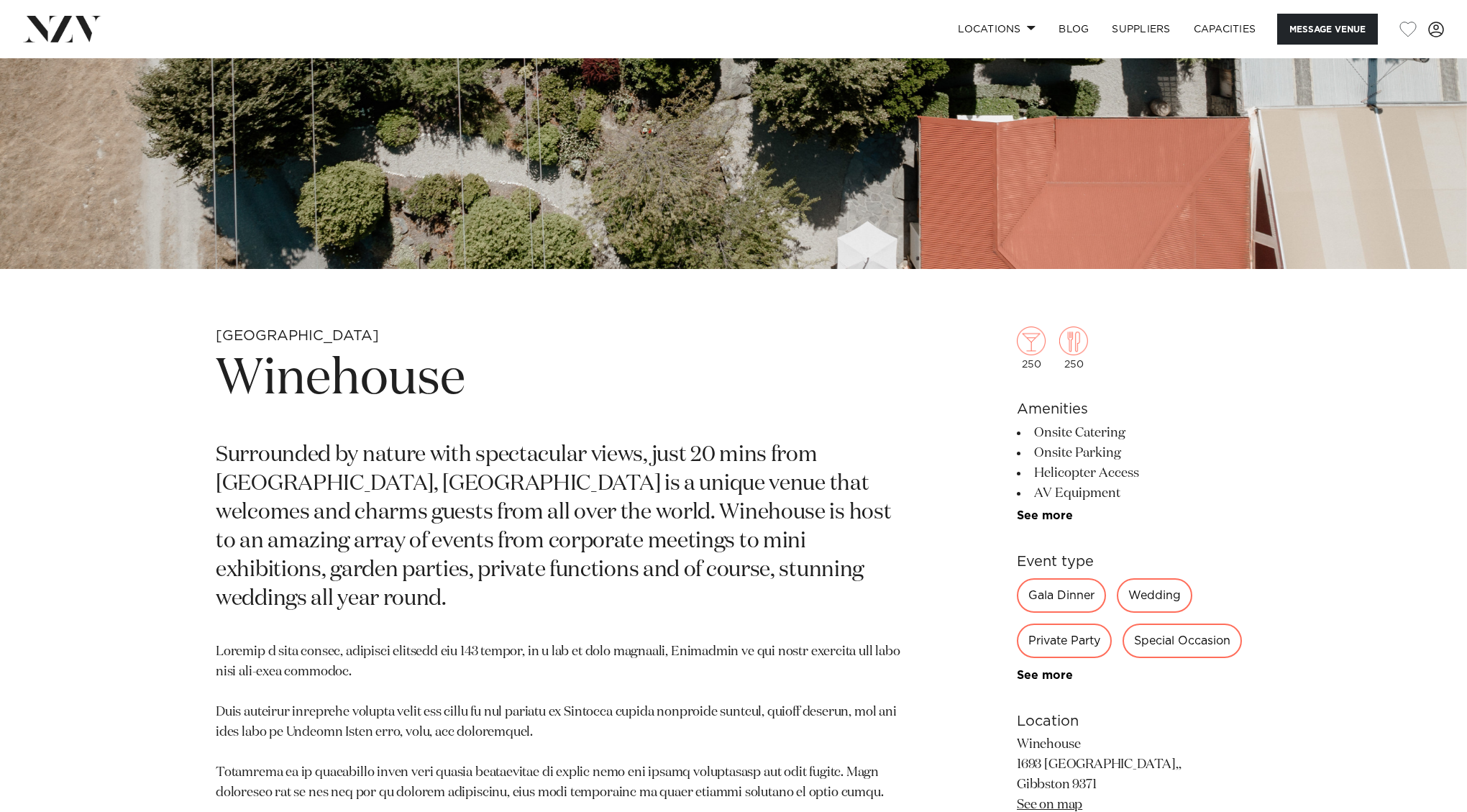
scroll to position [477, 0]
click at [381, 380] on h1 "Winehouse" at bounding box center [565, 379] width 699 height 67
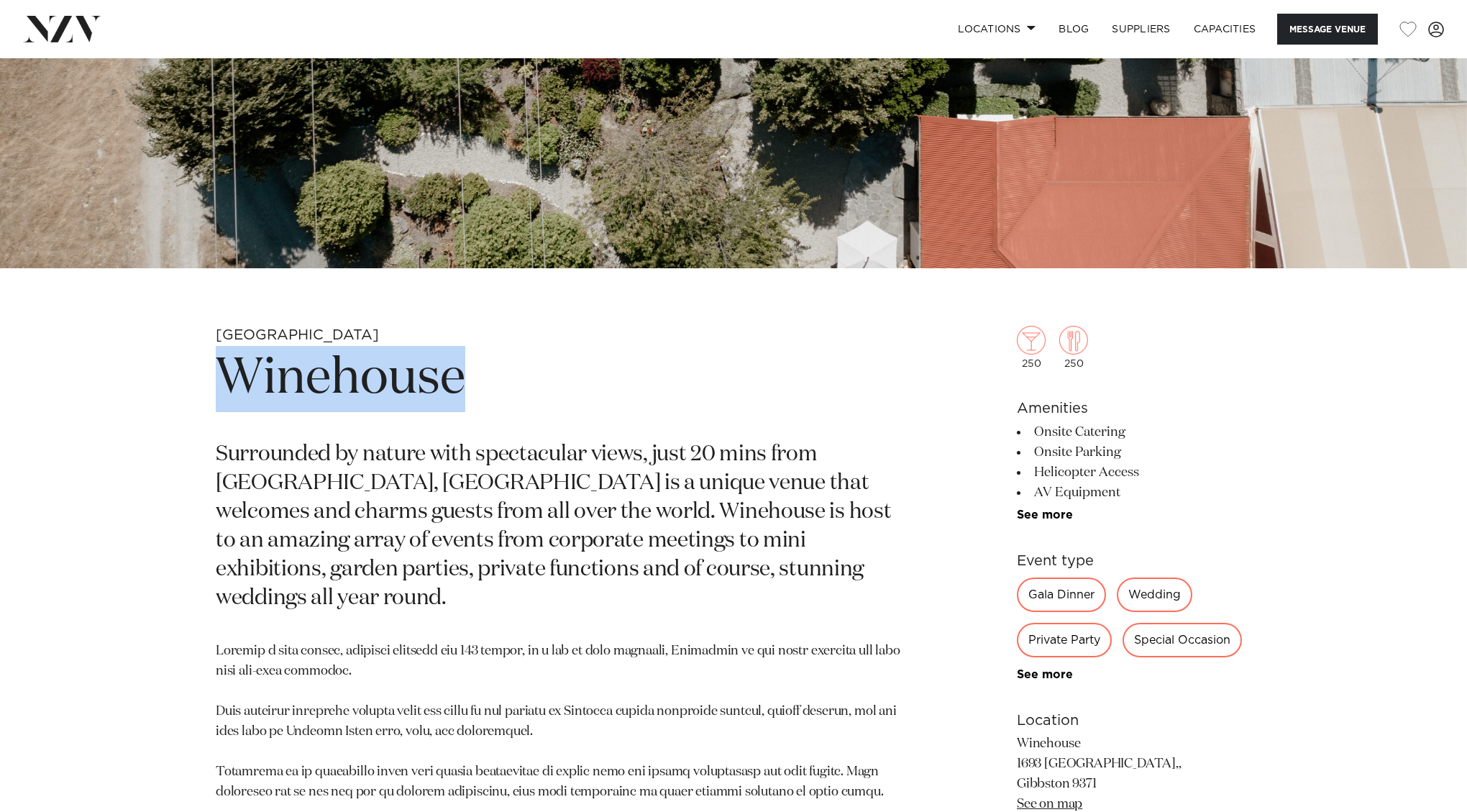
click at [381, 380] on h1 "Winehouse" at bounding box center [565, 379] width 699 height 67
copy section "Winehouse"
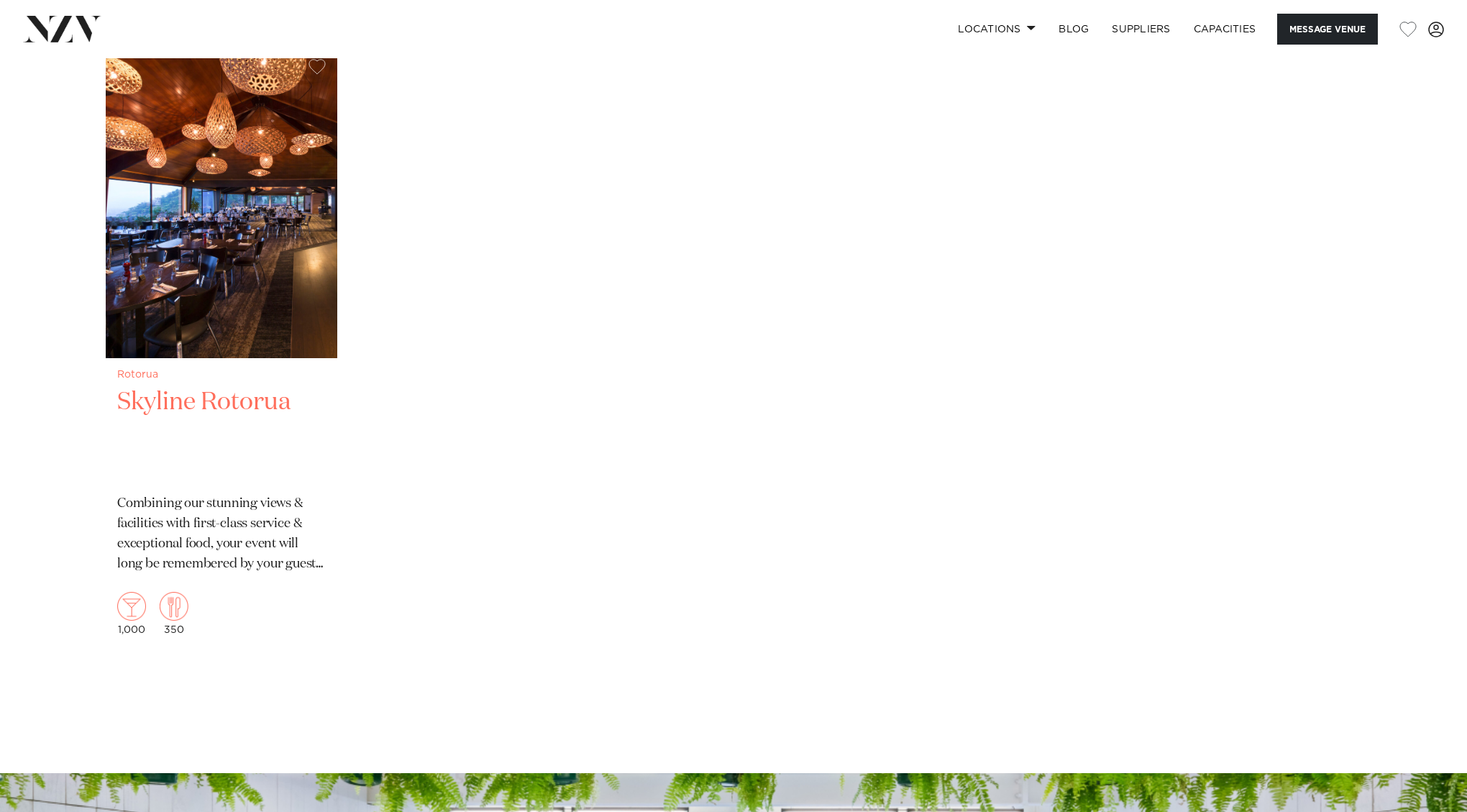
scroll to position [1817, 0]
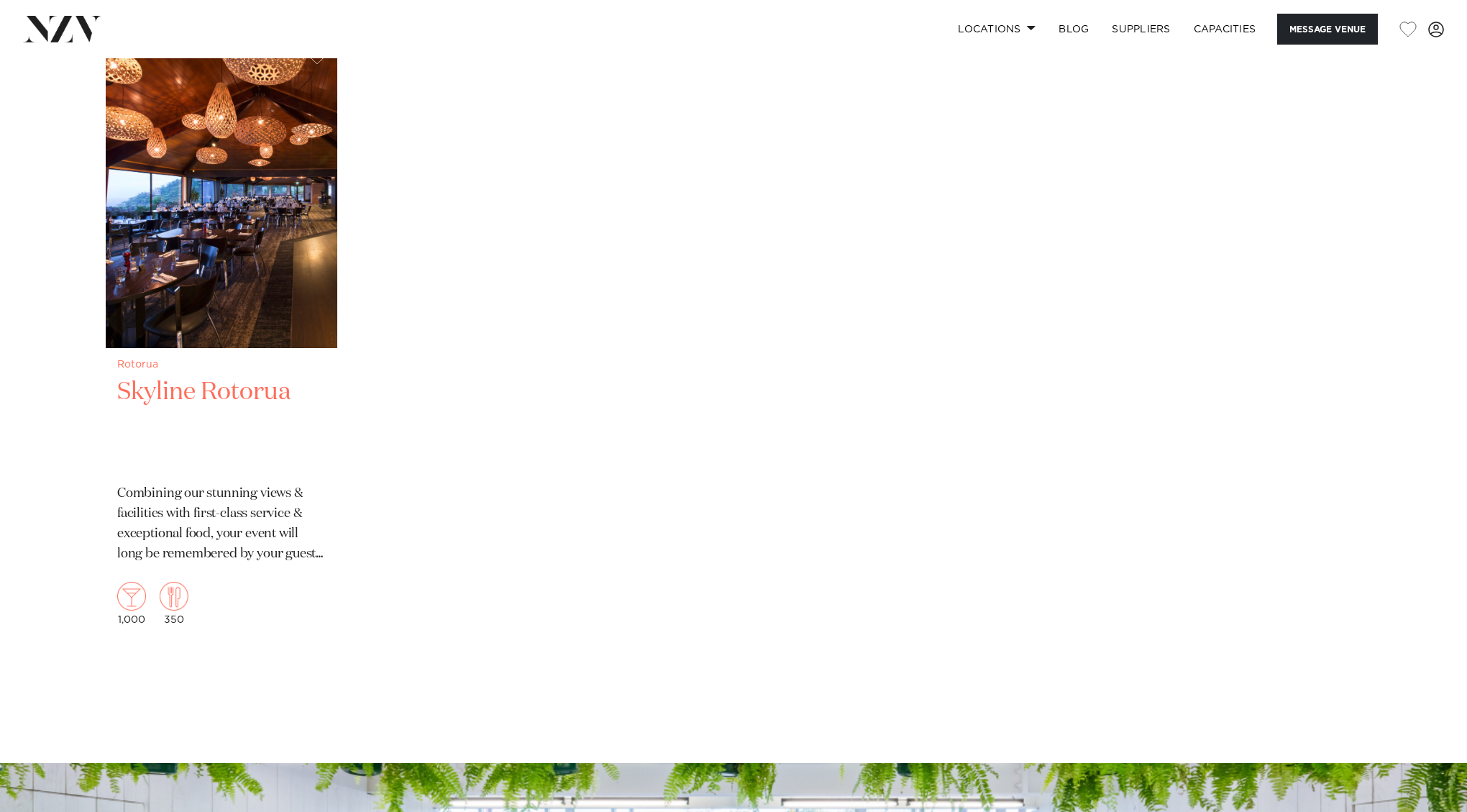
click at [274, 420] on h2 "Skyline Rotorua" at bounding box center [221, 424] width 209 height 97
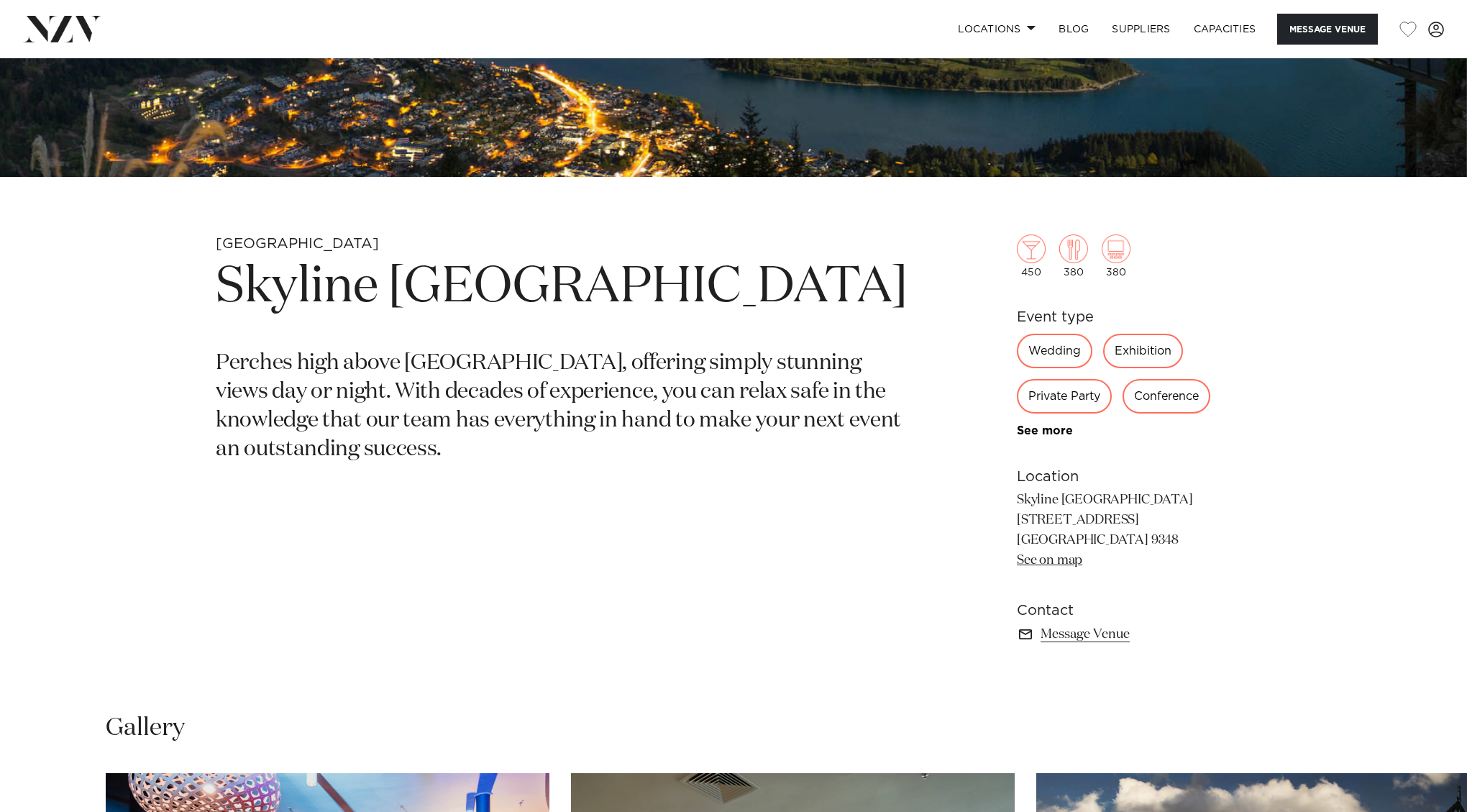
scroll to position [548, 0]
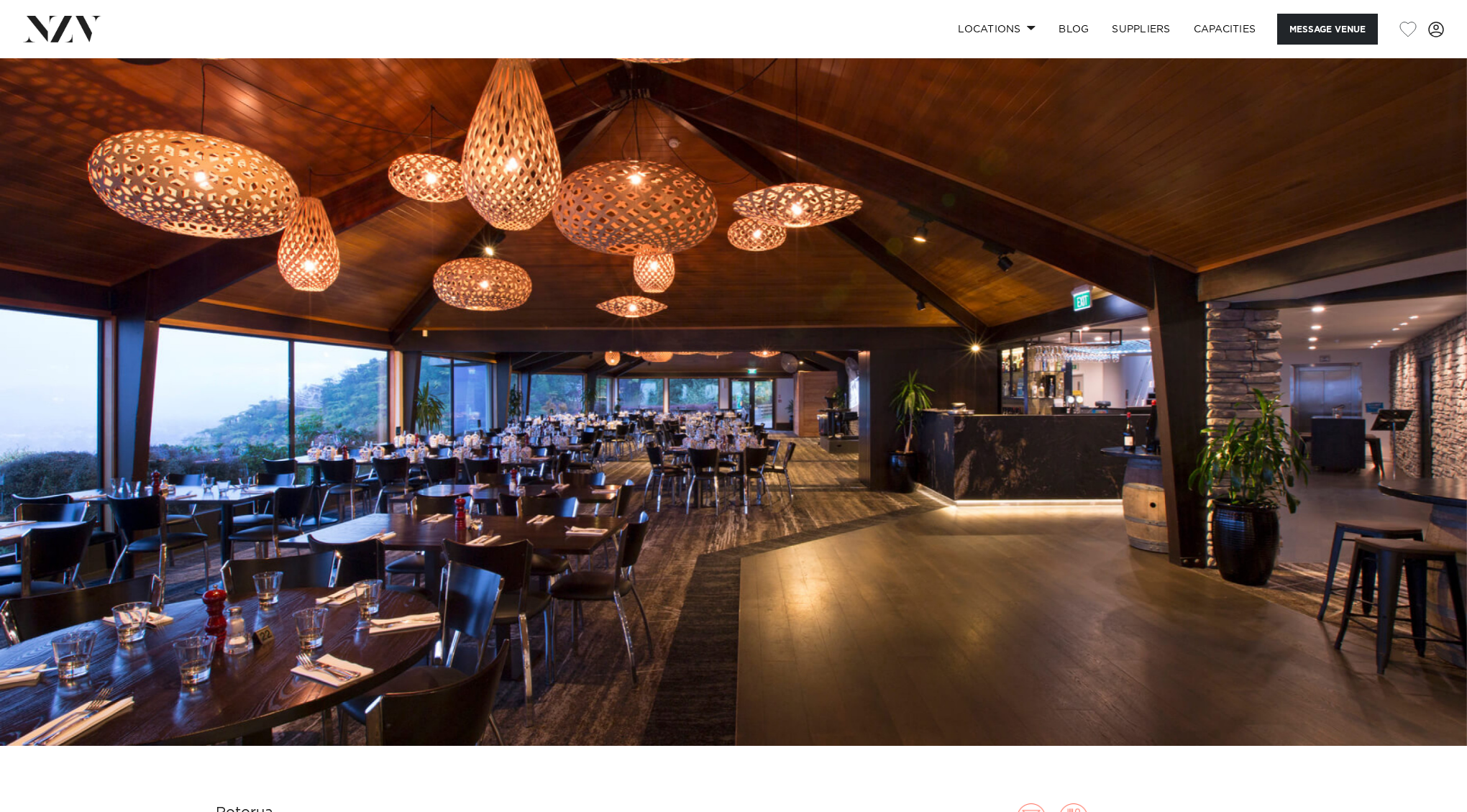
scroll to position [-2, 0]
